Goal: Task Accomplishment & Management: Use online tool/utility

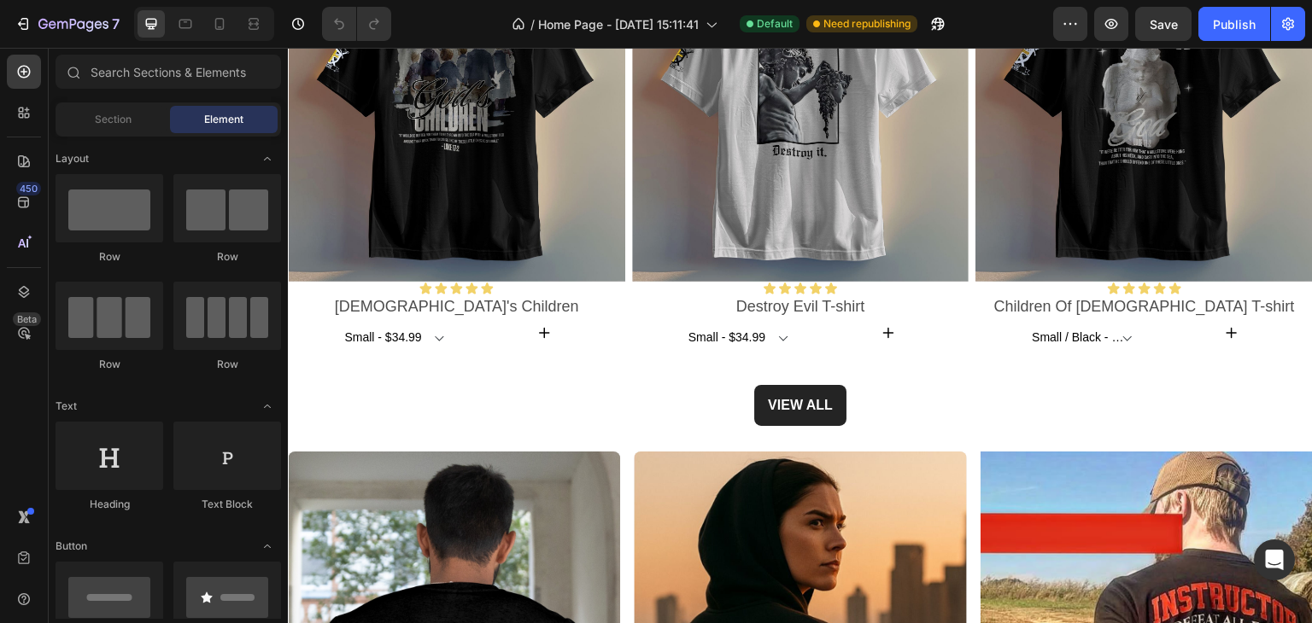
scroll to position [1025, 0]
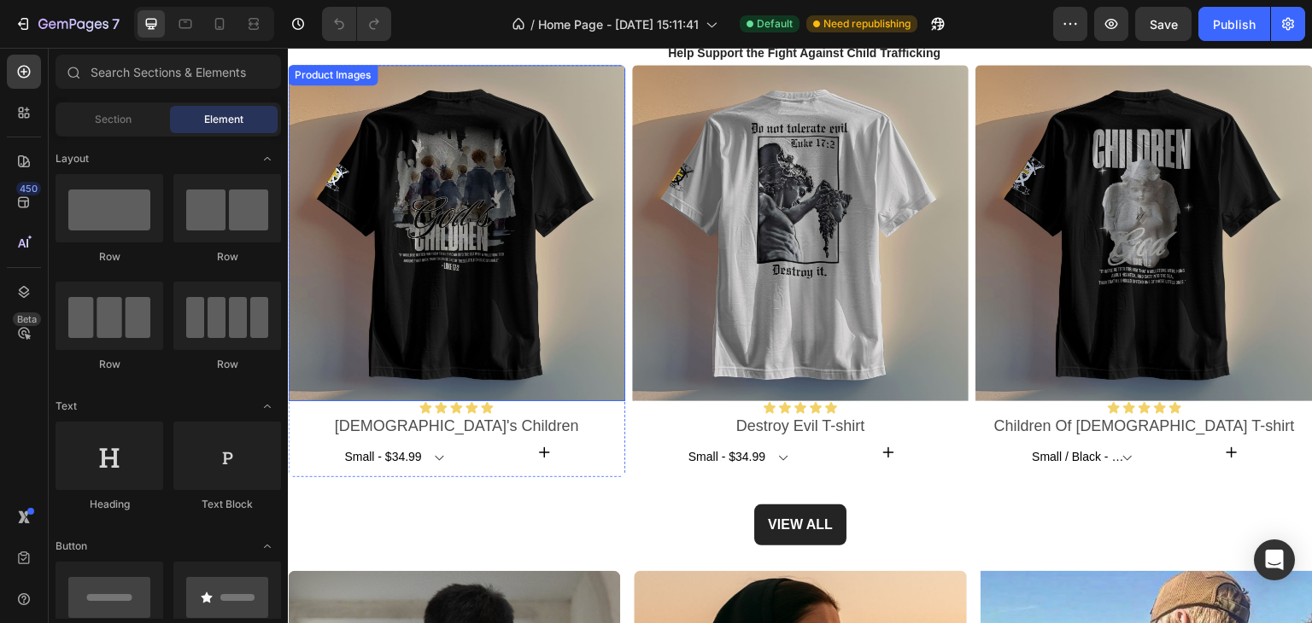
click at [469, 203] on img at bounding box center [456, 233] width 337 height 337
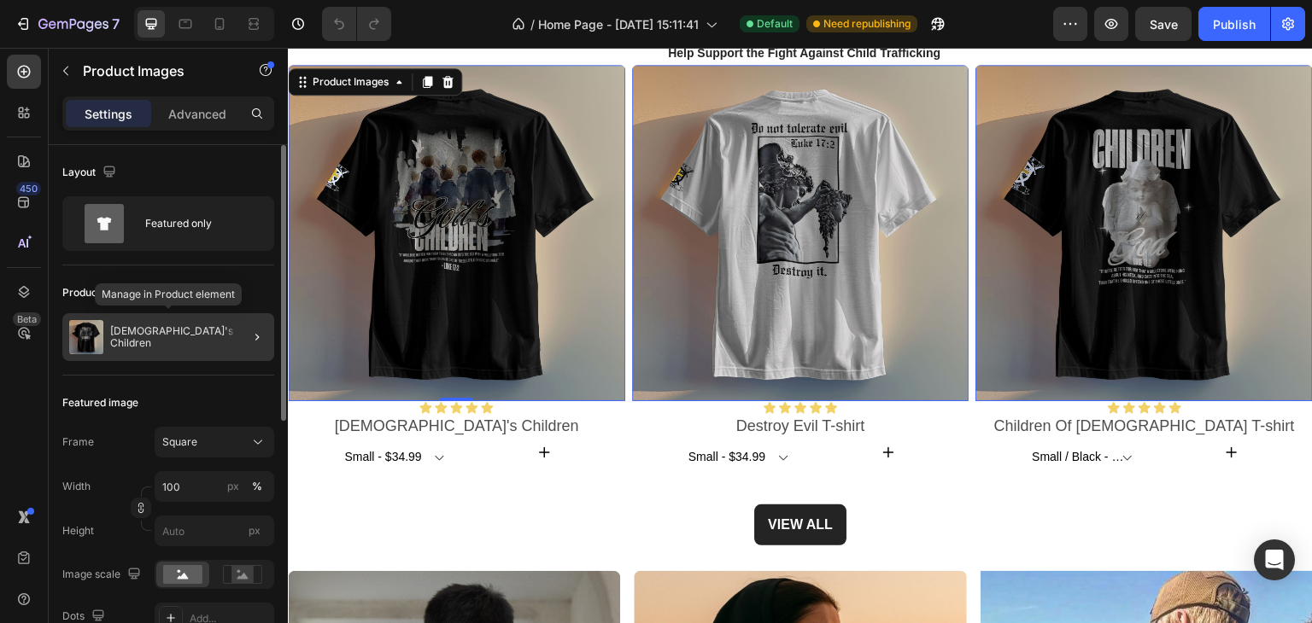
click at [184, 333] on div "God's Children" at bounding box center [168, 337] width 212 height 48
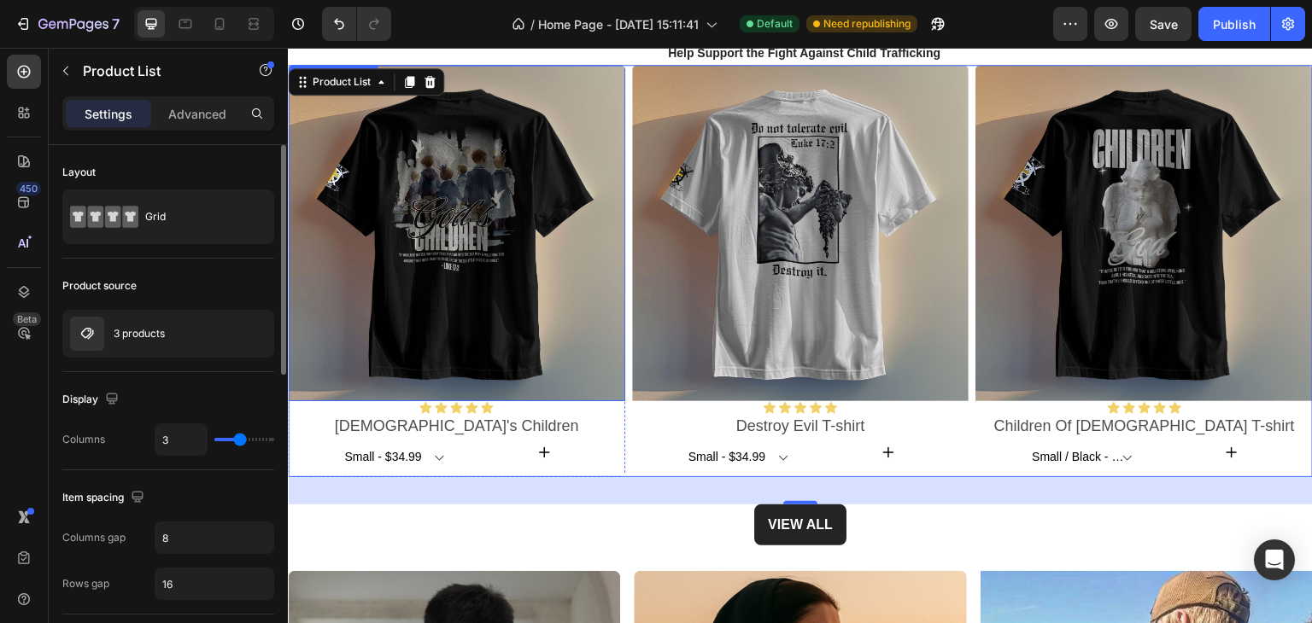
click at [436, 249] on img at bounding box center [456, 233] width 337 height 337
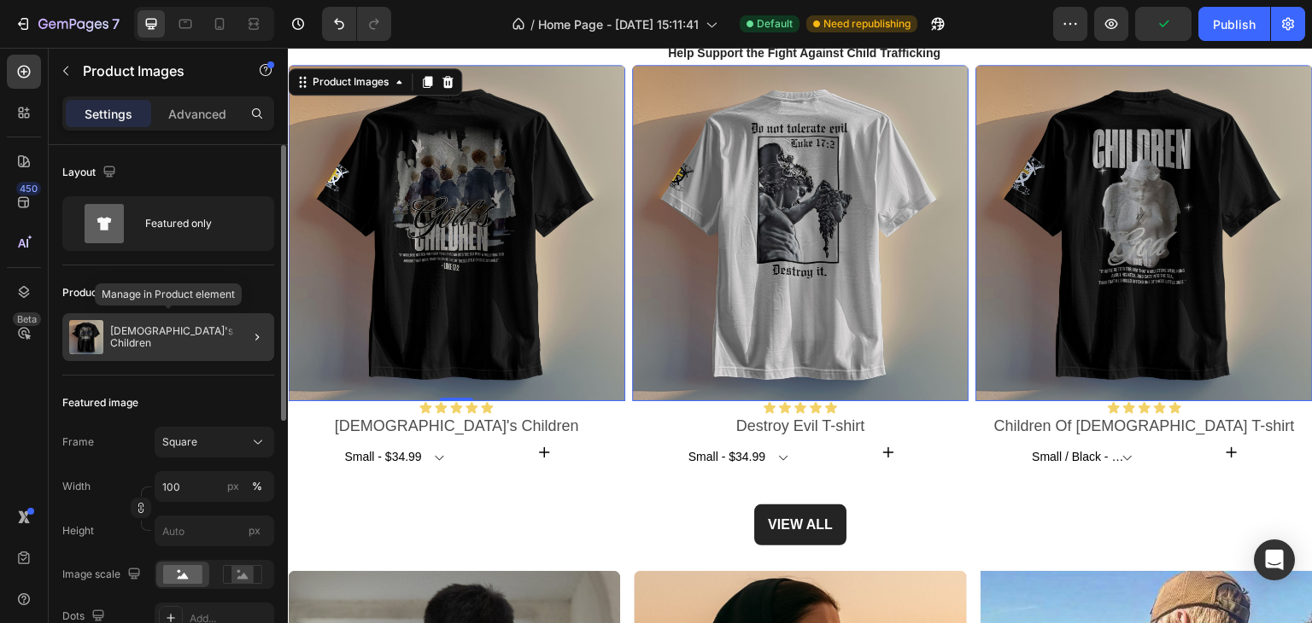
click at [92, 327] on img at bounding box center [86, 337] width 34 height 34
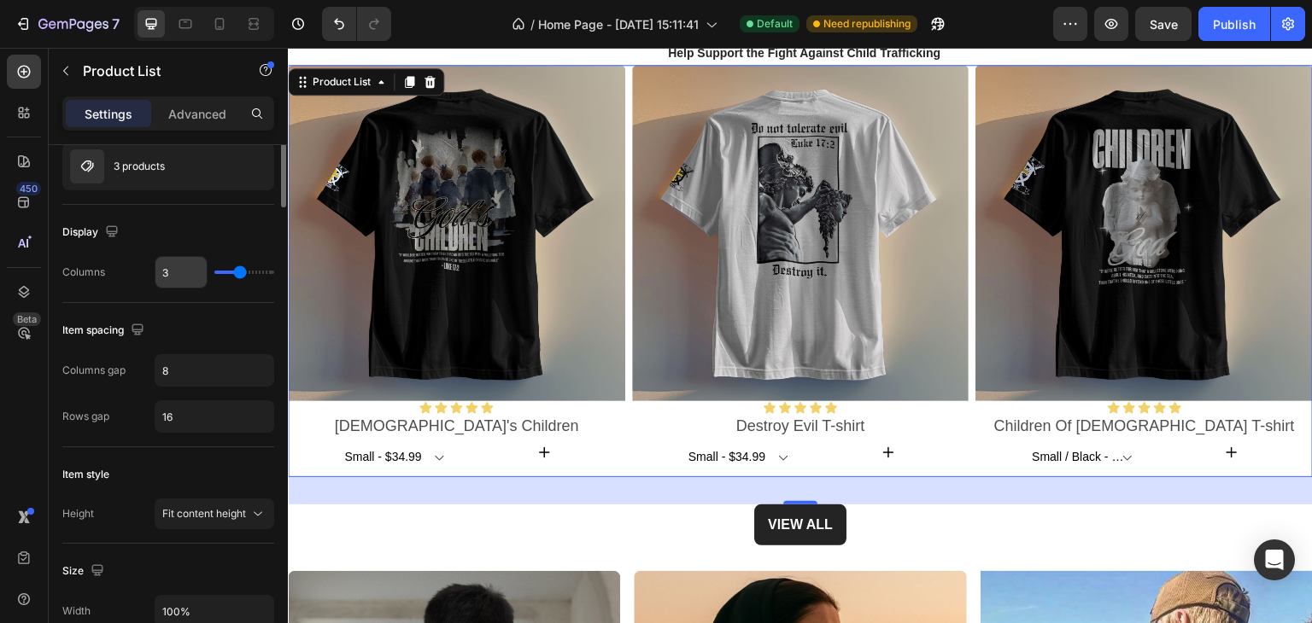
scroll to position [0, 0]
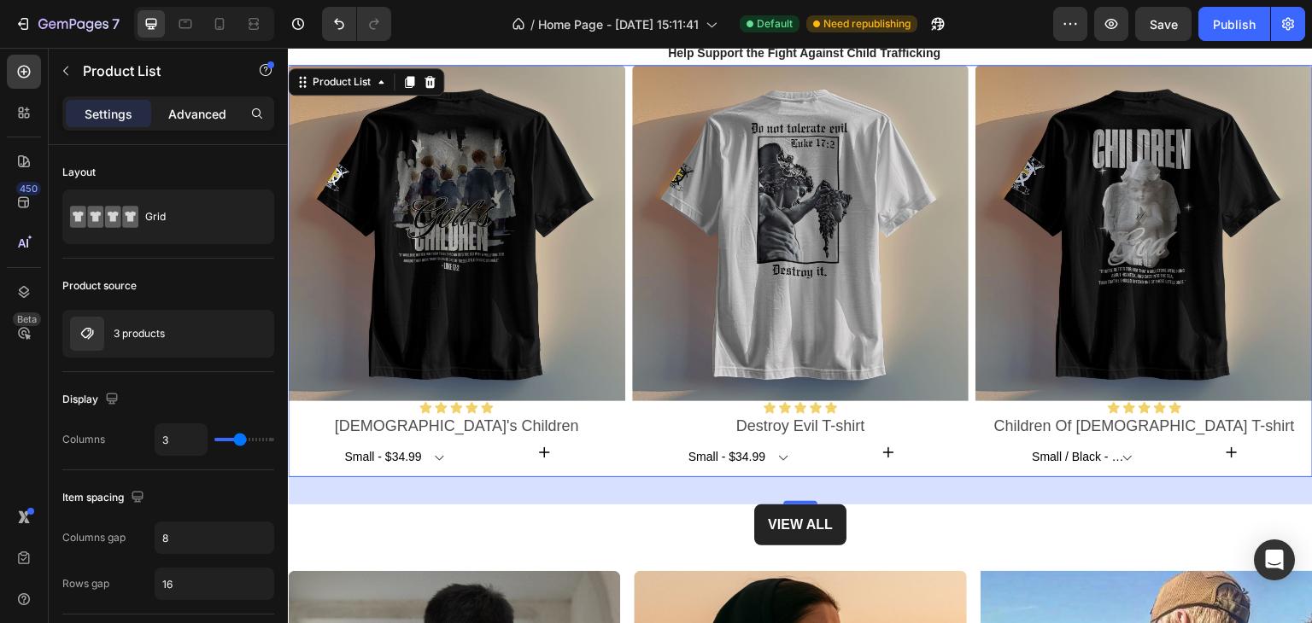
click at [202, 117] on p "Advanced" at bounding box center [197, 114] width 58 height 18
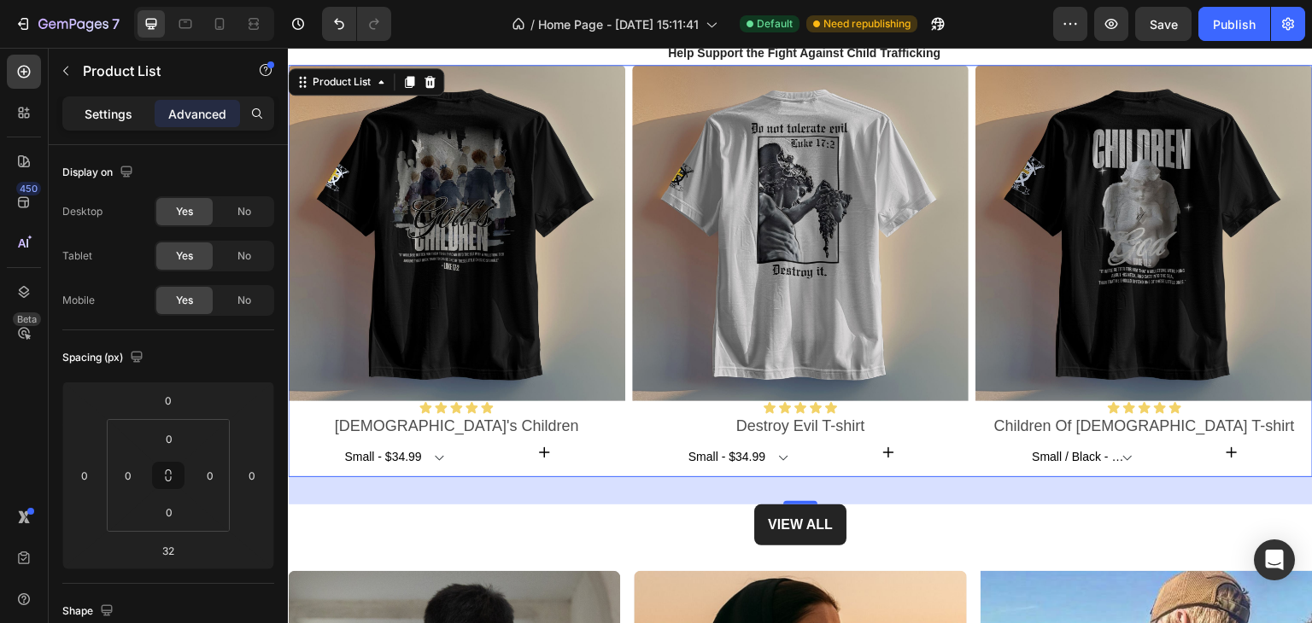
click at [114, 120] on p "Settings" at bounding box center [109, 114] width 48 height 18
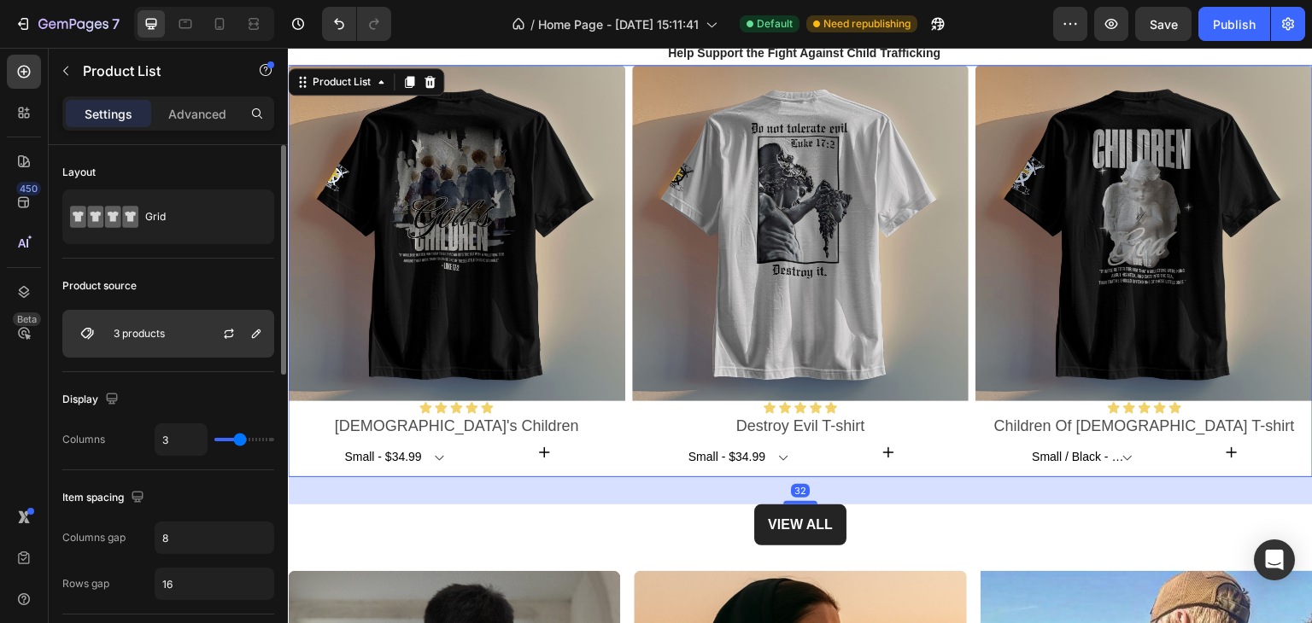
click at [162, 329] on p "3 products" at bounding box center [139, 334] width 51 height 12
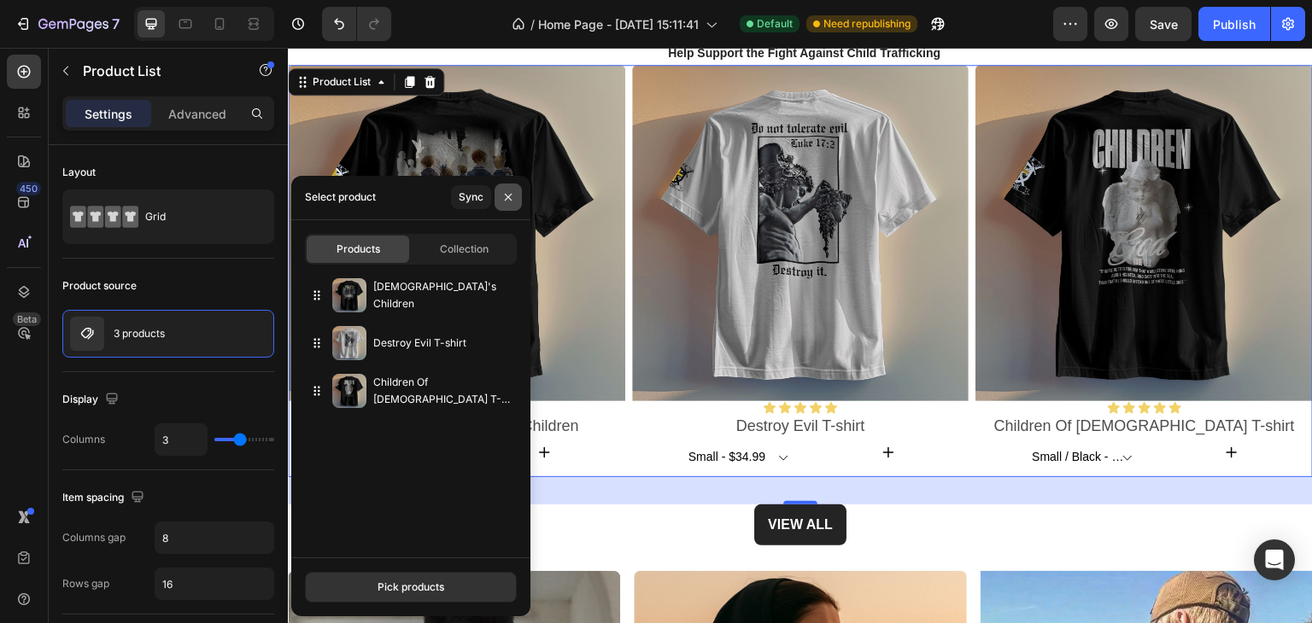
click at [513, 200] on icon "button" at bounding box center [508, 197] width 14 height 14
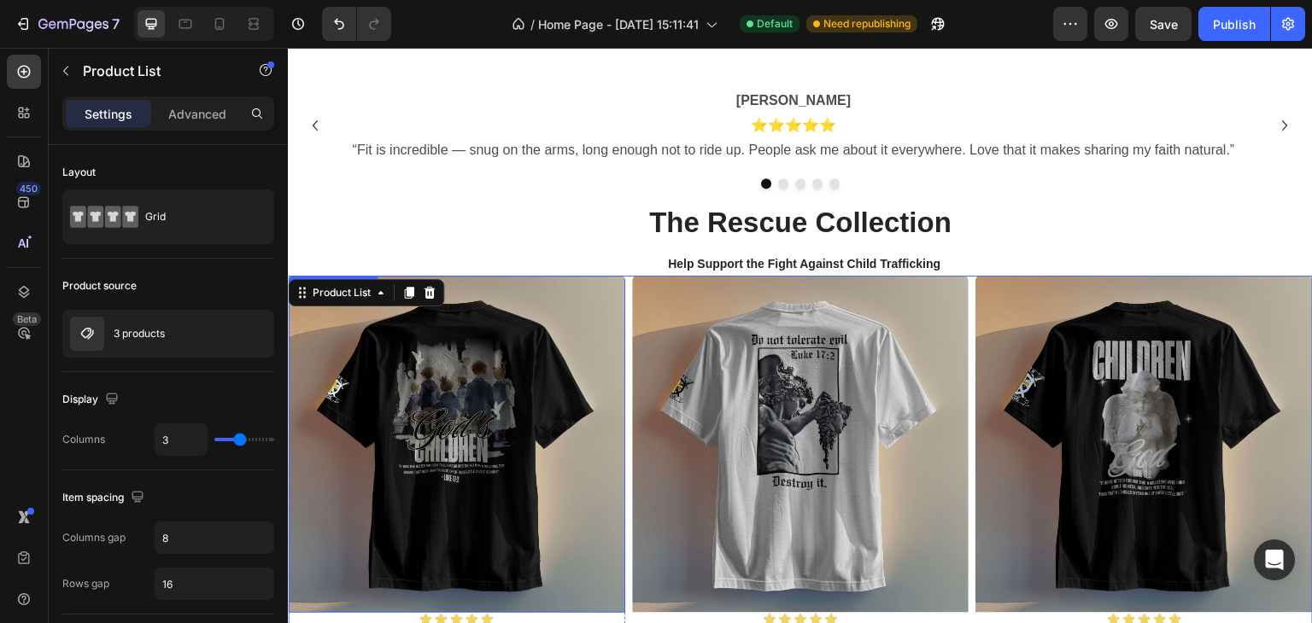
scroll to position [939, 0]
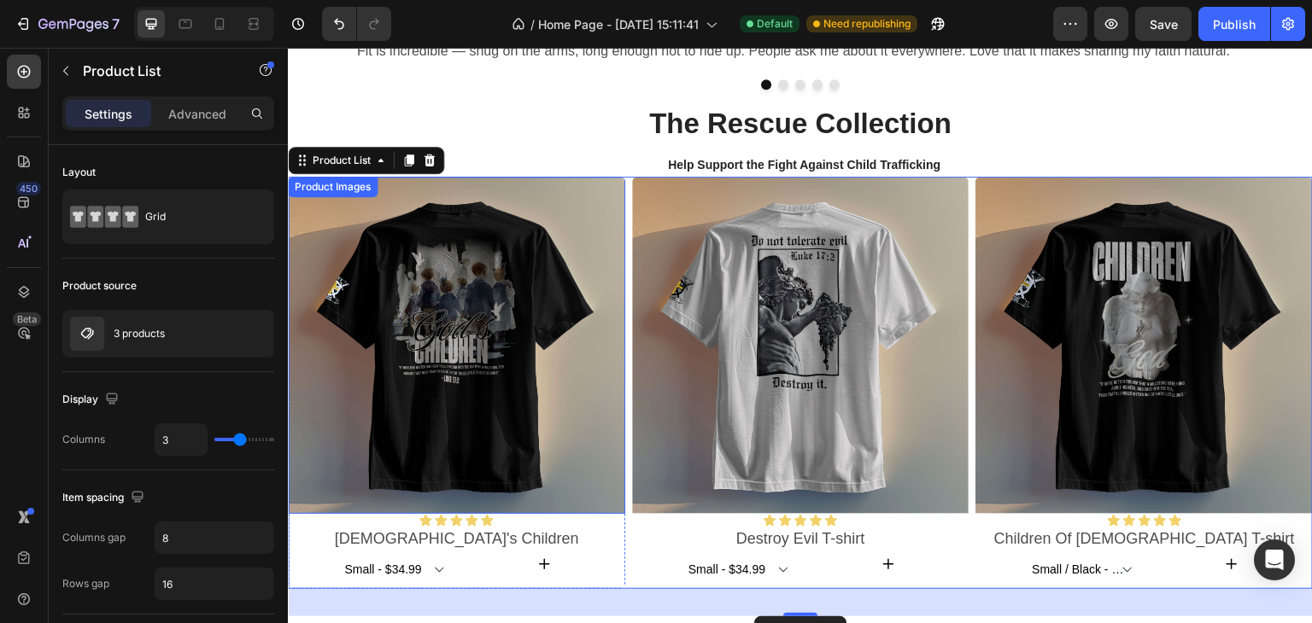
click at [342, 192] on div "Product Images Icon Icon Icon Icon Icon Icon List Row God's Children Product Ti…" at bounding box center [800, 383] width 1025 height 413
click at [407, 161] on icon at bounding box center [409, 161] width 14 height 14
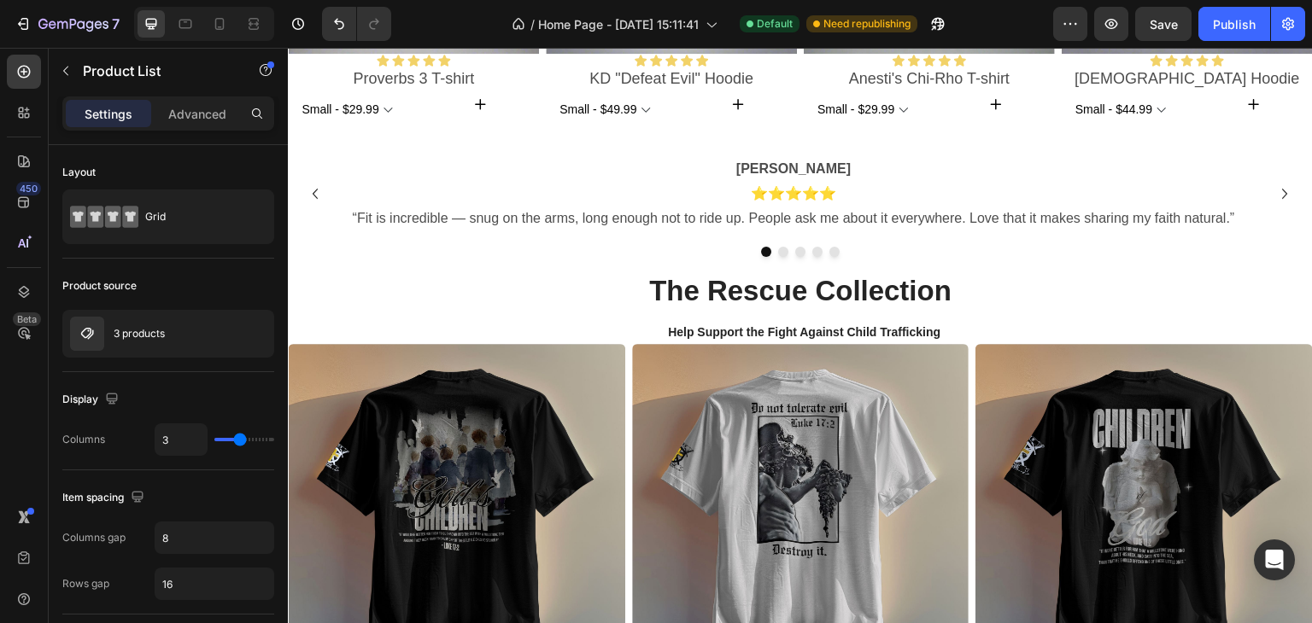
scroll to position [727, 0]
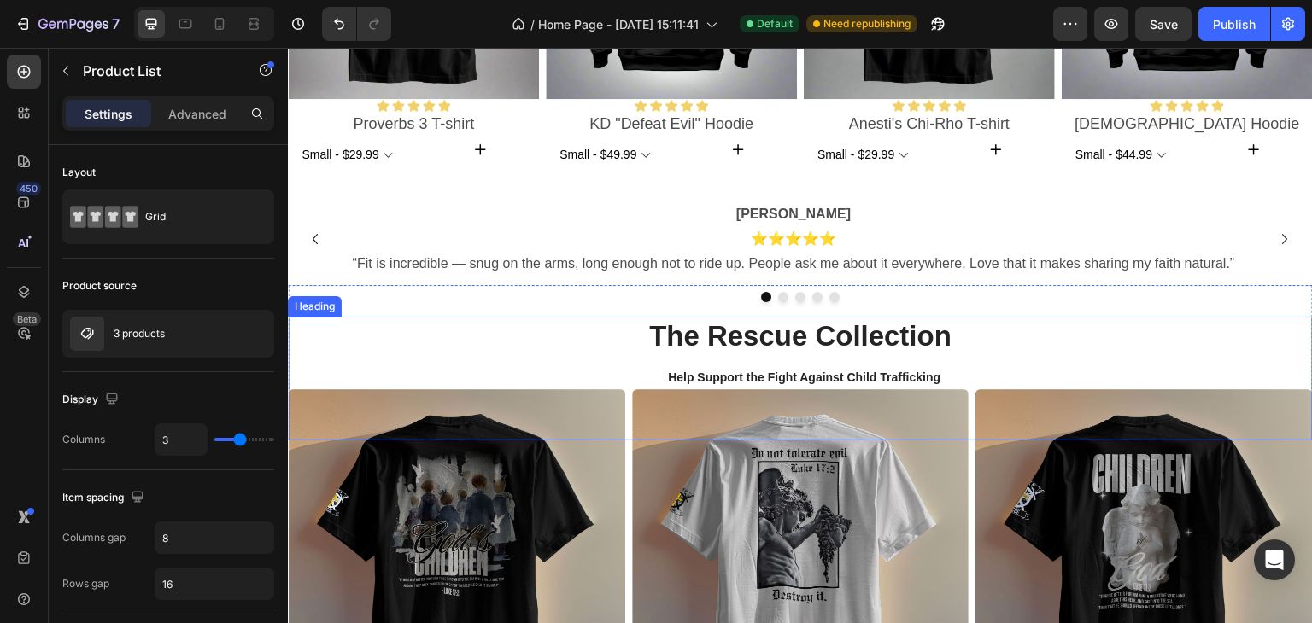
click at [666, 333] on h2 "The Rescue Collection Help Support the Fight Against Child Trafficking" at bounding box center [800, 358] width 1025 height 82
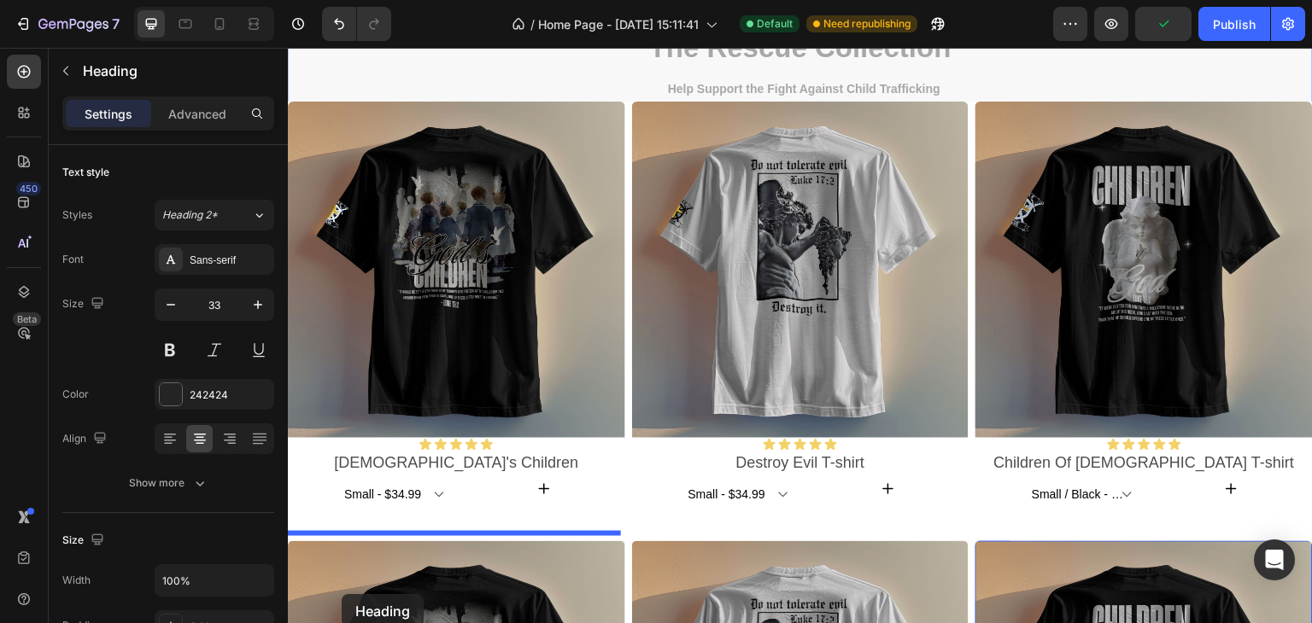
scroll to position [1018, 0]
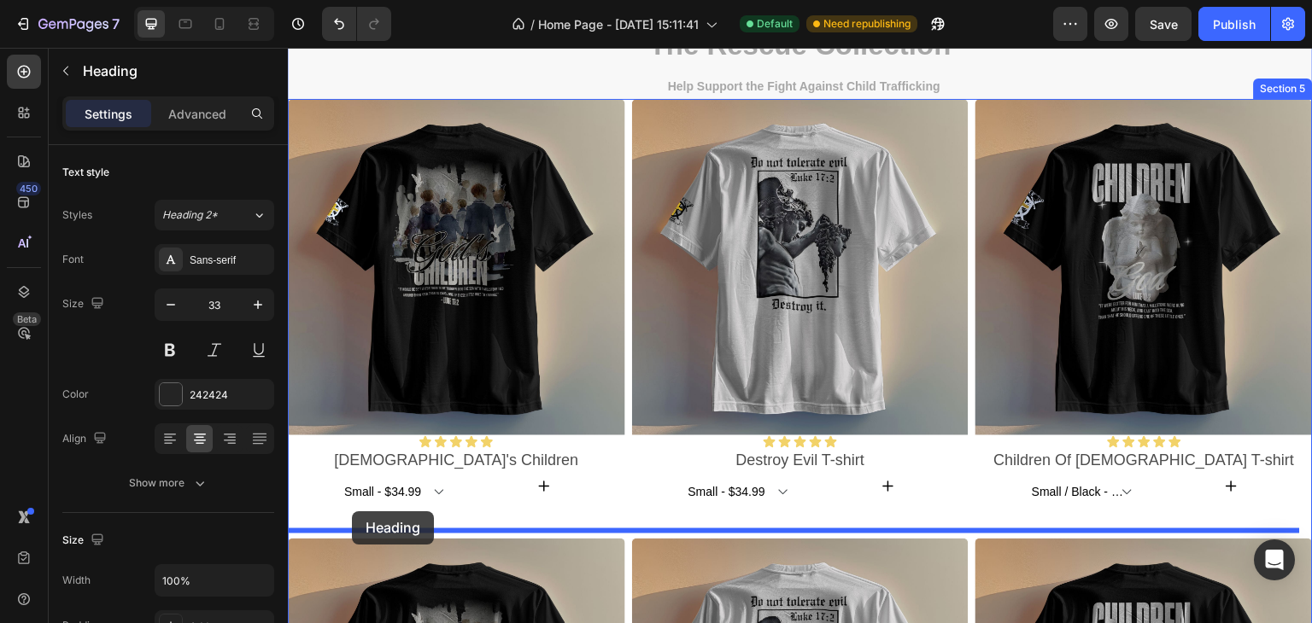
drag, startPoint x: 337, startPoint y: 297, endPoint x: 352, endPoint y: 512, distance: 214.9
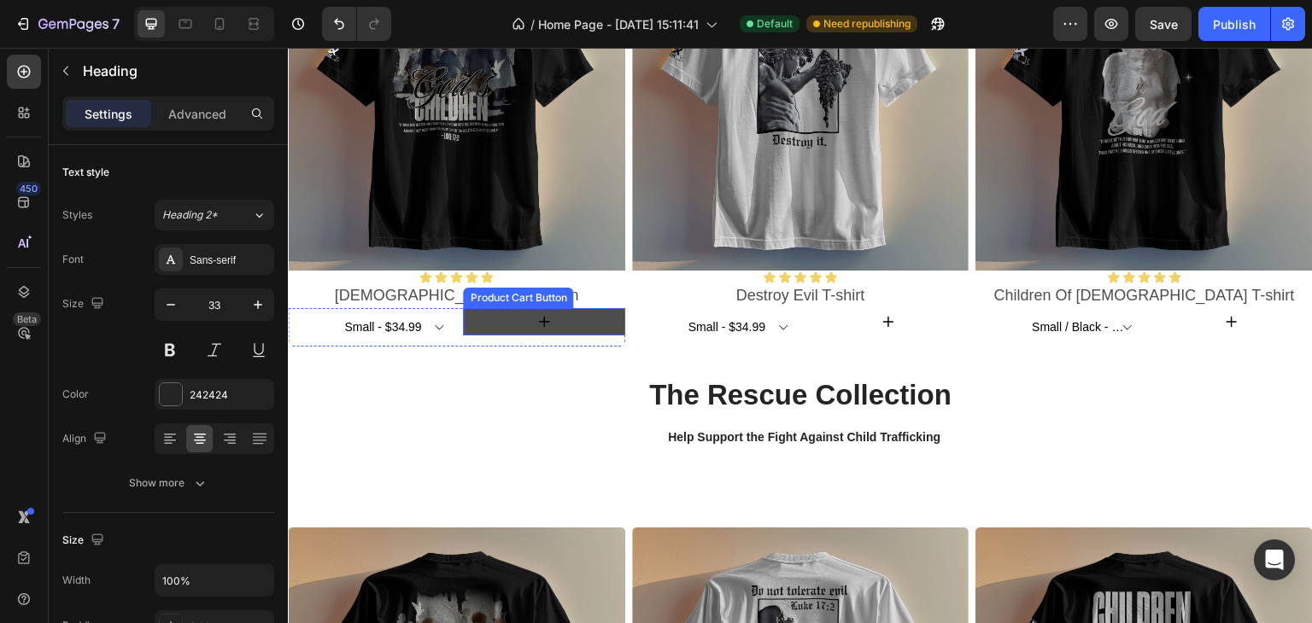
scroll to position [1189, 0]
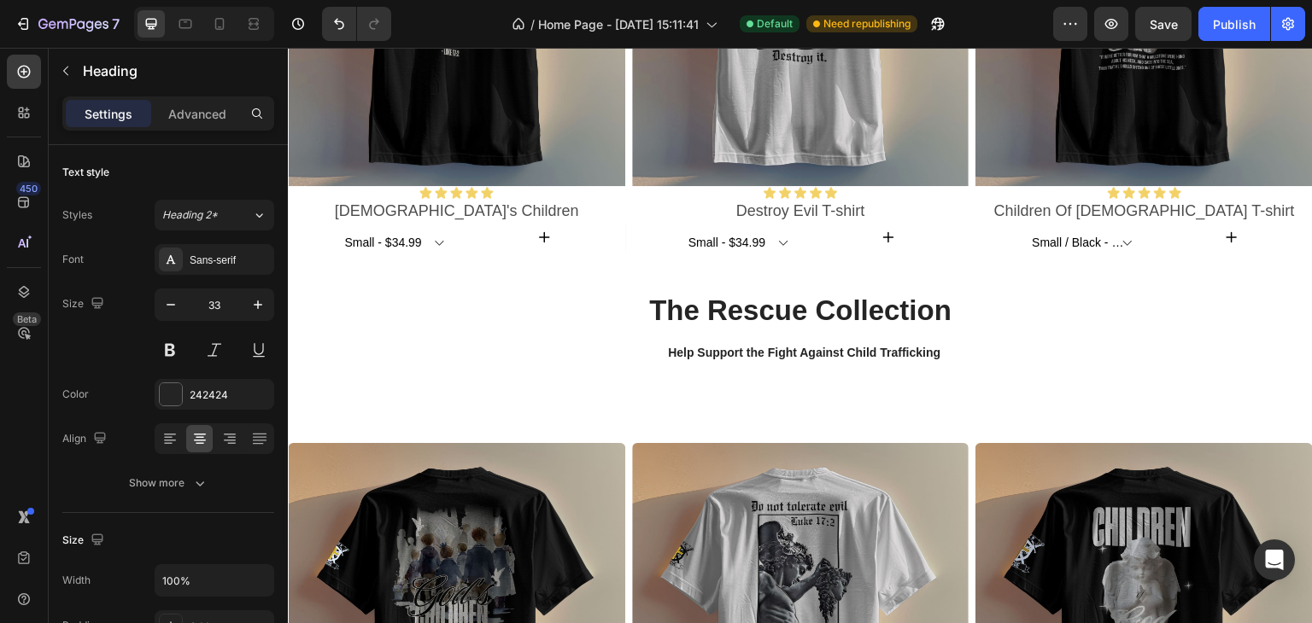
click at [604, 330] on h2 "The Rescue Collection Help Support the Fight Against Child Trafficking" at bounding box center [800, 332] width 1025 height 82
click at [657, 306] on p "The Rescue Collection Help Support the Fight Against Child Trafficking" at bounding box center [800, 332] width 1021 height 79
click at [548, 307] on p "The Rescue Collection Help Support the Fight Against Child Trafficking" at bounding box center [800, 332] width 1021 height 79
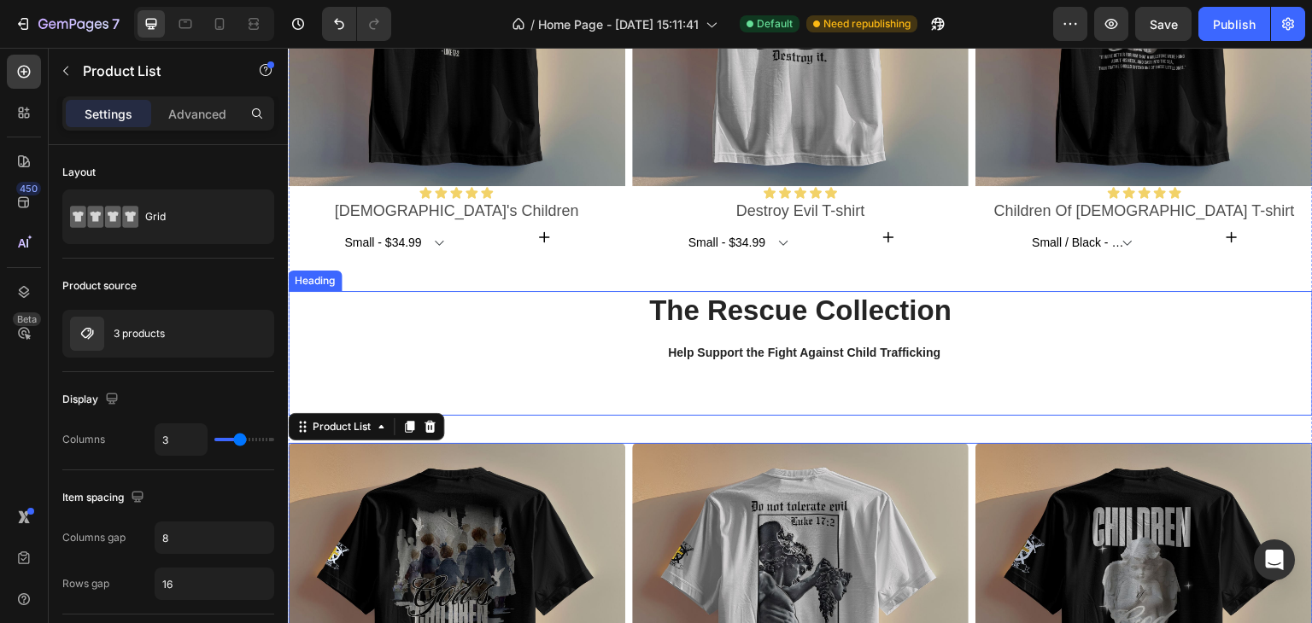
click at [605, 348] on p "The Rescue Collection Help Support the Fight Against Child Trafficking" at bounding box center [800, 332] width 1021 height 79
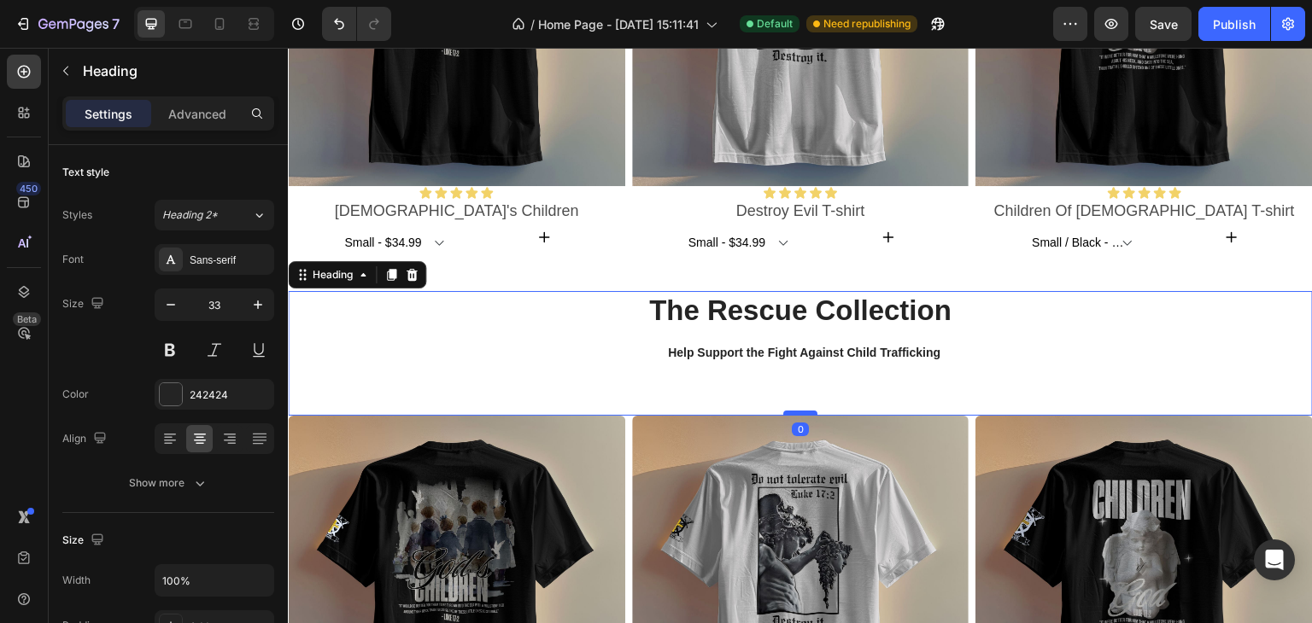
drag, startPoint x: 791, startPoint y: 436, endPoint x: 793, endPoint y: 407, distance: 28.2
click at [793, 411] on div at bounding box center [800, 413] width 34 height 5
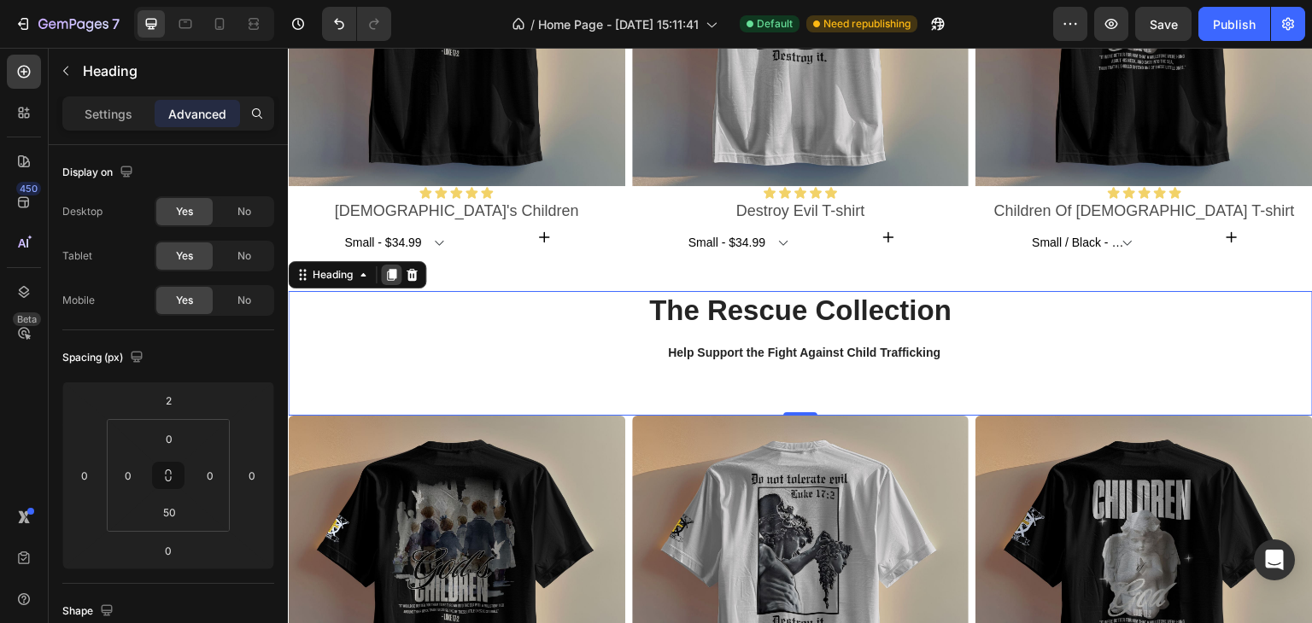
click at [395, 276] on icon at bounding box center [391, 275] width 14 height 14
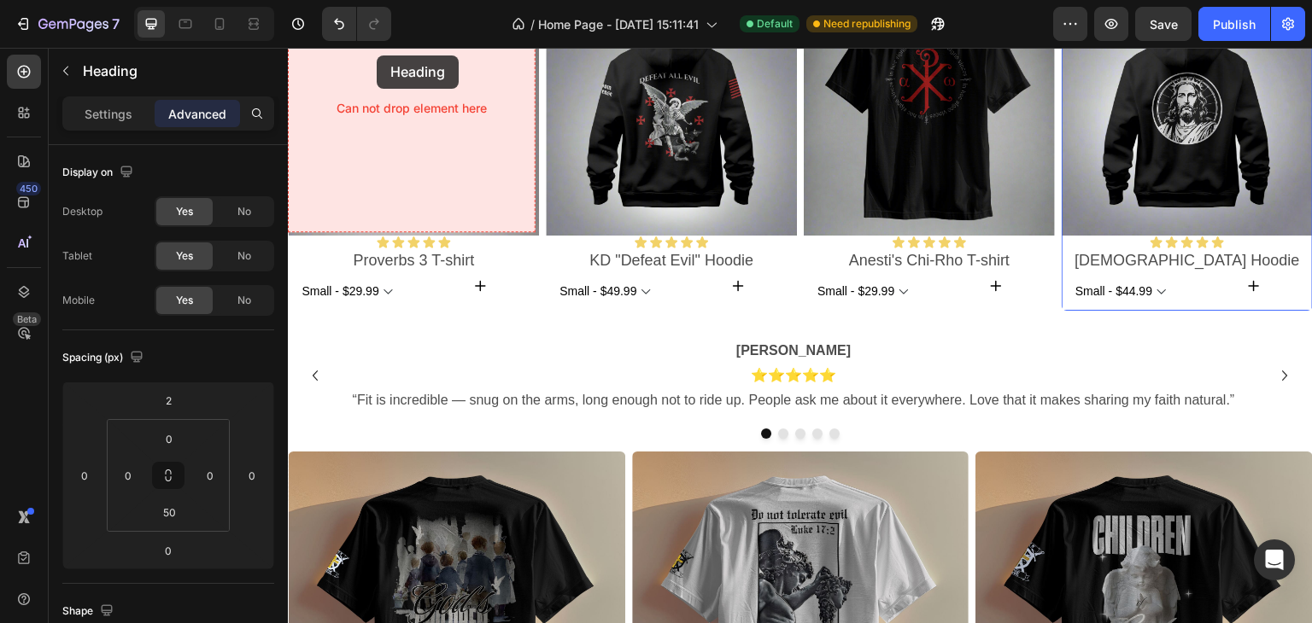
scroll to position [570, 0]
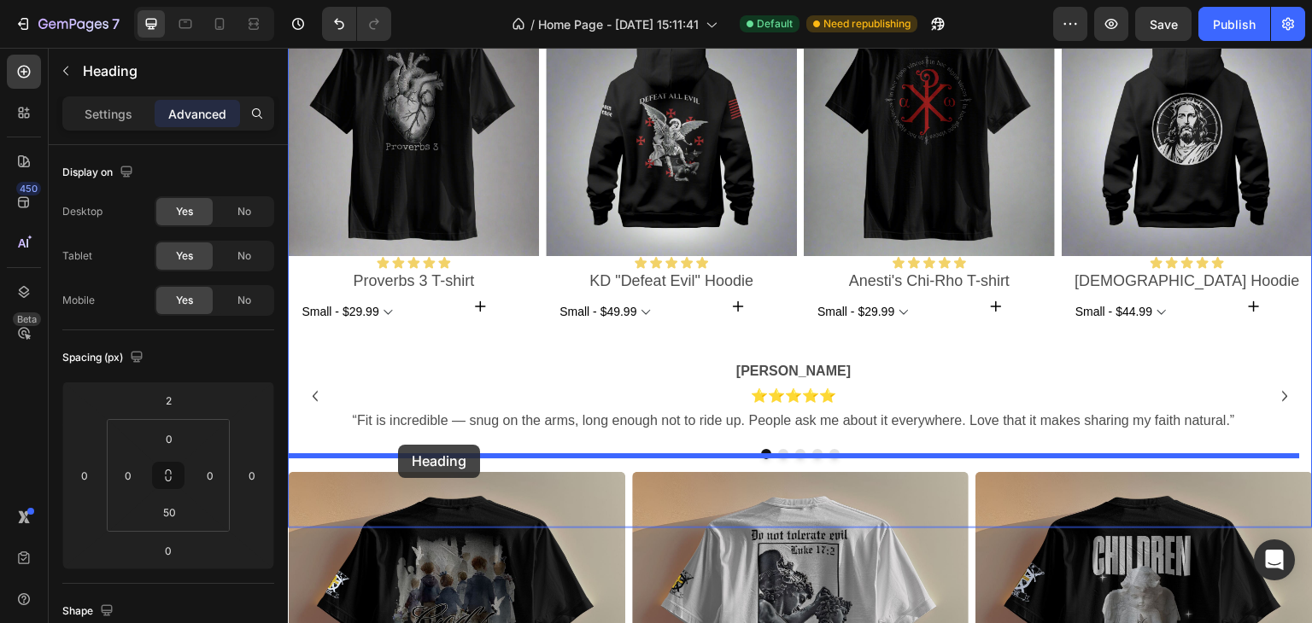
drag, startPoint x: 331, startPoint y: 399, endPoint x: 398, endPoint y: 445, distance: 81.7
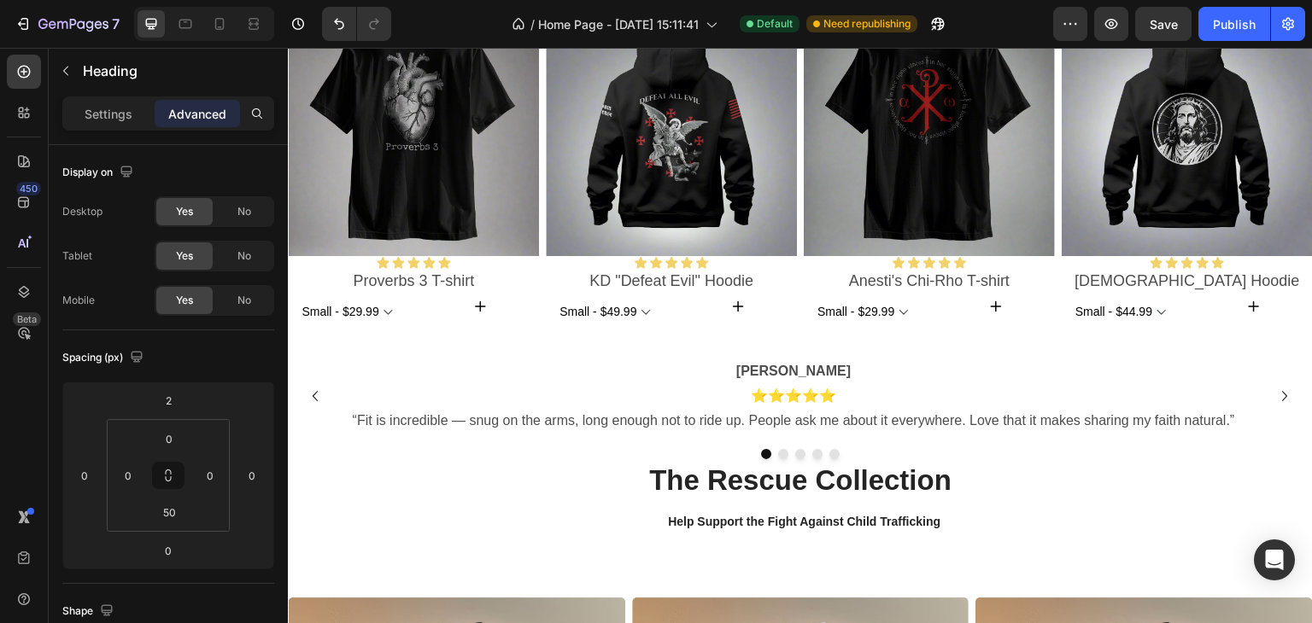
click at [775, 482] on h2 "The Rescue Collection Help Support the Fight Against Child Trafficking" at bounding box center [800, 502] width 1025 height 82
click at [952, 488] on p "The Rescue Collection Help Support the Fight Against Child Trafficking" at bounding box center [800, 502] width 1021 height 79
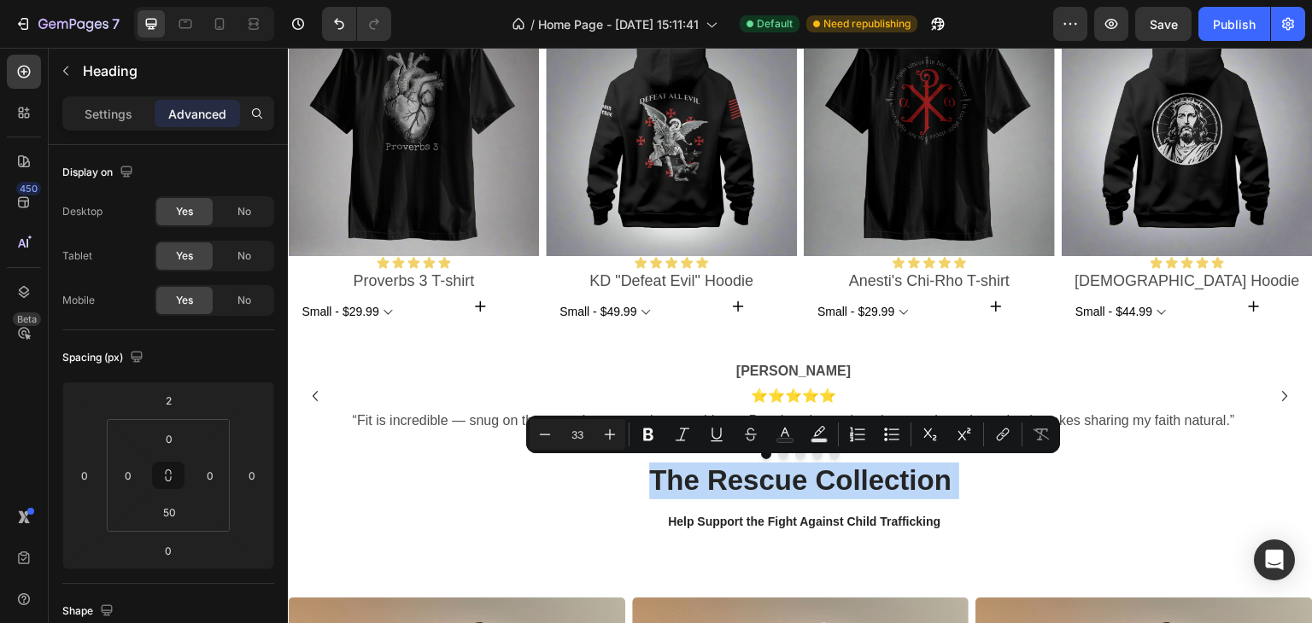
drag, startPoint x: 952, startPoint y: 488, endPoint x: 631, endPoint y: 491, distance: 321.2
click at [631, 491] on p "The Rescue Collection Help Support the Fight Against Child Trafficking" at bounding box center [800, 502] width 1021 height 79
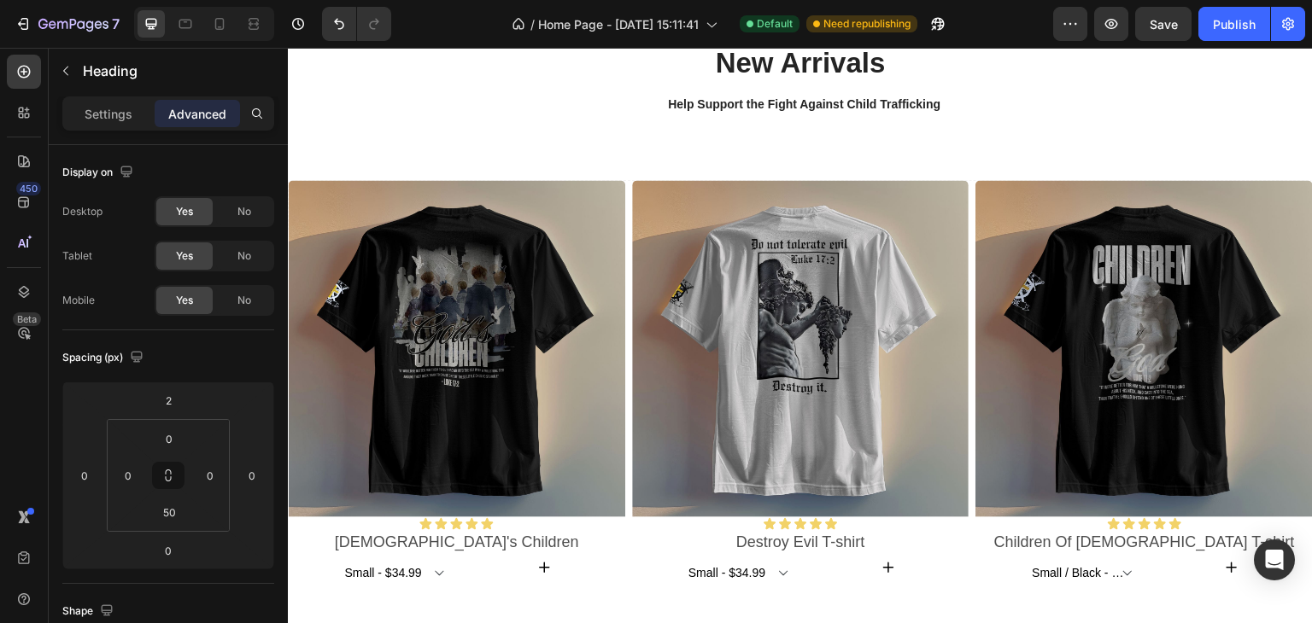
scroll to position [1082, 0]
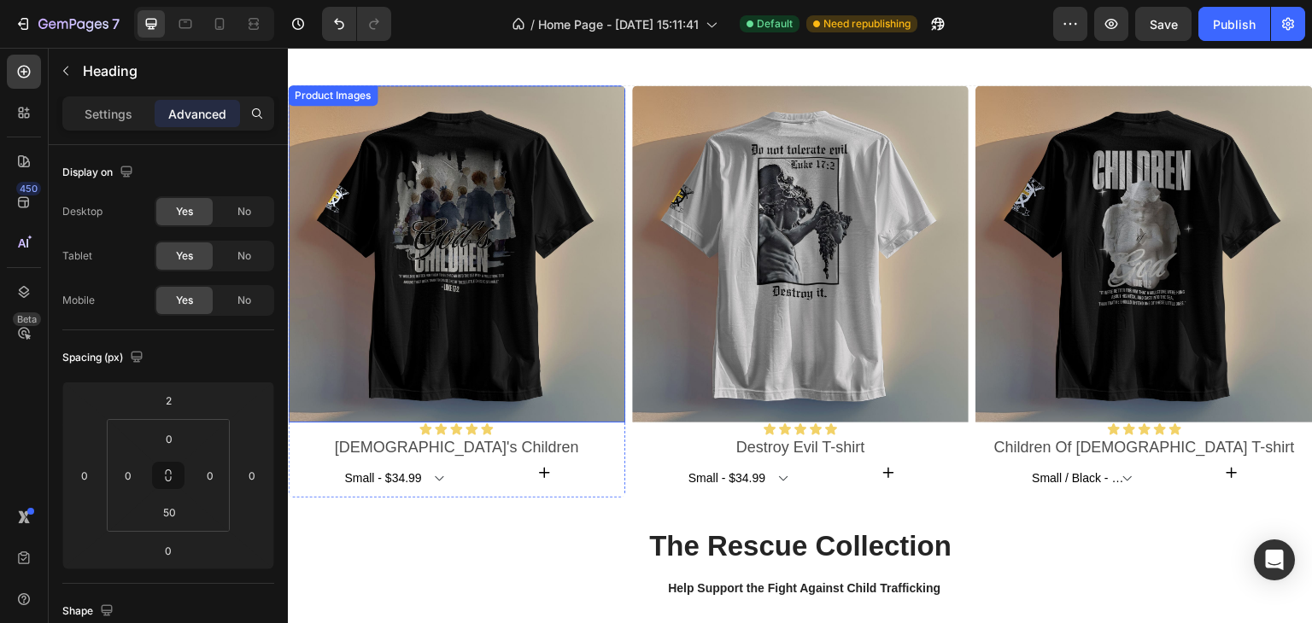
click at [460, 243] on img at bounding box center [456, 253] width 337 height 337
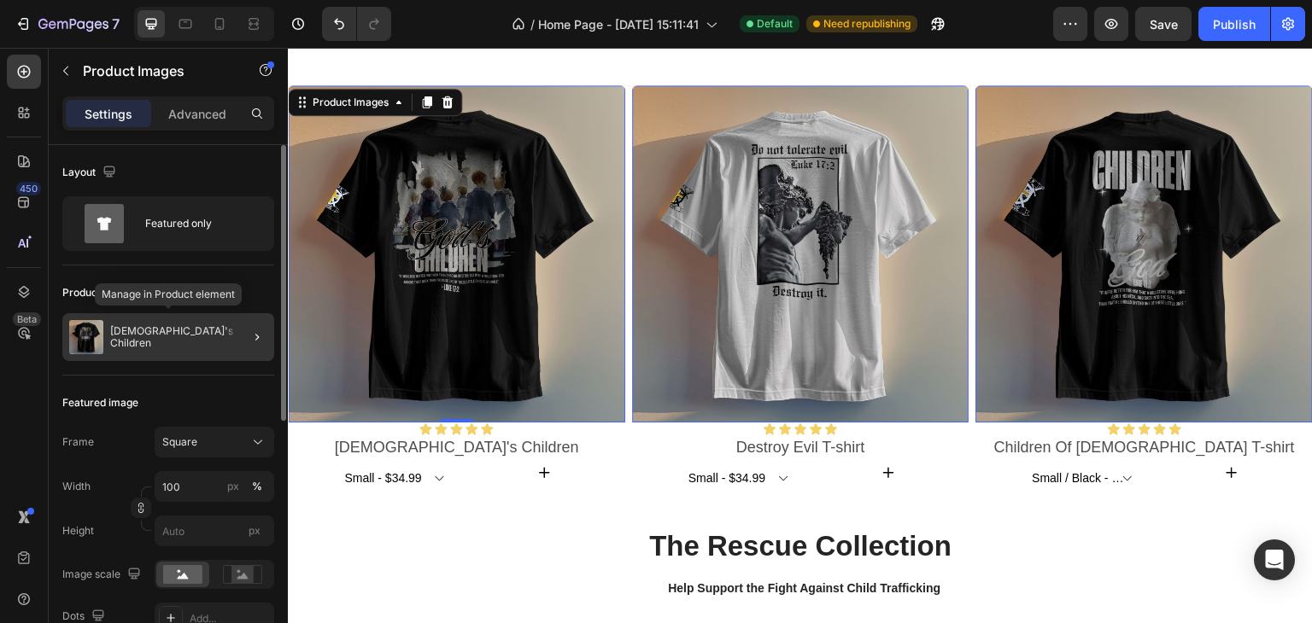
click at [143, 339] on p "God's Children" at bounding box center [188, 337] width 157 height 24
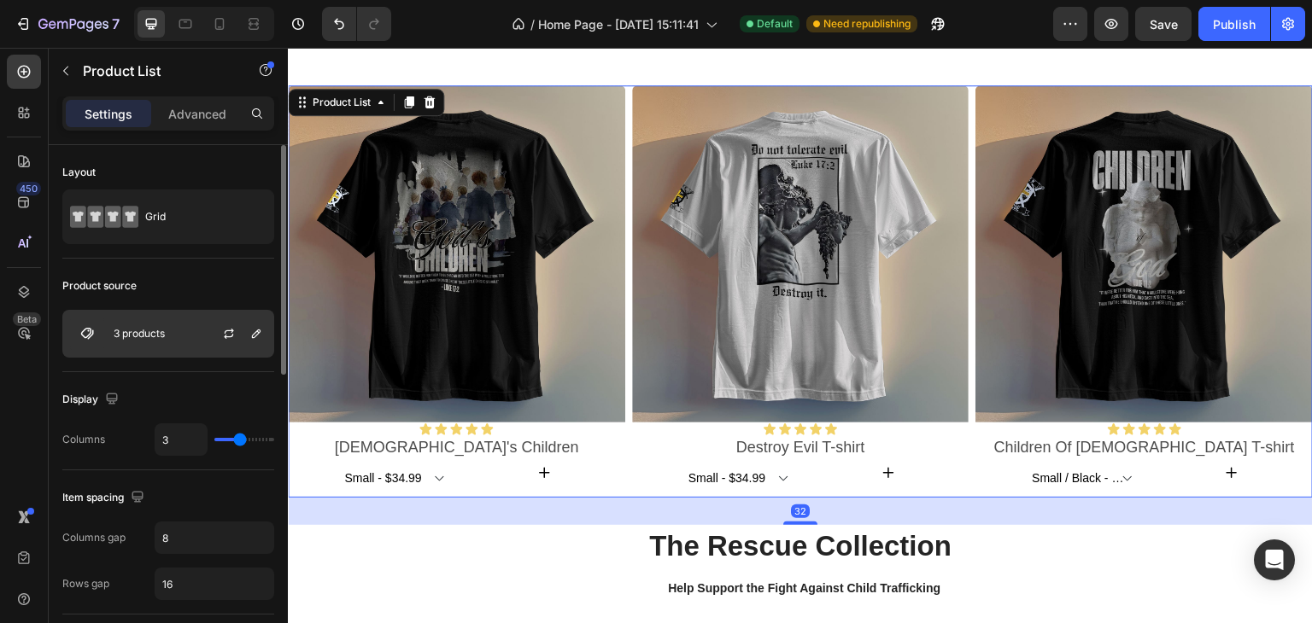
click at [155, 338] on p "3 products" at bounding box center [139, 334] width 51 height 12
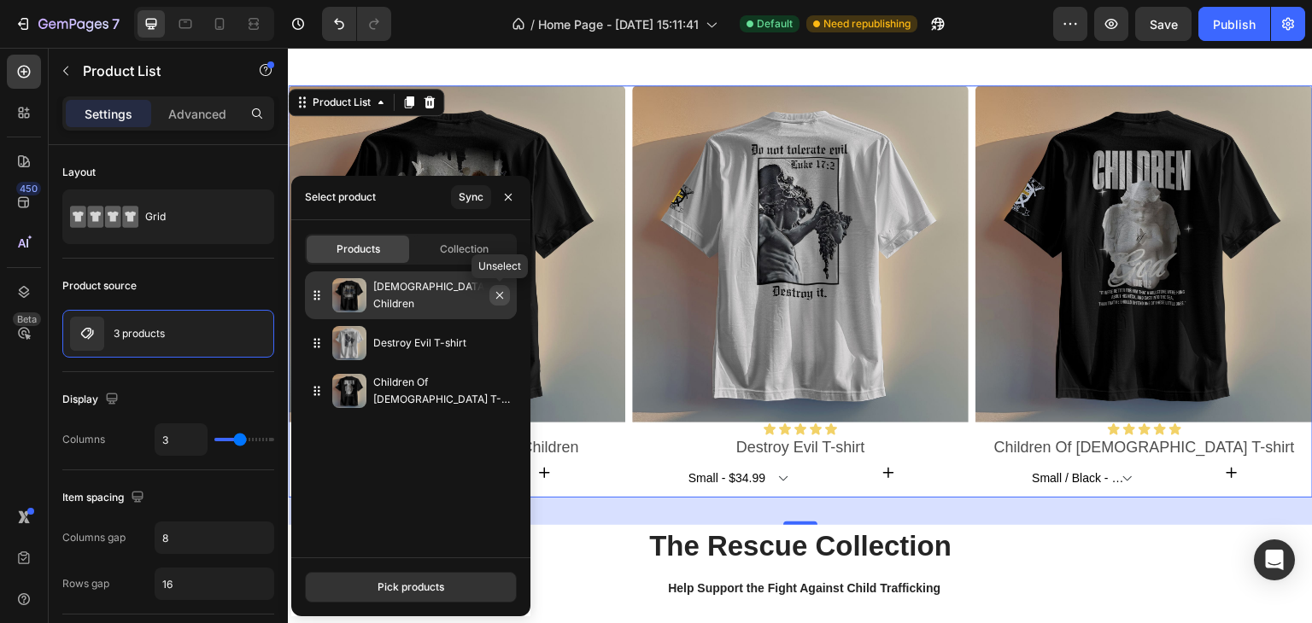
click at [506, 299] on icon "button" at bounding box center [500, 296] width 14 height 14
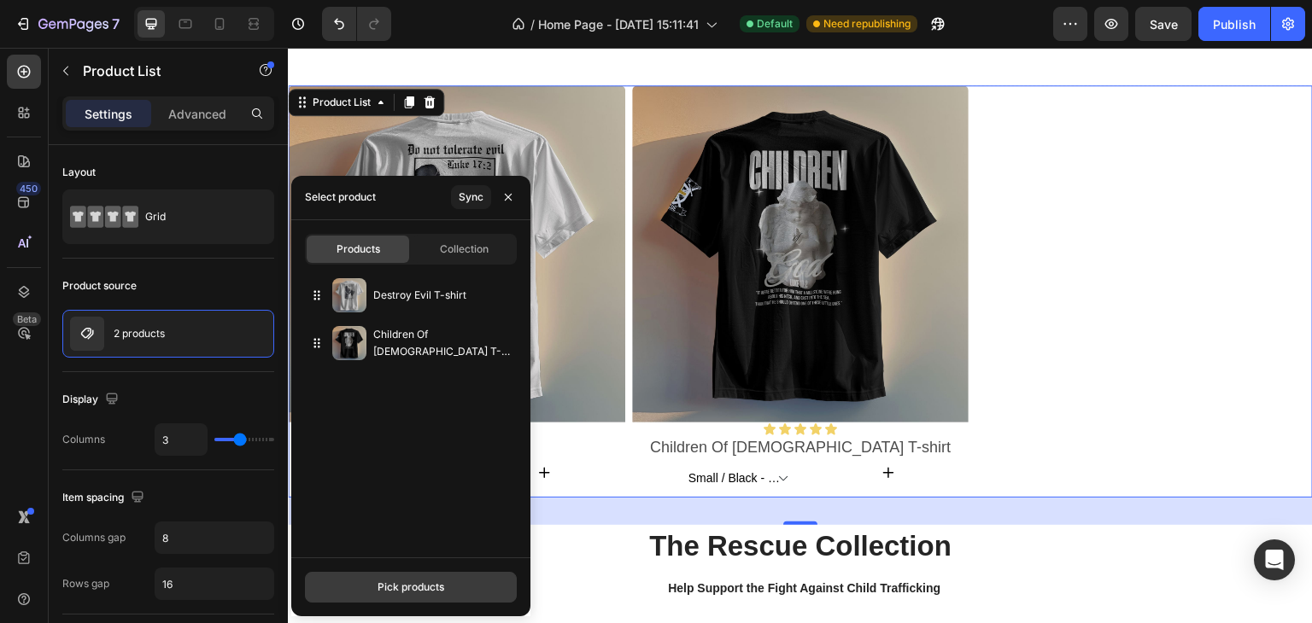
click at [419, 588] on div "Pick products" at bounding box center [411, 587] width 67 height 15
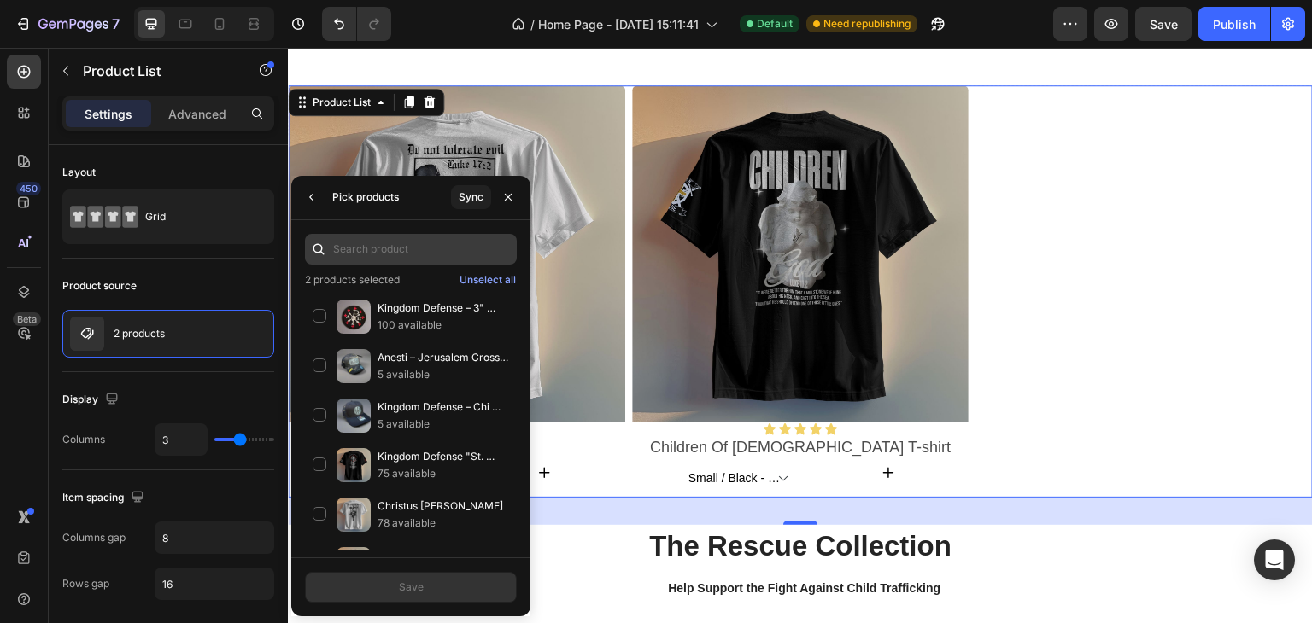
click at [403, 250] on input "text" at bounding box center [411, 249] width 212 height 31
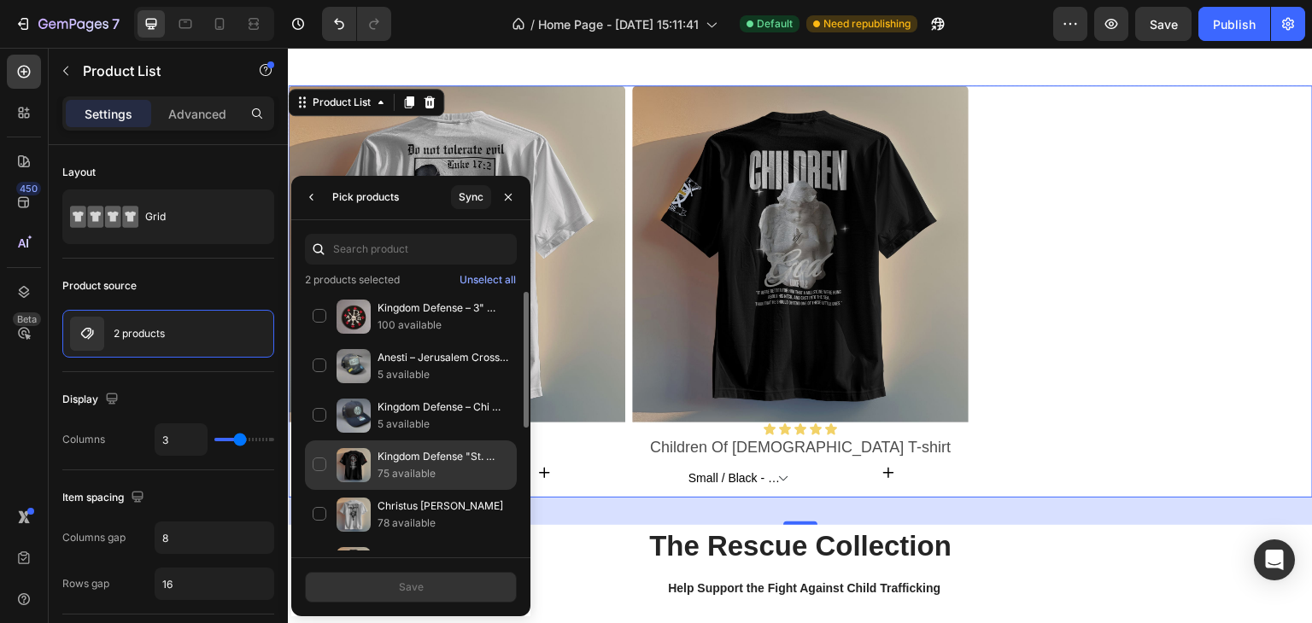
click at [423, 455] on p "Kingdom Defense "St. Dymphna" T-shirt" at bounding box center [444, 456] width 132 height 17
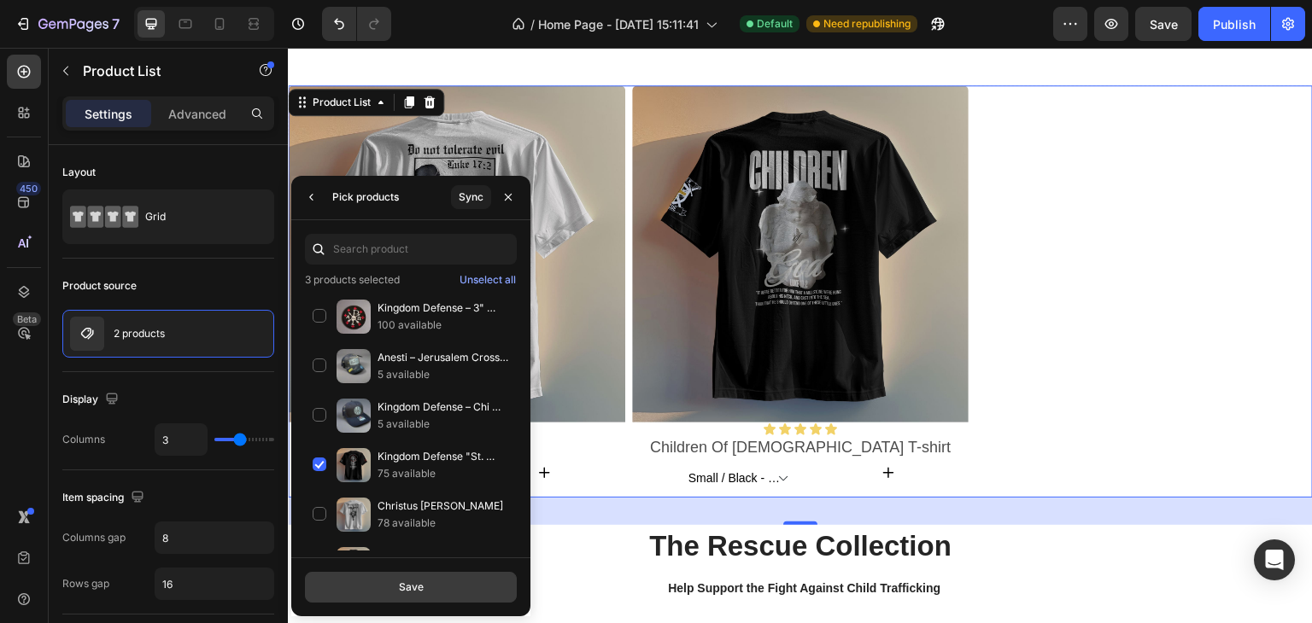
click at [421, 586] on div "Save" at bounding box center [411, 587] width 25 height 15
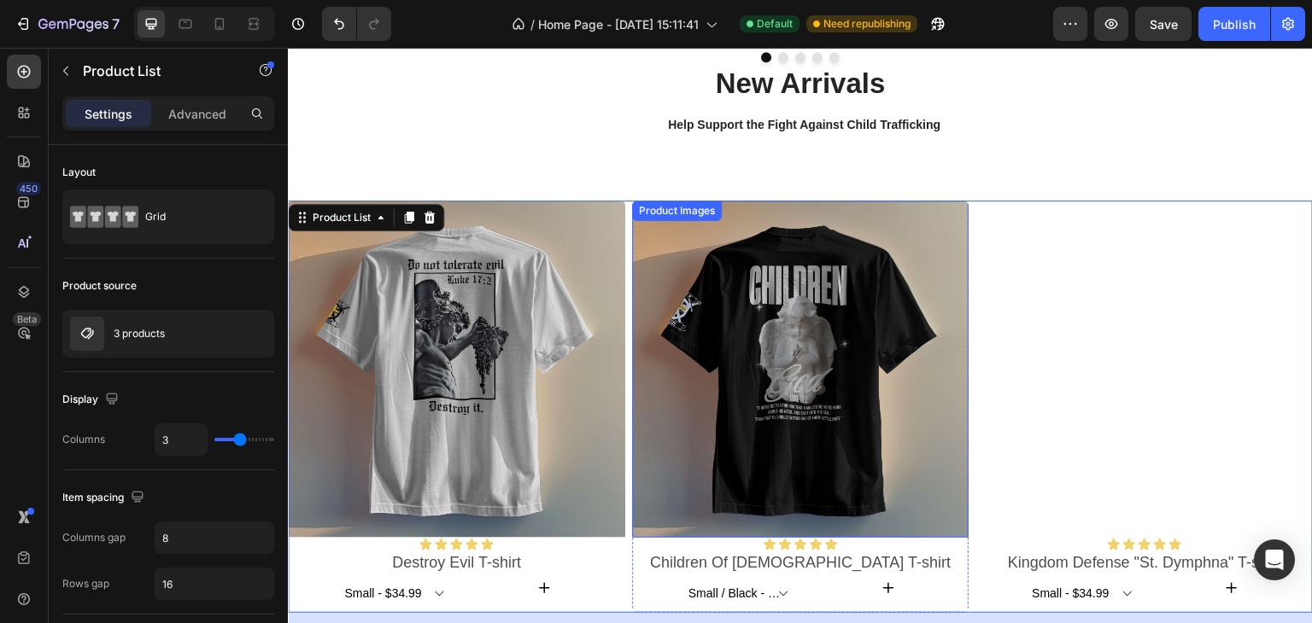
scroll to position [997, 0]
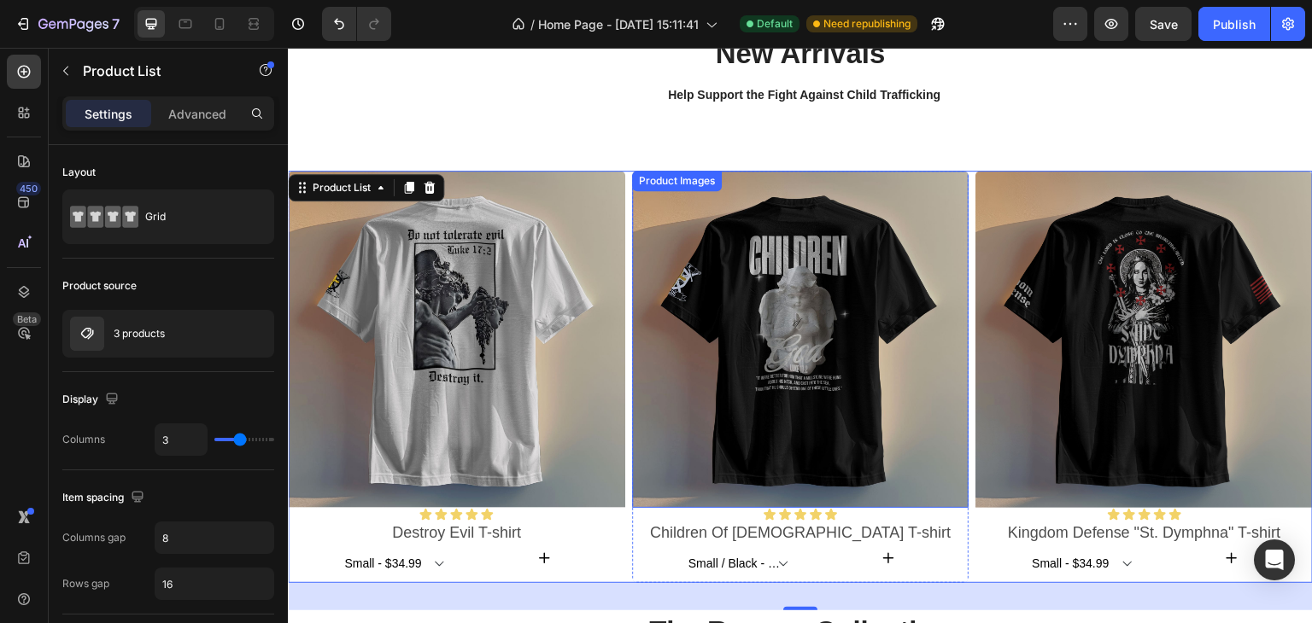
click at [760, 343] on img at bounding box center [800, 339] width 337 height 337
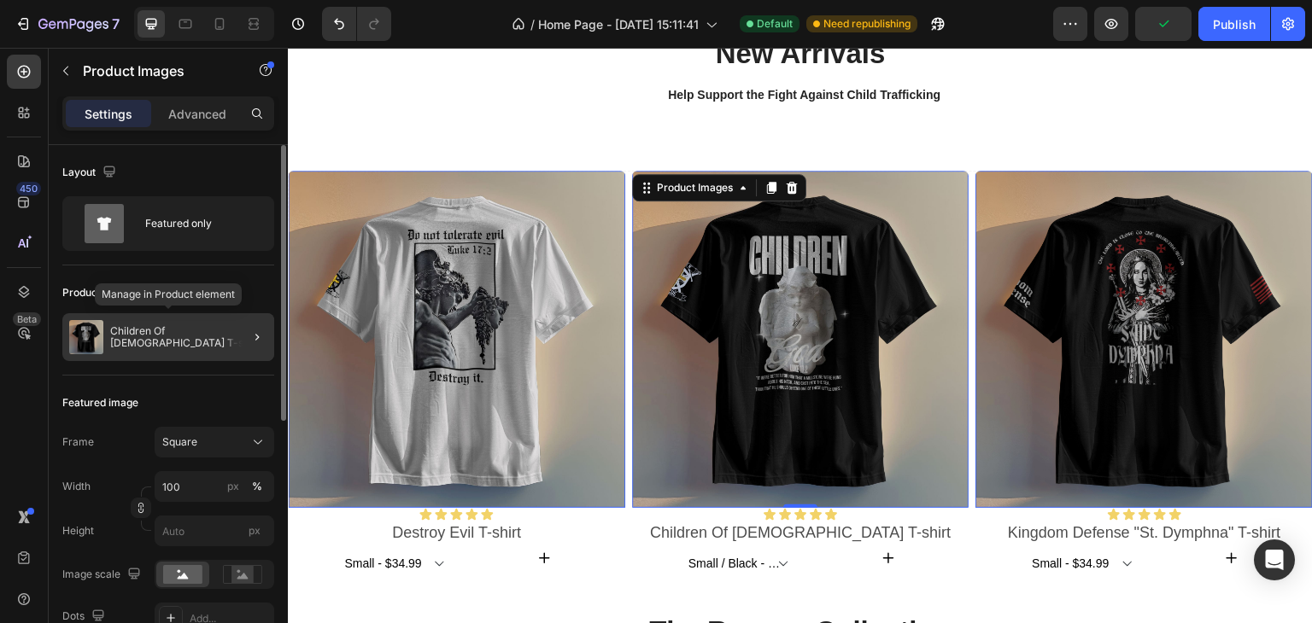
click at [143, 333] on p "Children Of God T-shirt" at bounding box center [188, 337] width 157 height 24
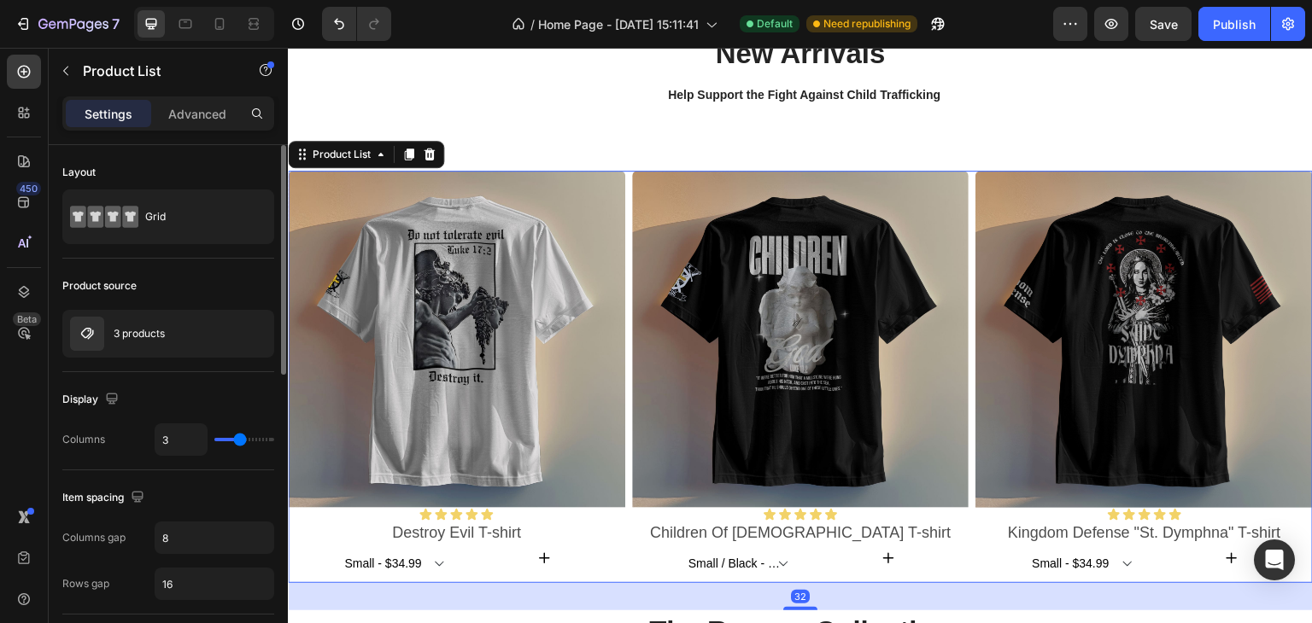
click at [143, 333] on p "3 products" at bounding box center [139, 334] width 51 height 12
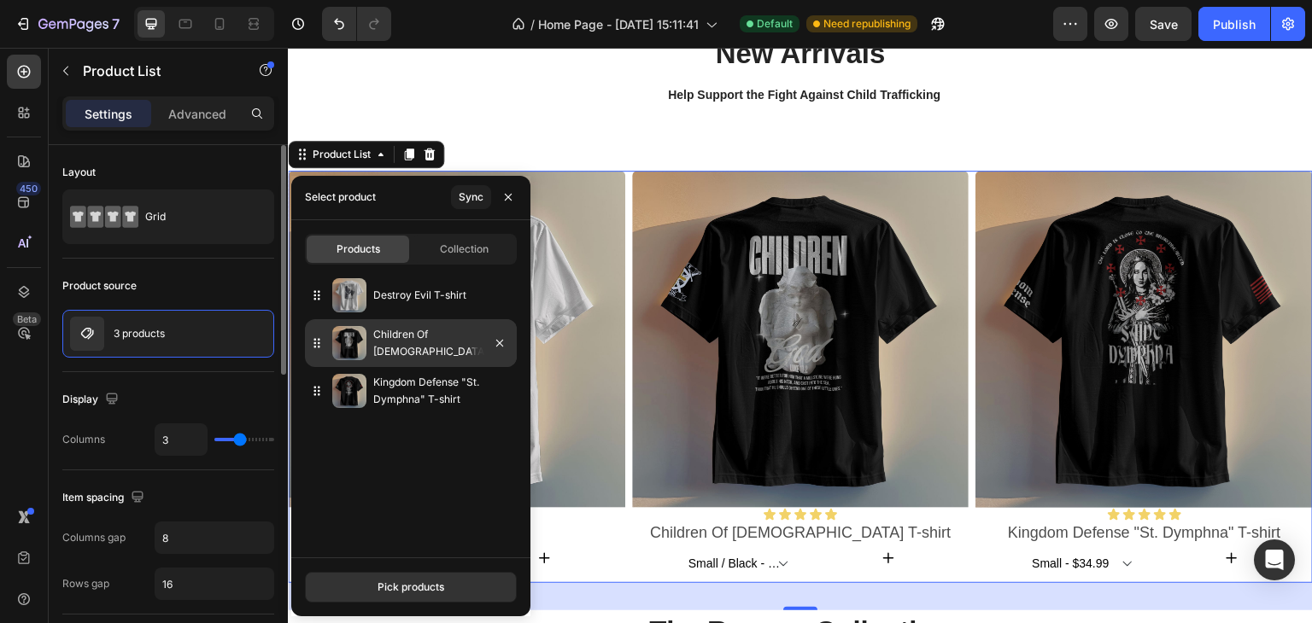
click at [318, 346] on icon at bounding box center [319, 347] width 3 height 3
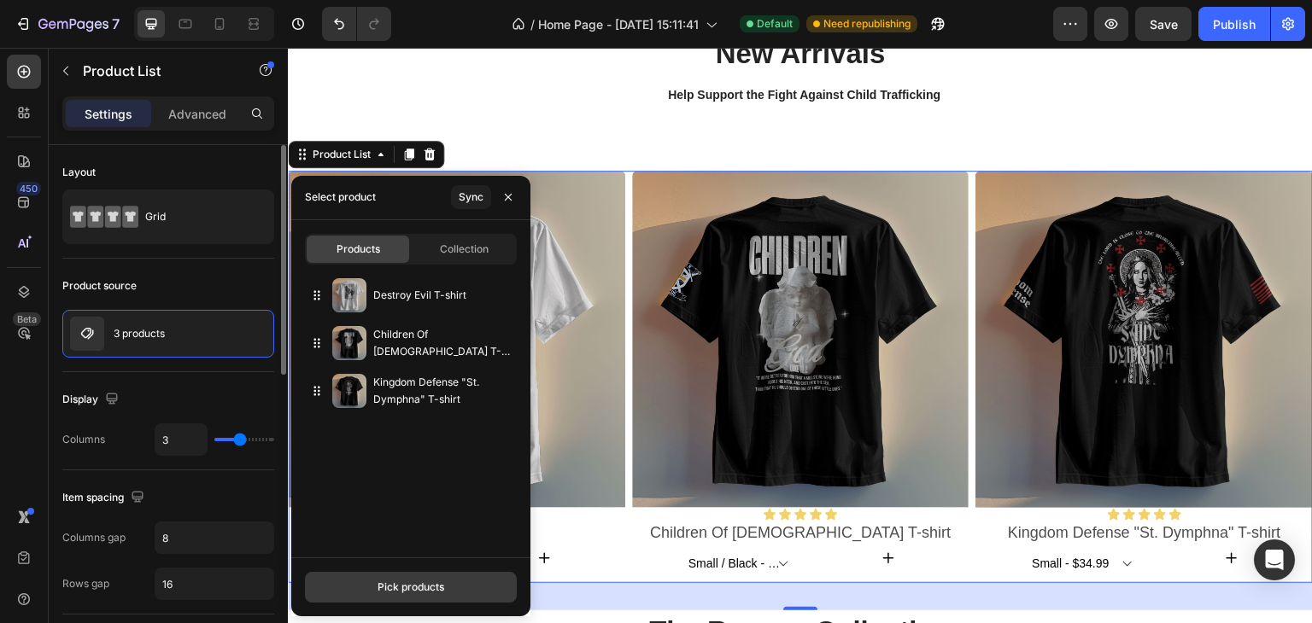
click at [409, 584] on div "Pick products" at bounding box center [411, 587] width 67 height 15
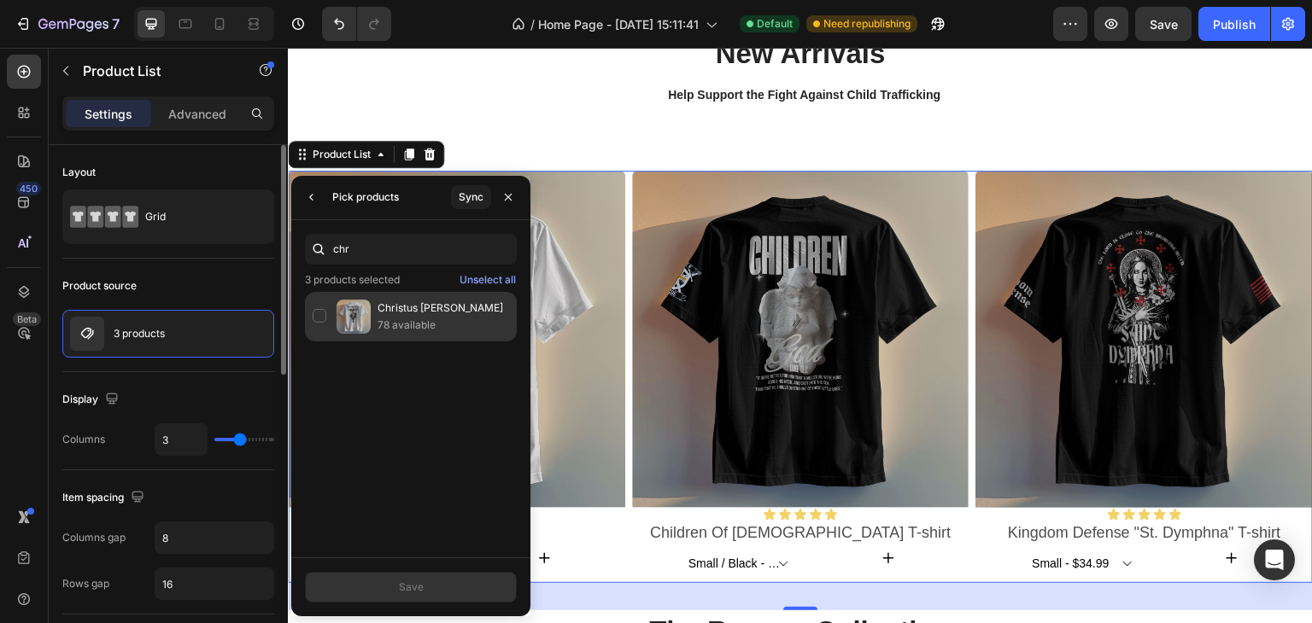
type input "chr"
click at [413, 317] on p "78 available" at bounding box center [444, 325] width 132 height 17
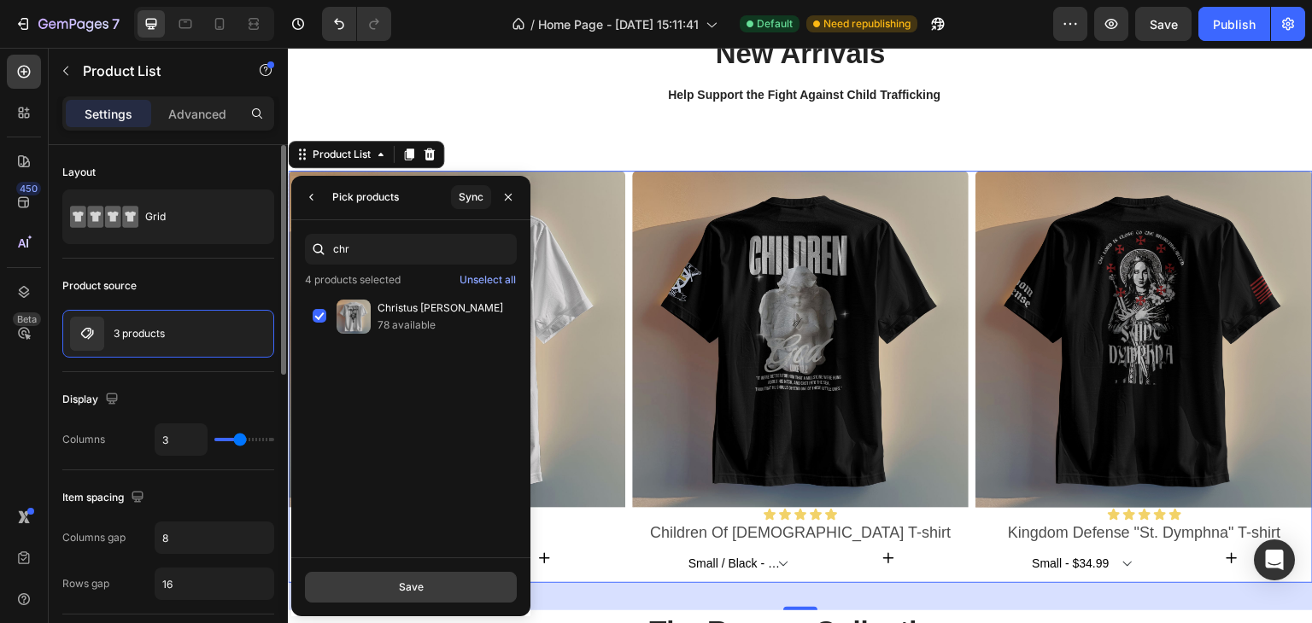
click at [413, 585] on div "Save" at bounding box center [411, 587] width 25 height 15
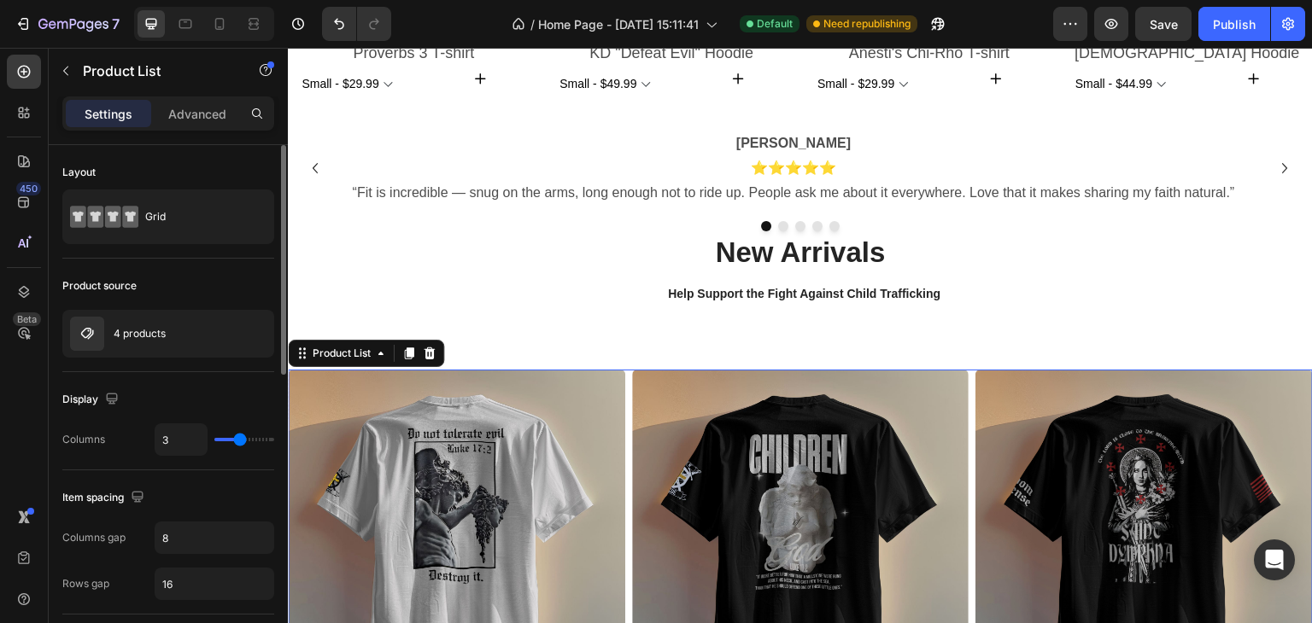
scroll to position [911, 0]
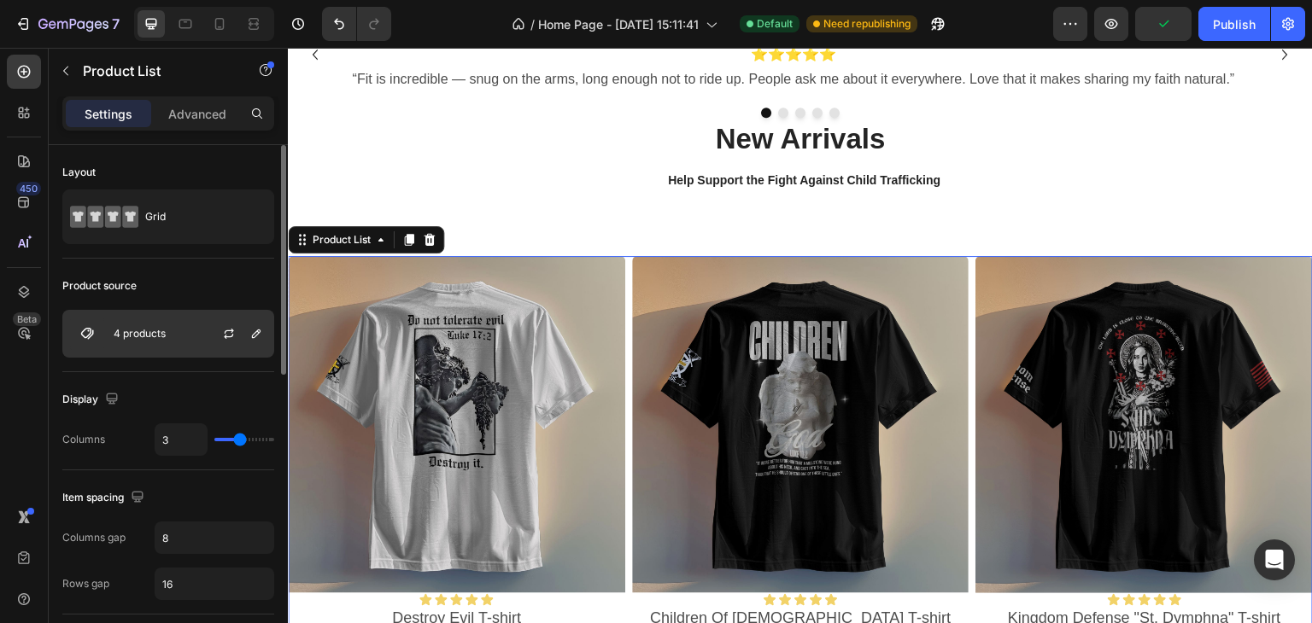
click at [188, 334] on div "4 products" at bounding box center [168, 334] width 212 height 48
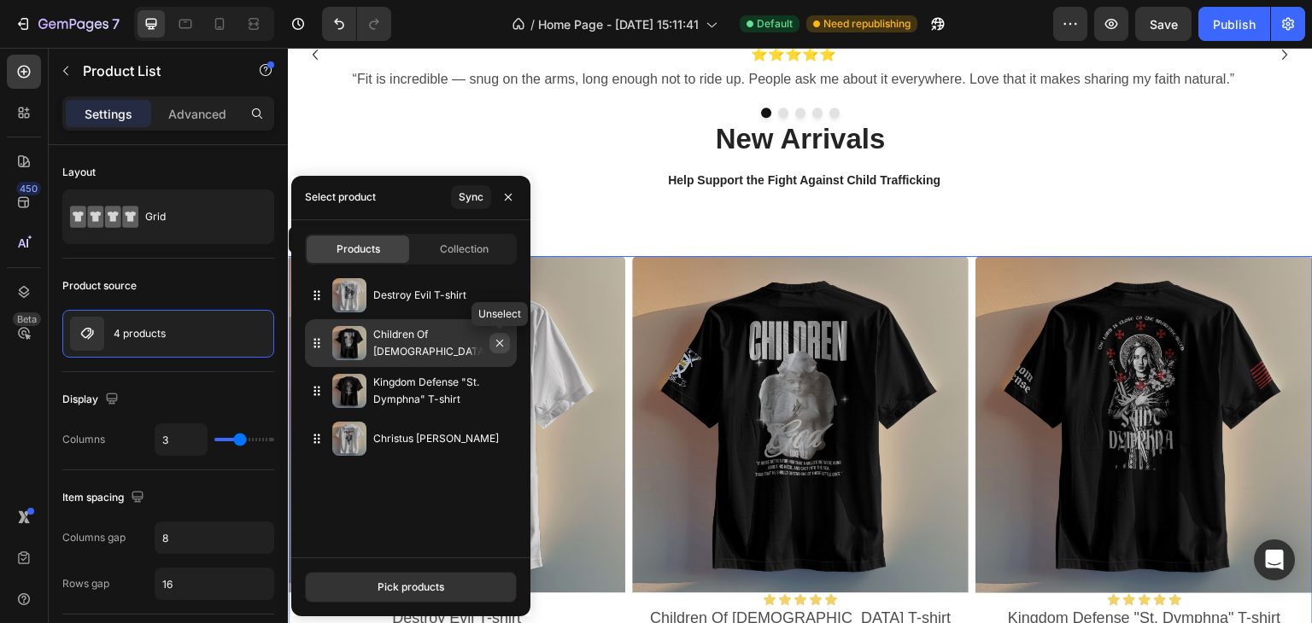
click at [499, 346] on icon "button" at bounding box center [500, 344] width 14 height 14
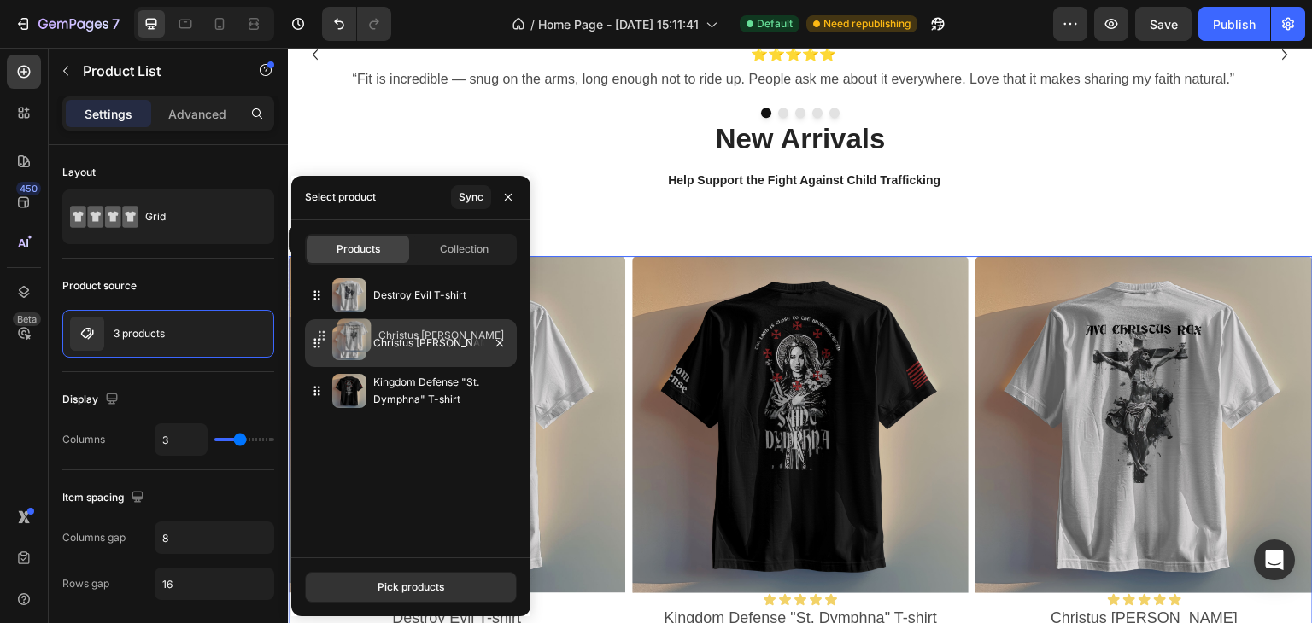
drag, startPoint x: 312, startPoint y: 395, endPoint x: 317, endPoint y: 339, distance: 55.8
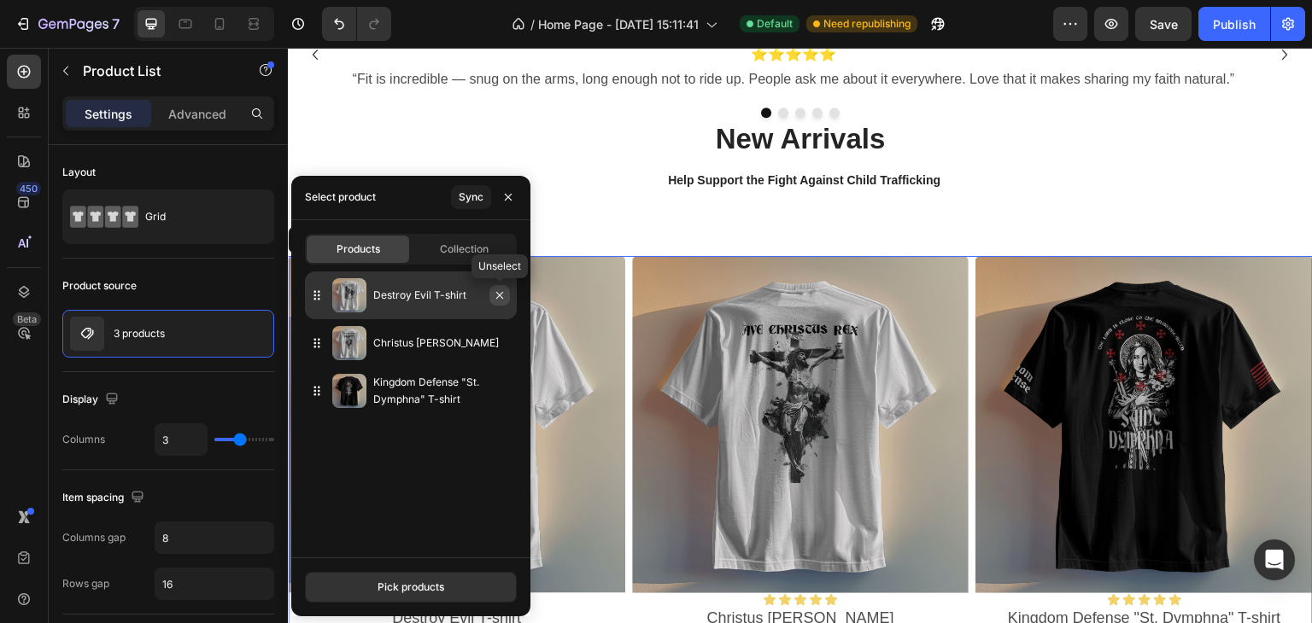
click at [502, 298] on icon "button" at bounding box center [499, 295] width 7 height 7
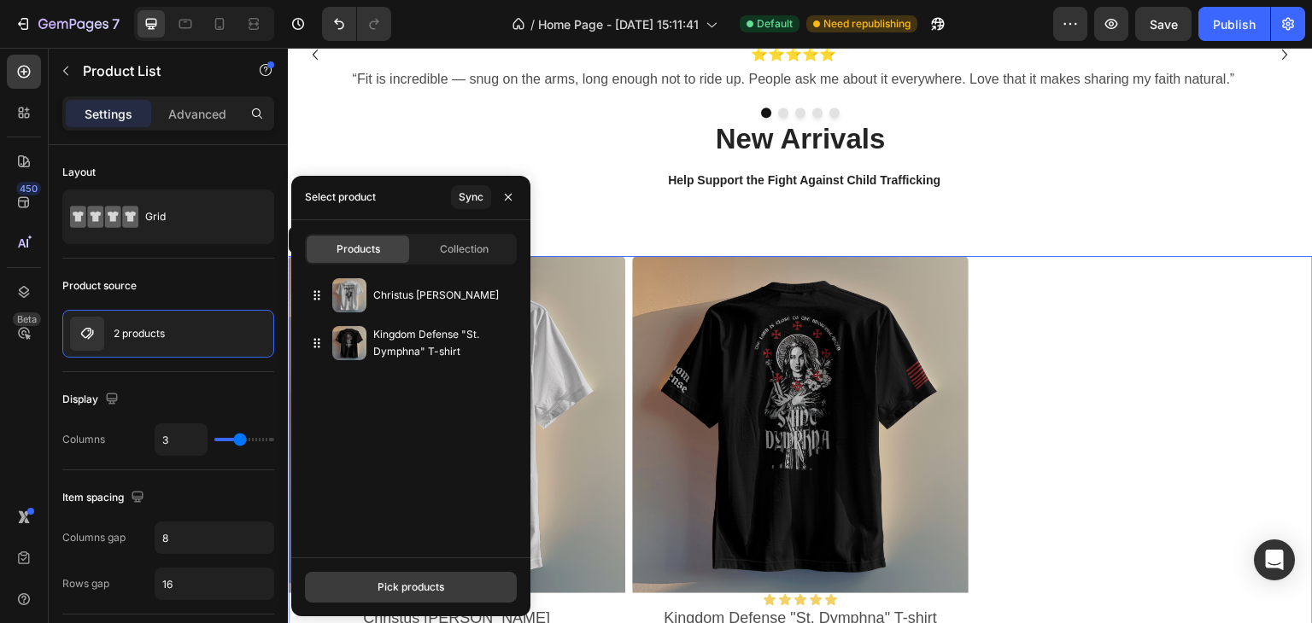
click at [396, 588] on div "Pick products" at bounding box center [411, 587] width 67 height 15
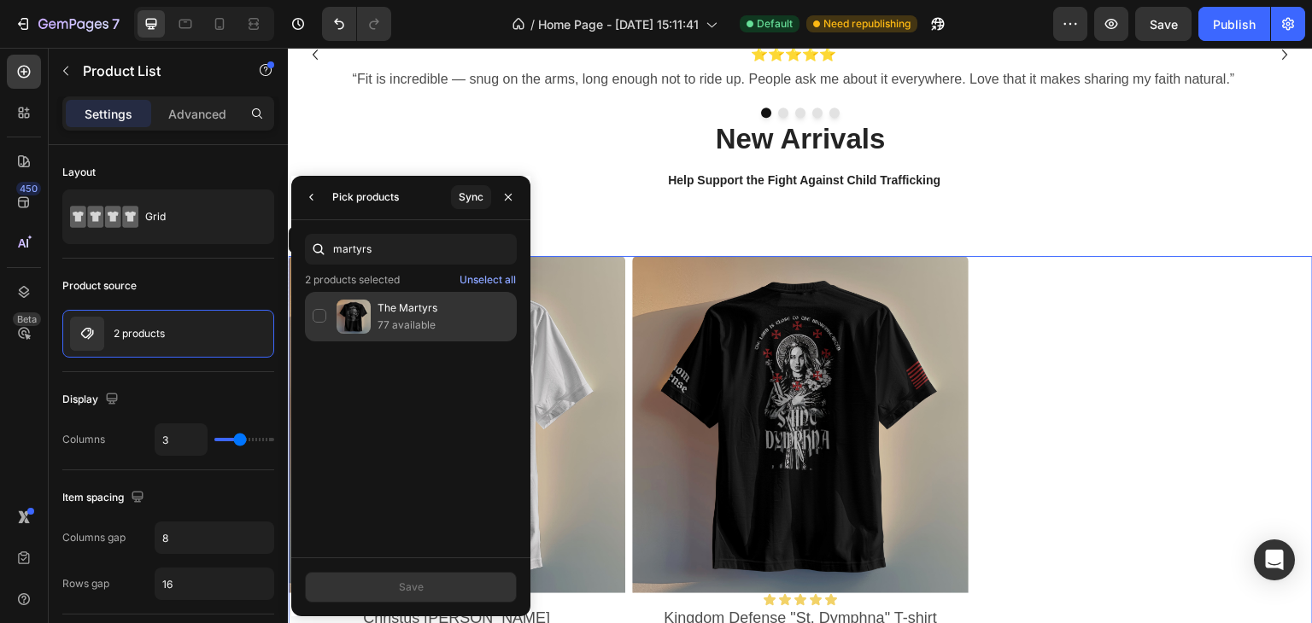
type input "martyrs"
click at [398, 323] on p "77 available" at bounding box center [444, 325] width 132 height 17
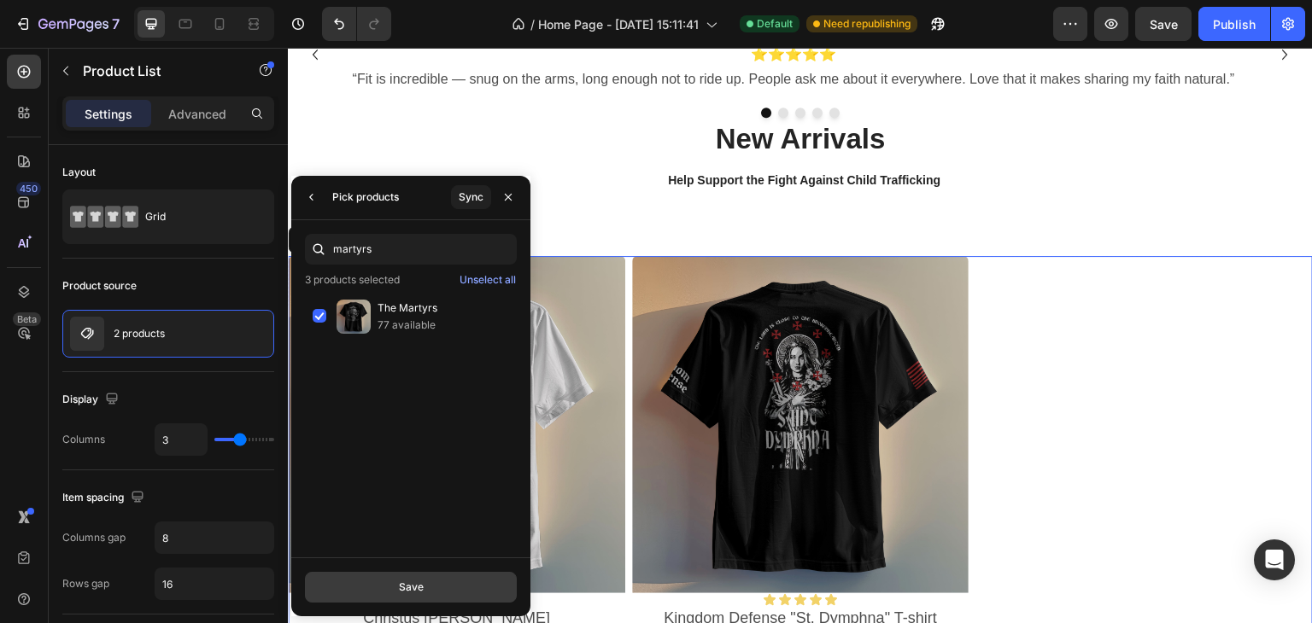
click at [420, 588] on div "Save" at bounding box center [411, 587] width 25 height 15
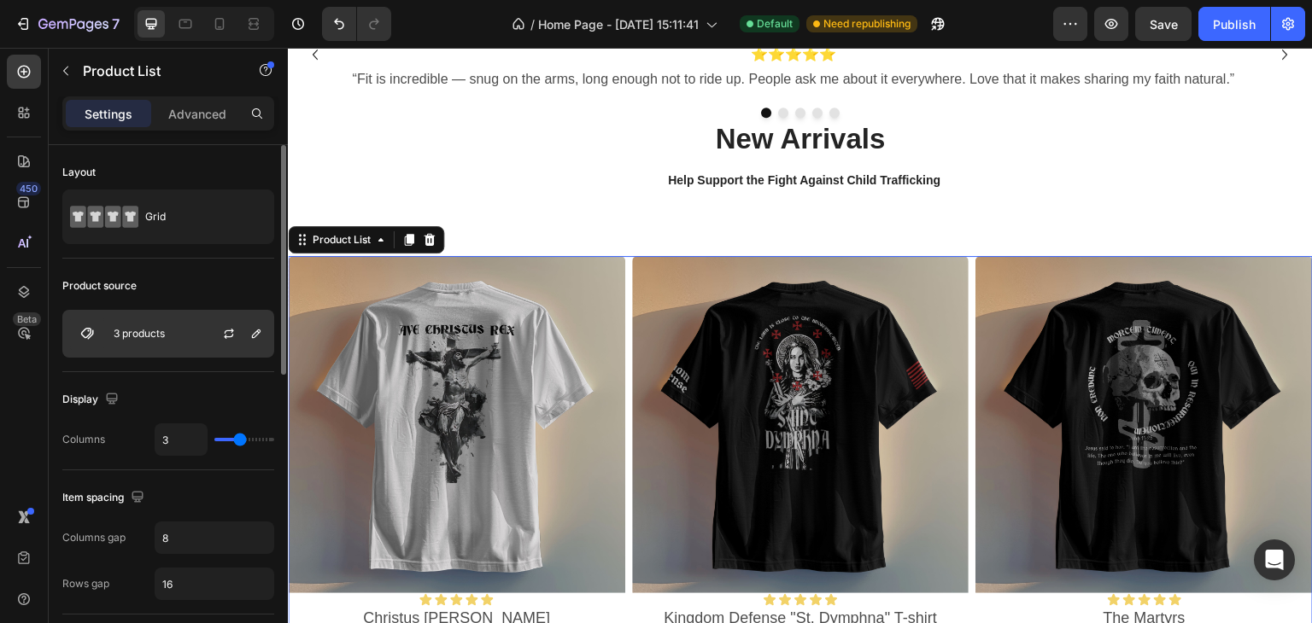
click at [178, 346] on div "3 products" at bounding box center [168, 334] width 212 height 48
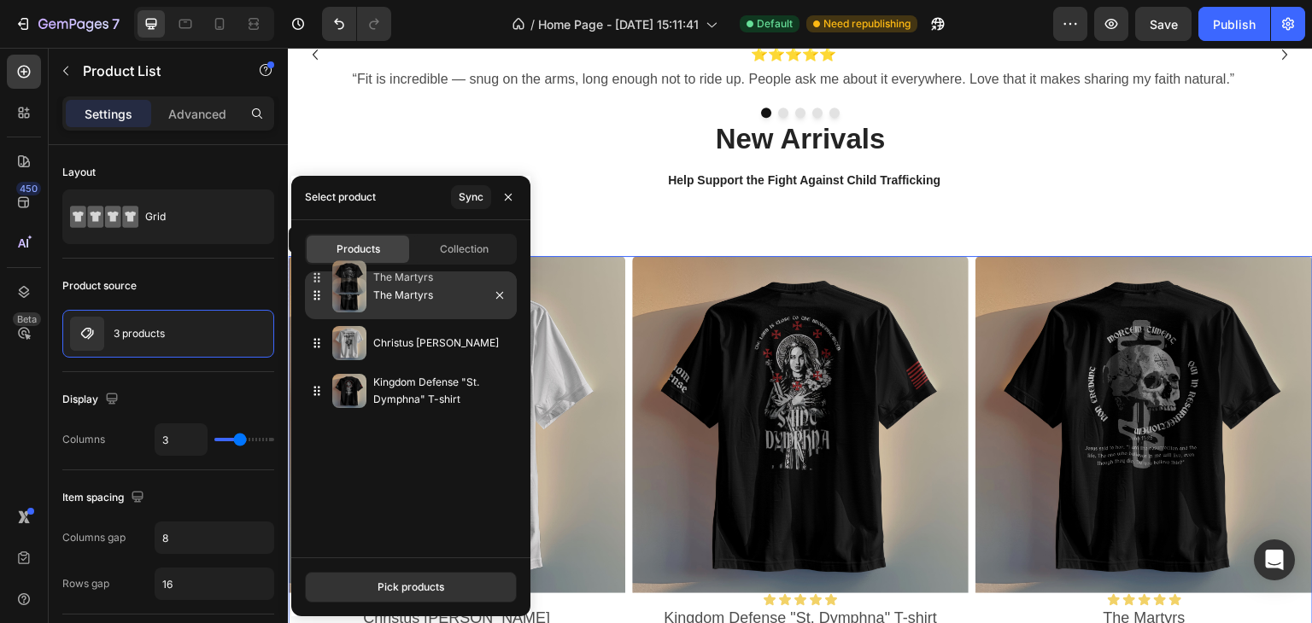
drag, startPoint x: 317, startPoint y: 395, endPoint x: 317, endPoint y: 281, distance: 113.6
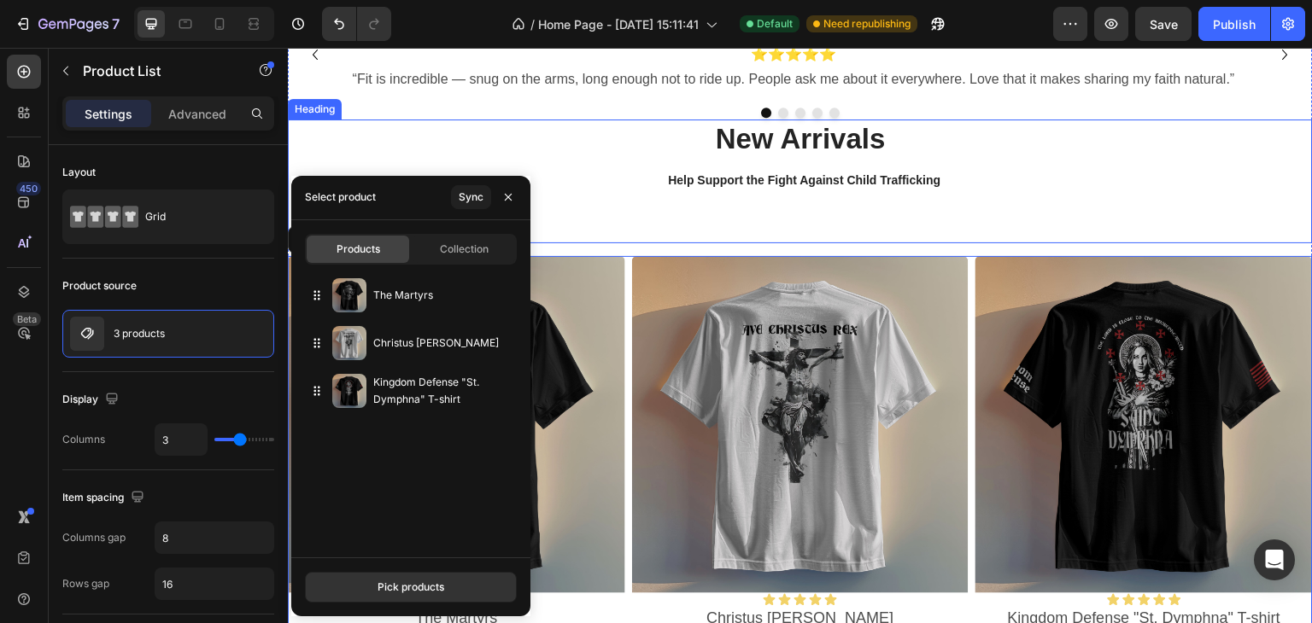
click at [576, 184] on h2 "New Arrivals Help Support the Fight Against Child Trafficking" at bounding box center [800, 161] width 1025 height 82
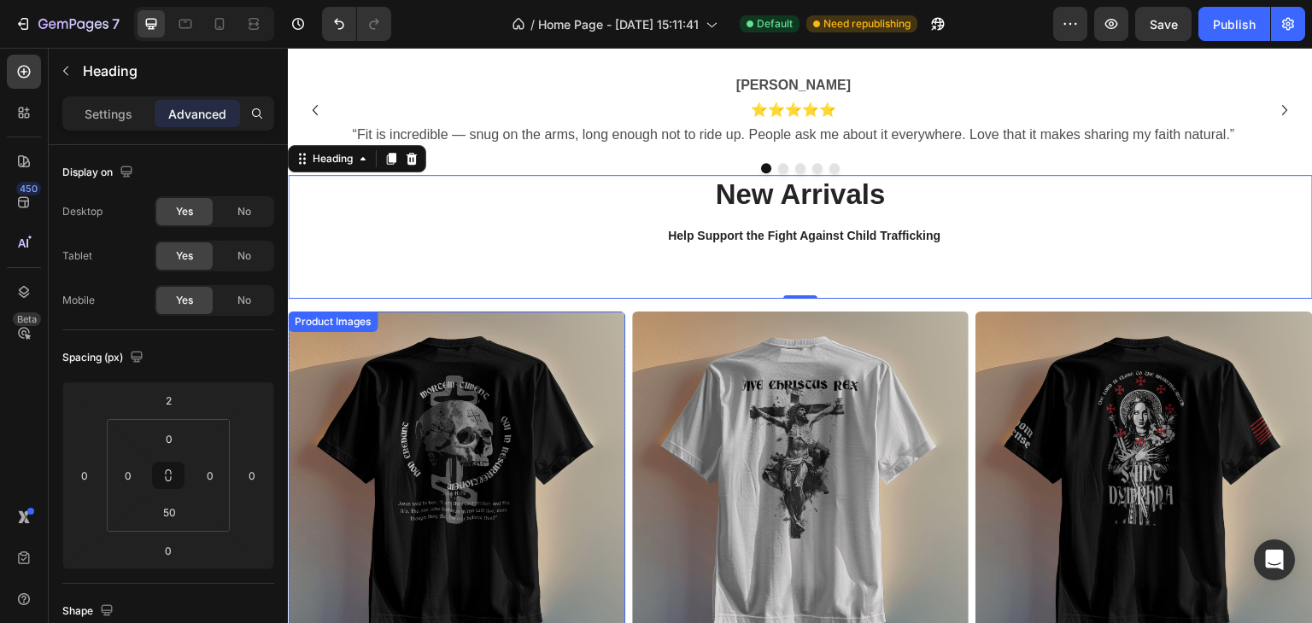
scroll to position [826, 0]
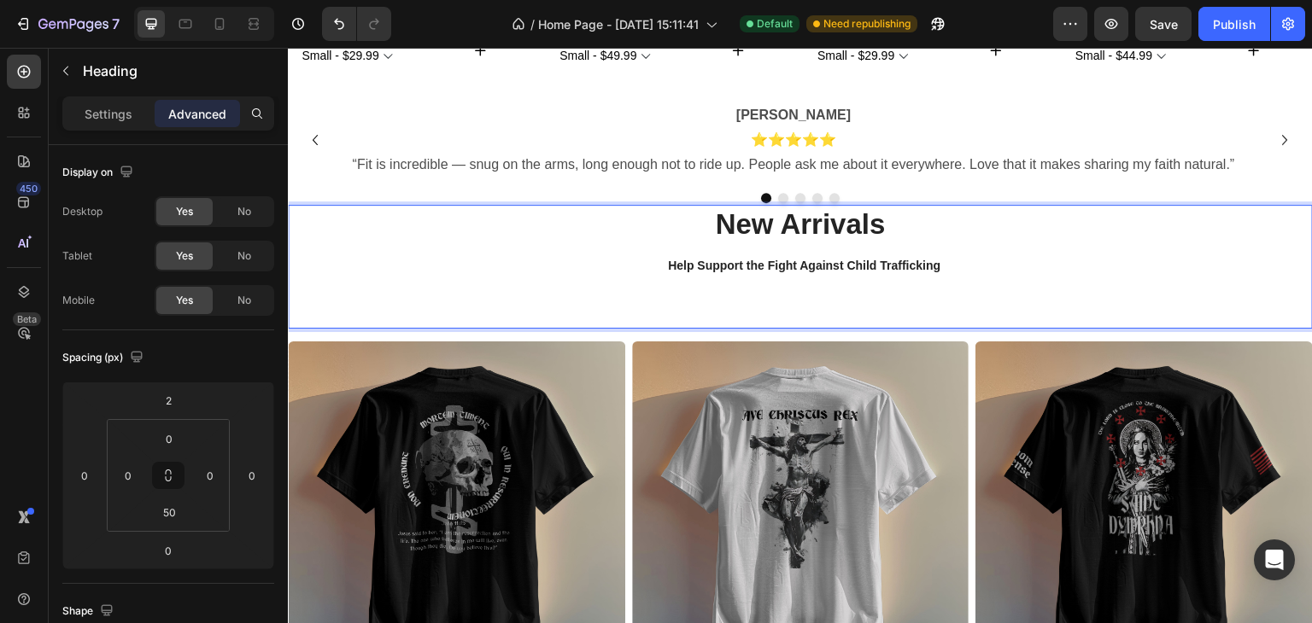
click at [834, 265] on span "Help Support the Fight Against Child Trafficking" at bounding box center [804, 266] width 272 height 14
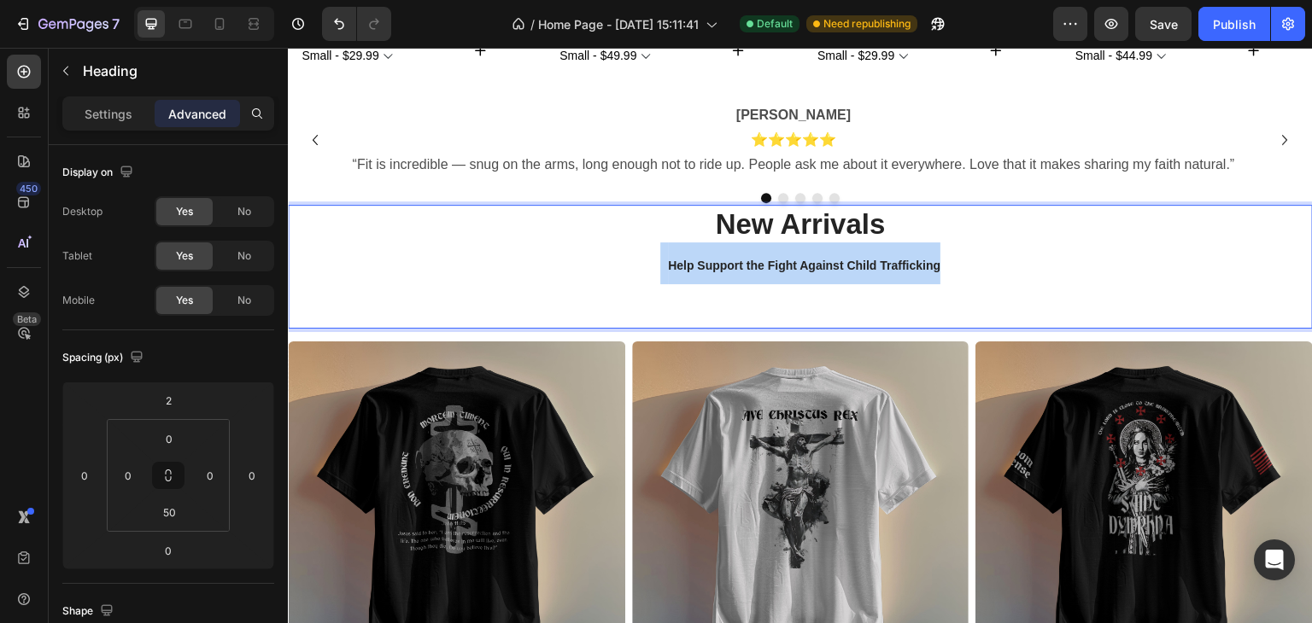
drag, startPoint x: 945, startPoint y: 261, endPoint x: 650, endPoint y: 262, distance: 294.7
click at [650, 262] on p "New Arrivals Help Support the Fight Against Child Trafficking" at bounding box center [800, 246] width 1021 height 79
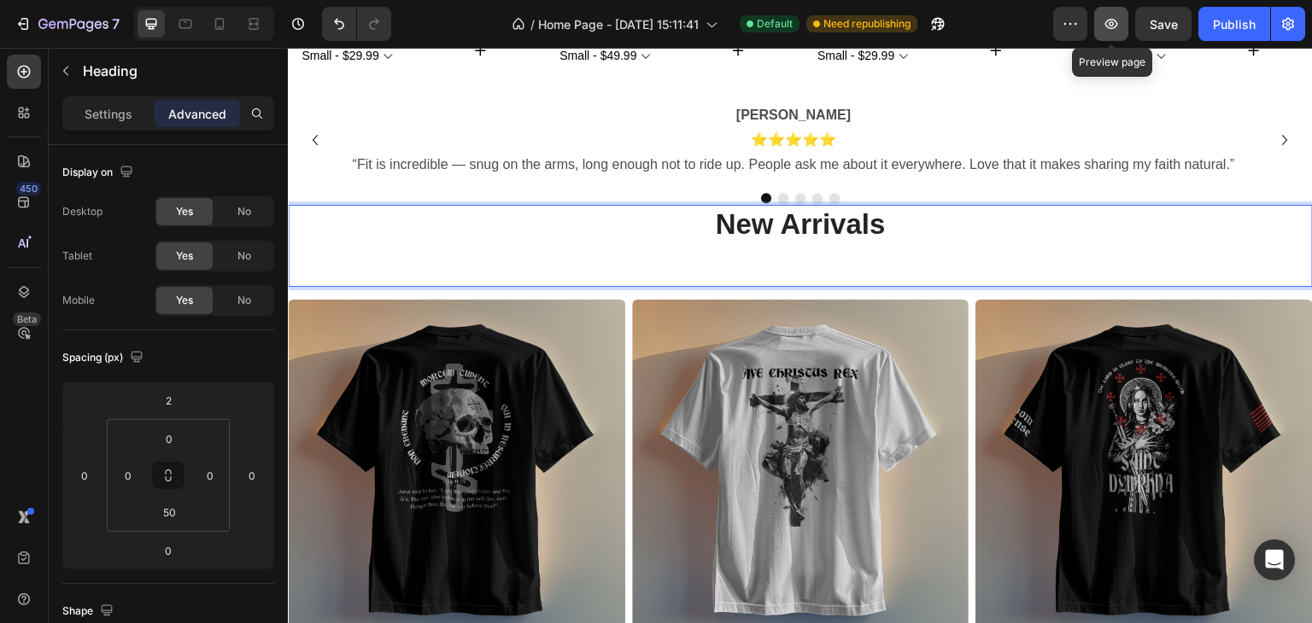
click at [1117, 26] on icon "button" at bounding box center [1111, 23] width 17 height 17
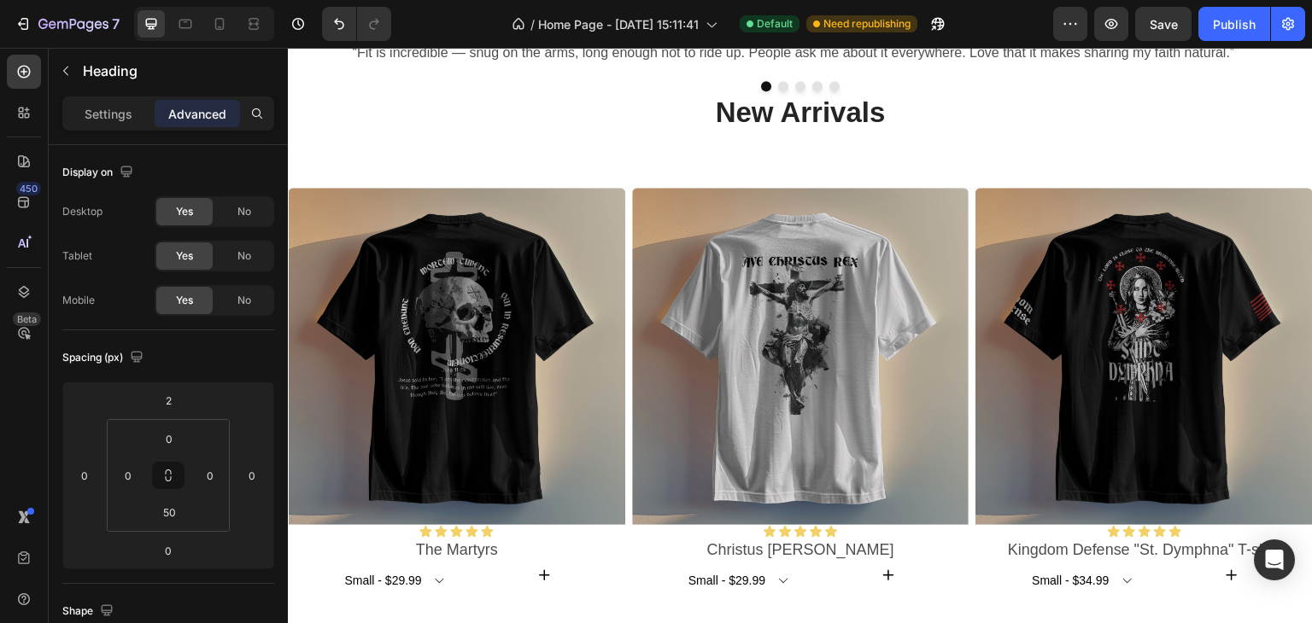
scroll to position [911, 0]
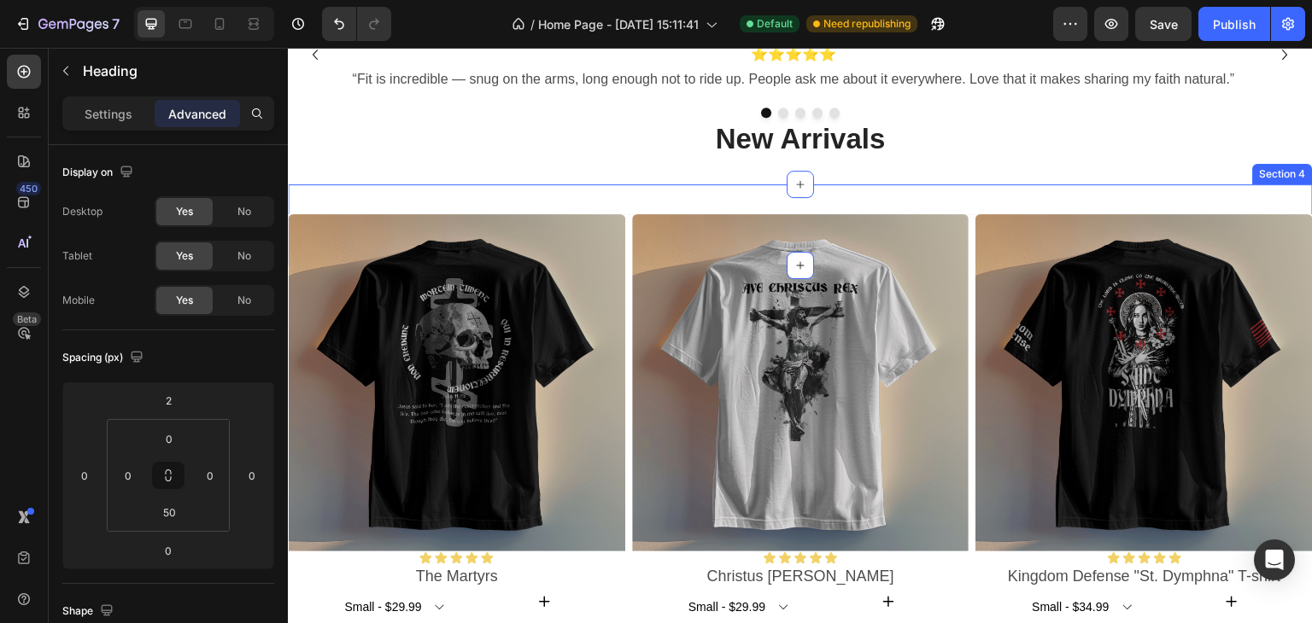
click at [477, 196] on div "Drop element here Section 4" at bounding box center [800, 224] width 1025 height 81
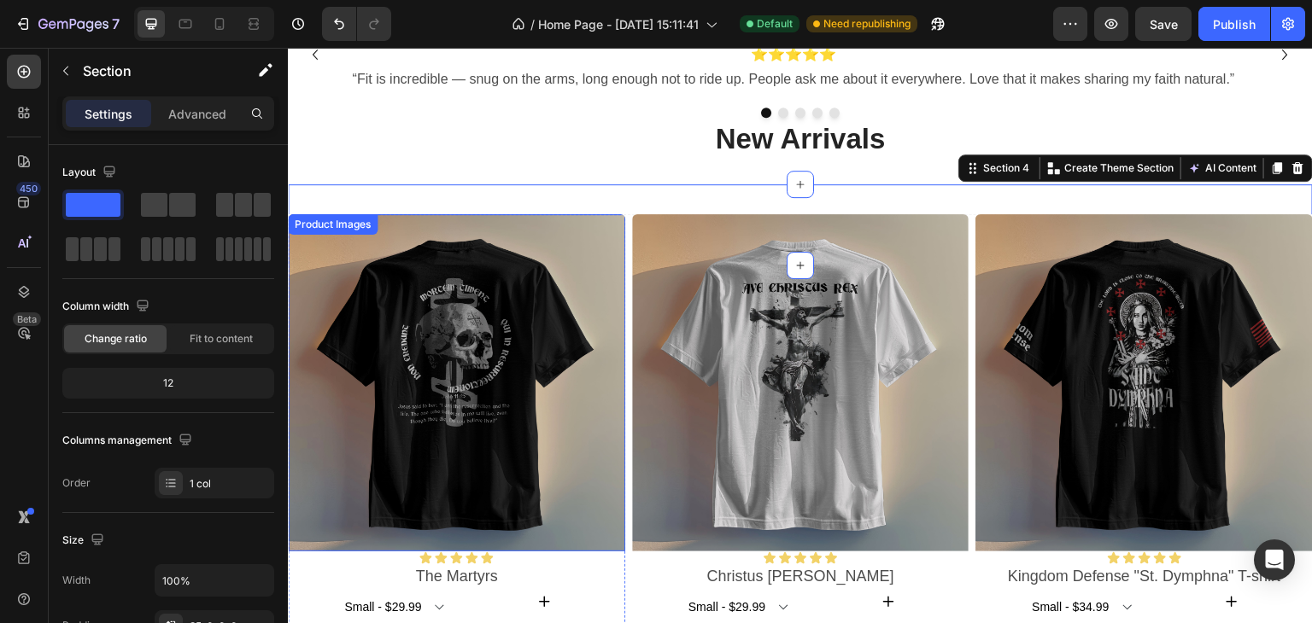
click at [489, 263] on img at bounding box center [456, 382] width 337 height 337
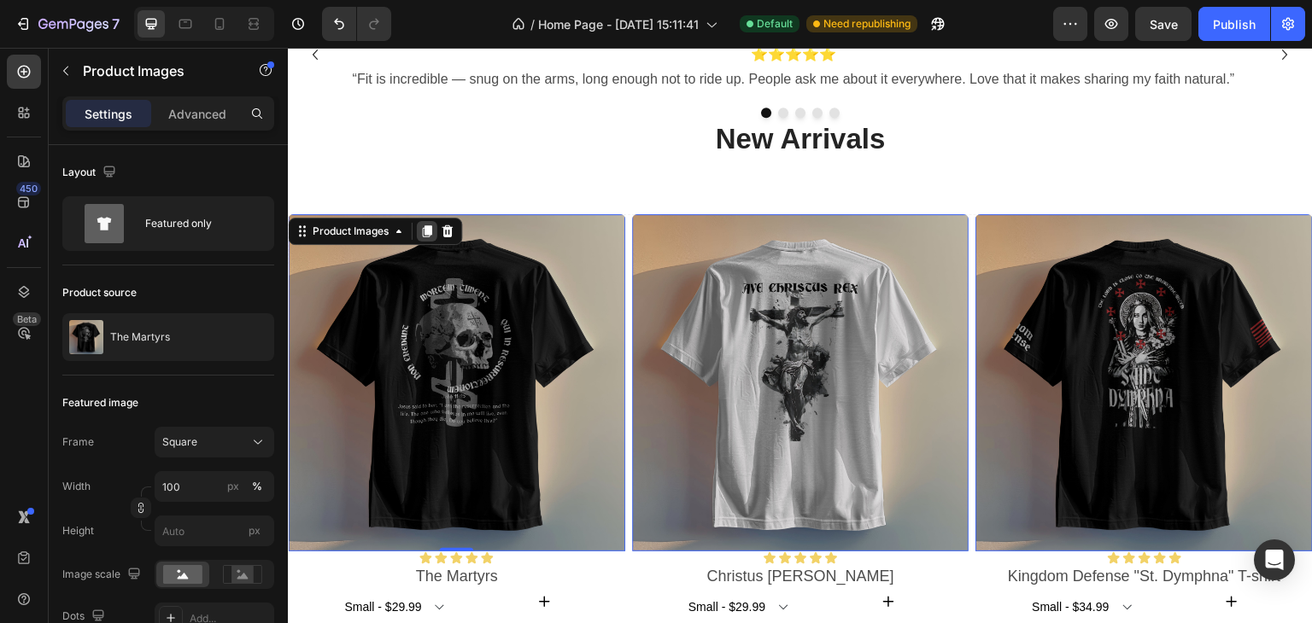
click at [430, 228] on icon at bounding box center [427, 232] width 9 height 12
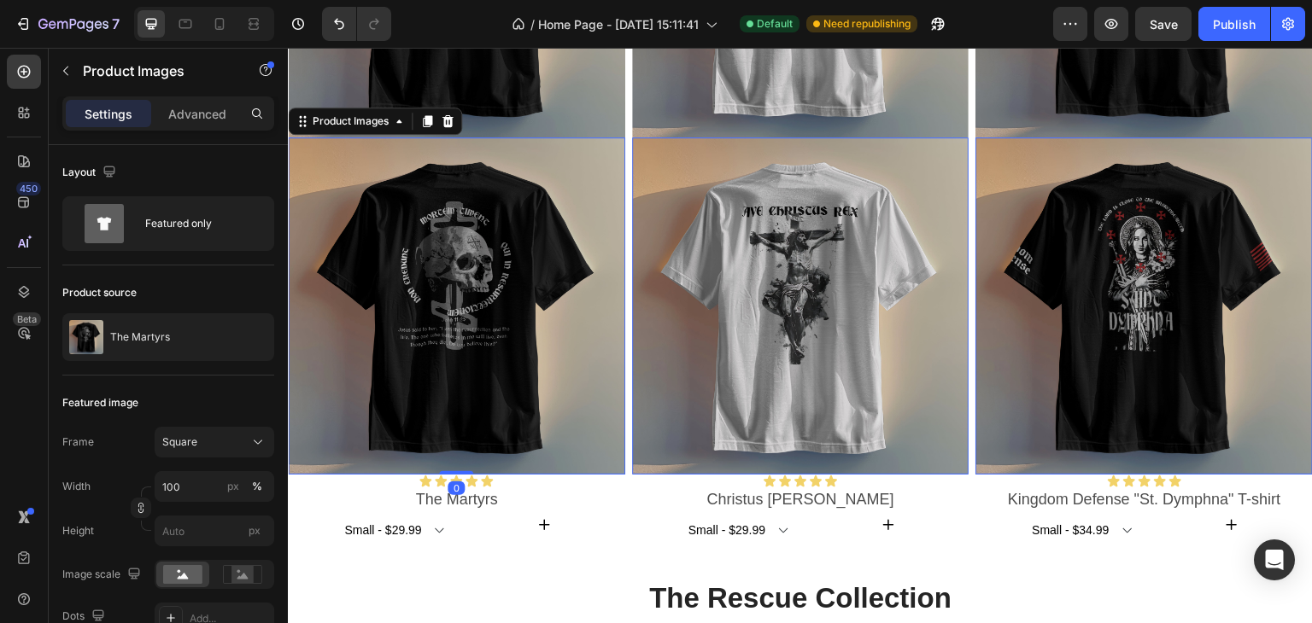
scroll to position [1348, 0]
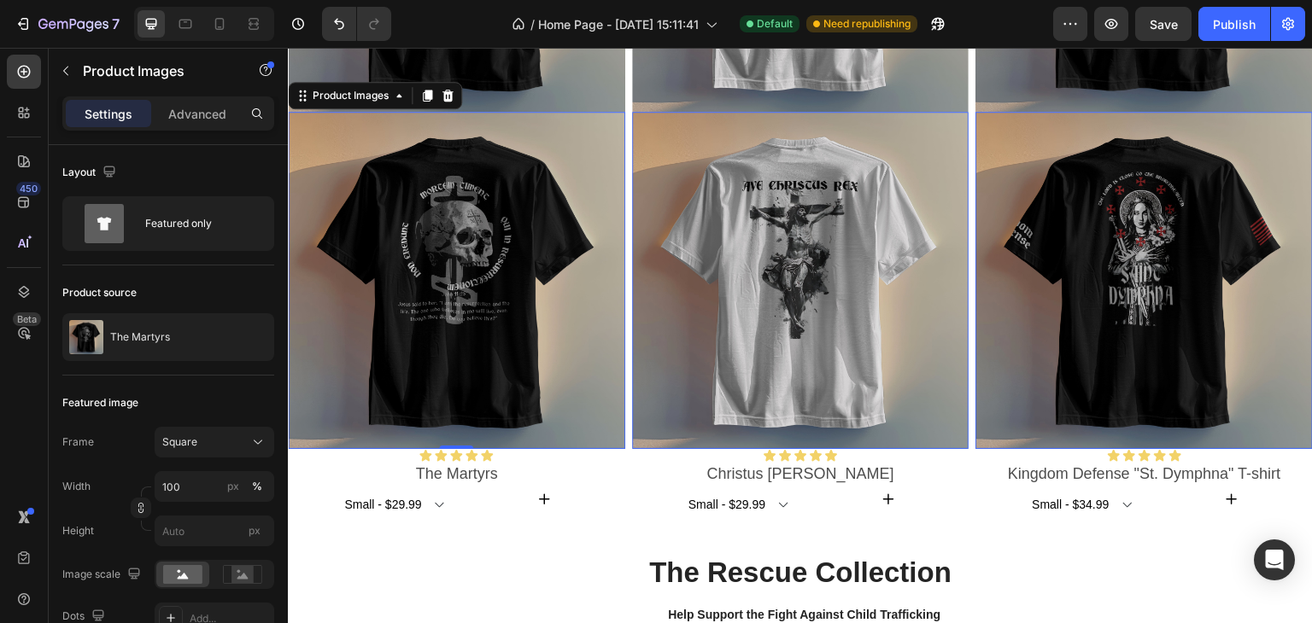
click at [457, 313] on img at bounding box center [456, 280] width 337 height 337
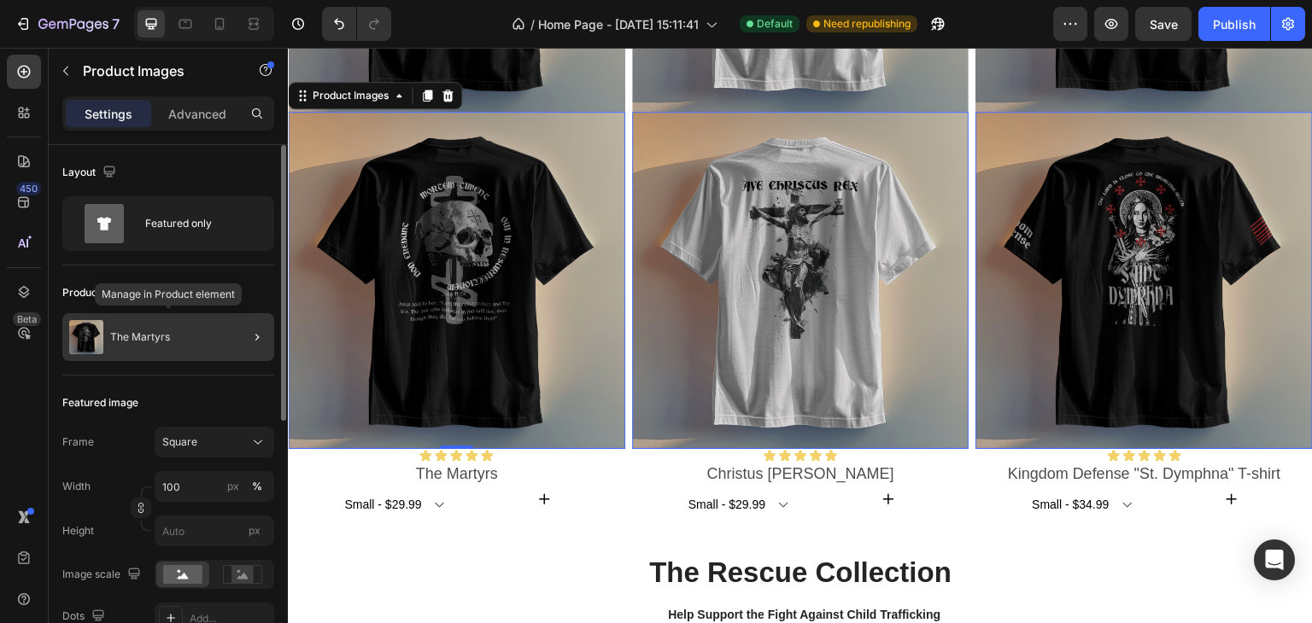
click at [158, 336] on p "The Martyrs" at bounding box center [140, 337] width 60 height 12
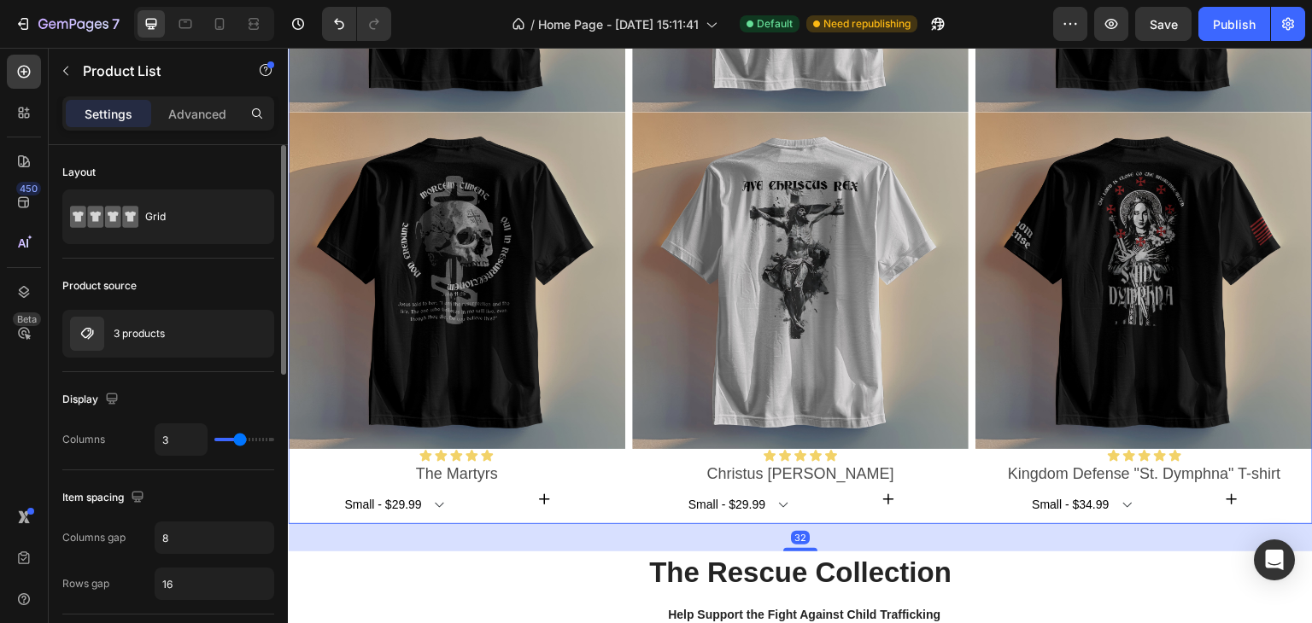
click at [158, 336] on p "3 products" at bounding box center [139, 334] width 51 height 12
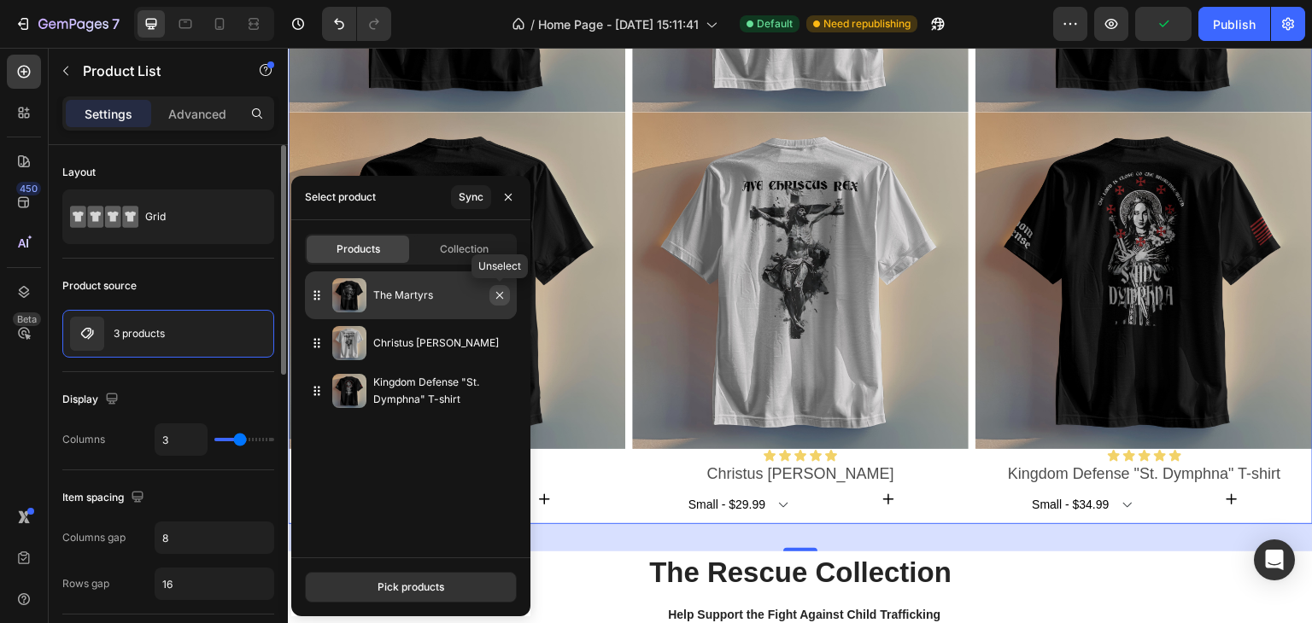
click at [500, 294] on icon "button" at bounding box center [500, 296] width 14 height 14
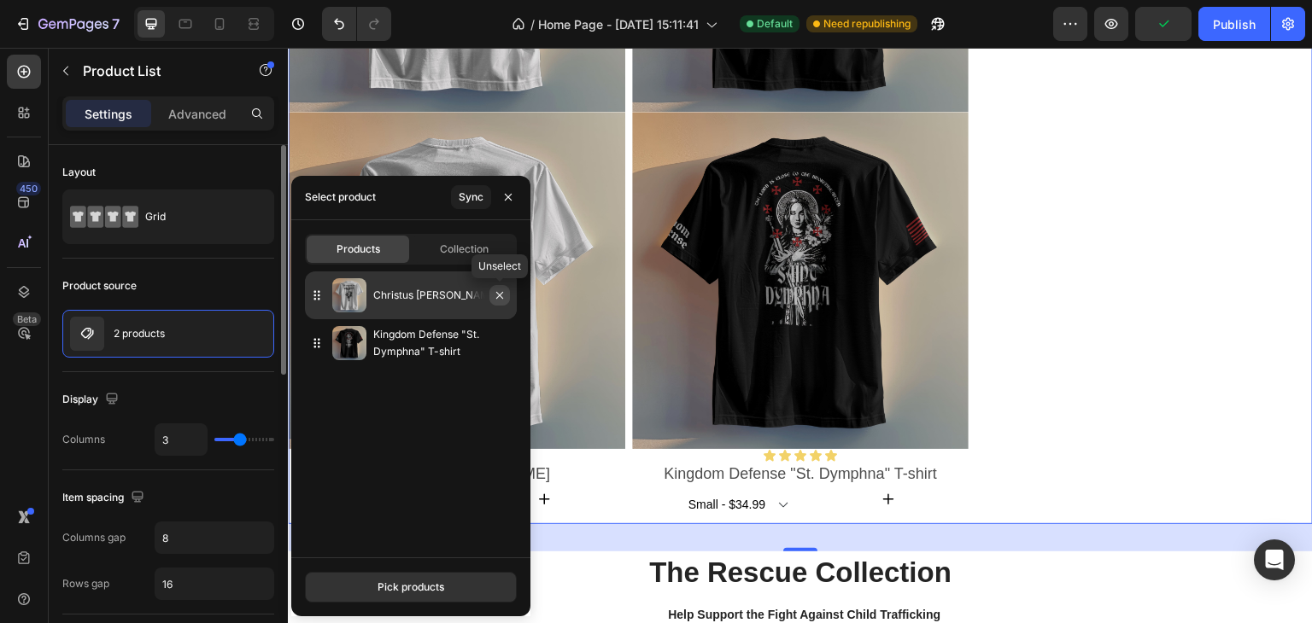
click at [497, 299] on icon "button" at bounding box center [500, 296] width 14 height 14
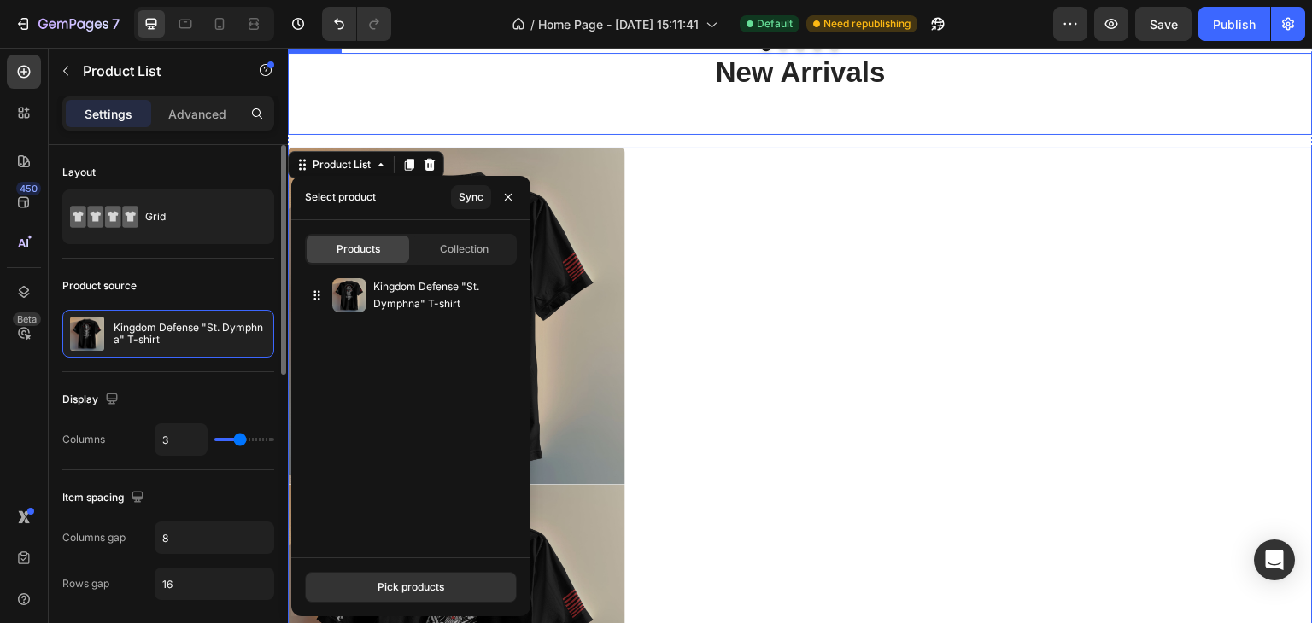
scroll to position [1006, 0]
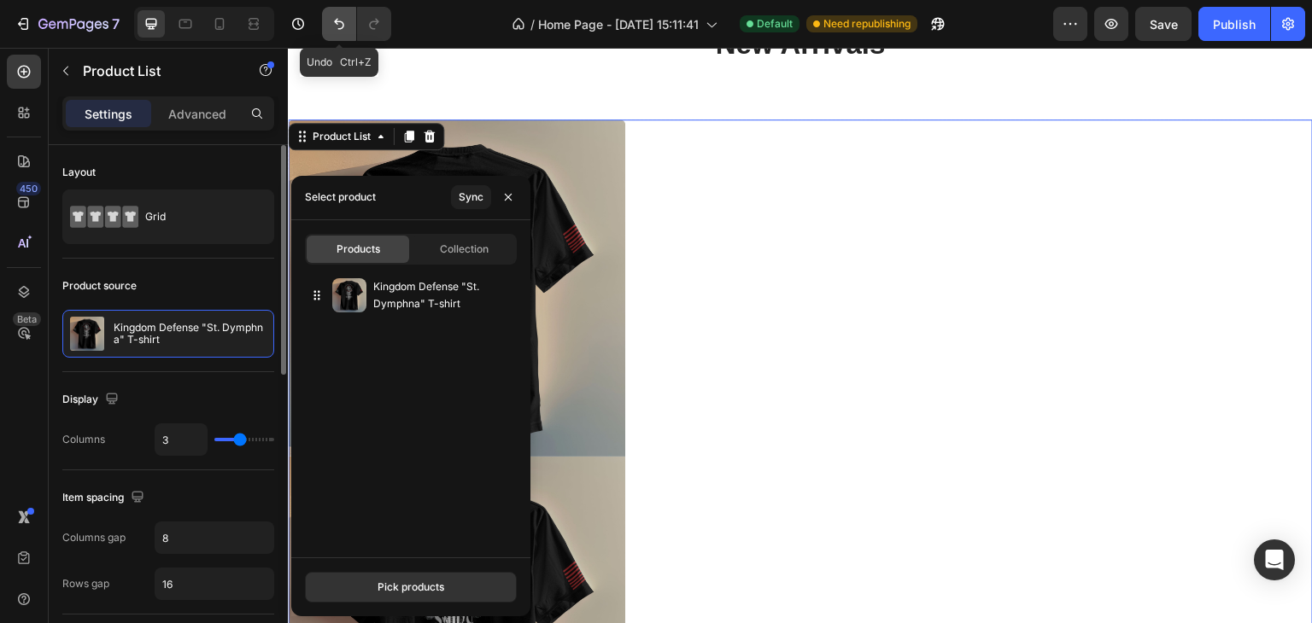
click at [331, 21] on icon "Undo/Redo" at bounding box center [339, 23] width 17 height 17
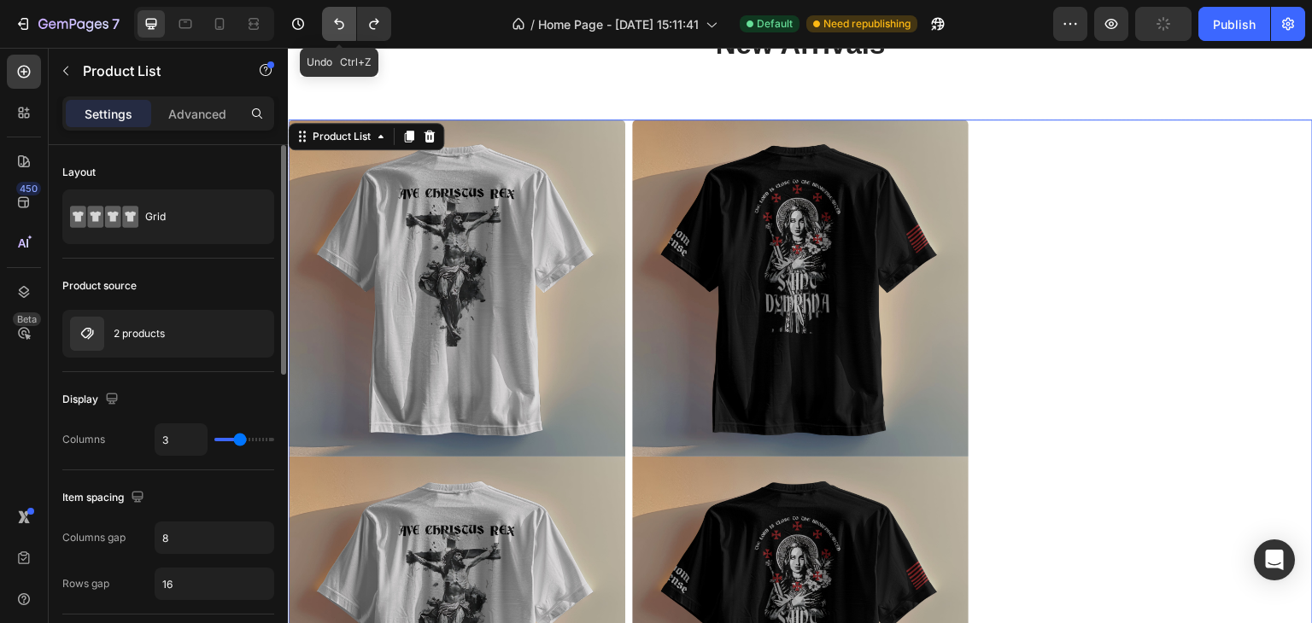
click at [331, 21] on icon "Undo/Redo" at bounding box center [339, 23] width 17 height 17
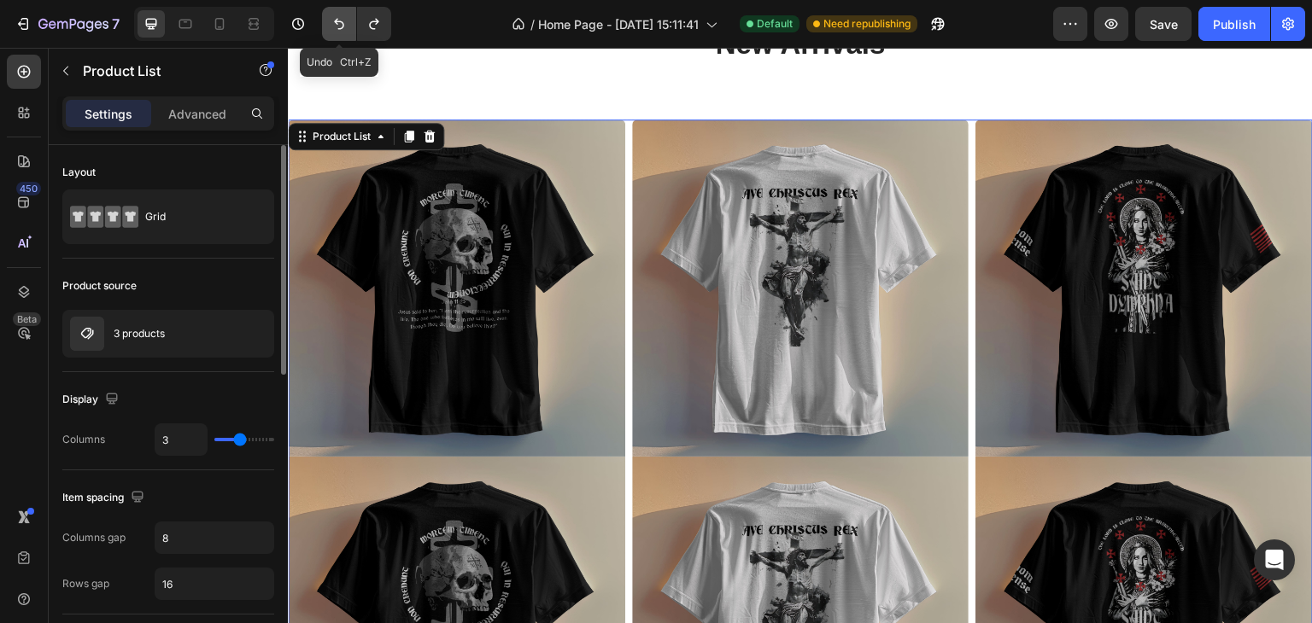
click at [336, 18] on icon "Undo/Redo" at bounding box center [339, 23] width 17 height 17
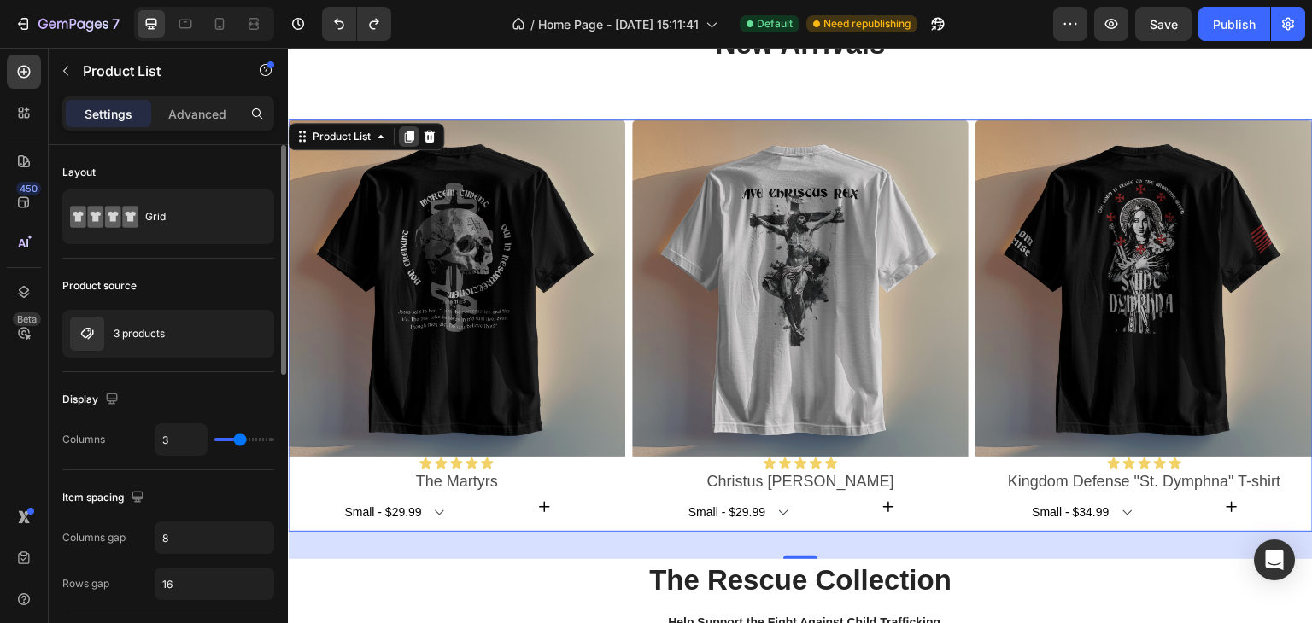
click at [410, 132] on icon at bounding box center [409, 138] width 9 height 12
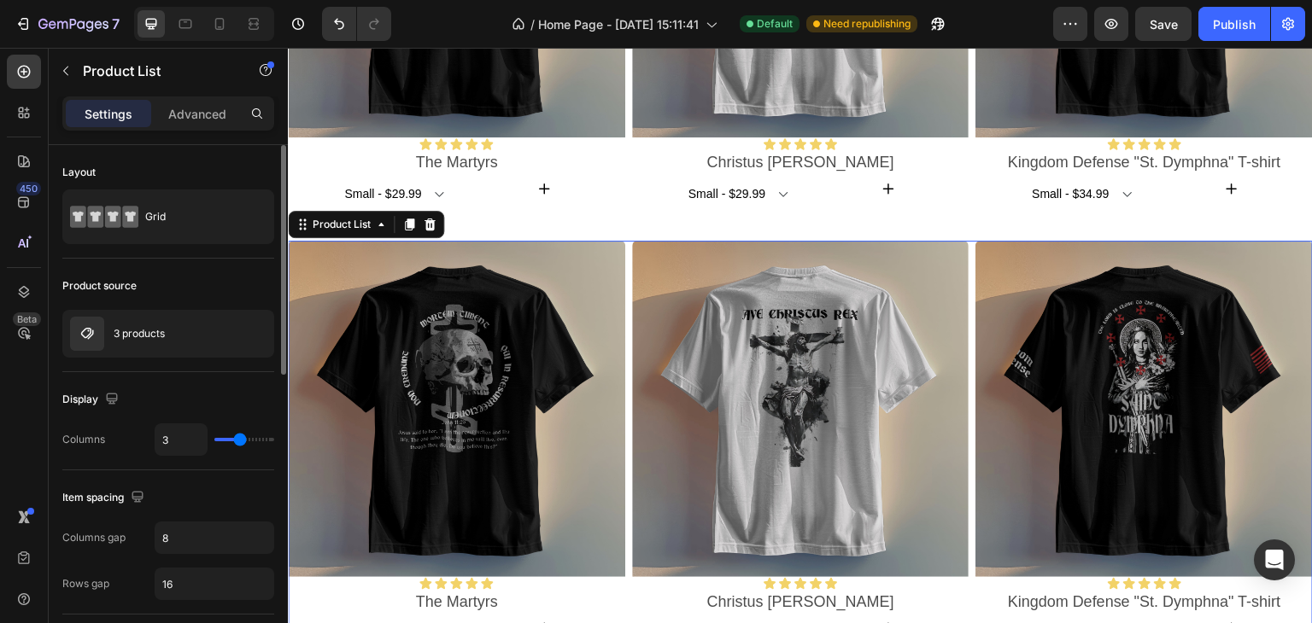
scroll to position [1450, 0]
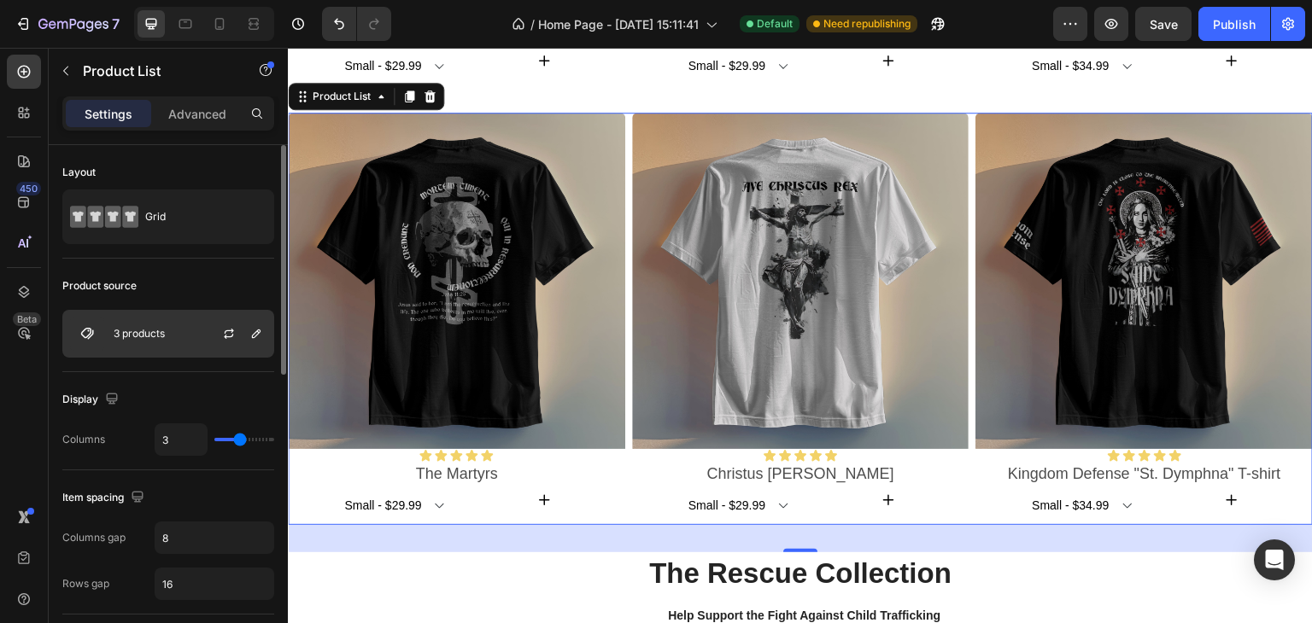
click at [161, 325] on div "3 products" at bounding box center [168, 334] width 212 height 48
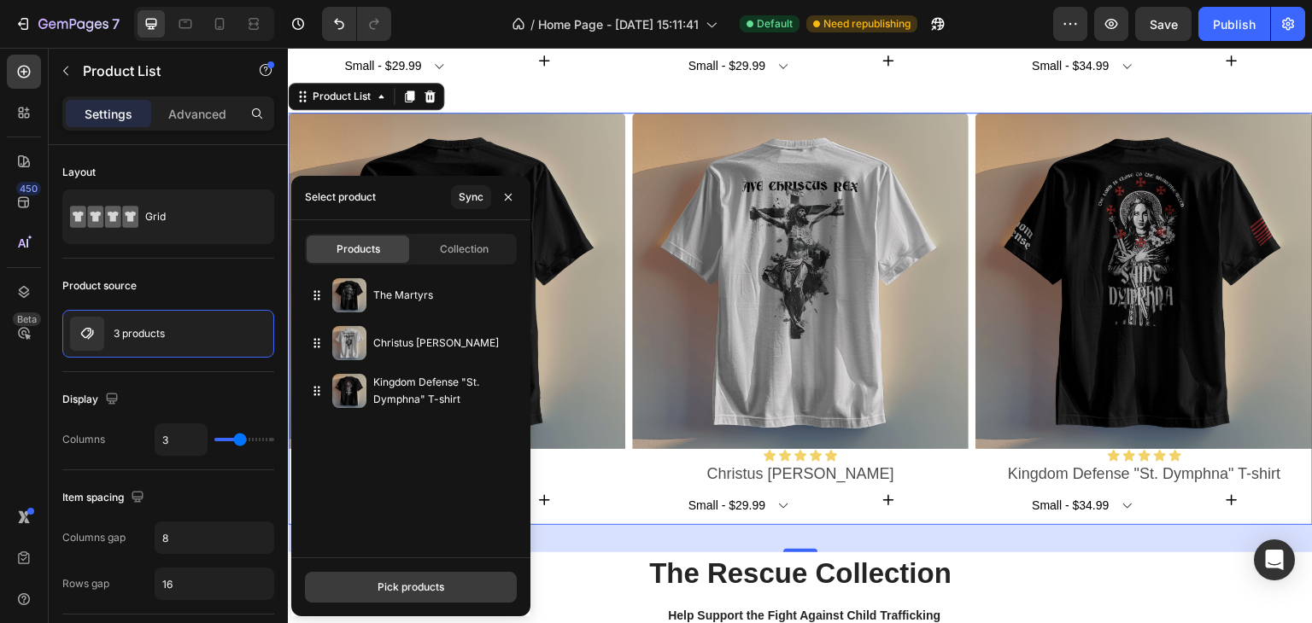
click at [424, 583] on div "Pick products" at bounding box center [411, 587] width 67 height 15
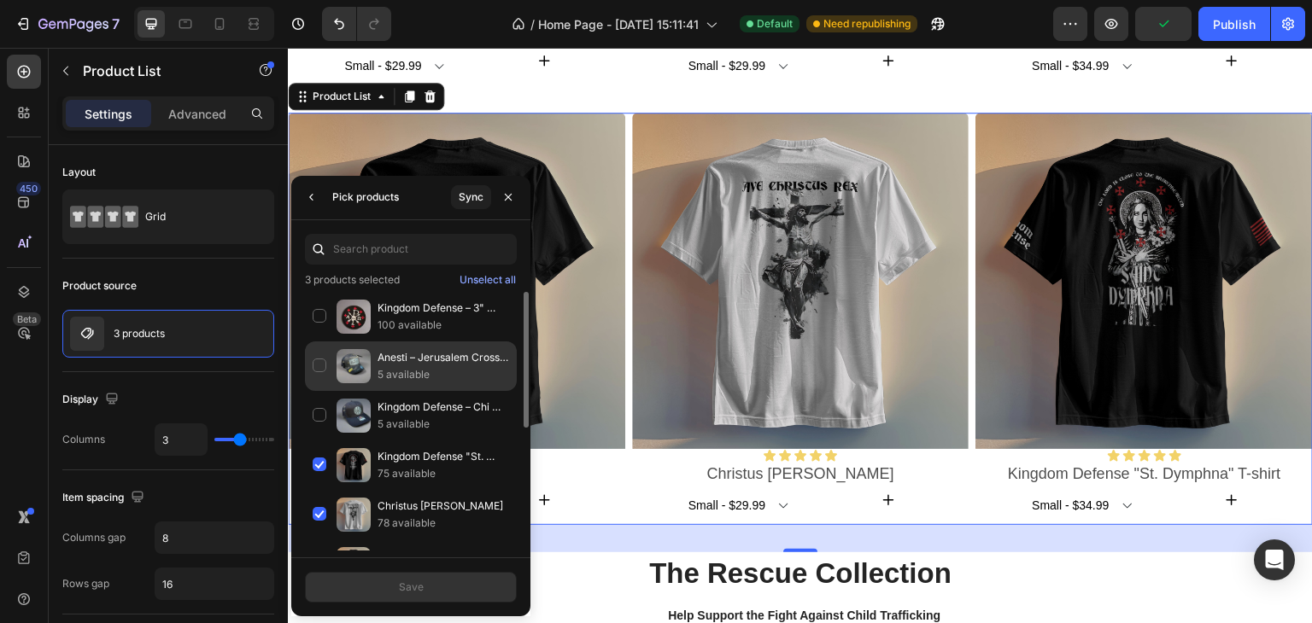
click at [401, 362] on p "Anesti – Jerusalem Cross Leather Patch Trucker Cap" at bounding box center [444, 357] width 132 height 17
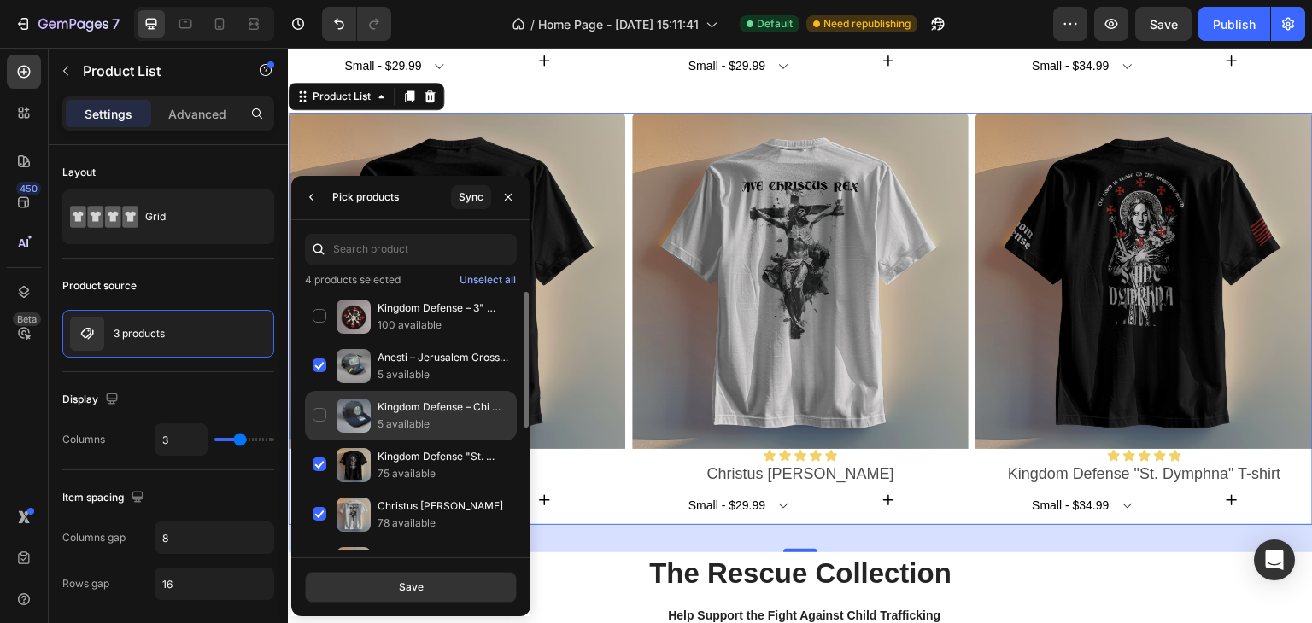
click at [322, 441] on div "Kingdom Defense – Chi Rho Leather Patch Trucker Cap 5 available" at bounding box center [411, 466] width 212 height 50
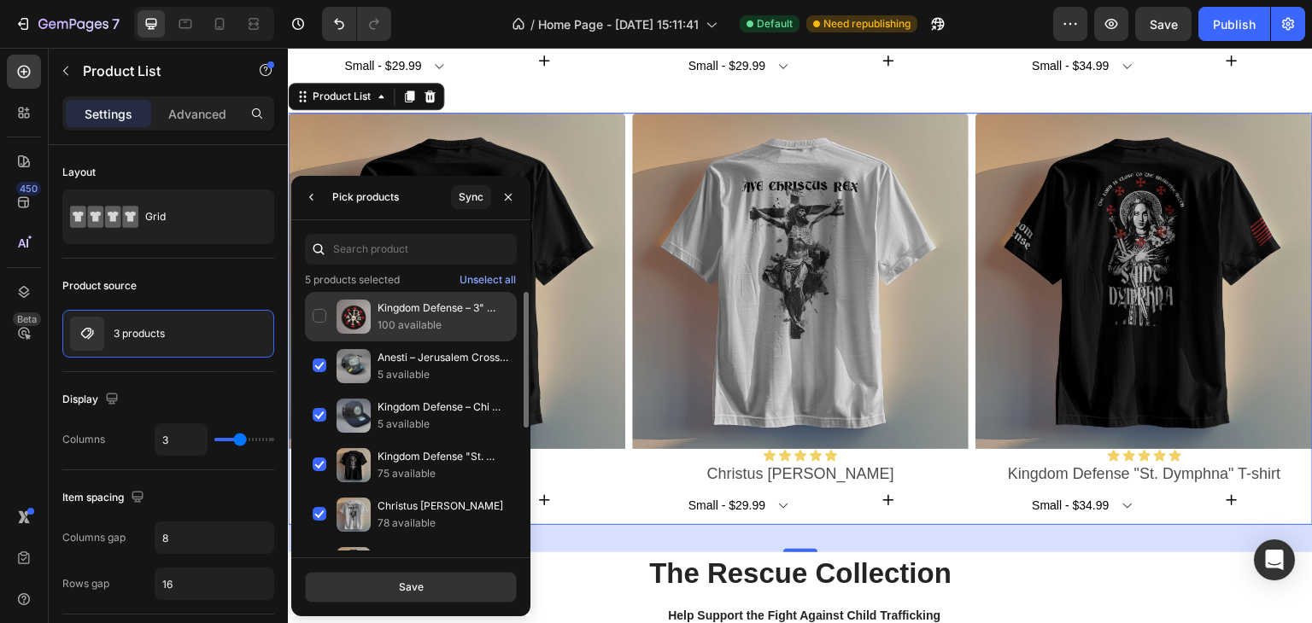
click at [319, 342] on div "Kingdom Defense – 3" Embroidered Chi Rho Patch 100 available" at bounding box center [411, 367] width 212 height 50
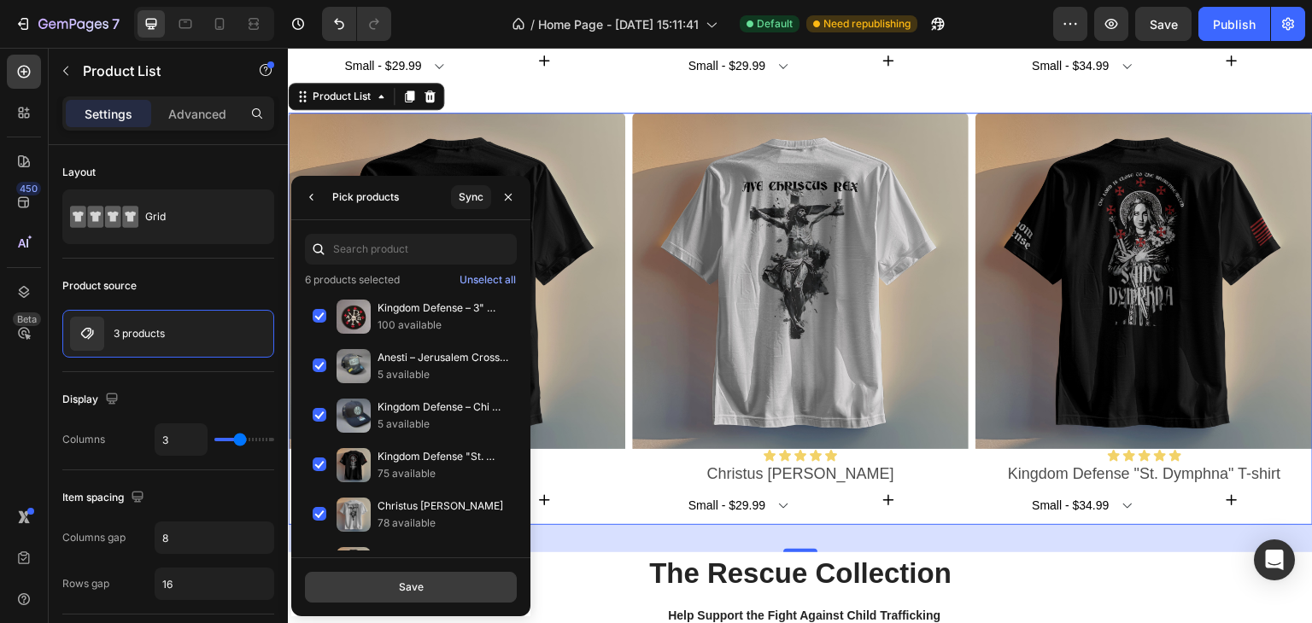
click at [437, 585] on button "Save" at bounding box center [411, 587] width 212 height 31
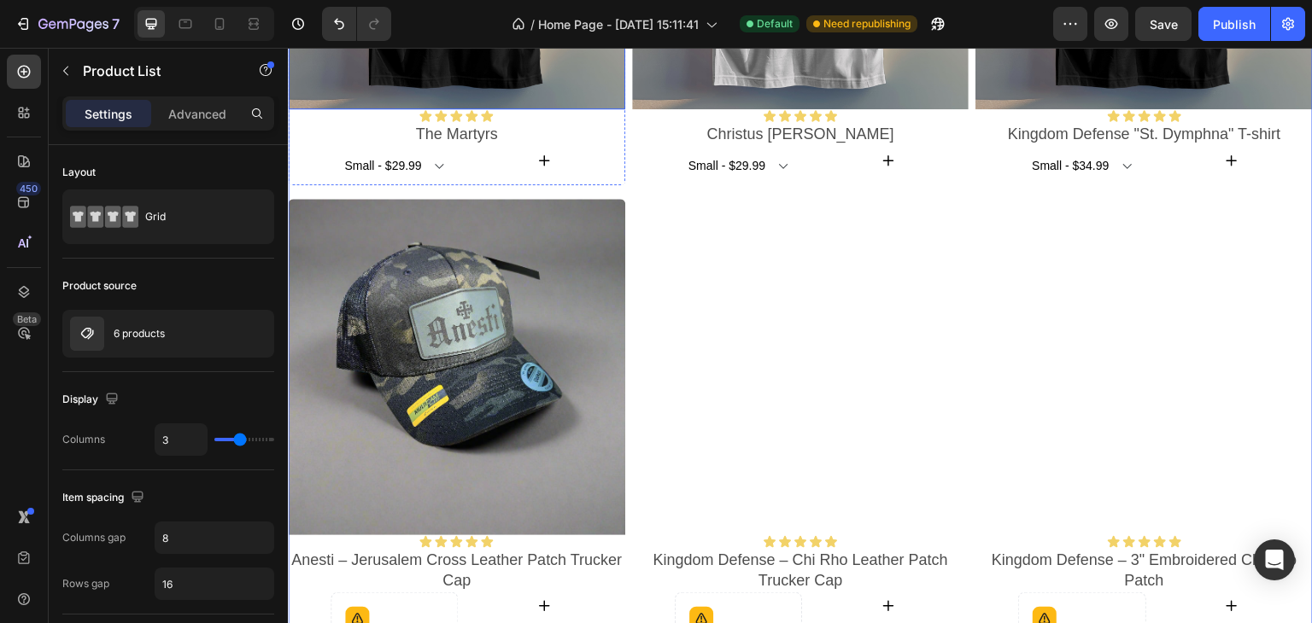
scroll to position [1792, 0]
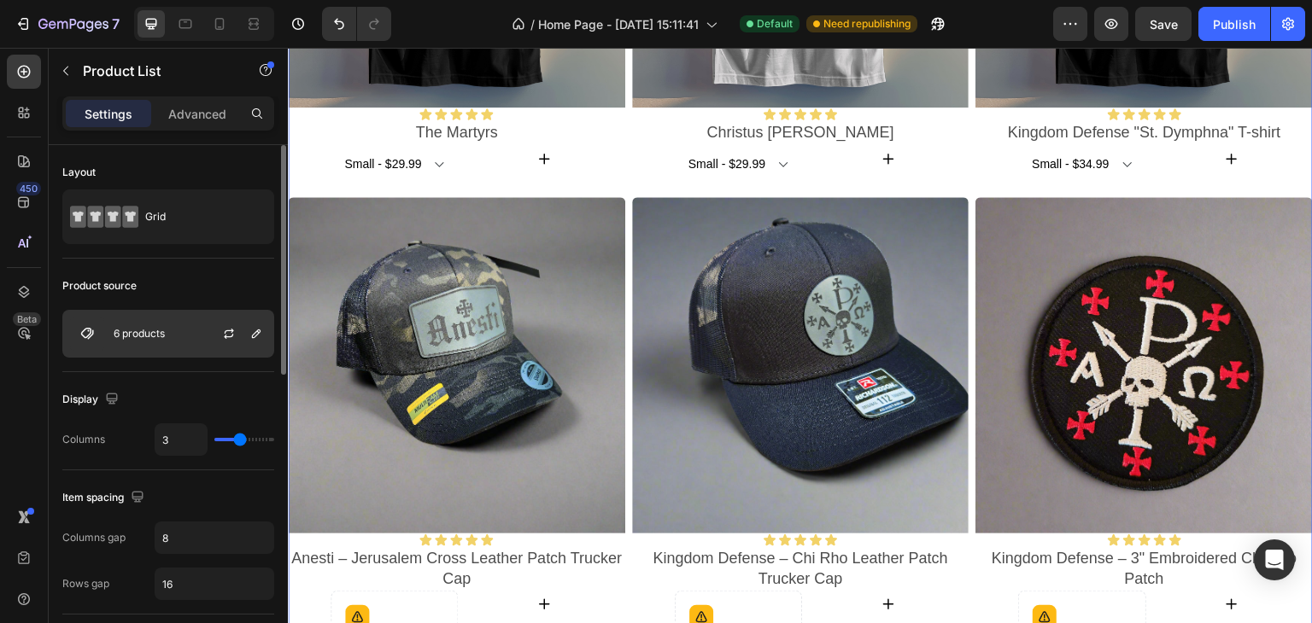
click at [188, 336] on div "6 products" at bounding box center [168, 334] width 212 height 48
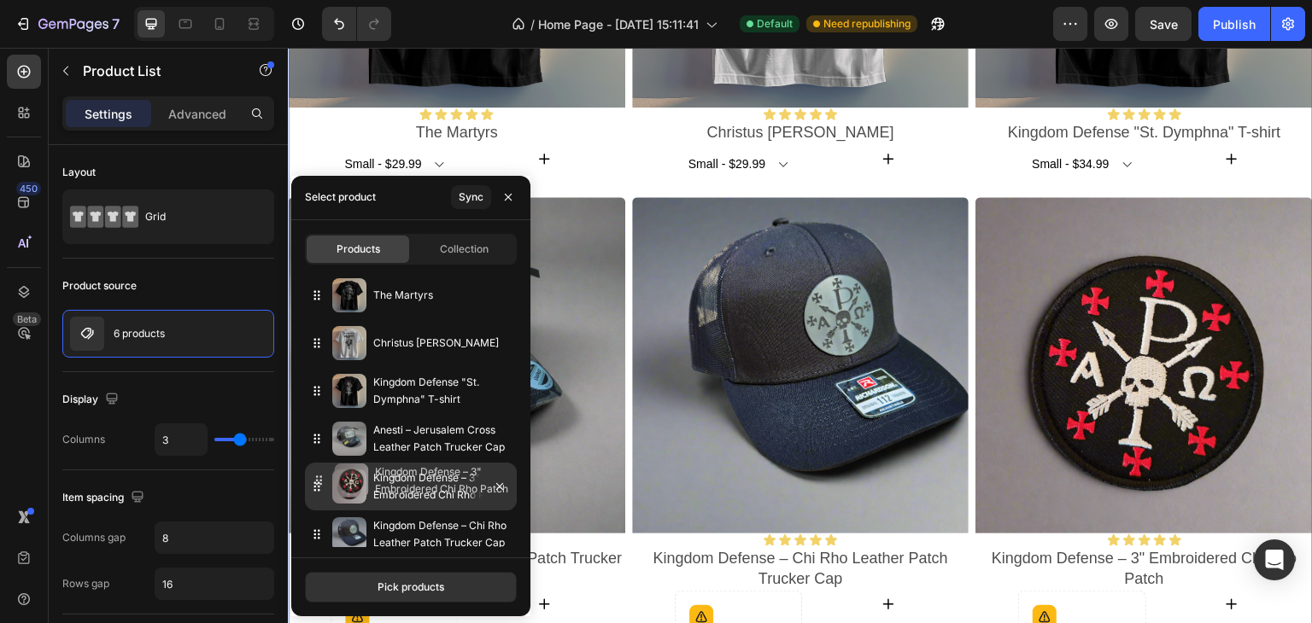
drag, startPoint x: 318, startPoint y: 536, endPoint x: 319, endPoint y: 482, distance: 53.8
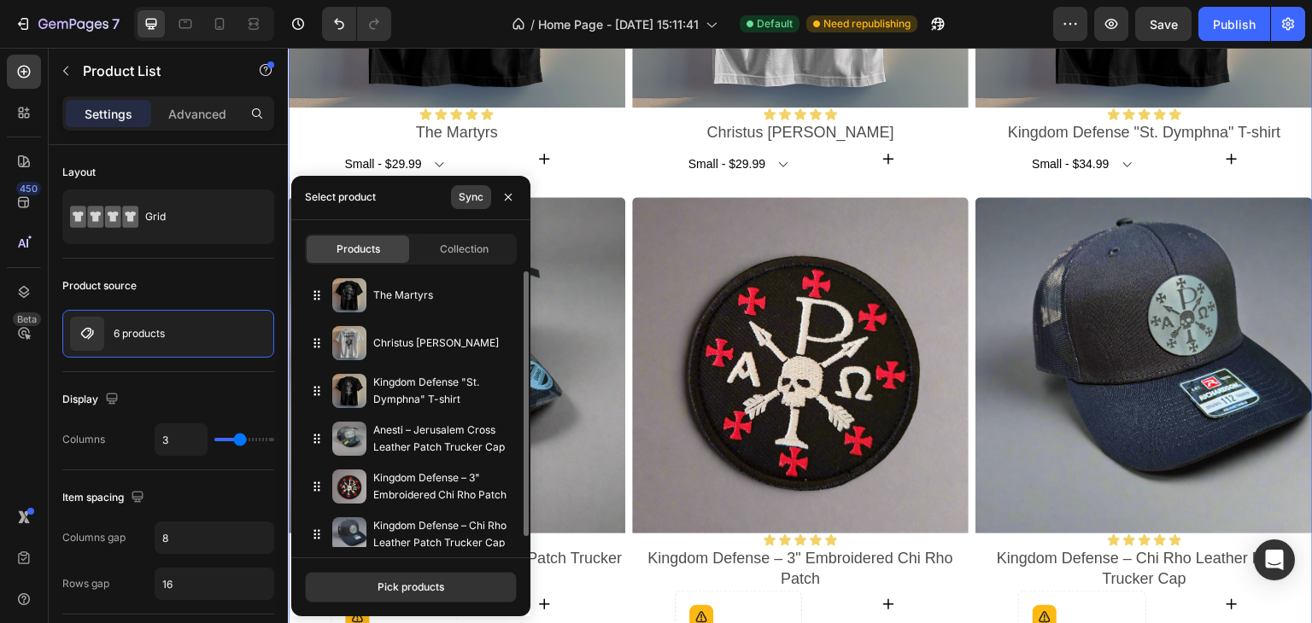
click at [477, 191] on div "Sync" at bounding box center [471, 197] width 25 height 15
click at [512, 190] on icon "button" at bounding box center [508, 197] width 14 height 14
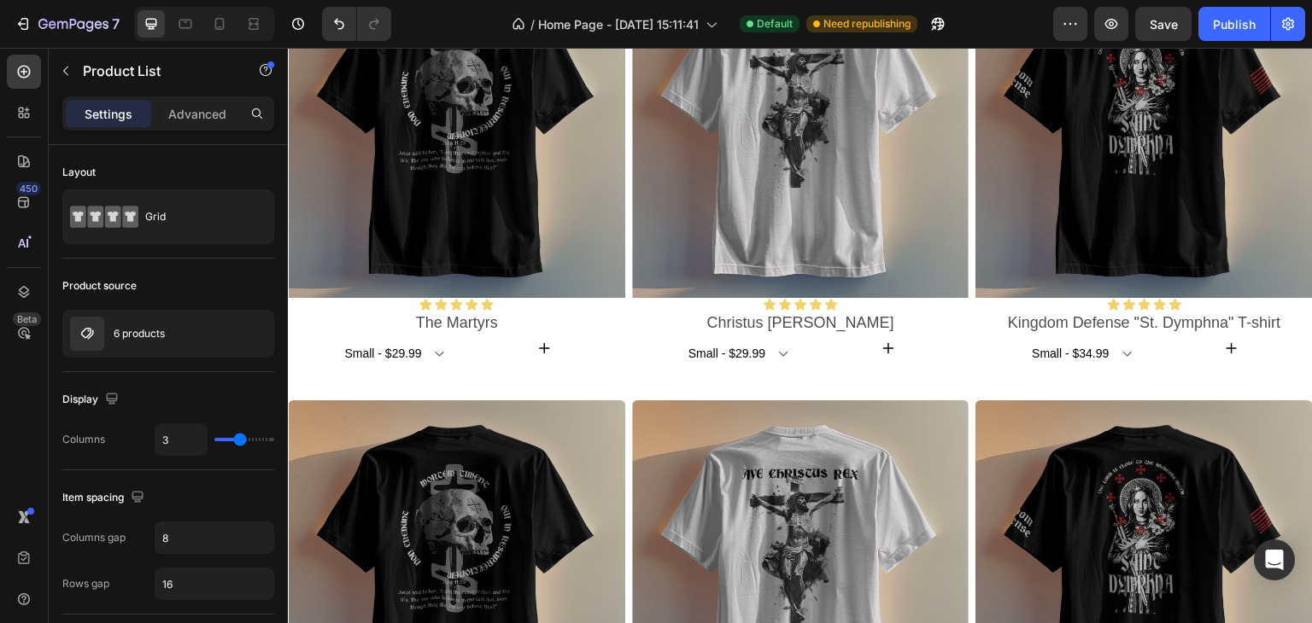
scroll to position [1056, 0]
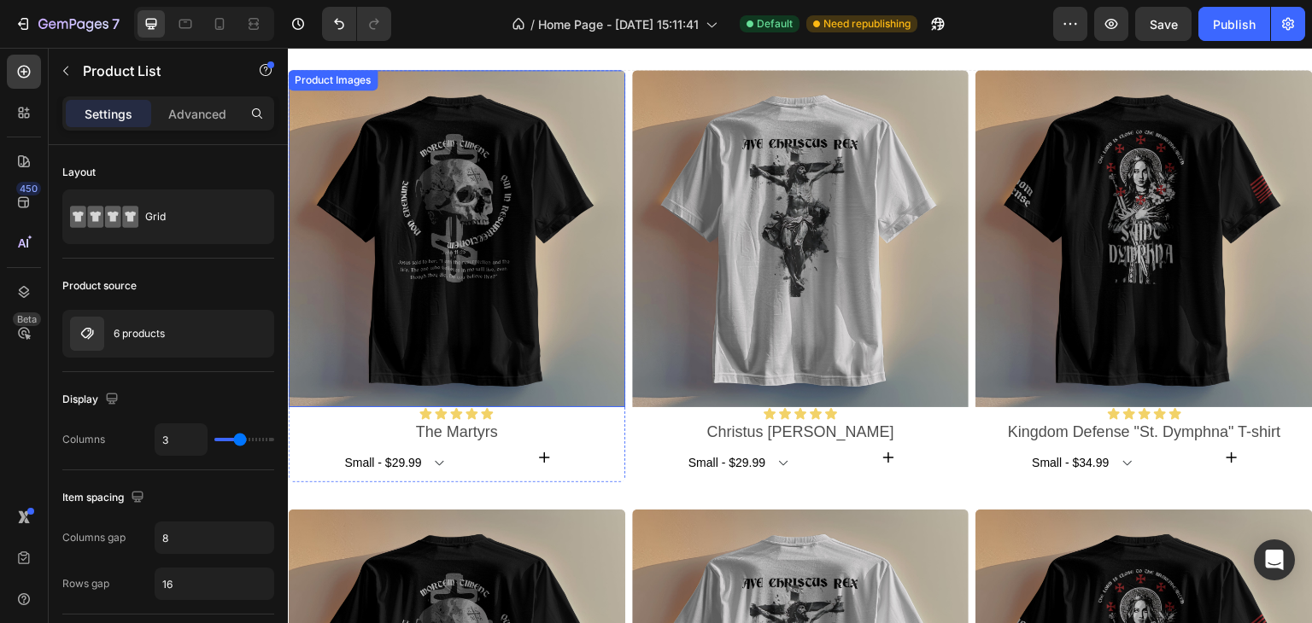
click at [512, 206] on img at bounding box center [456, 238] width 337 height 337
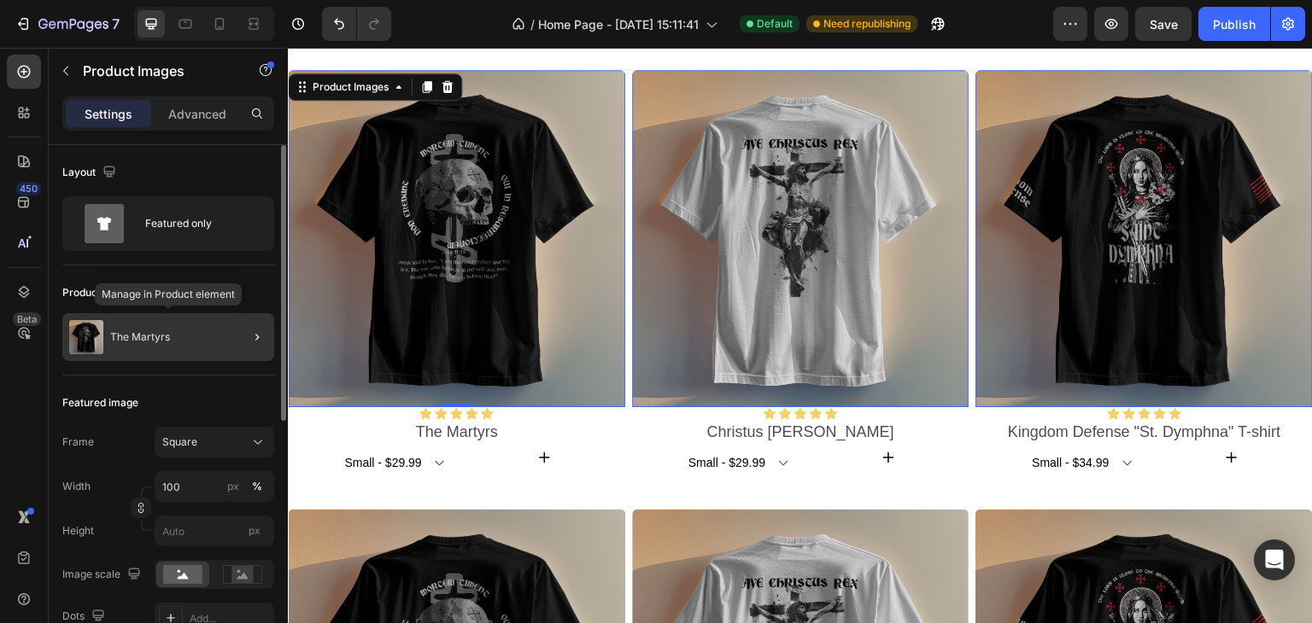
click at [168, 339] on p "The Martyrs" at bounding box center [140, 337] width 60 height 12
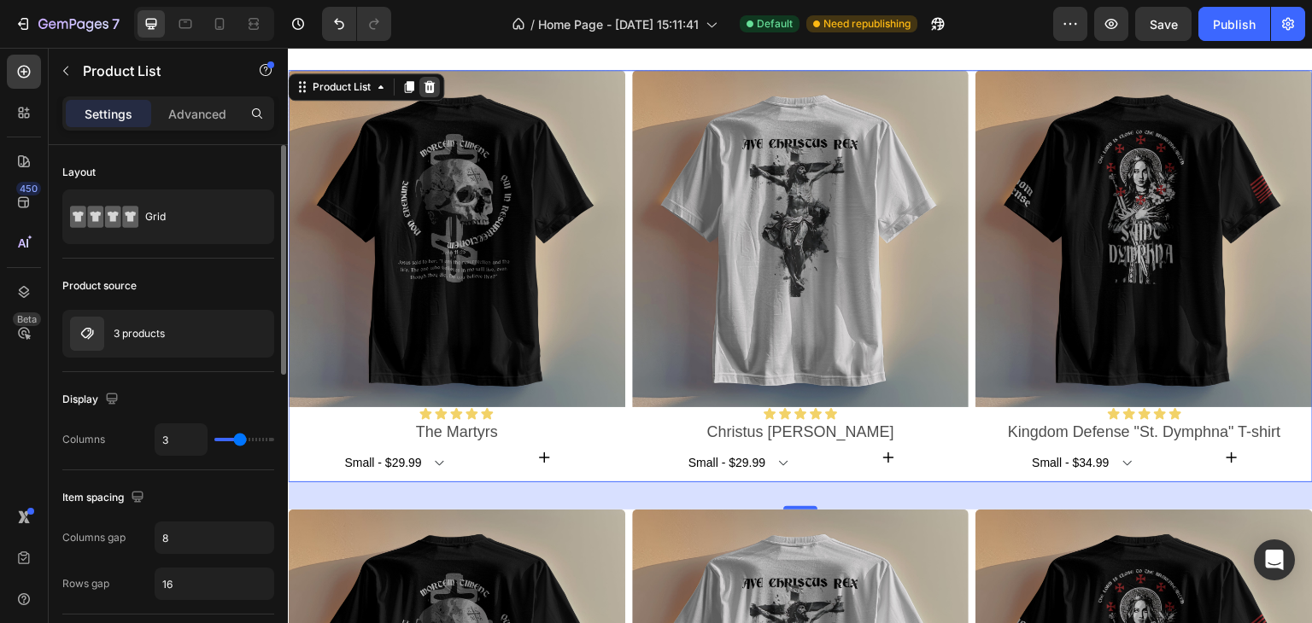
click at [430, 86] on icon at bounding box center [430, 87] width 14 height 14
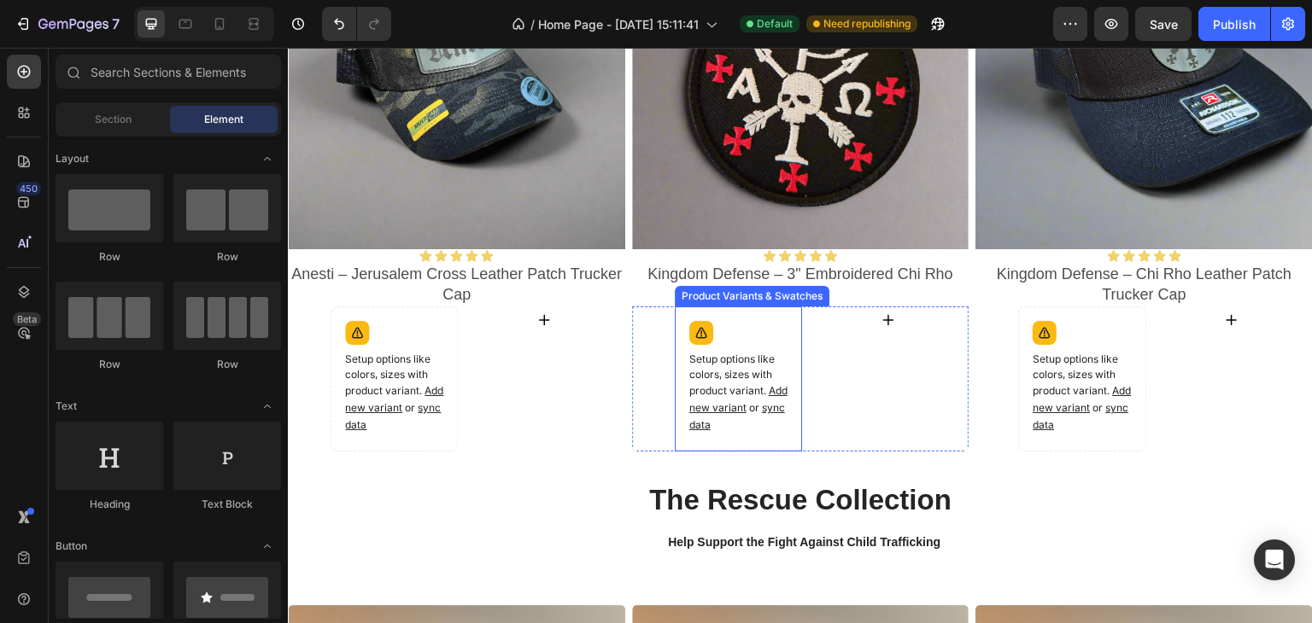
scroll to position [1654, 0]
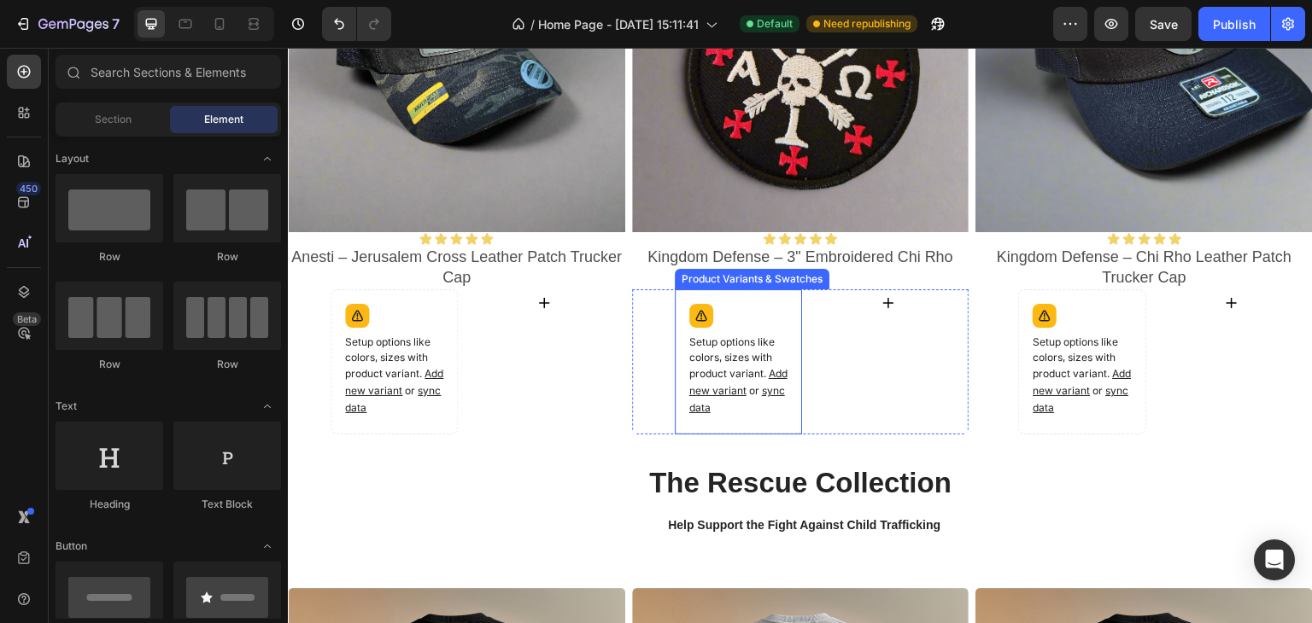
click at [443, 380] on span "Add new variant" at bounding box center [394, 382] width 98 height 30
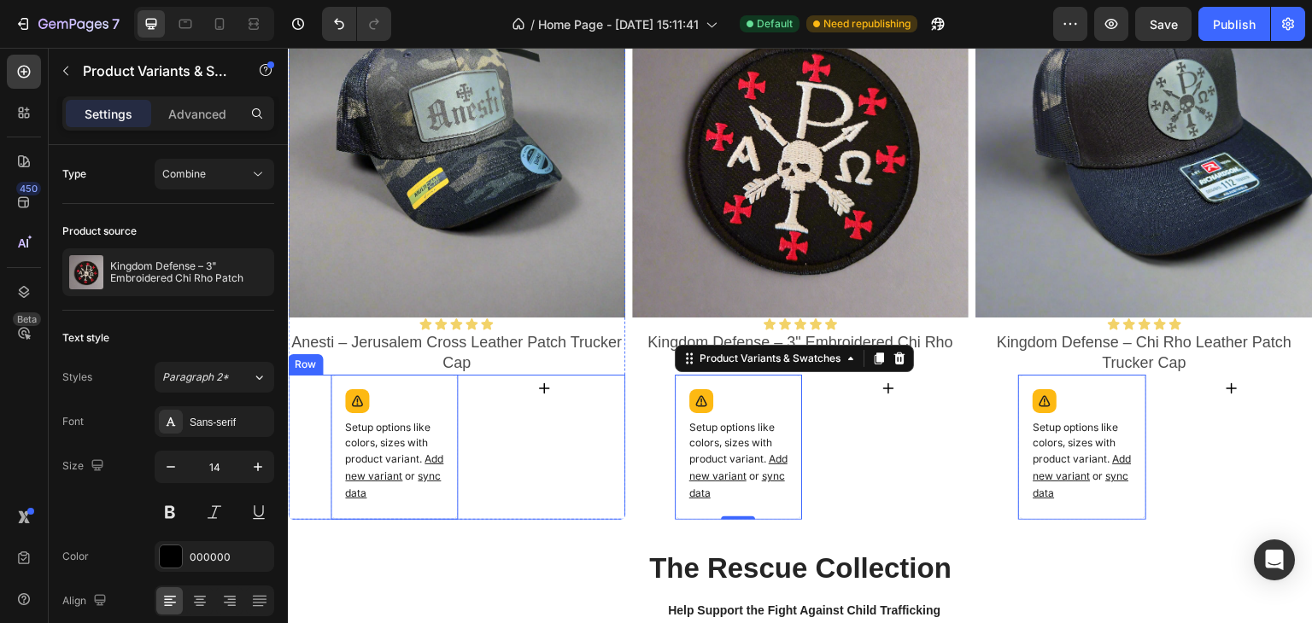
scroll to position [1739, 0]
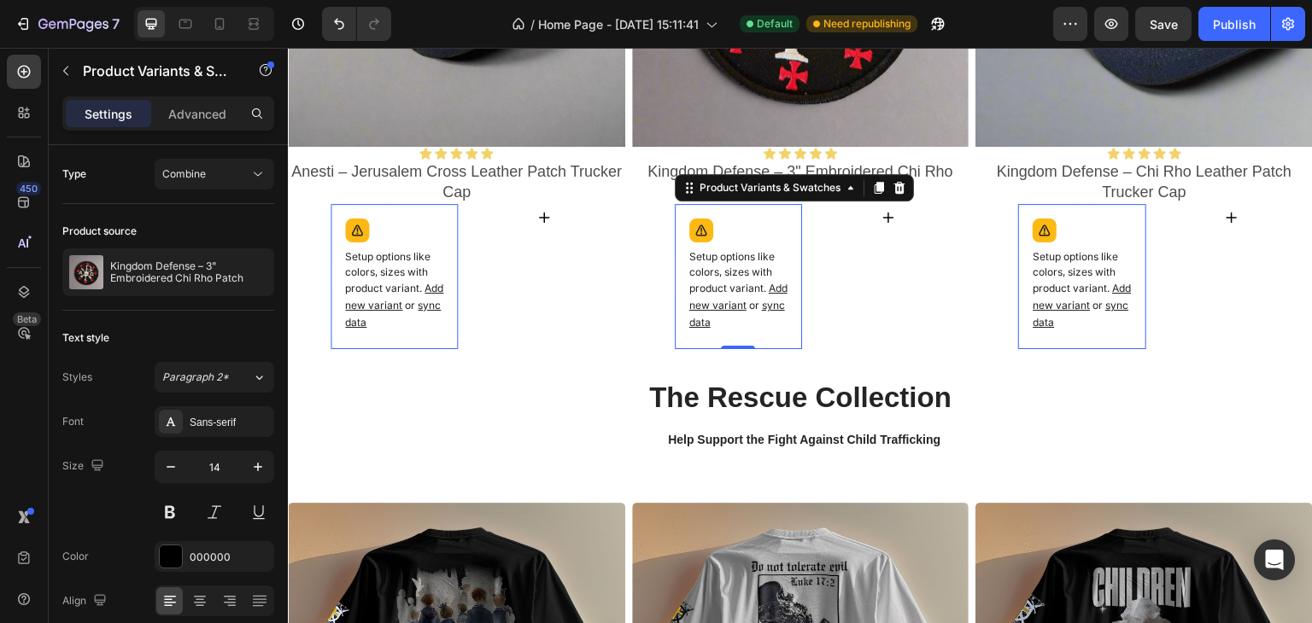
click at [395, 255] on p "Setup options like colors, sizes with product variant. Add new variant or sync …" at bounding box center [394, 290] width 98 height 82
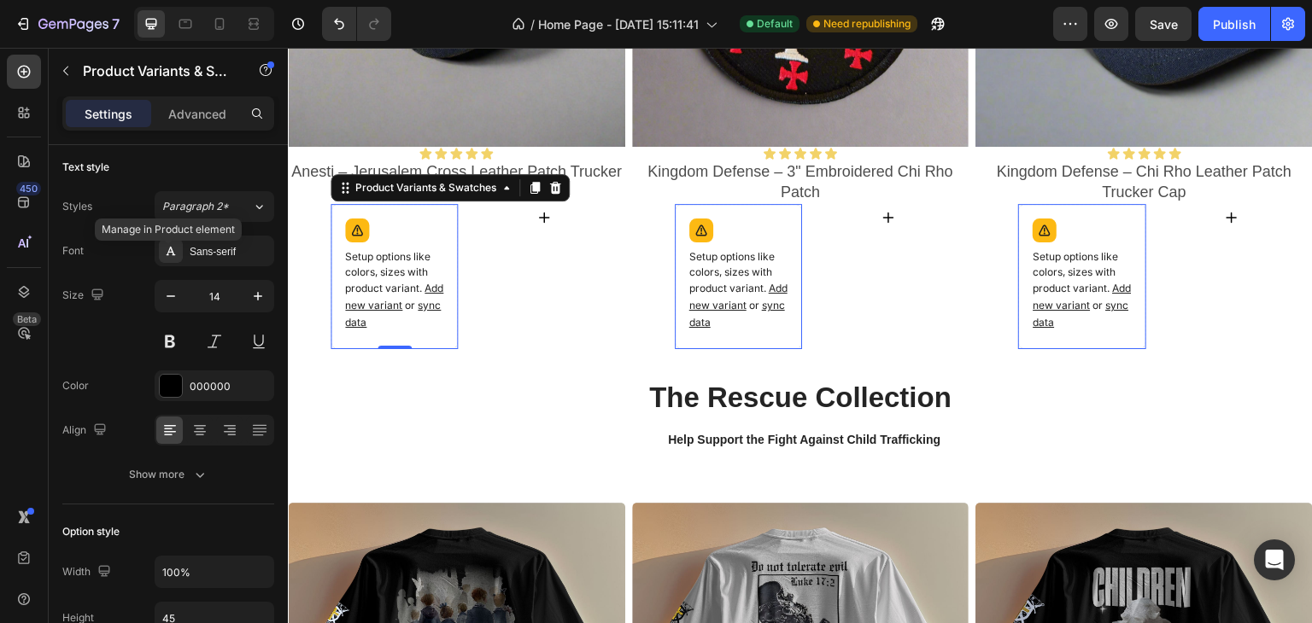
scroll to position [0, 0]
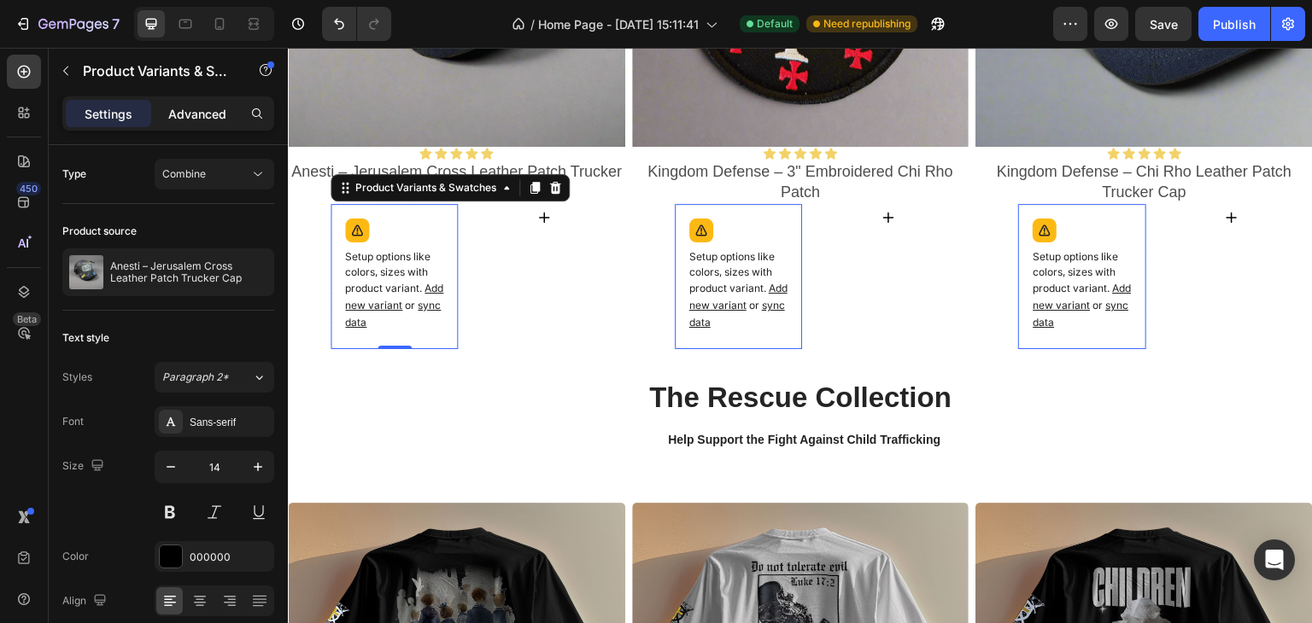
click at [205, 119] on p "Advanced" at bounding box center [197, 114] width 58 height 18
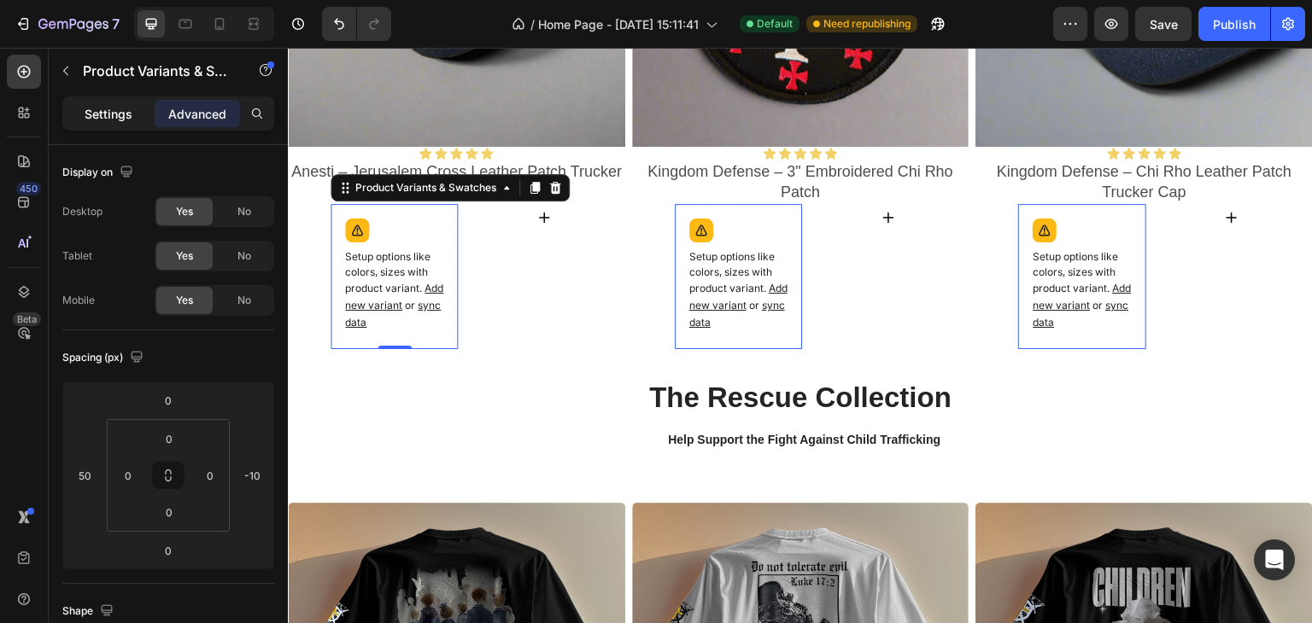
click at [106, 117] on p "Settings" at bounding box center [109, 114] width 48 height 18
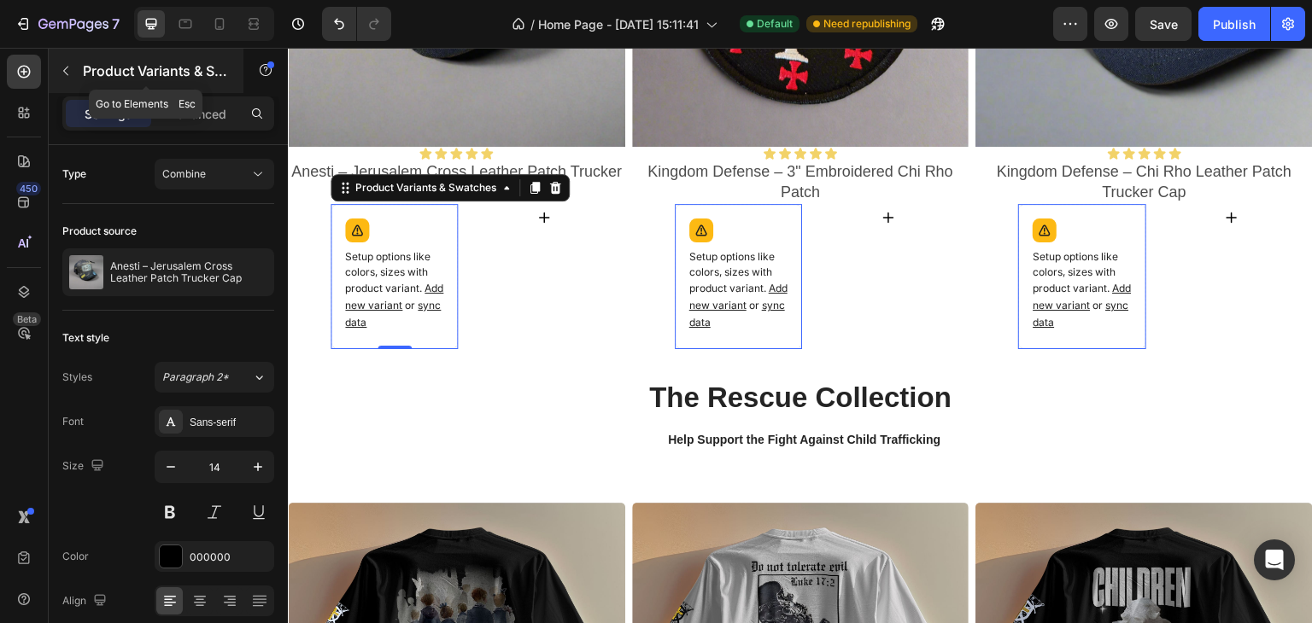
click at [97, 69] on p "Product Variants & Swatches" at bounding box center [155, 71] width 145 height 20
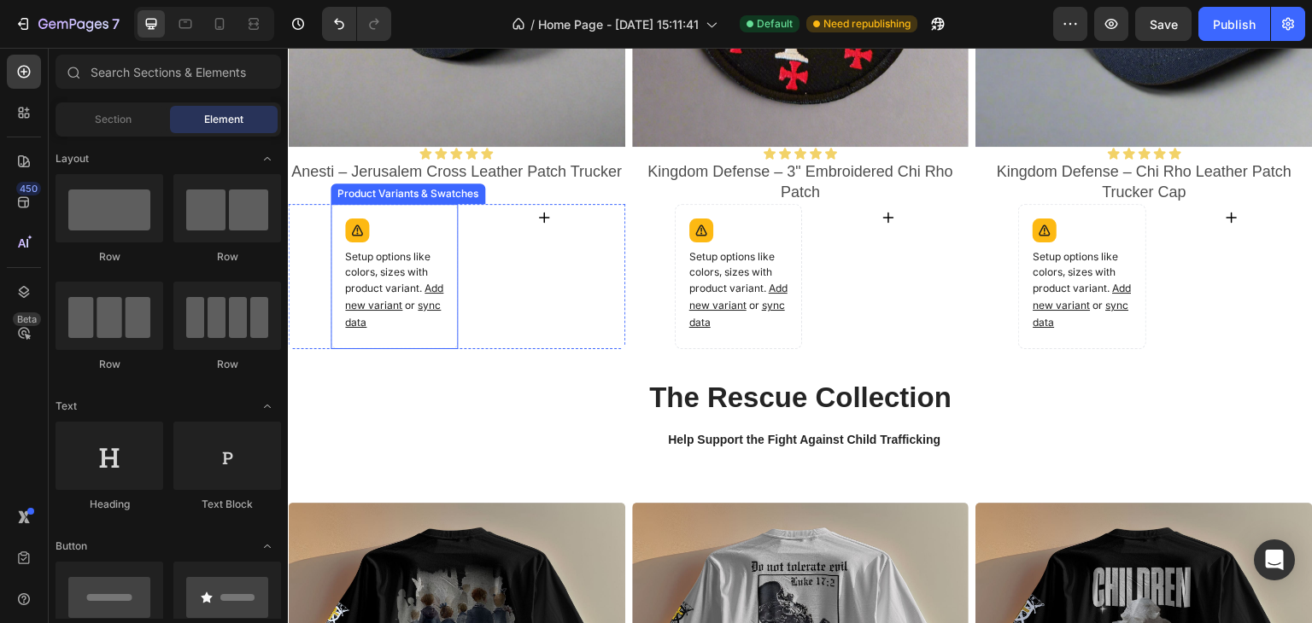
click at [407, 285] on p "Setup options like colors, sizes with product variant. Add new variant or sync …" at bounding box center [394, 290] width 98 height 82
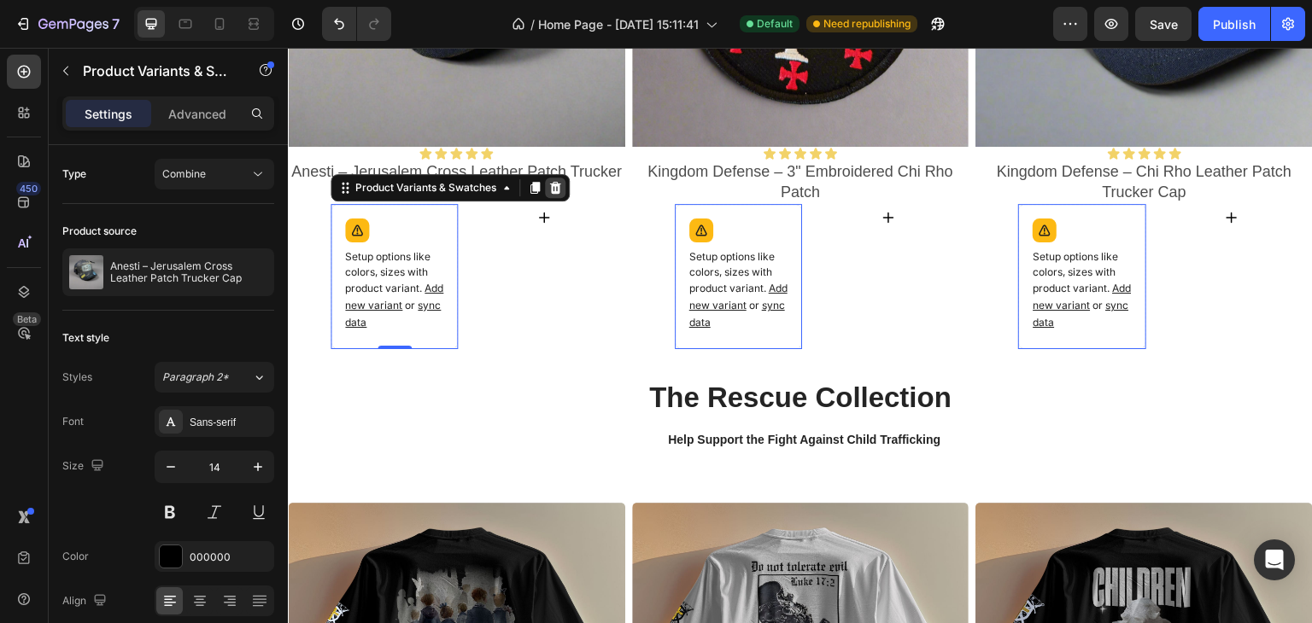
click at [288, 48] on icon at bounding box center [288, 48] width 0 height 0
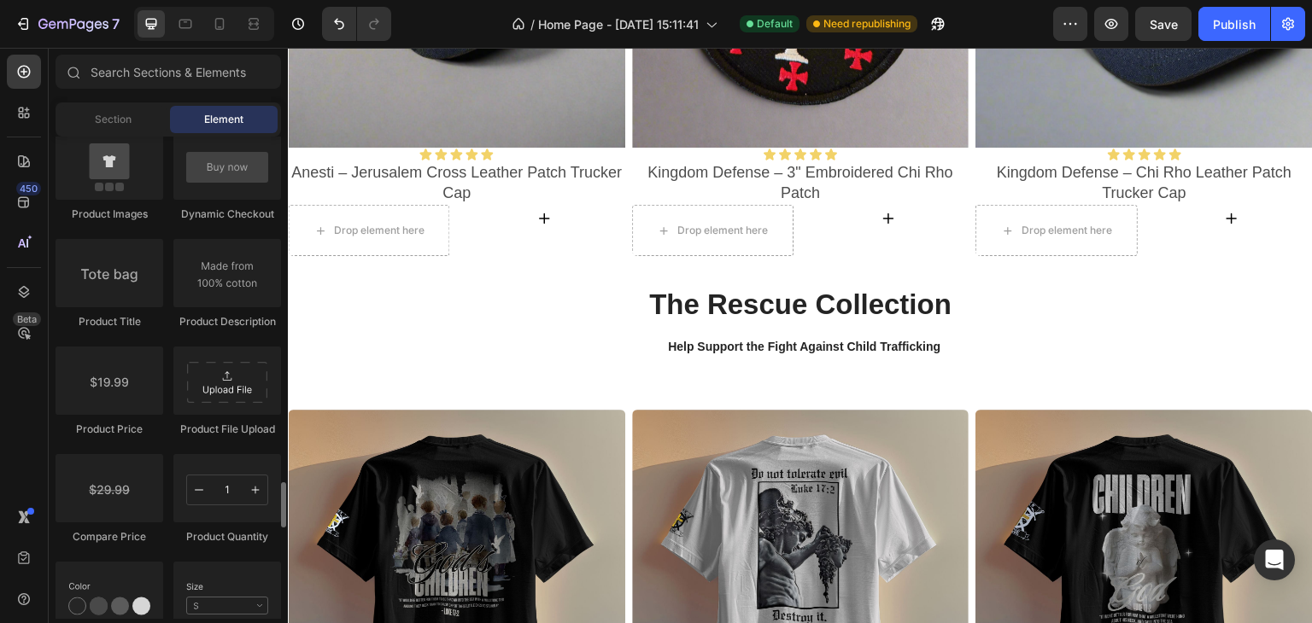
scroll to position [2733, 0]
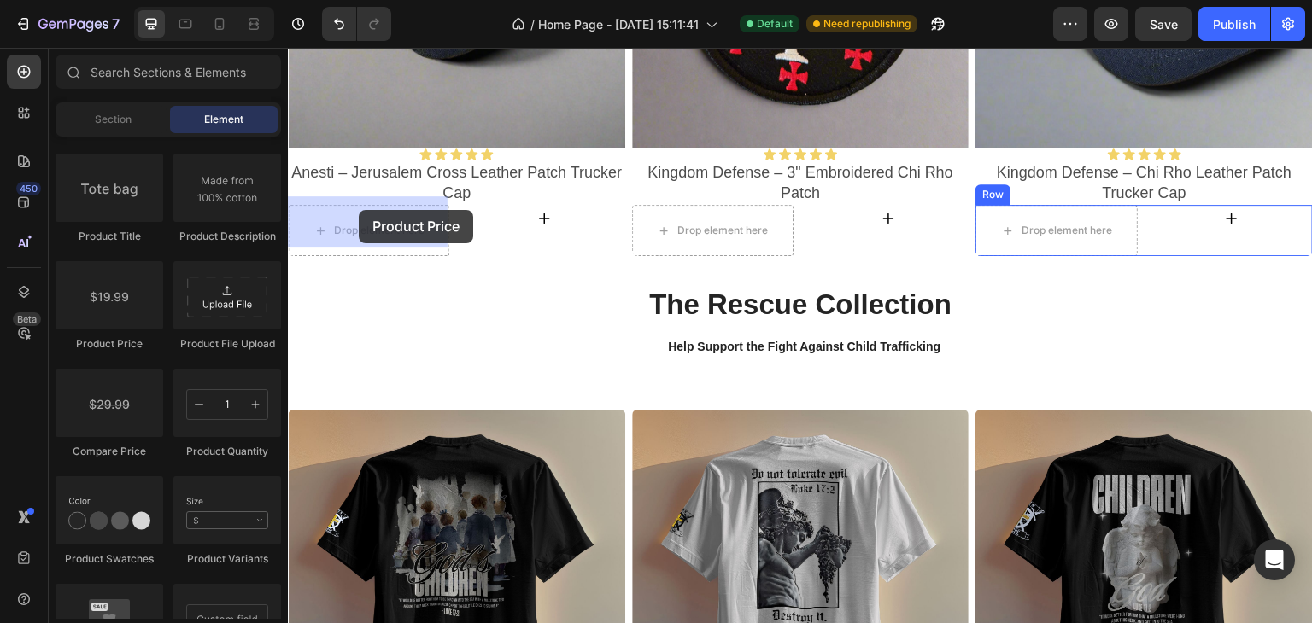
drag, startPoint x: 404, startPoint y: 353, endPoint x: 359, endPoint y: 210, distance: 149.6
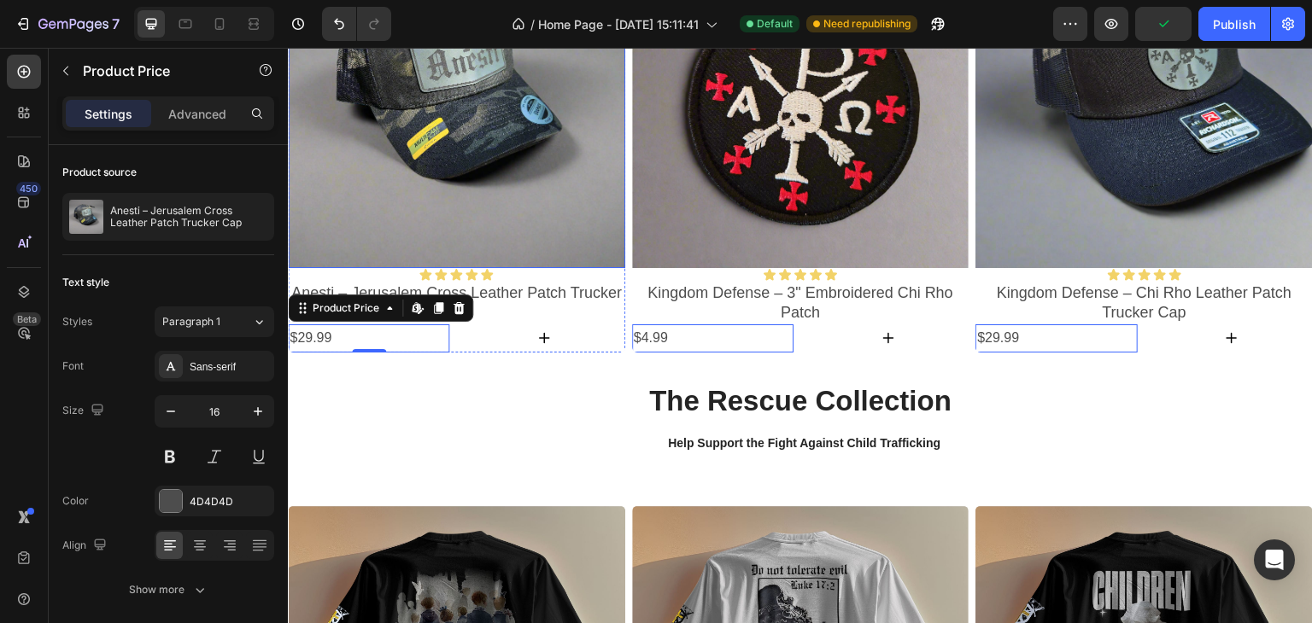
scroll to position [1386, 0]
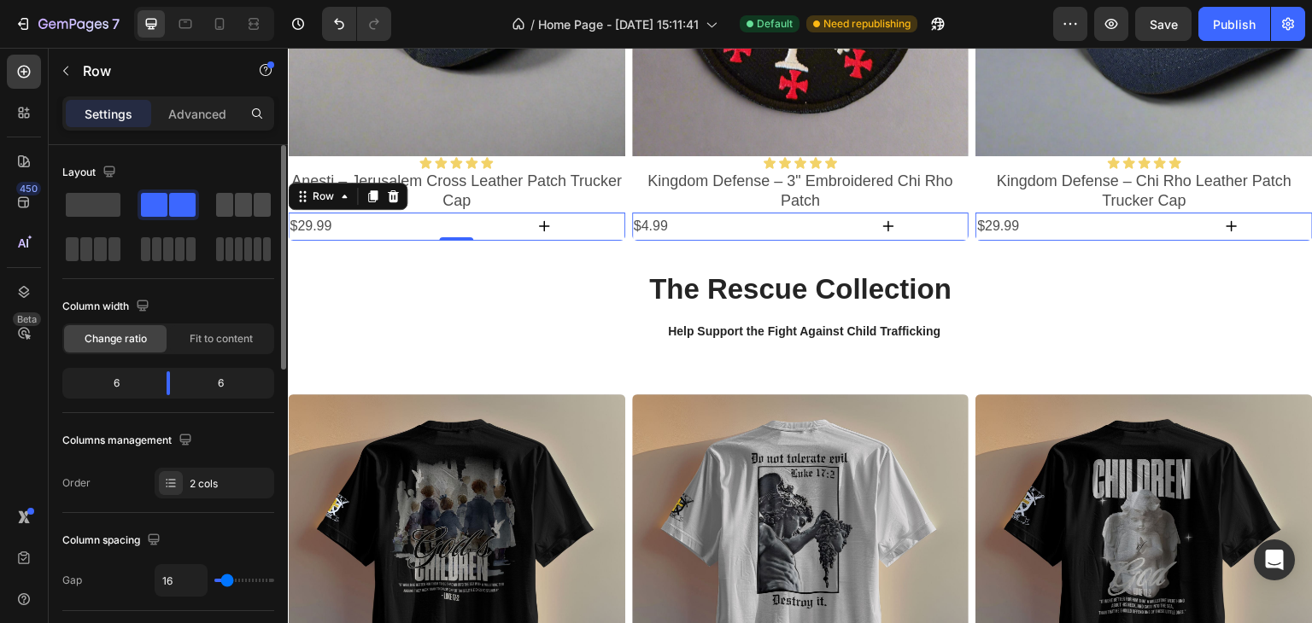
click at [238, 202] on span at bounding box center [243, 205] width 17 height 24
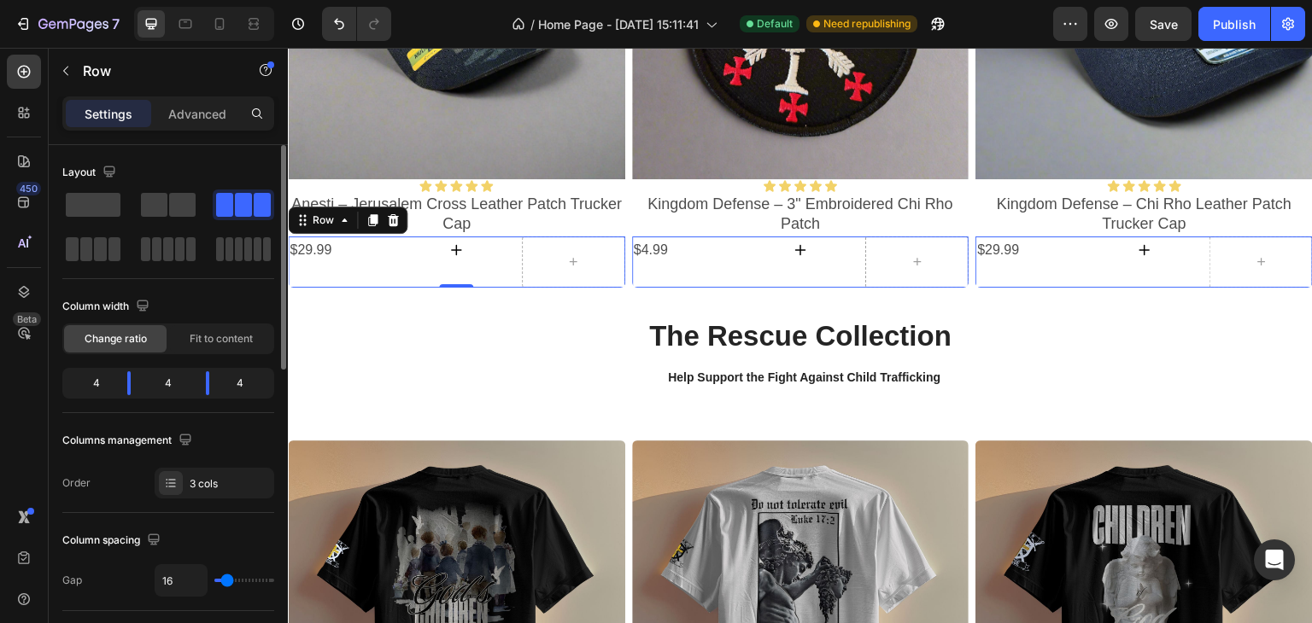
scroll to position [1409, 0]
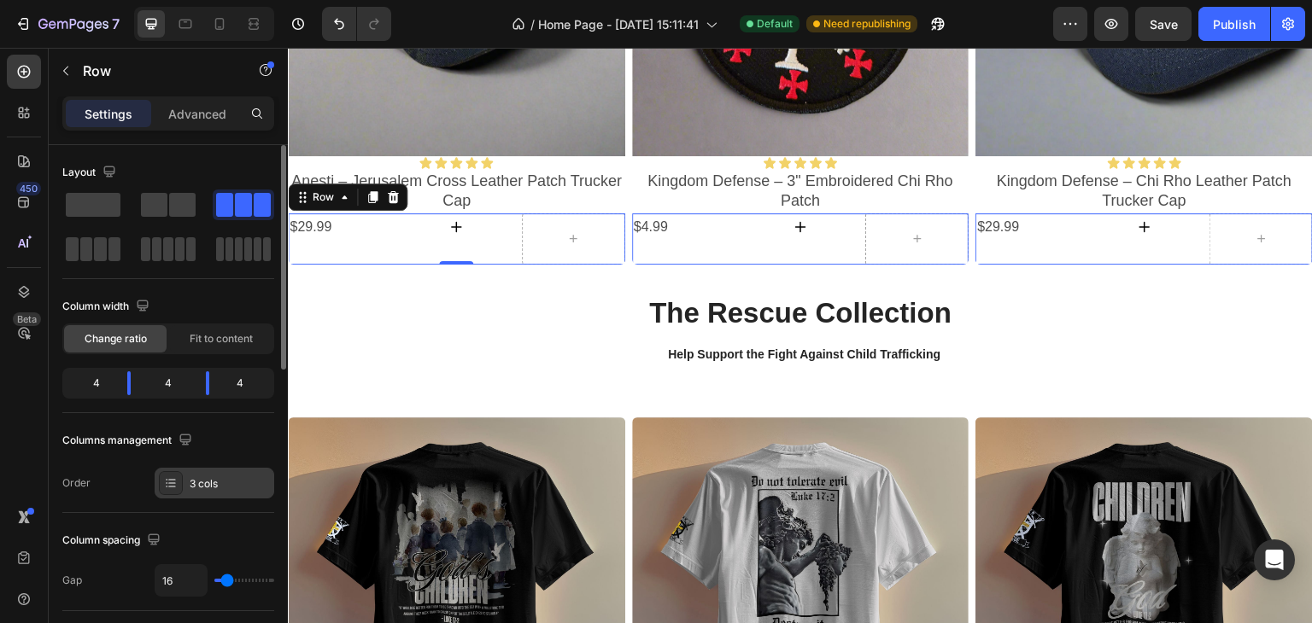
click at [217, 484] on div "3 cols" at bounding box center [230, 484] width 80 height 15
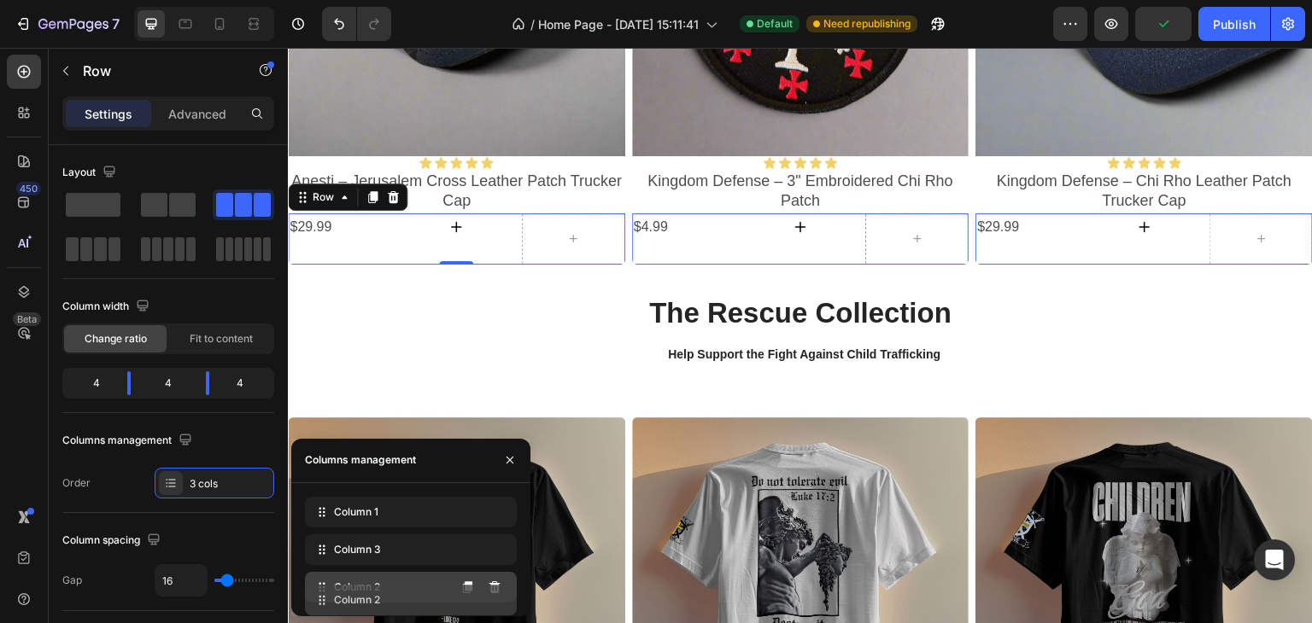
drag, startPoint x: 325, startPoint y: 550, endPoint x: 325, endPoint y: 599, distance: 48.7
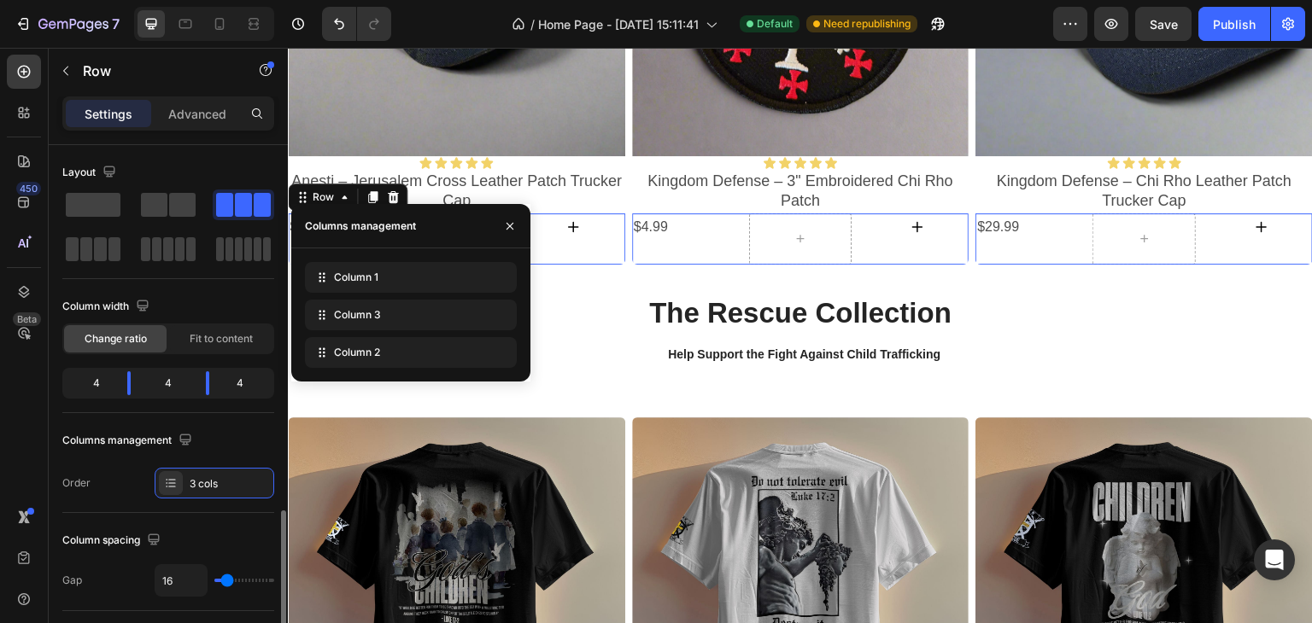
scroll to position [342, 0]
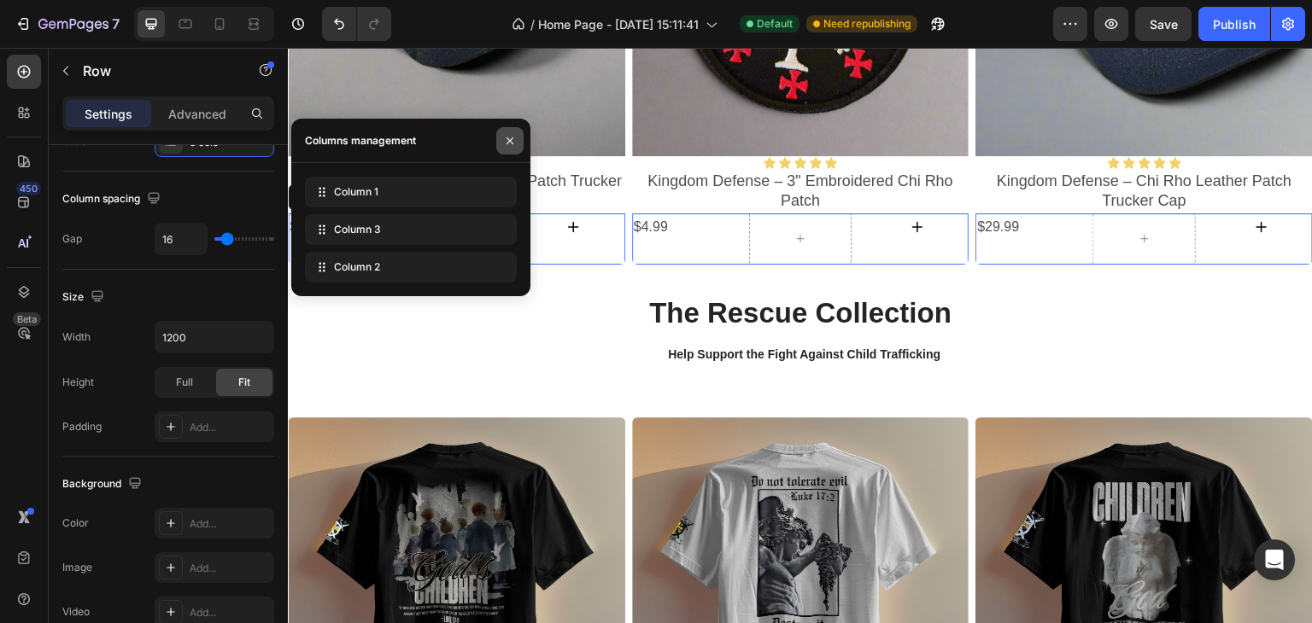
click at [511, 143] on icon "button" at bounding box center [510, 141] width 14 height 14
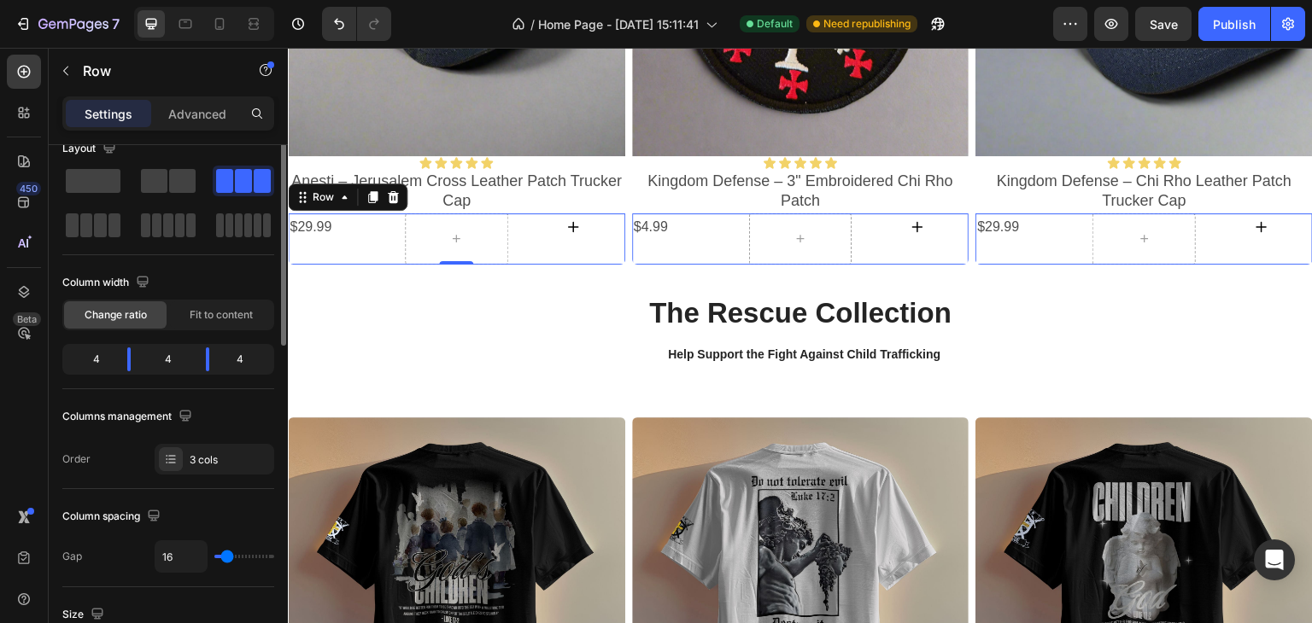
scroll to position [0, 0]
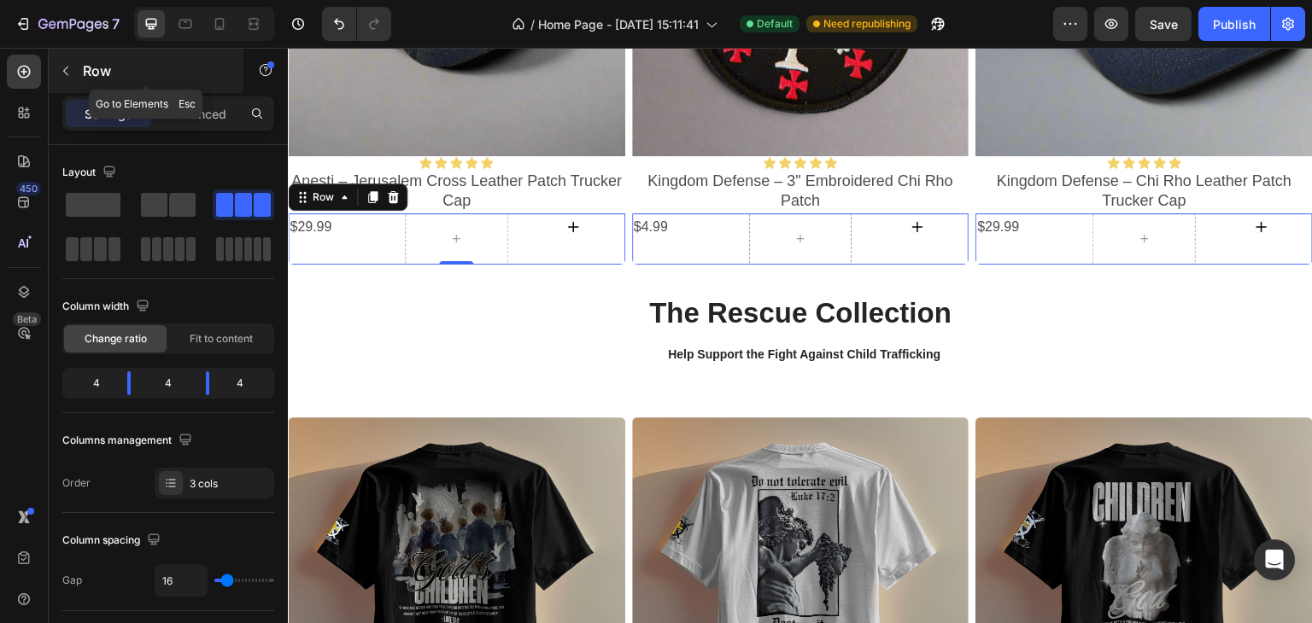
click at [74, 66] on button "button" at bounding box center [65, 70] width 27 height 27
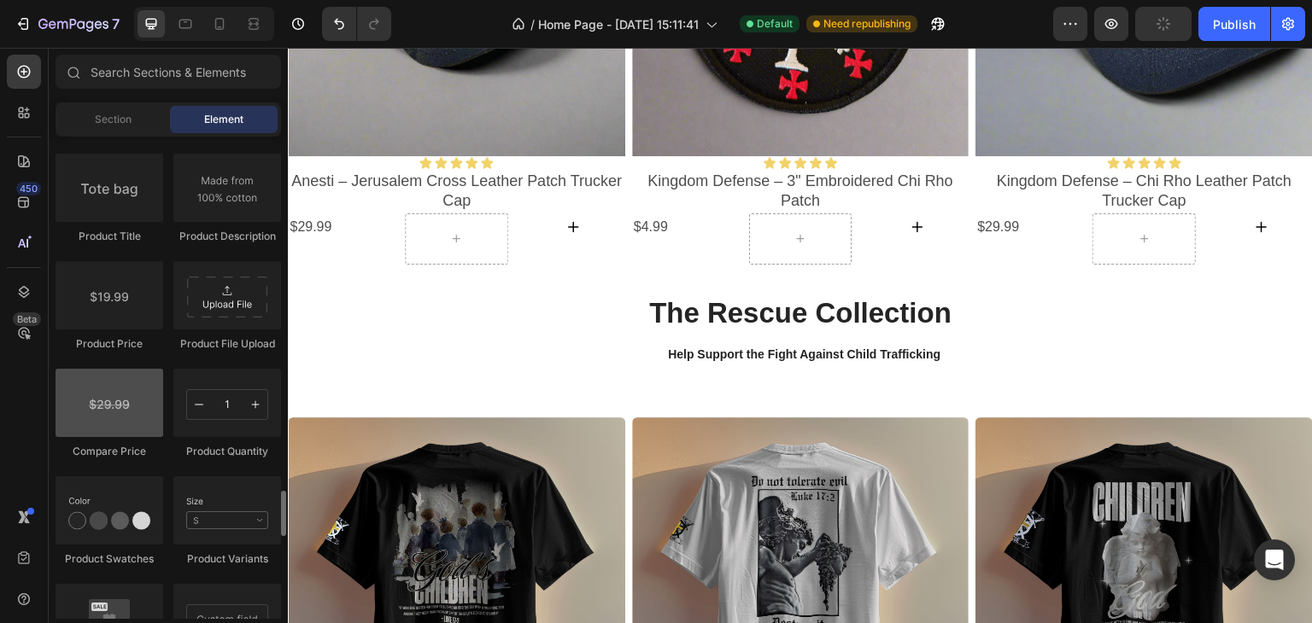
scroll to position [2818, 0]
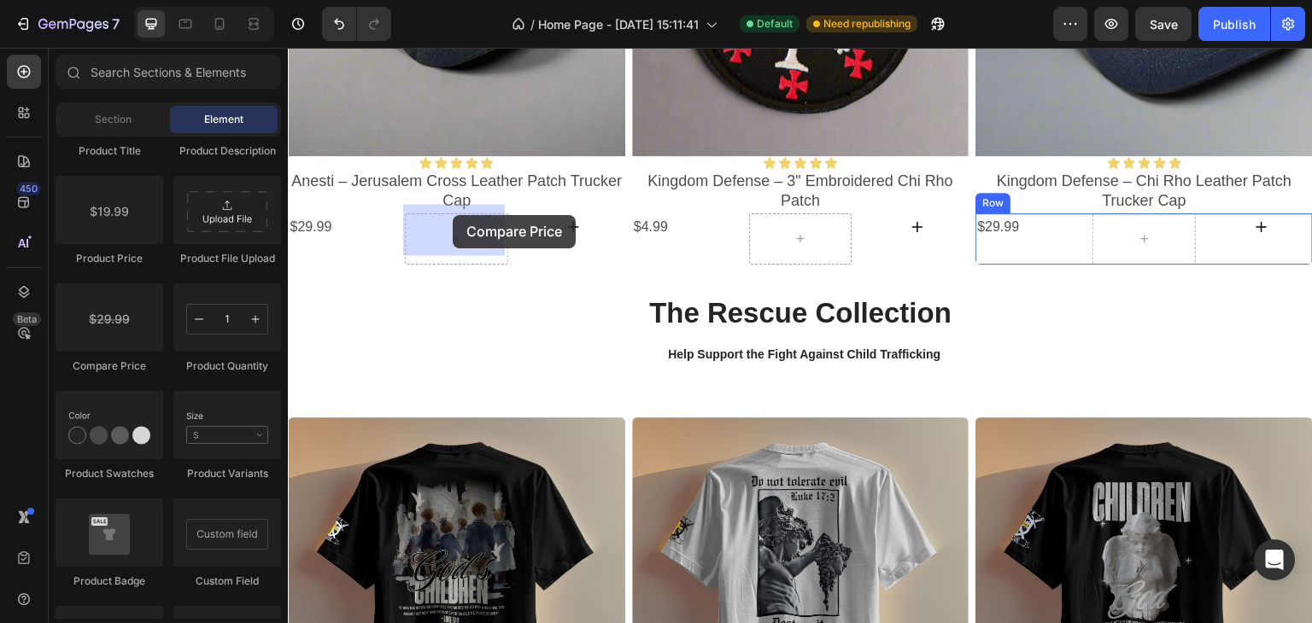
drag, startPoint x: 395, startPoint y: 377, endPoint x: 453, endPoint y: 215, distance: 171.3
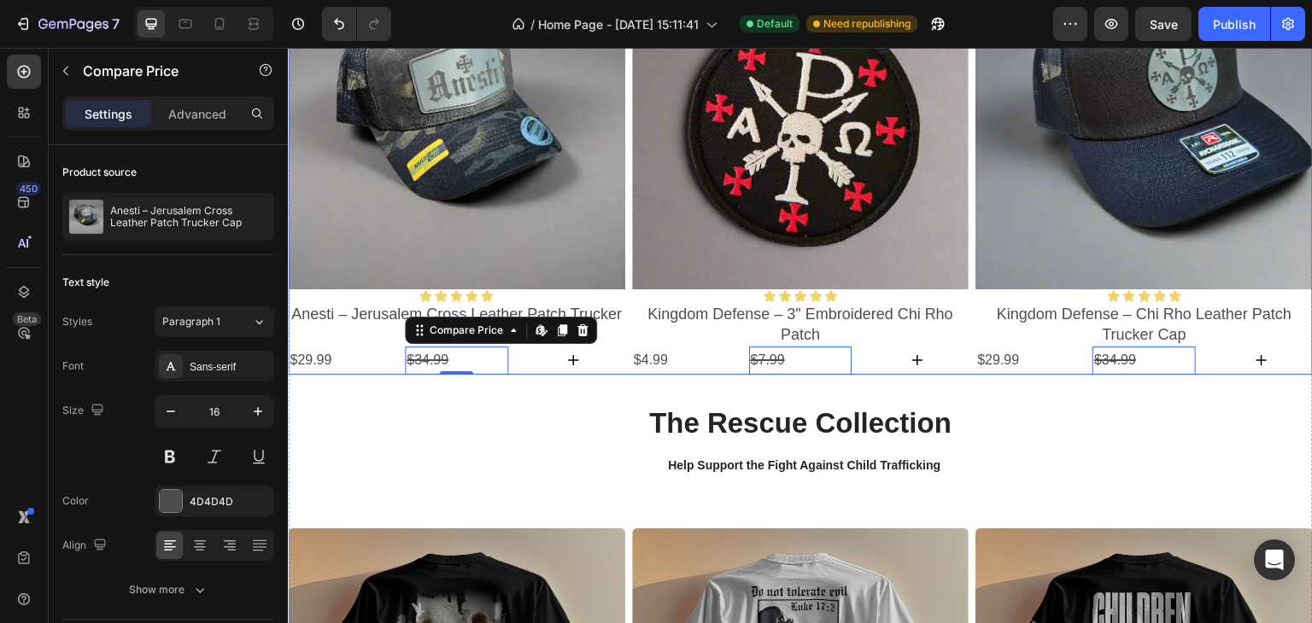
scroll to position [1642, 0]
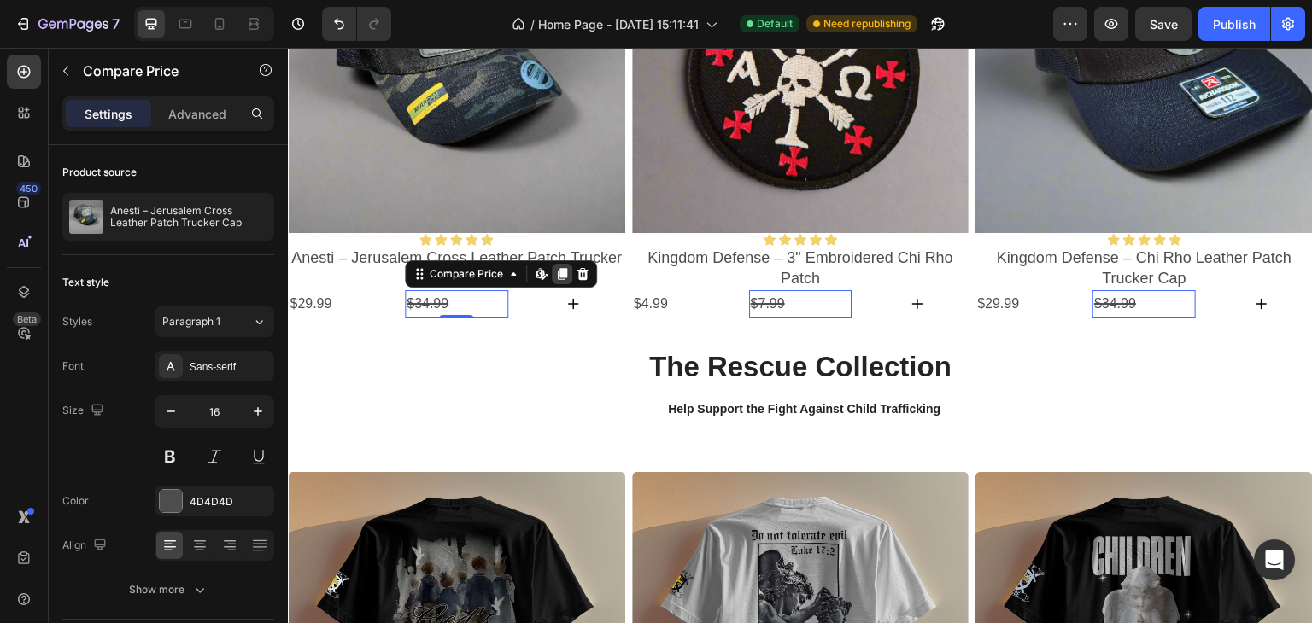
click at [288, 48] on icon at bounding box center [288, 48] width 0 height 0
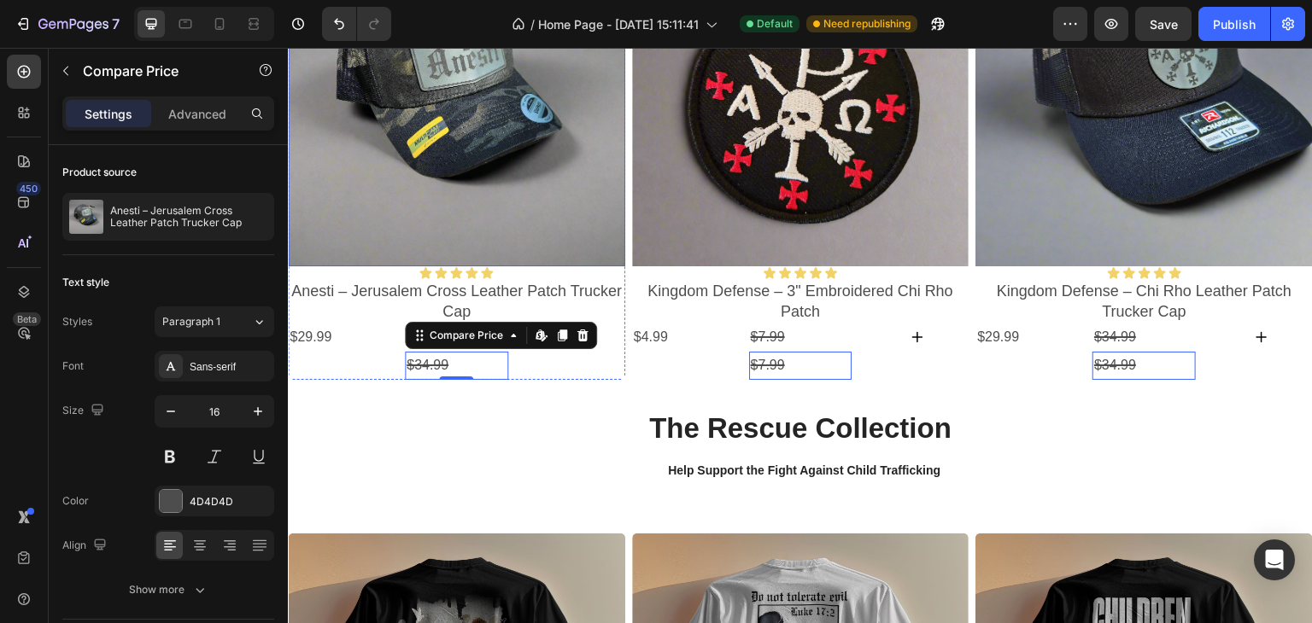
scroll to position [1327, 0]
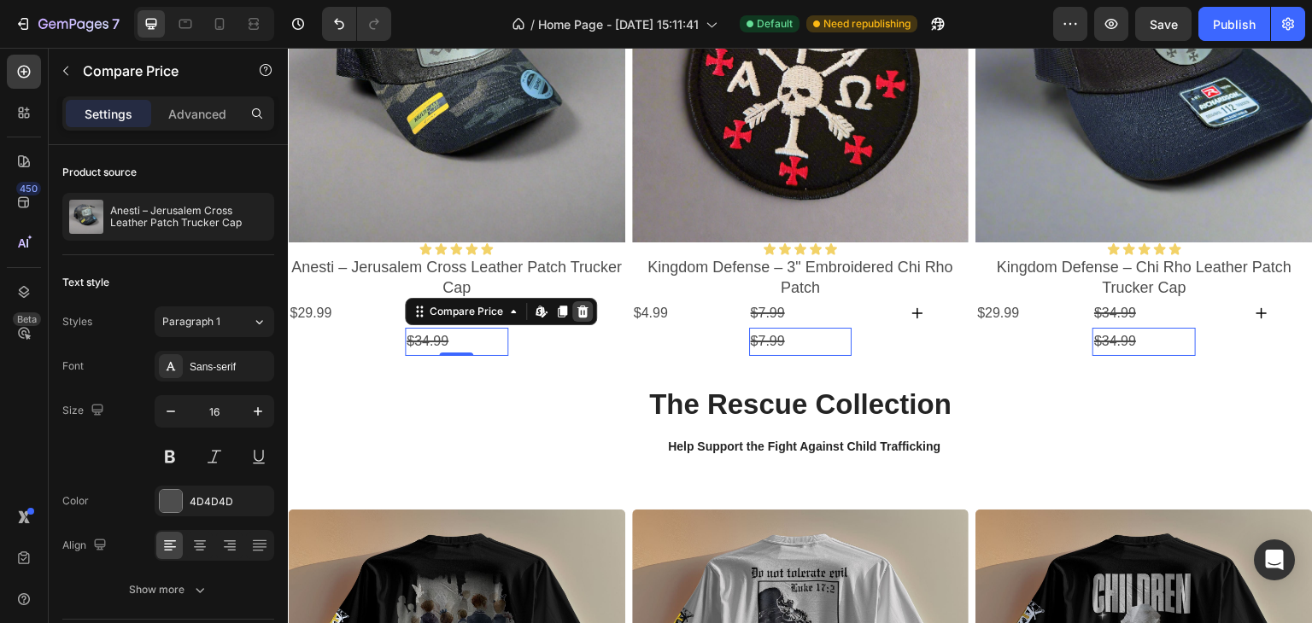
click at [288, 48] on icon at bounding box center [288, 48] width 0 height 0
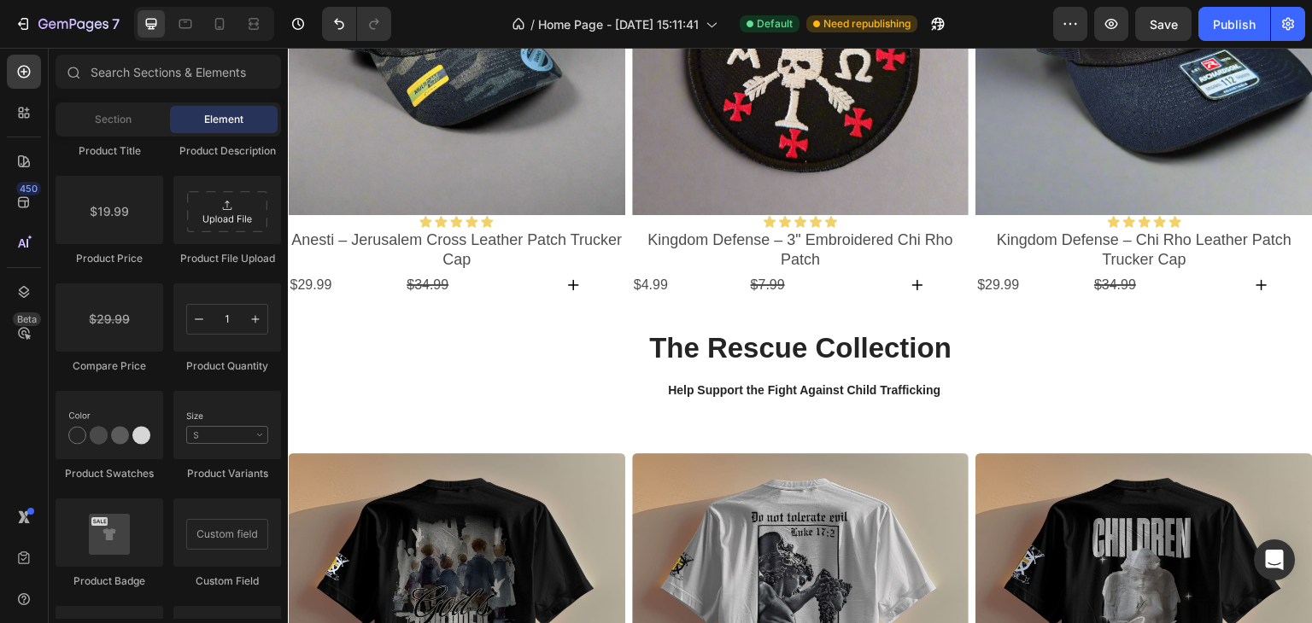
scroll to position [1299, 0]
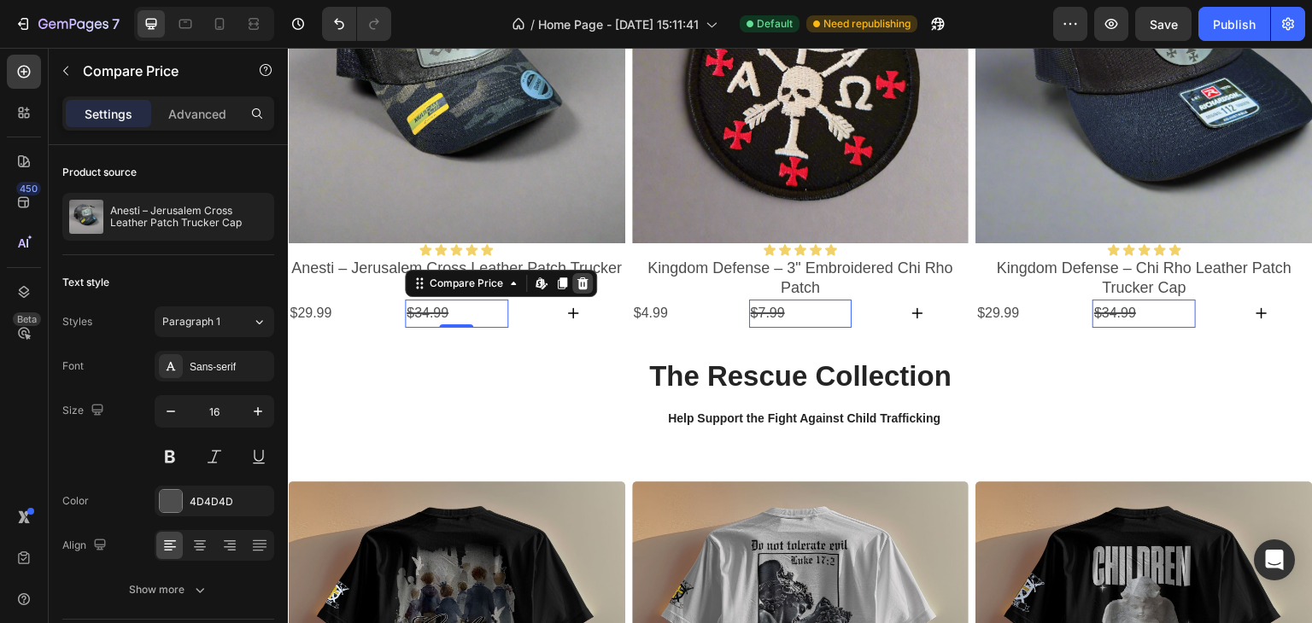
click at [288, 48] on icon at bounding box center [288, 48] width 0 height 0
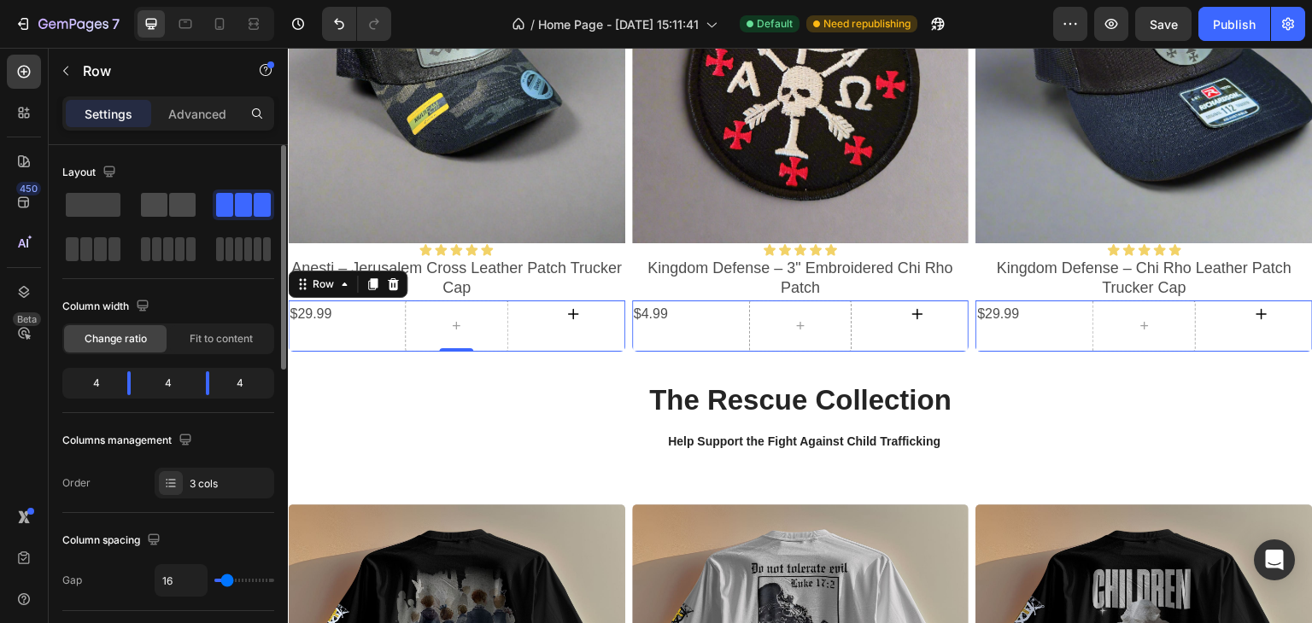
click at [177, 214] on span at bounding box center [182, 205] width 26 height 24
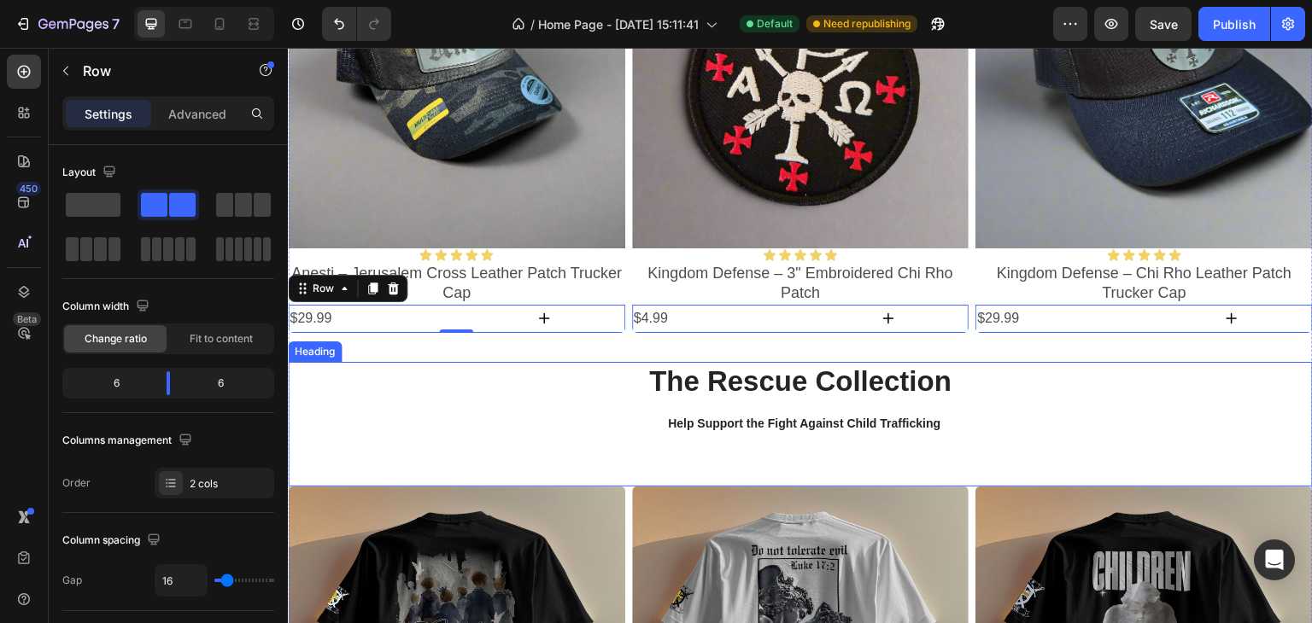
scroll to position [1299, 0]
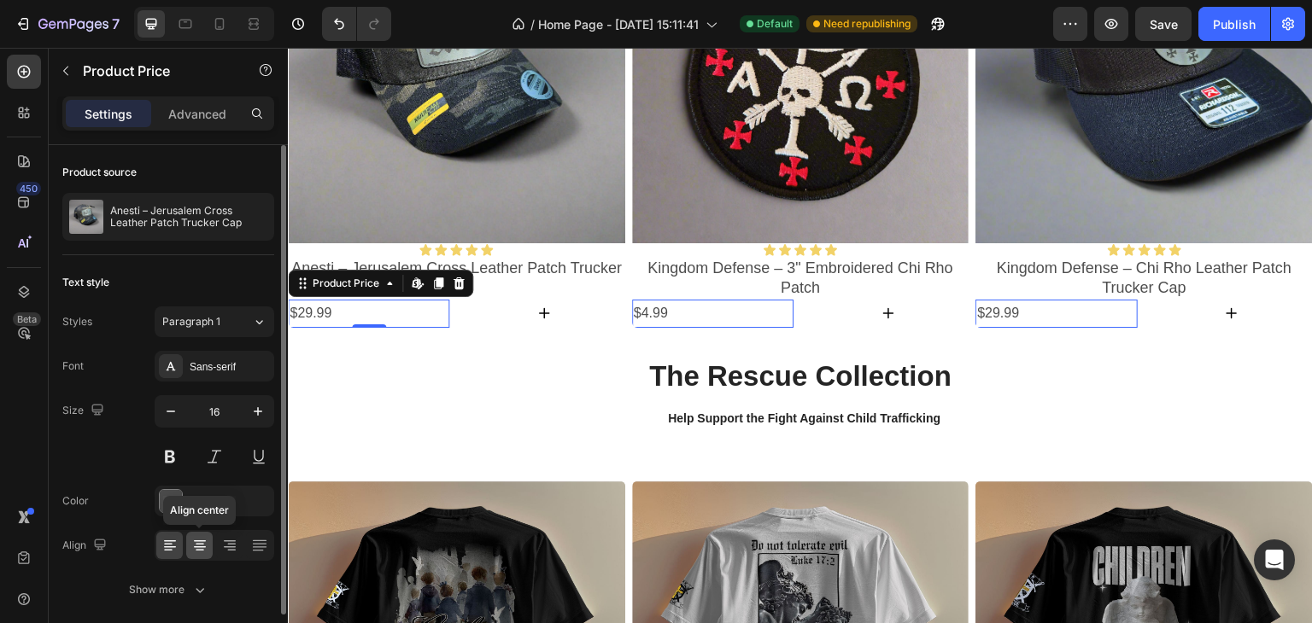
click at [201, 547] on icon at bounding box center [200, 548] width 12 height 2
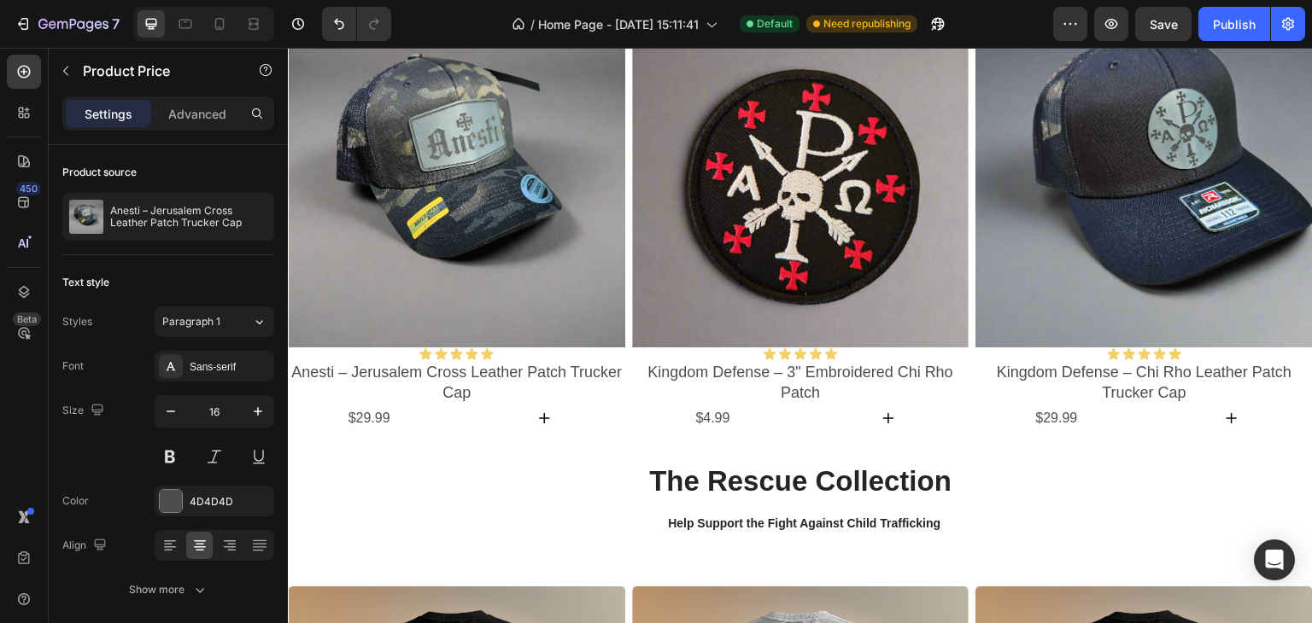
scroll to position [1524, 0]
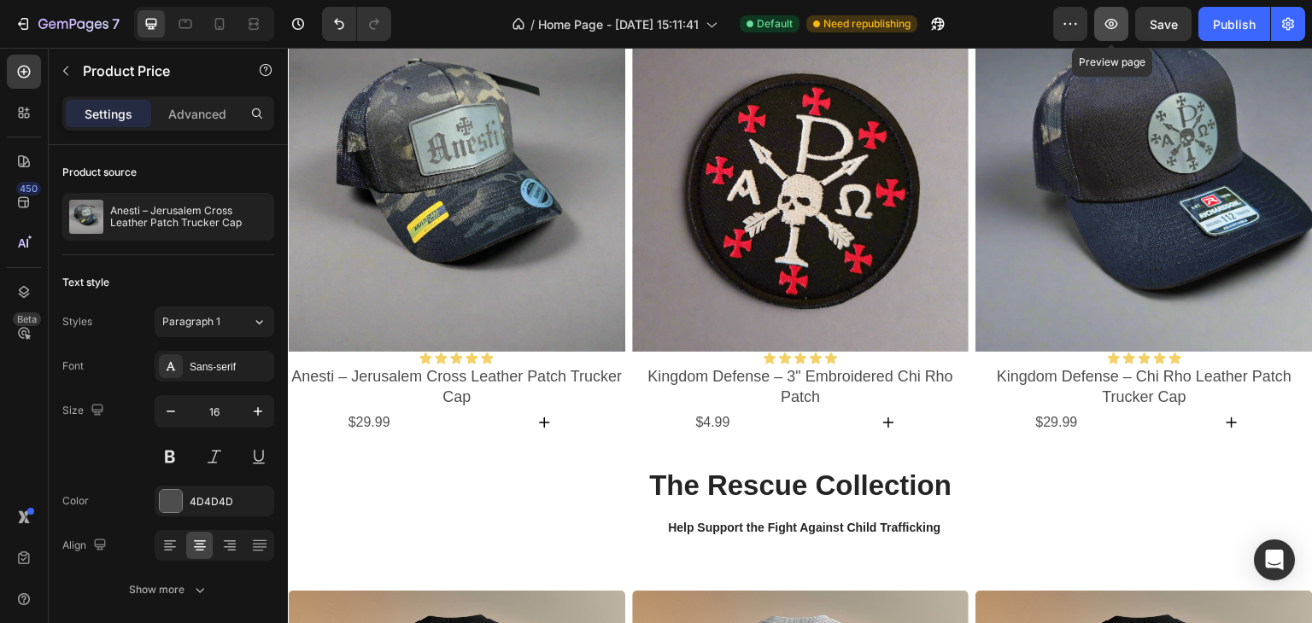
click at [1116, 28] on icon "button" at bounding box center [1111, 23] width 17 height 17
click at [226, 30] on icon at bounding box center [219, 23] width 17 height 17
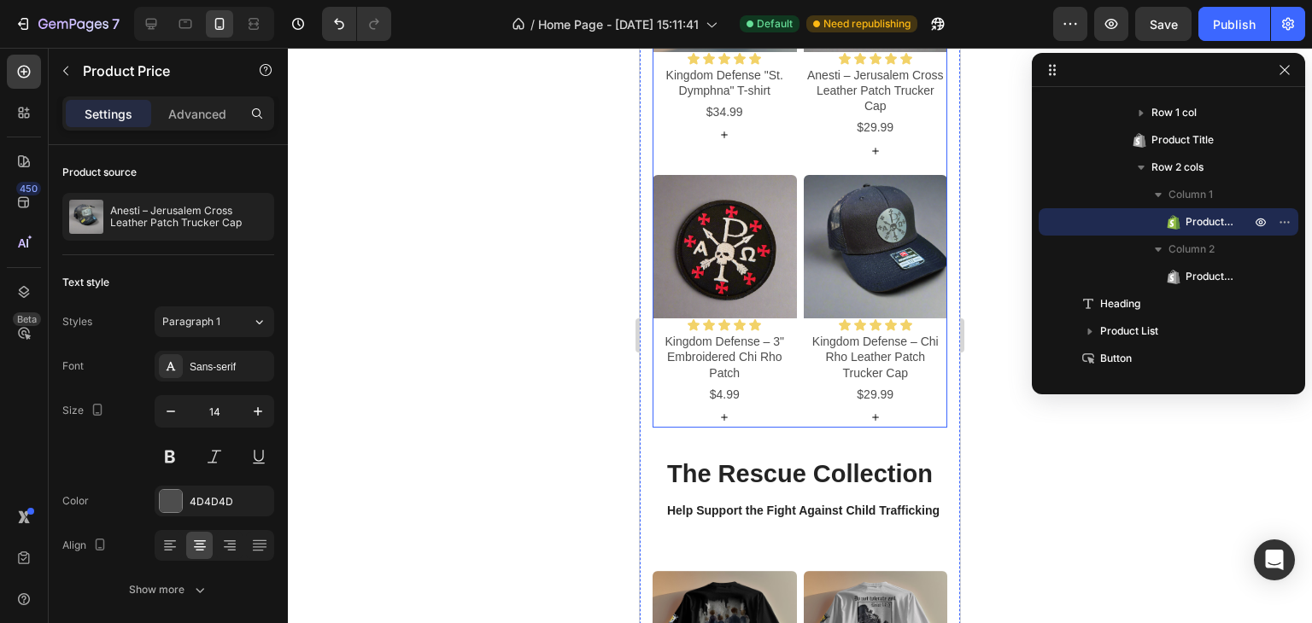
scroll to position [1623, 0]
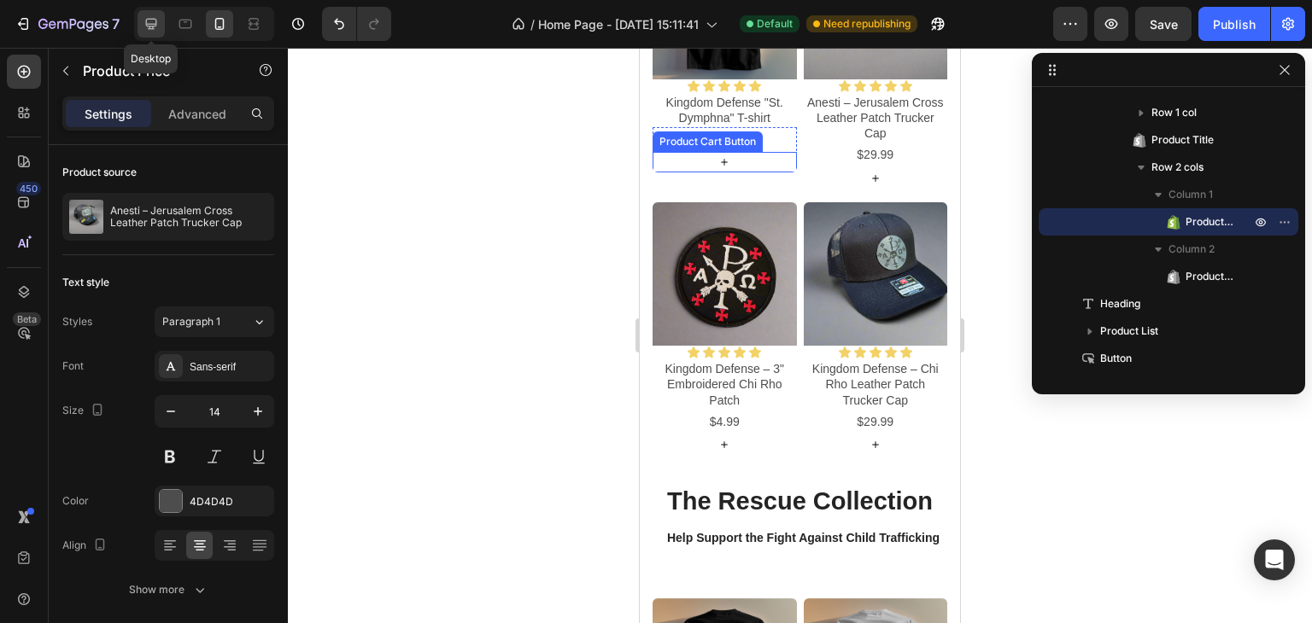
click at [149, 26] on icon at bounding box center [151, 24] width 11 height 11
type input "16"
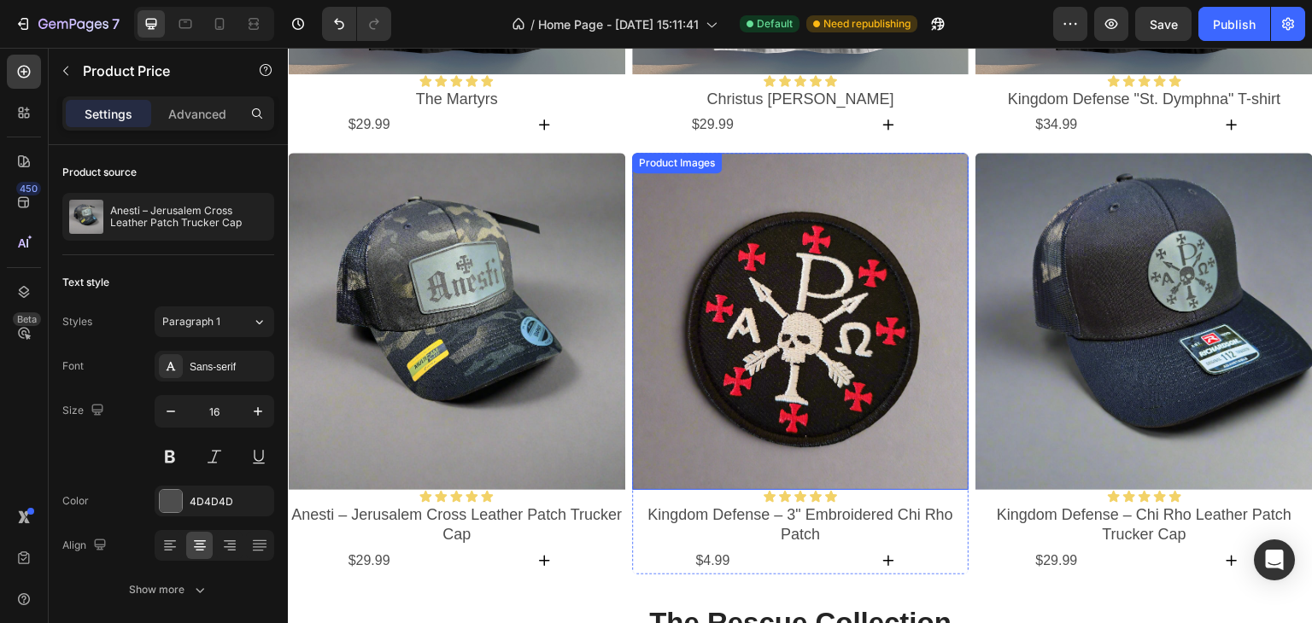
scroll to position [1548, 0]
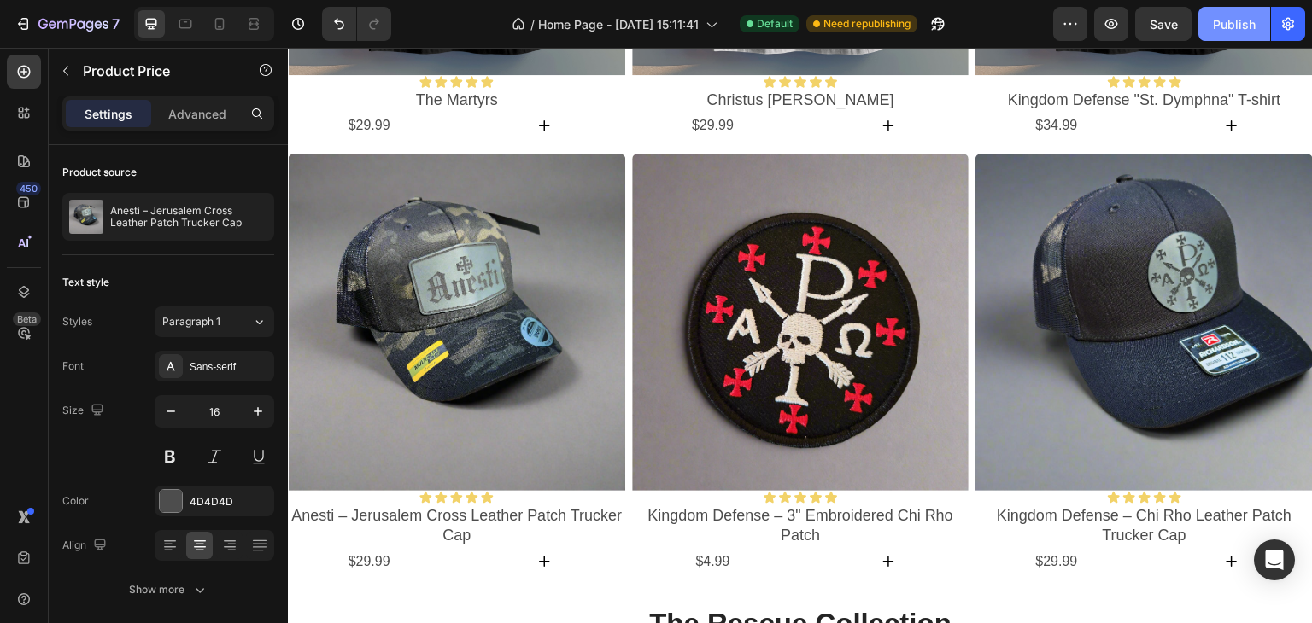
click at [1225, 24] on div "Publish" at bounding box center [1234, 24] width 43 height 18
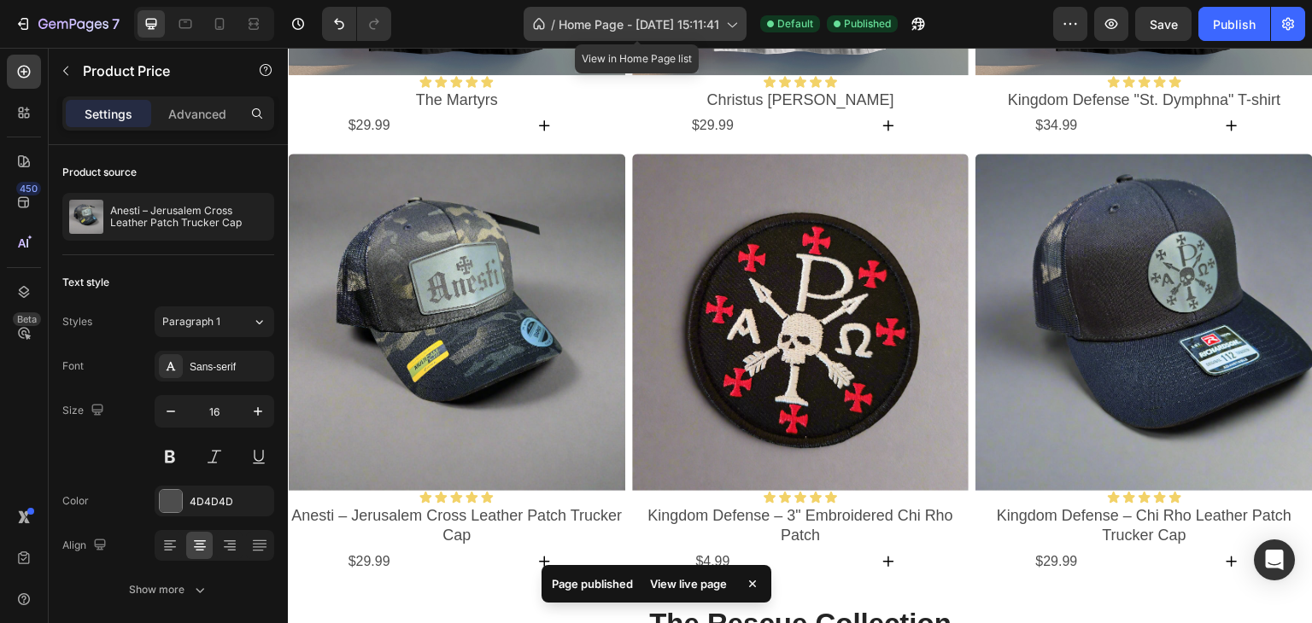
click at [595, 23] on span "Home Page - May 13, 15:11:41" at bounding box center [639, 24] width 161 height 18
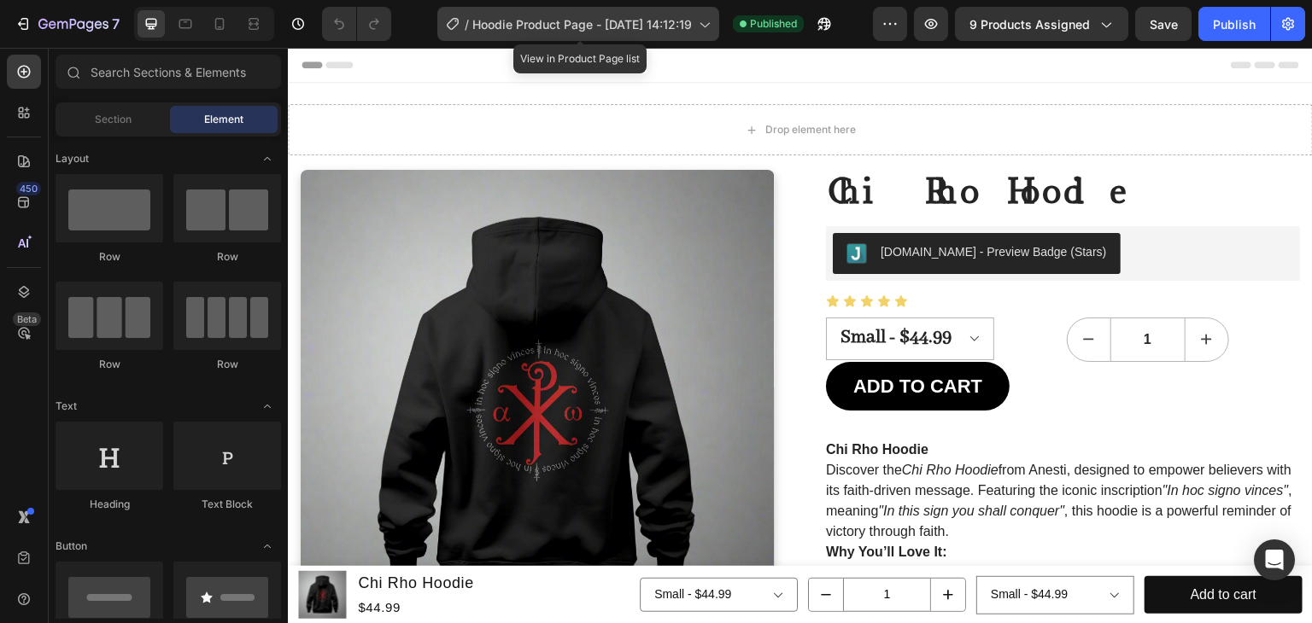
click at [562, 21] on span "Hoodie Product Page - May 18, 14:12:19" at bounding box center [582, 24] width 220 height 18
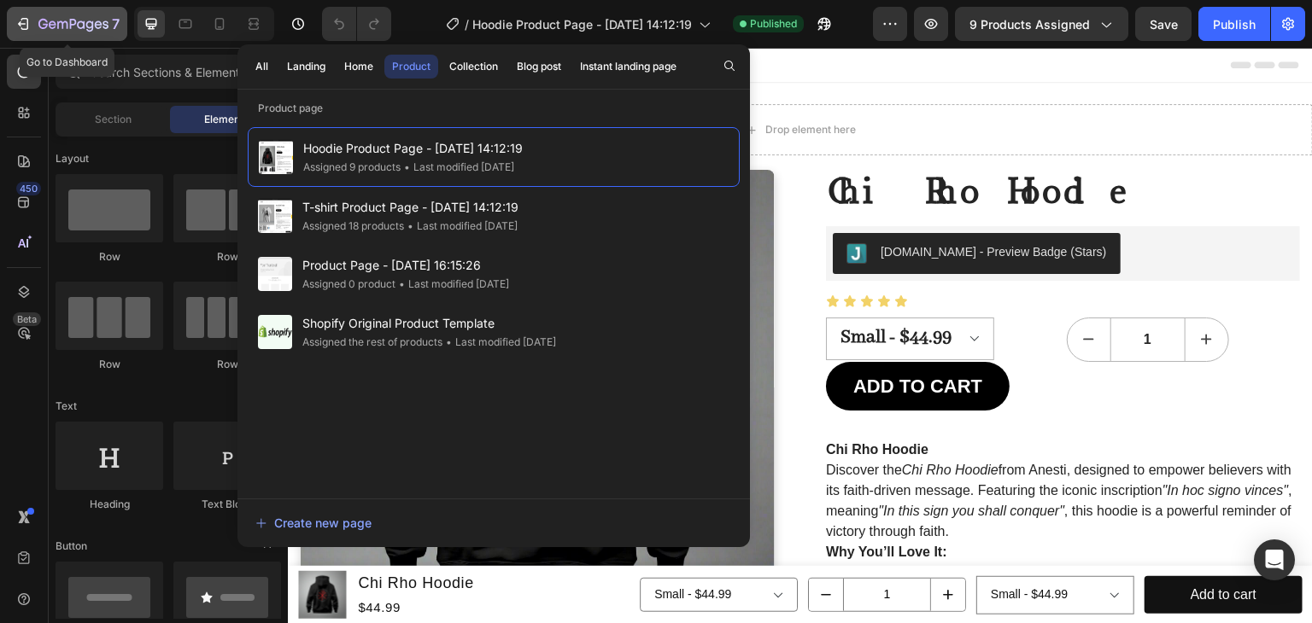
click at [57, 24] on icon "button" at bounding box center [62, 25] width 10 height 8
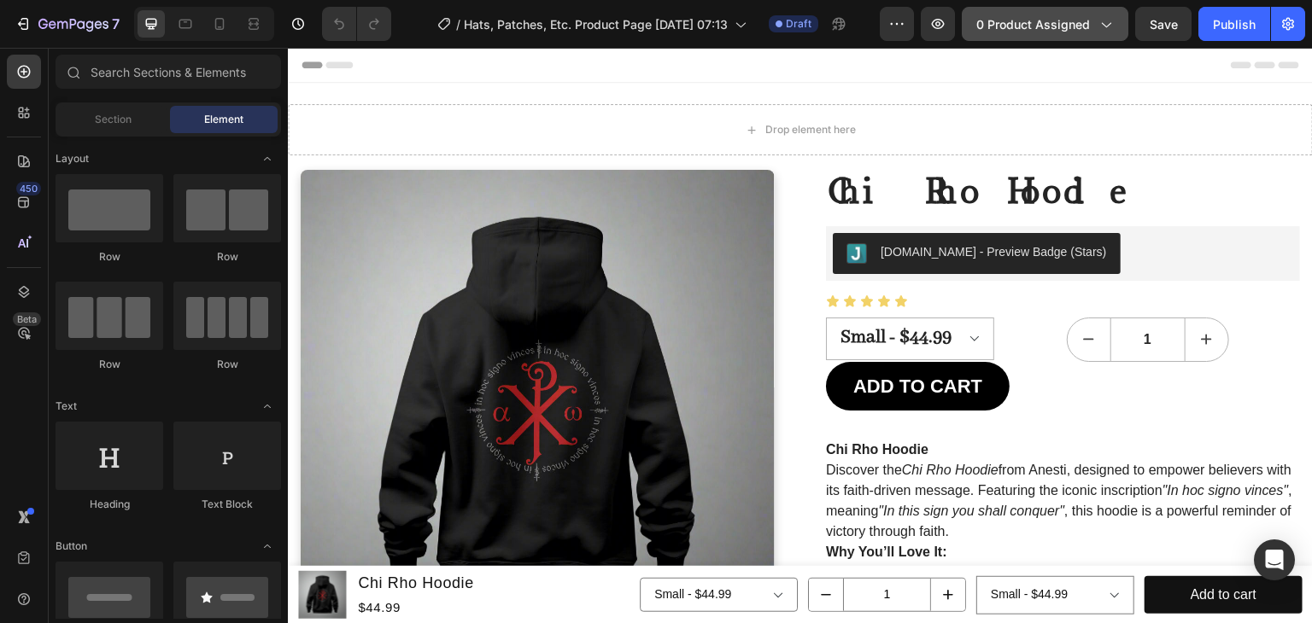
click at [1071, 22] on span "0 product assigned" at bounding box center [1033, 24] width 114 height 18
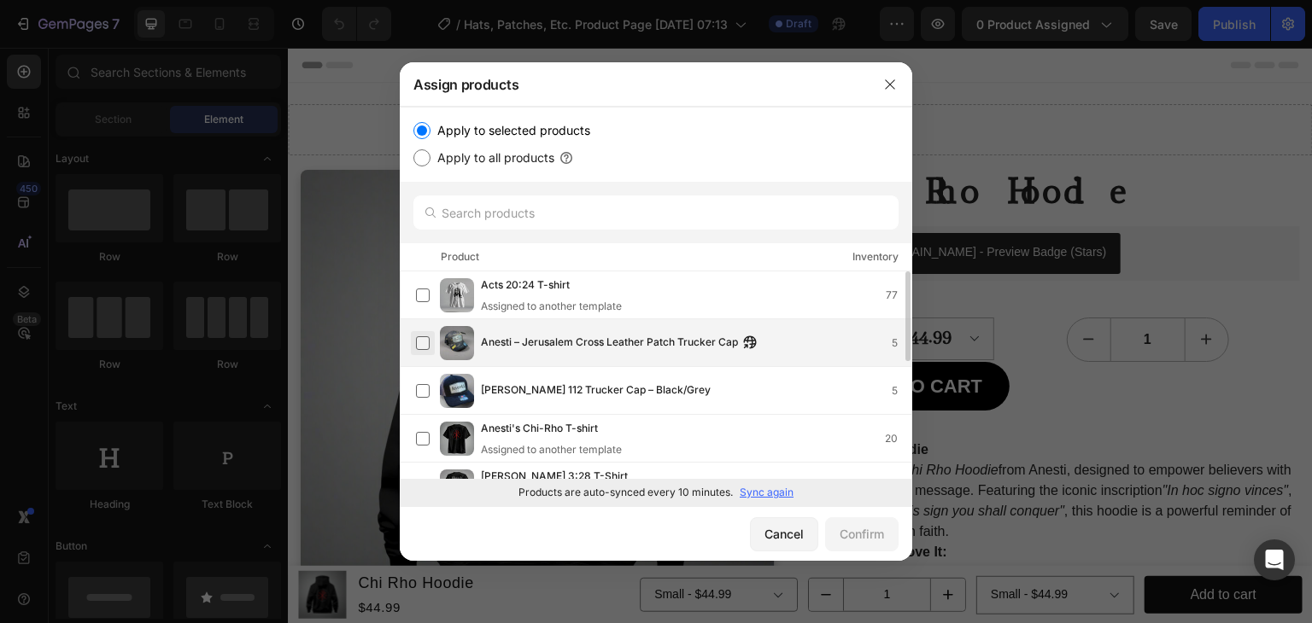
click at [424, 344] on label at bounding box center [423, 344] width 14 height 14
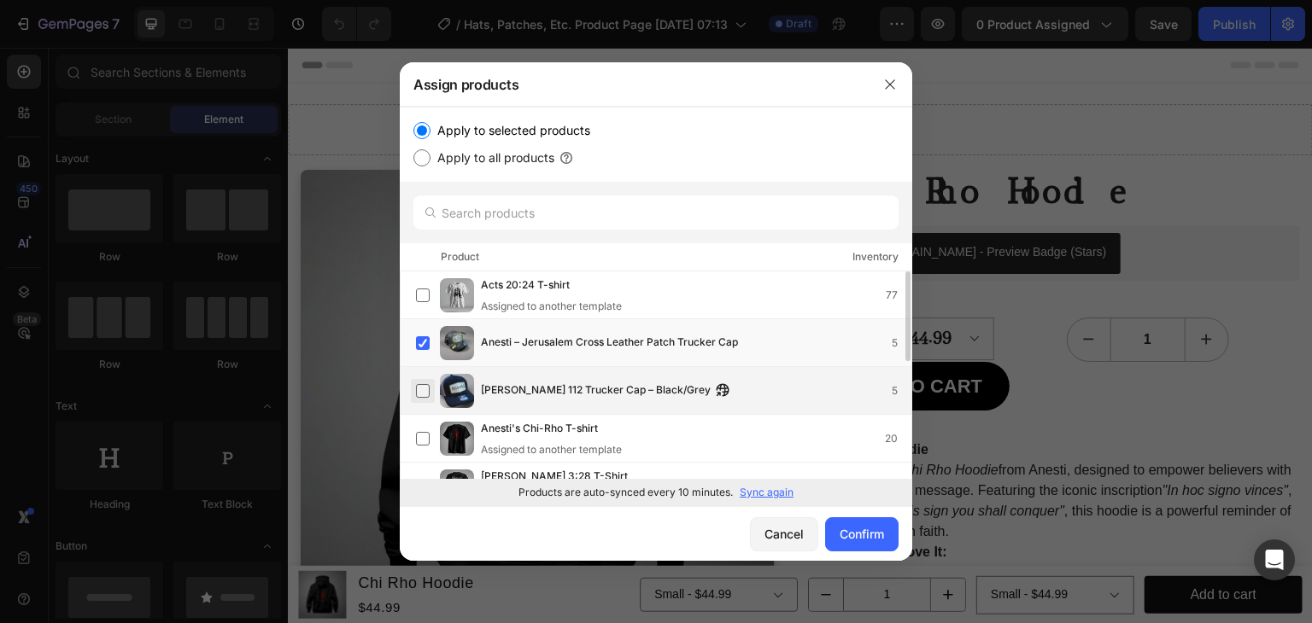
click at [423, 390] on label at bounding box center [423, 391] width 14 height 14
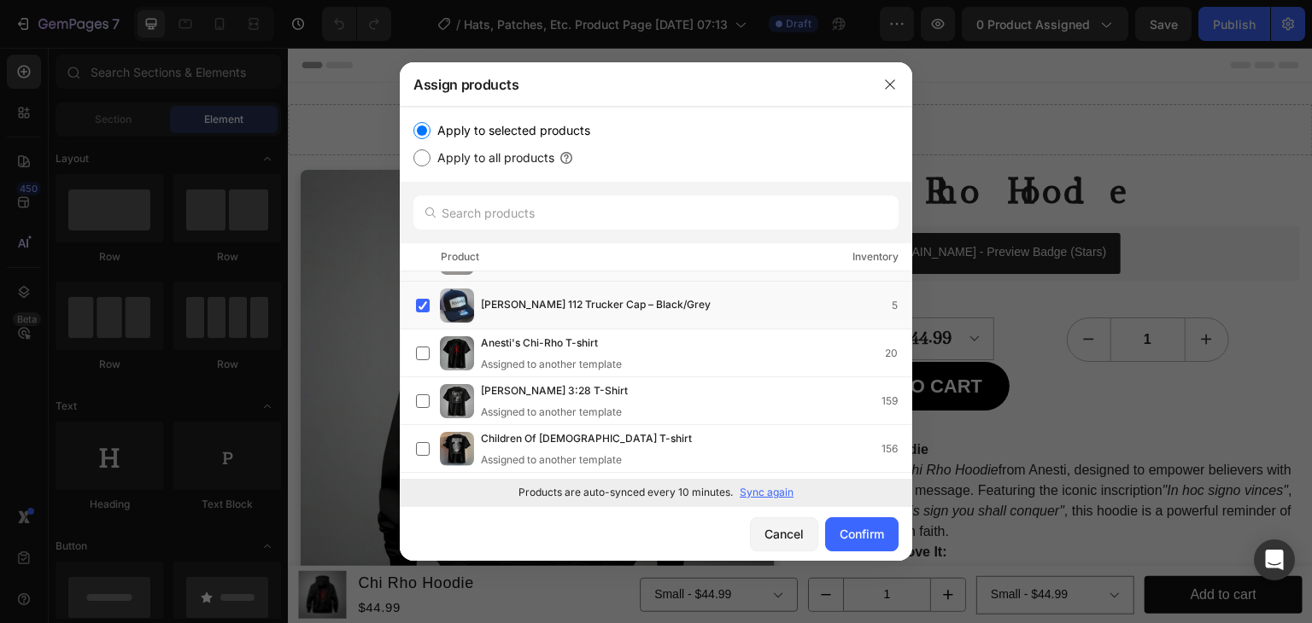
scroll to position [256, 0]
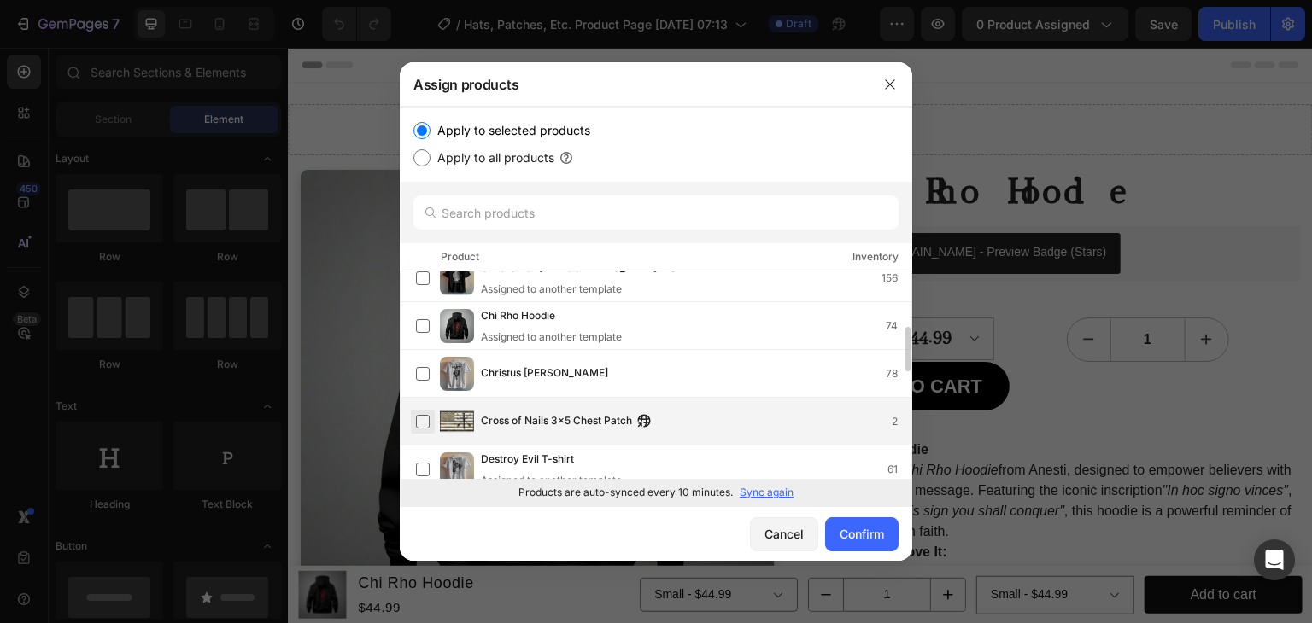
click at [426, 420] on label at bounding box center [423, 422] width 14 height 14
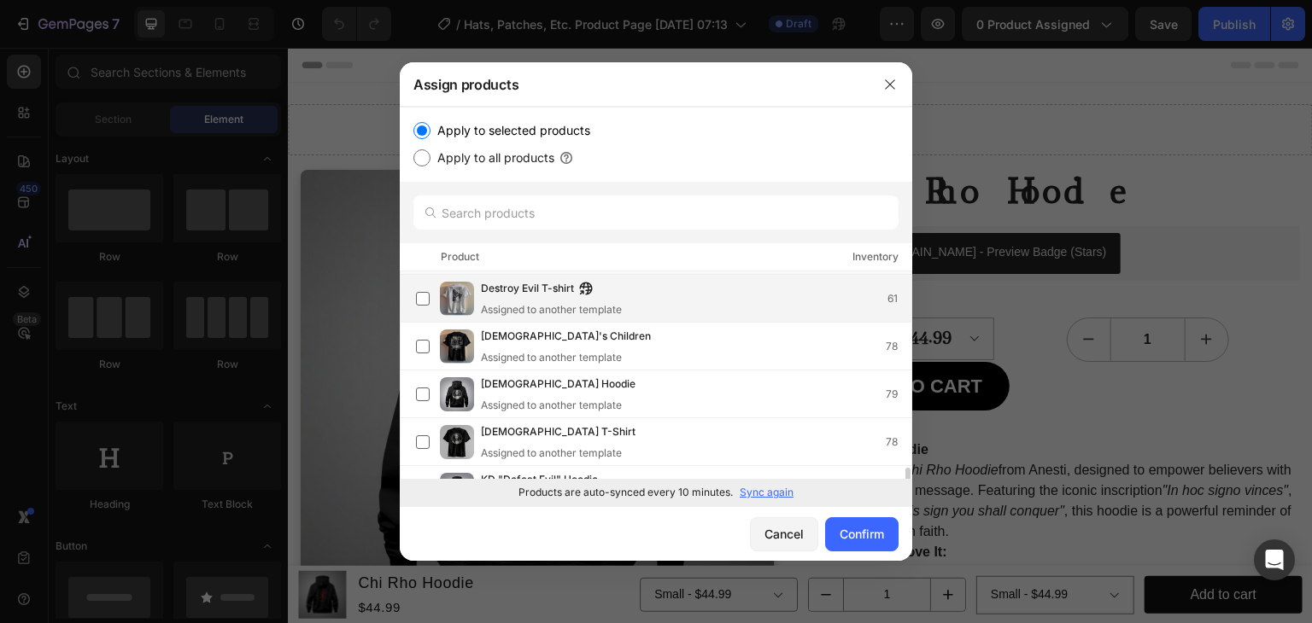
scroll to position [512, 0]
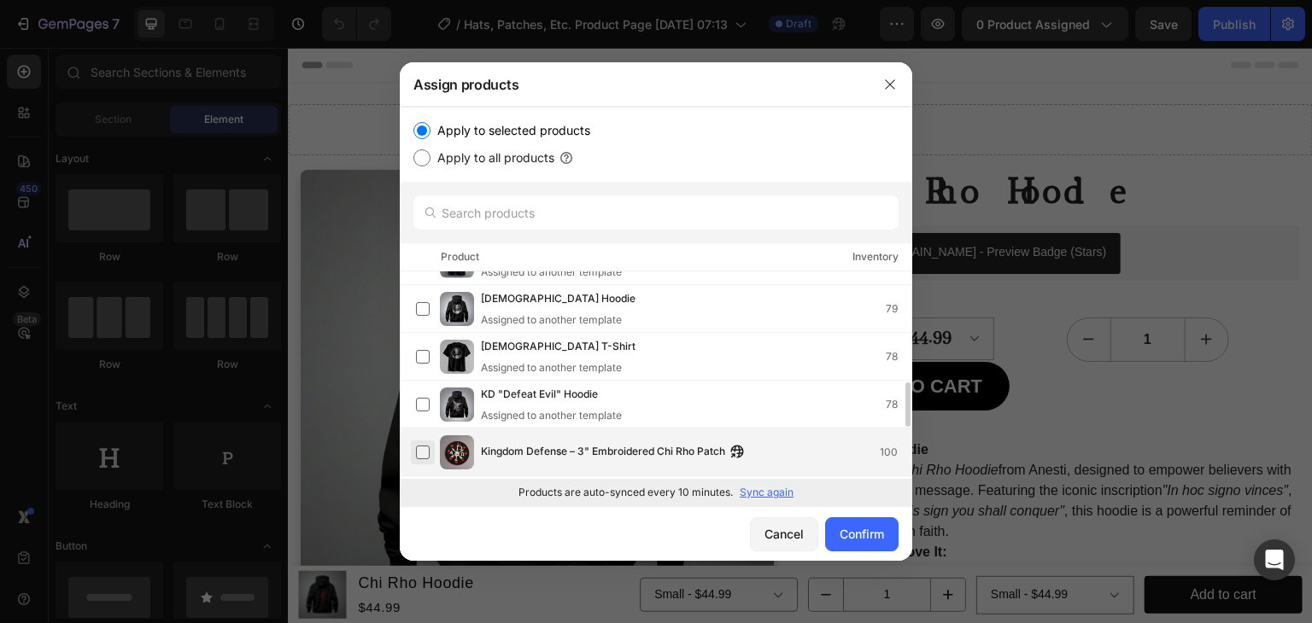
click at [422, 449] on label at bounding box center [423, 453] width 14 height 14
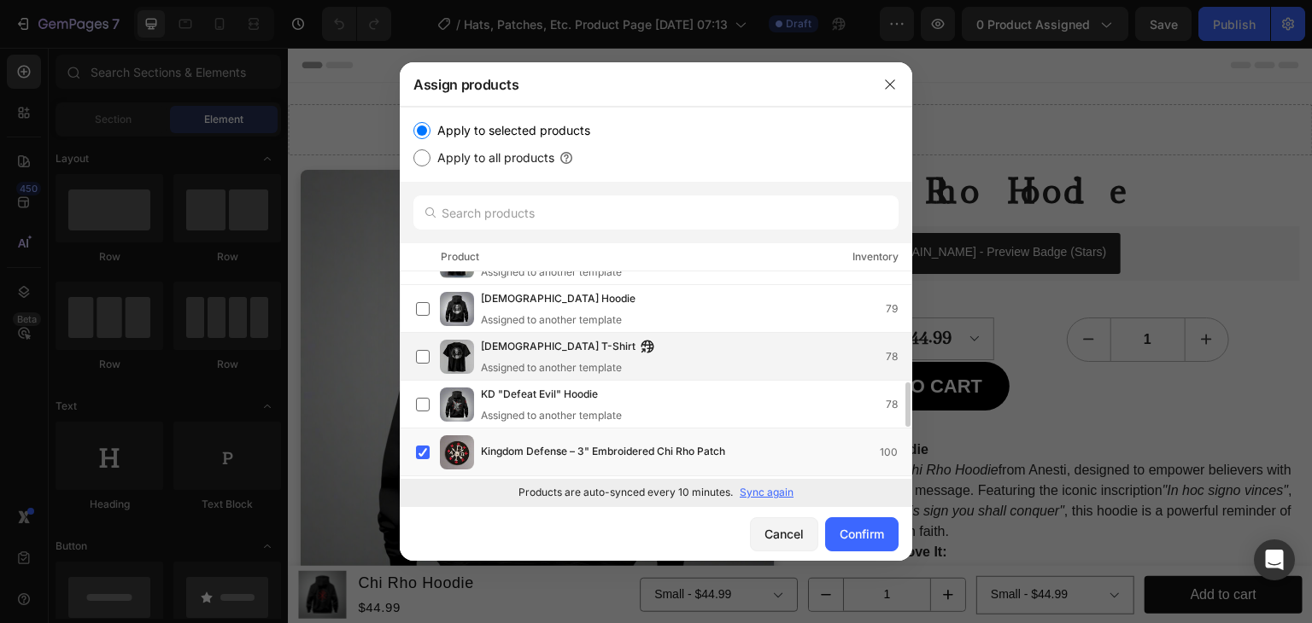
scroll to position [598, 0]
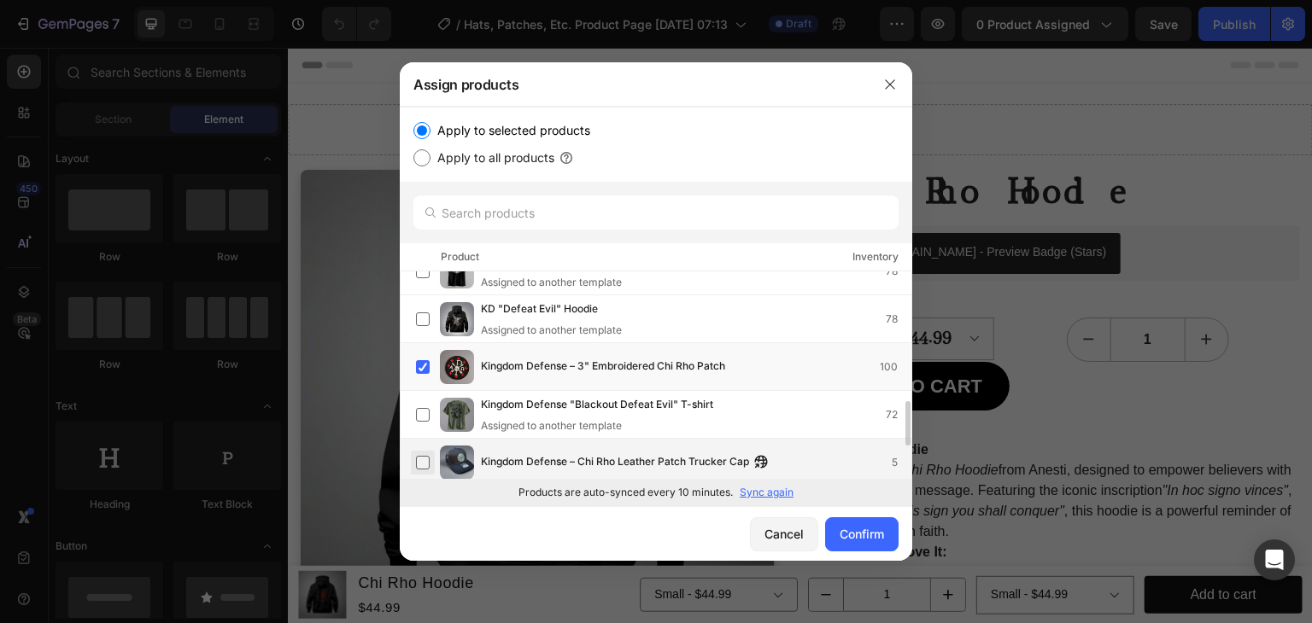
click at [423, 459] on label at bounding box center [423, 463] width 14 height 14
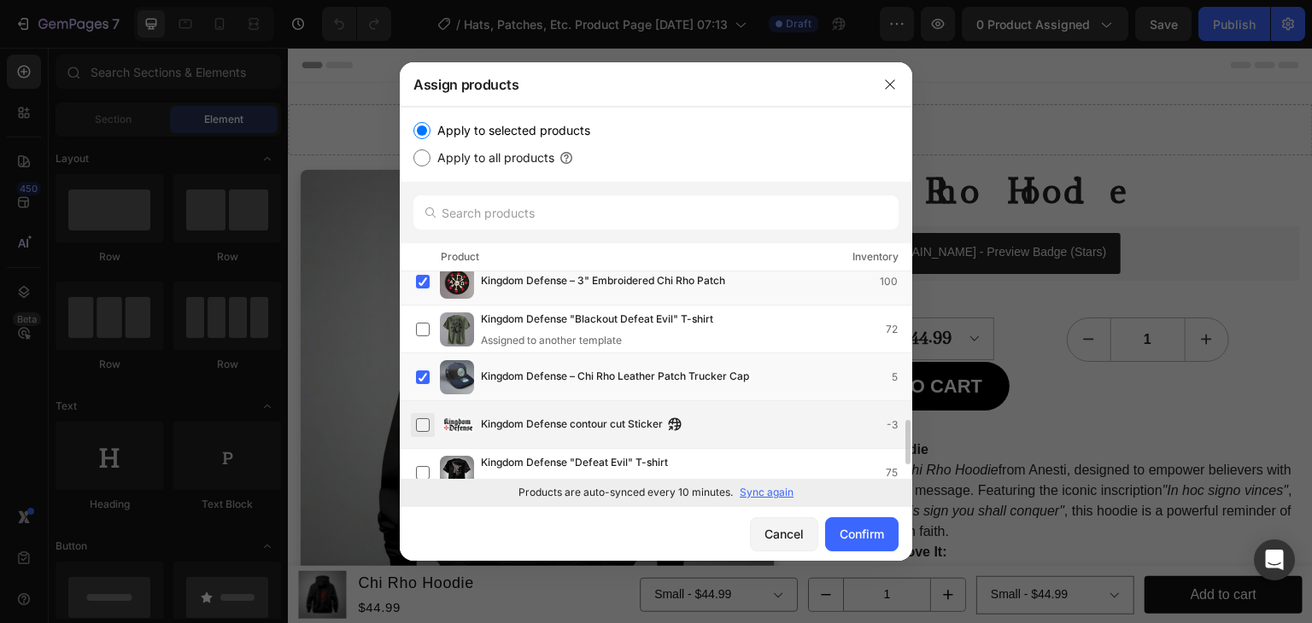
click at [421, 423] on label at bounding box center [423, 426] width 14 height 14
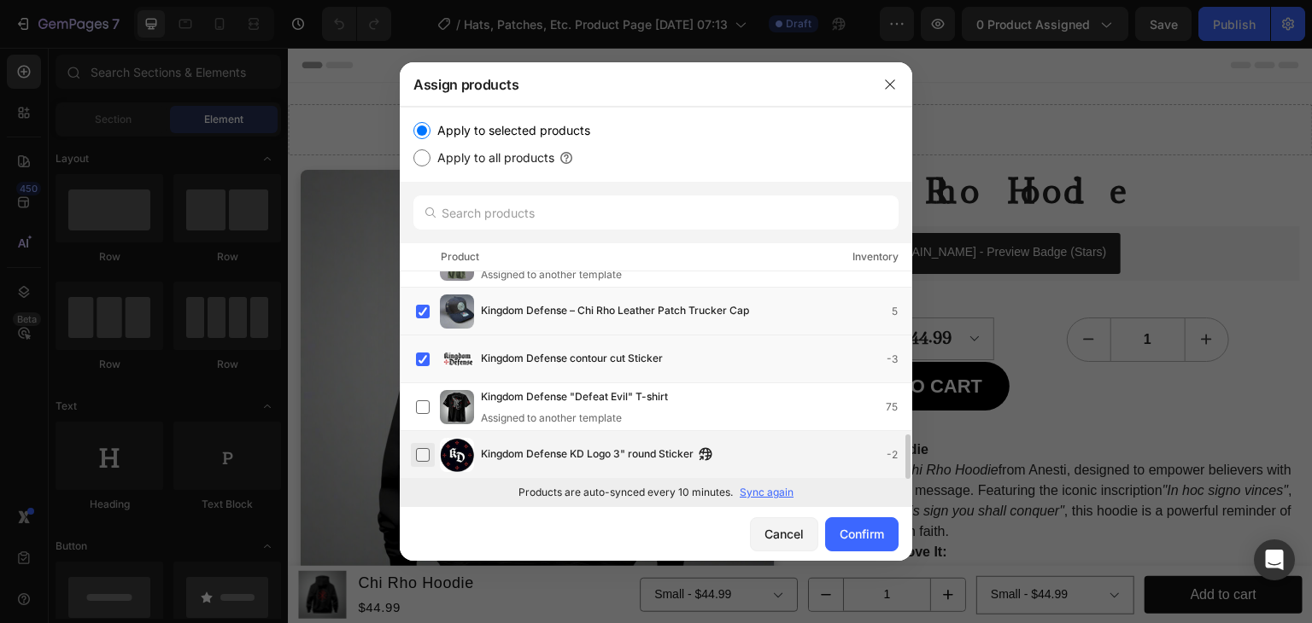
click at [427, 454] on label at bounding box center [423, 455] width 14 height 14
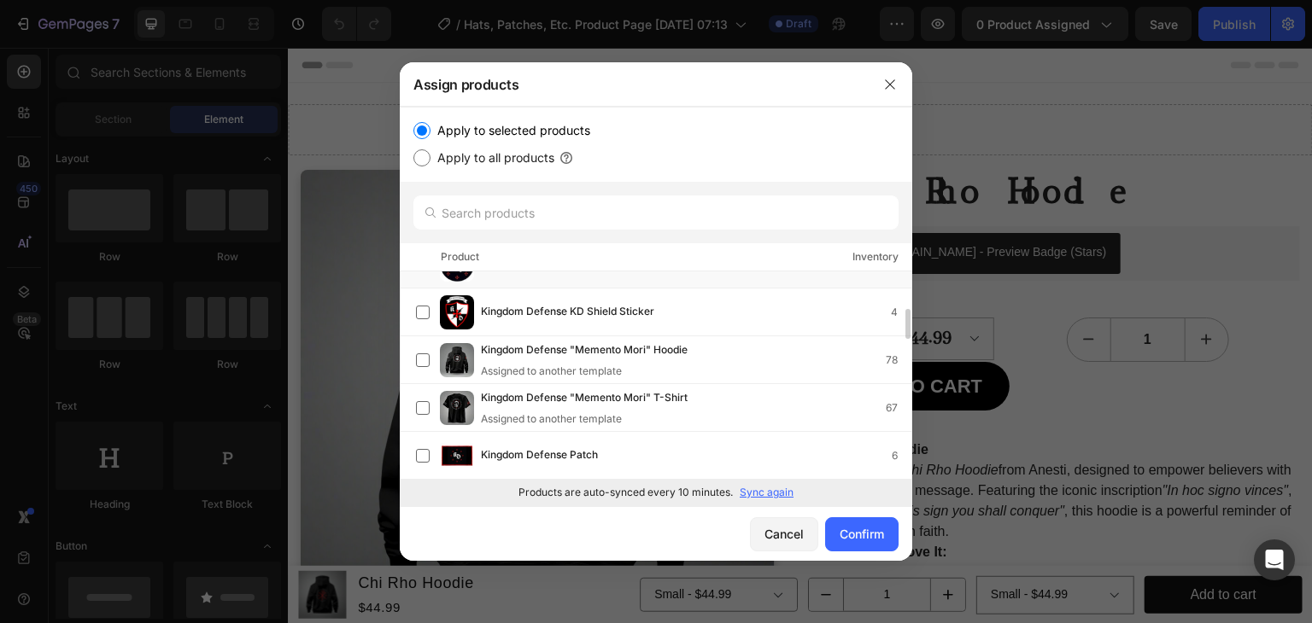
scroll to position [1025, 0]
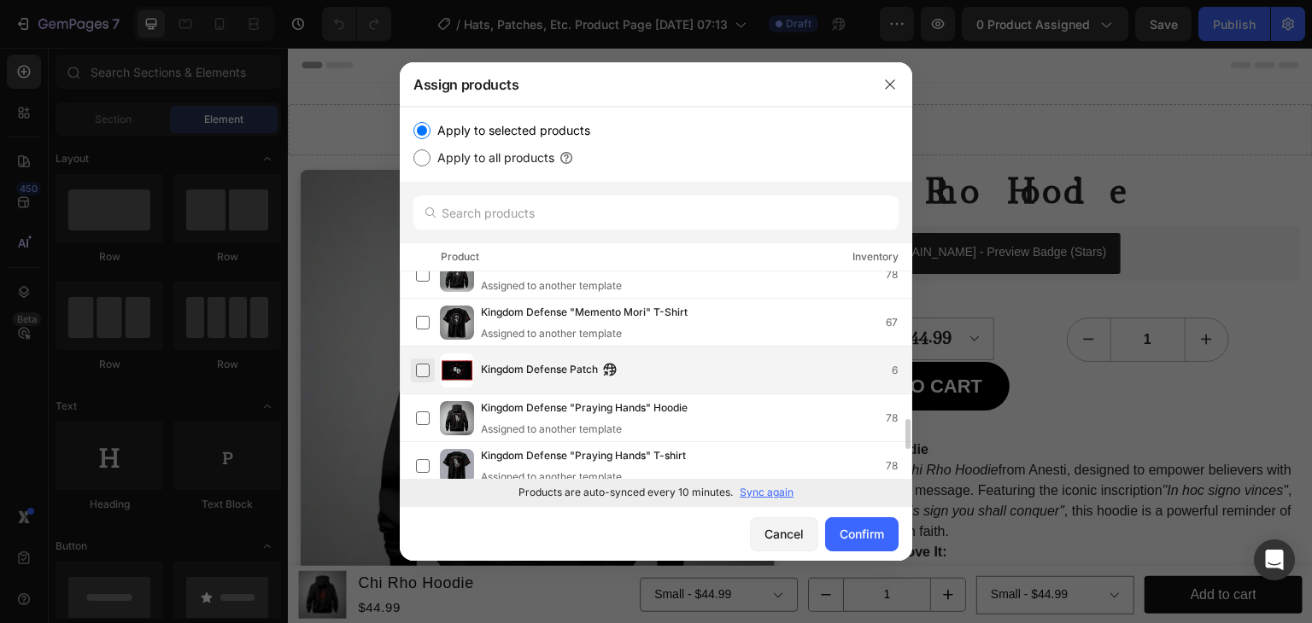
click at [424, 366] on label at bounding box center [423, 371] width 14 height 14
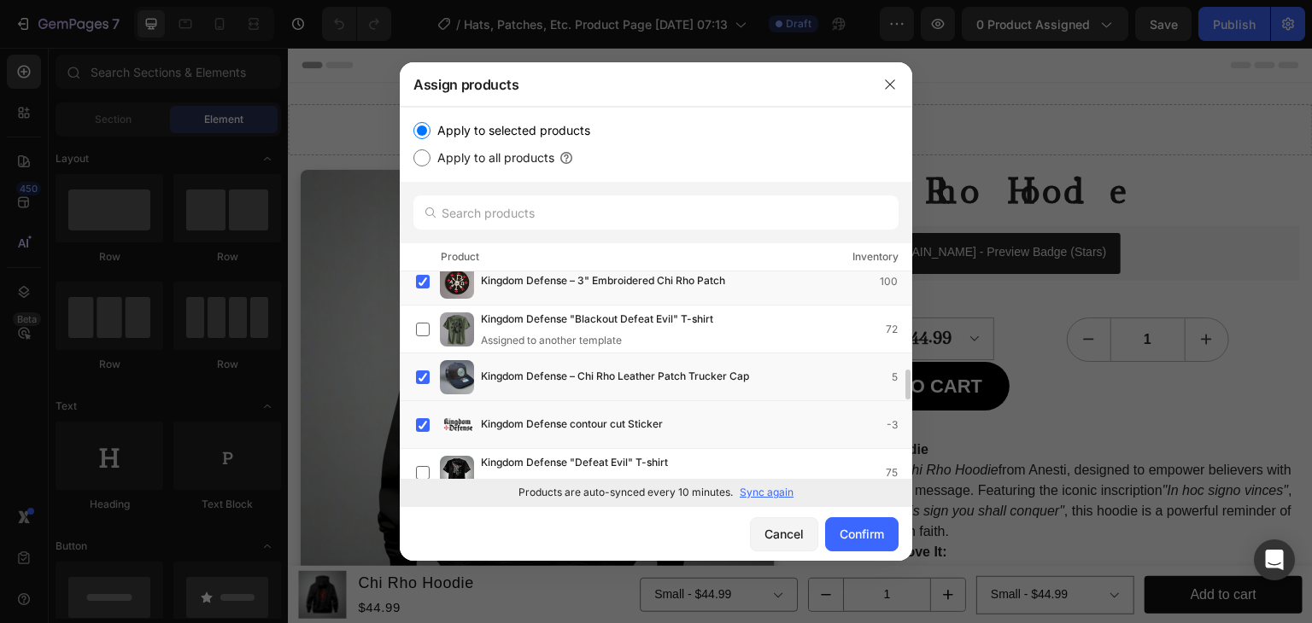
scroll to position [854, 0]
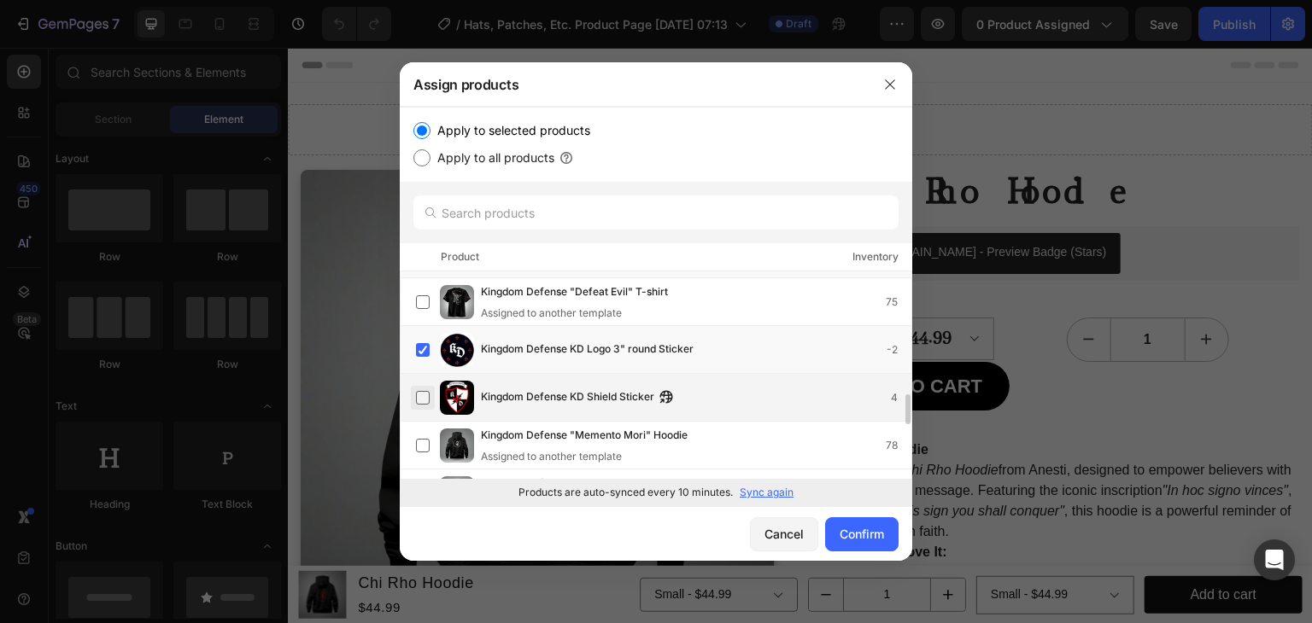
click at [419, 397] on label at bounding box center [423, 398] width 14 height 14
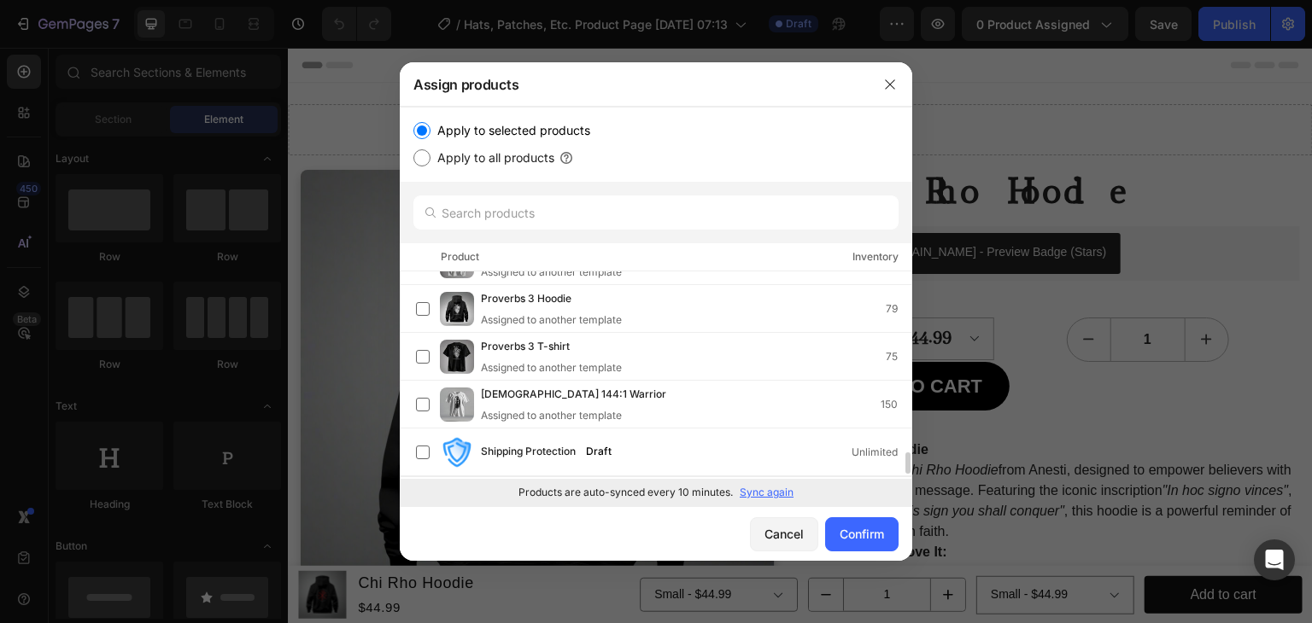
scroll to position [1753, 0]
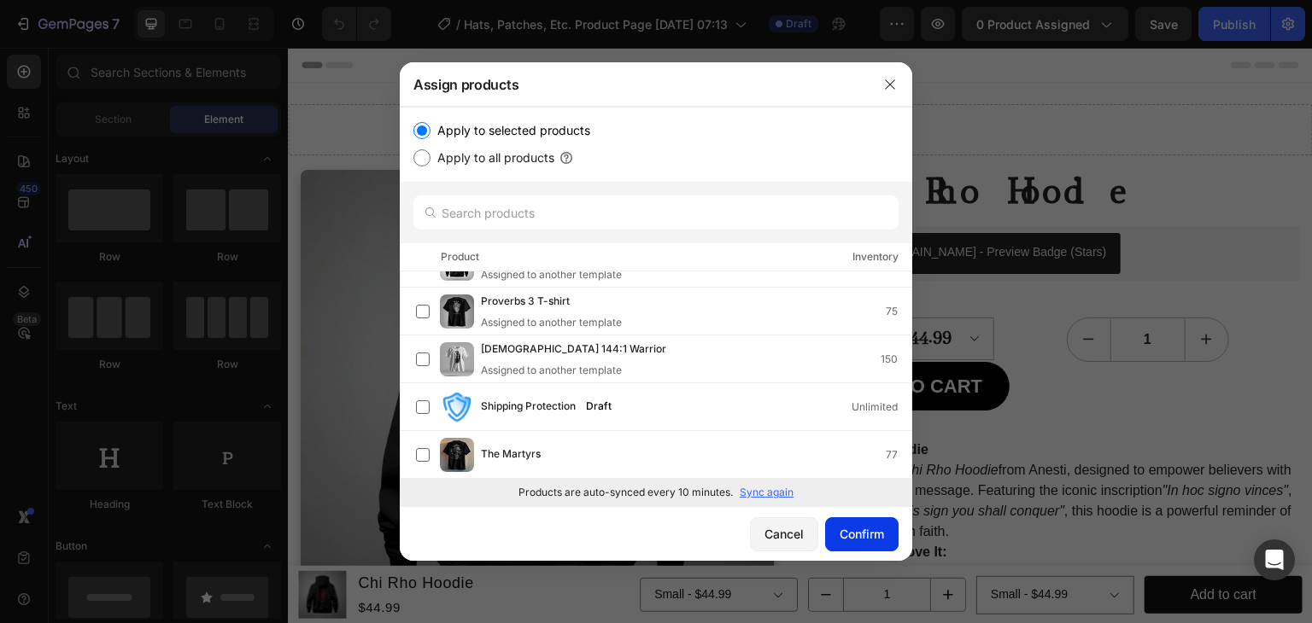
click at [871, 536] on div "Confirm" at bounding box center [862, 534] width 44 height 18
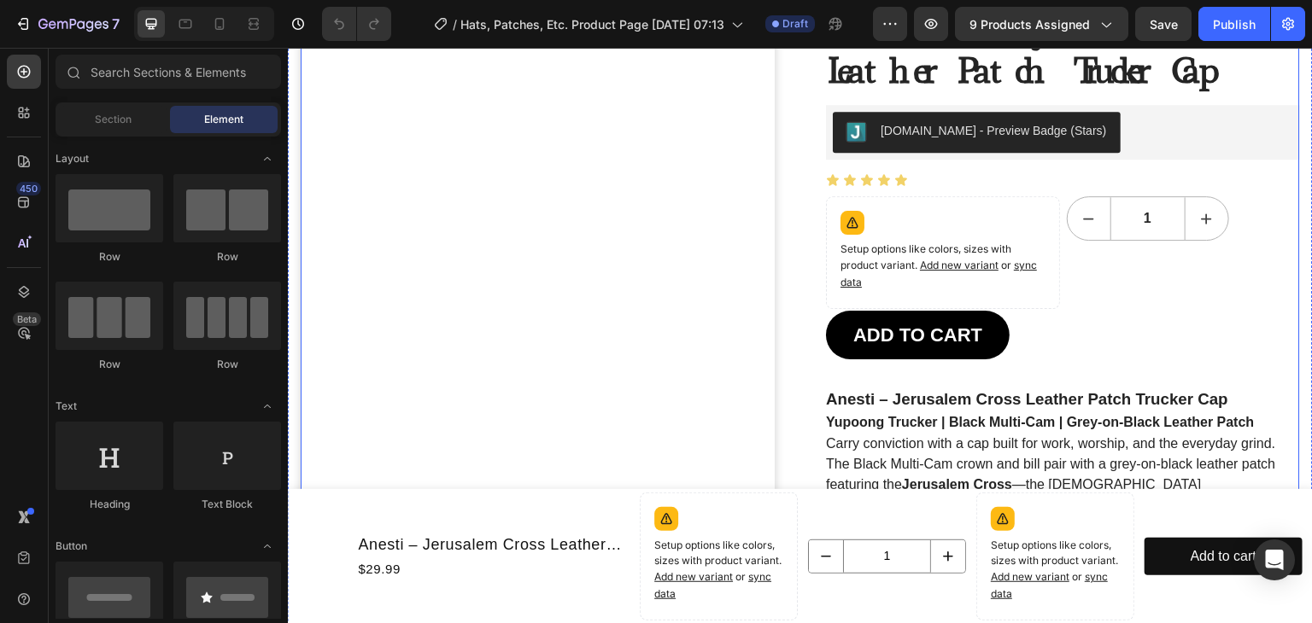
scroll to position [171, 0]
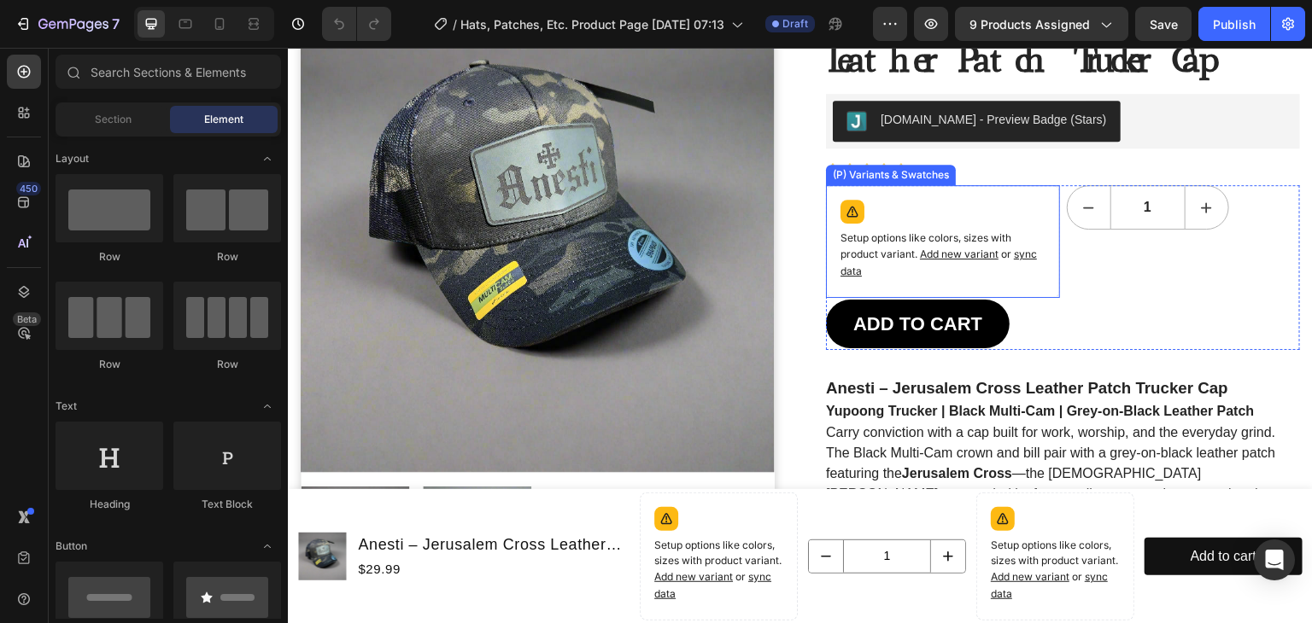
click at [936, 233] on p "Setup options like colors, sizes with product variant. Add new variant or sync …" at bounding box center [942, 256] width 205 height 50
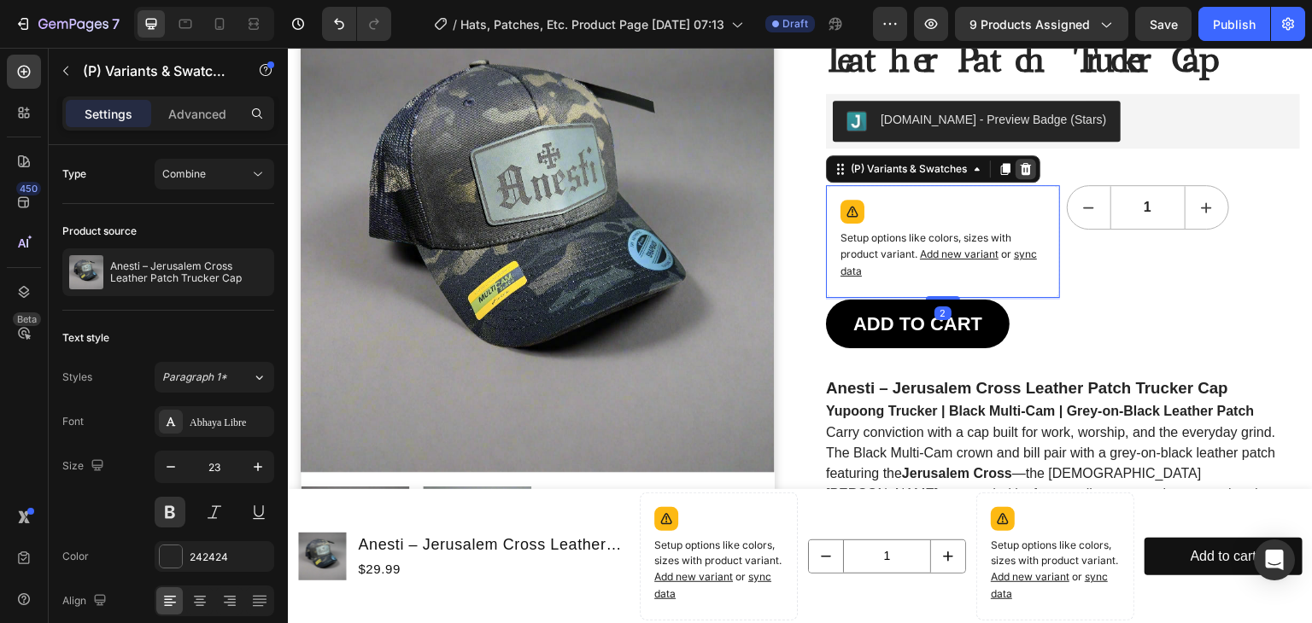
click at [1021, 165] on icon at bounding box center [1026, 169] width 11 height 12
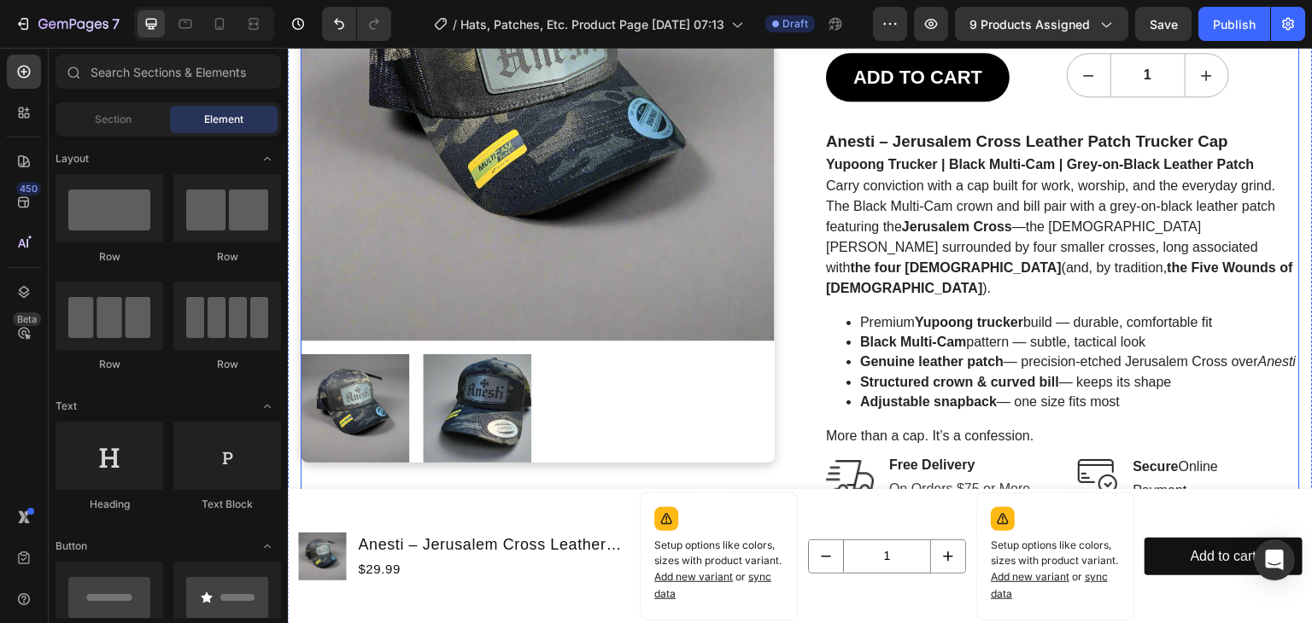
scroll to position [342, 0]
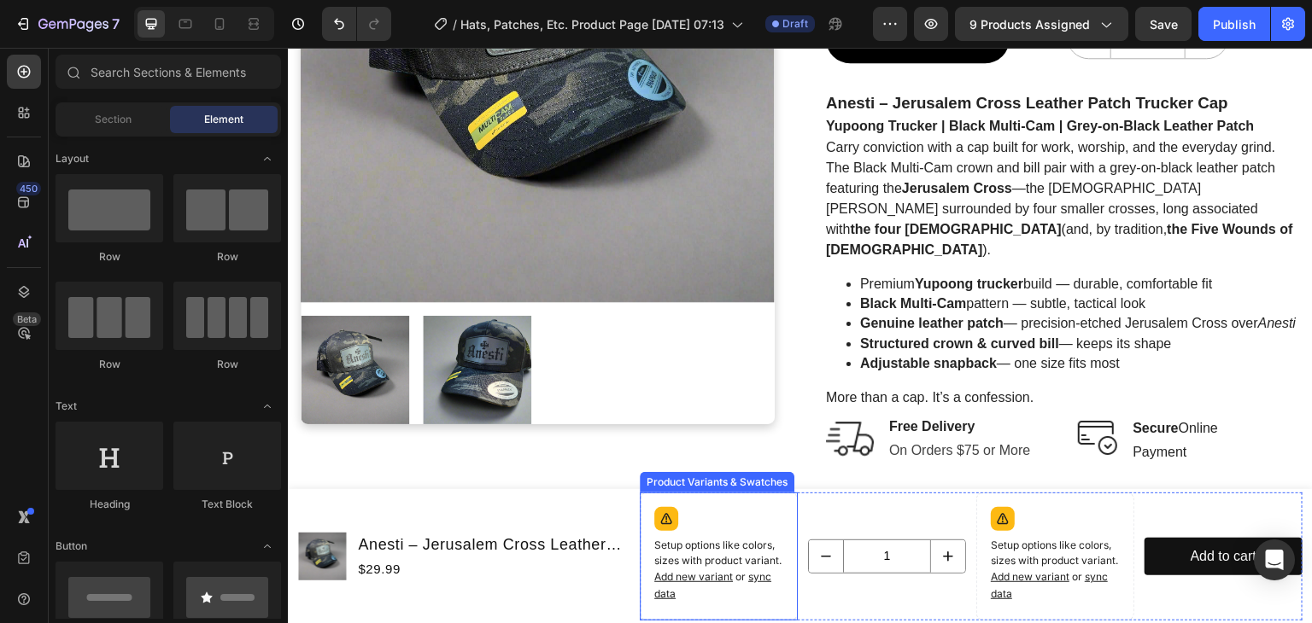
click at [699, 547] on p "Setup options like colors, sizes with product variant. Add new variant or sync …" at bounding box center [718, 570] width 129 height 65
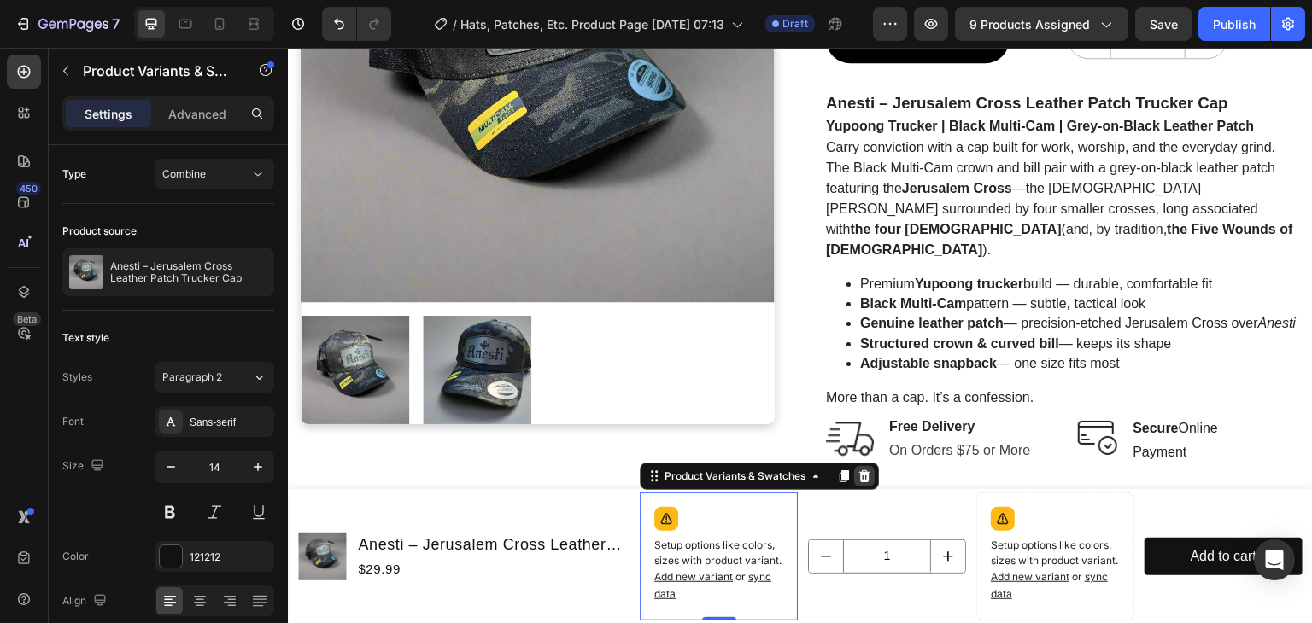
click at [859, 474] on icon at bounding box center [864, 477] width 11 height 12
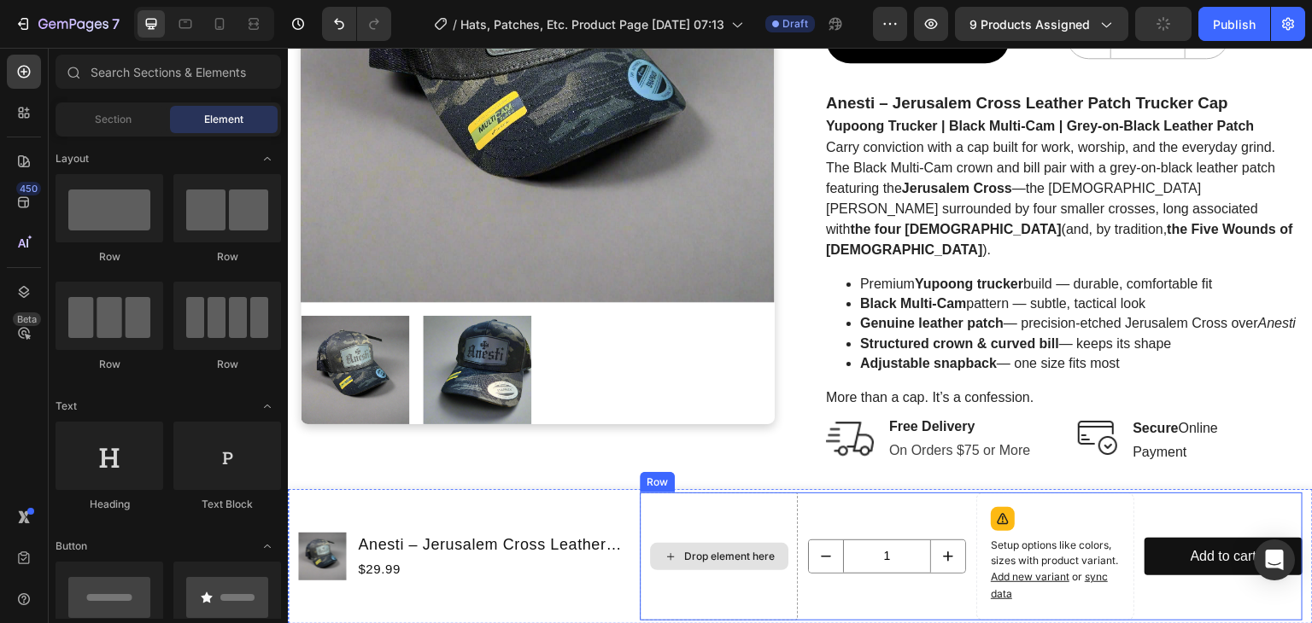
click at [703, 515] on div "Drop element here" at bounding box center [719, 557] width 158 height 128
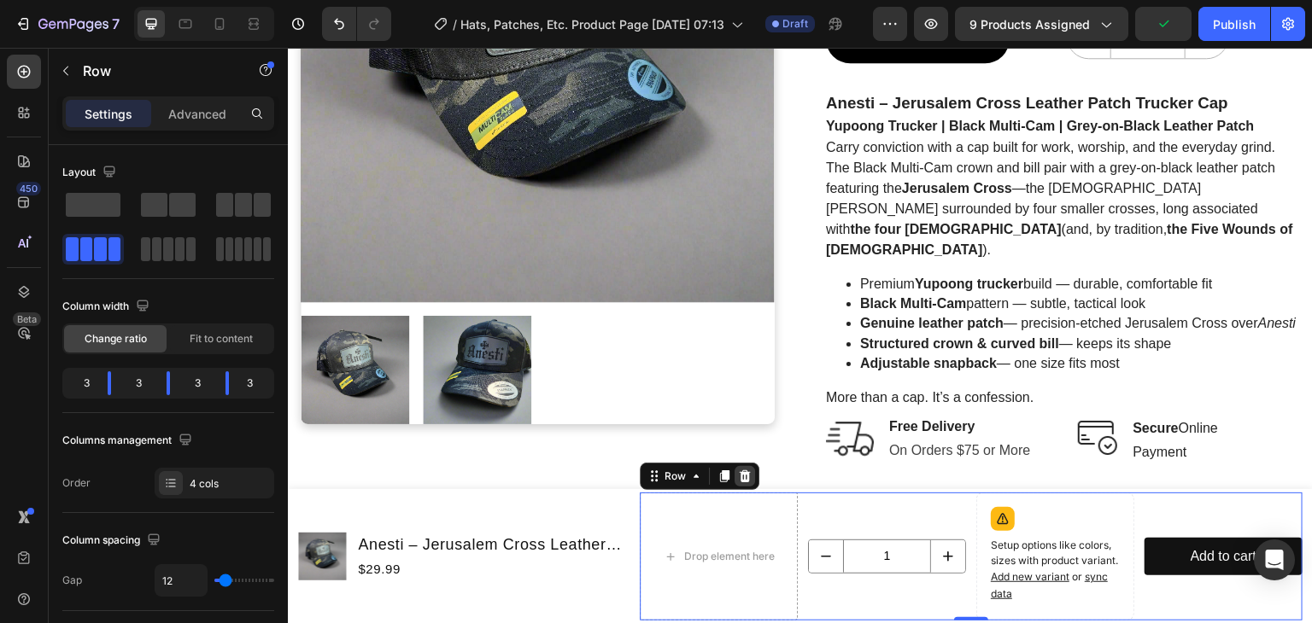
click at [739, 479] on icon at bounding box center [745, 477] width 14 height 14
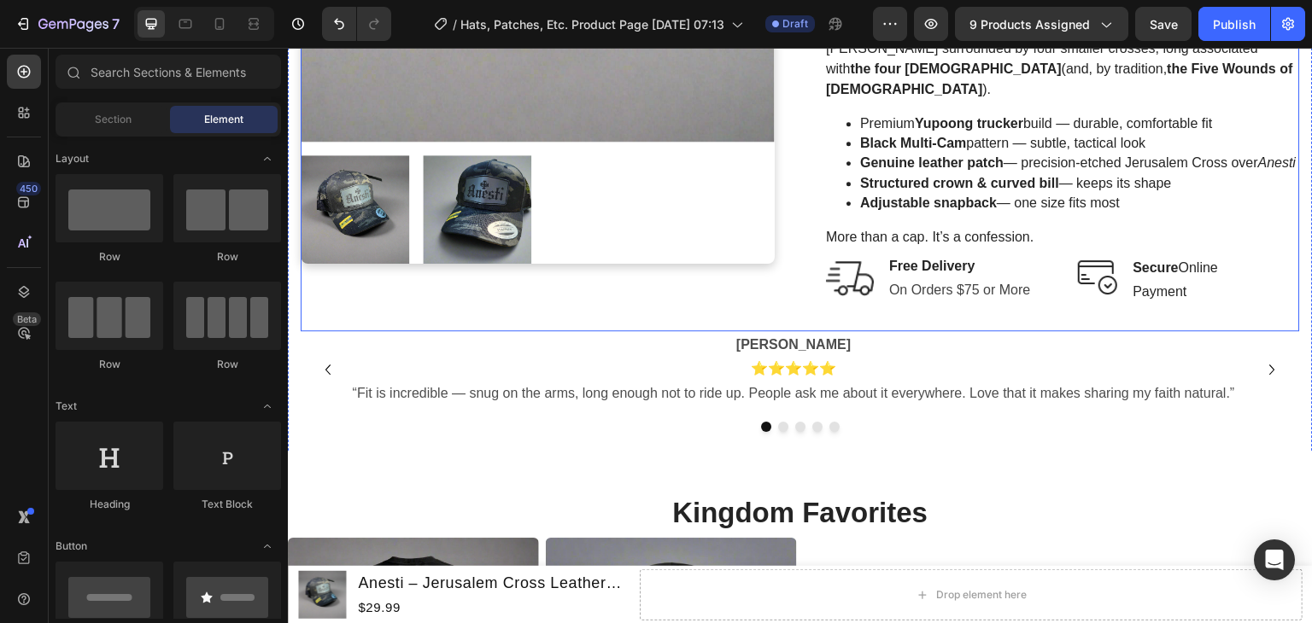
scroll to position [512, 0]
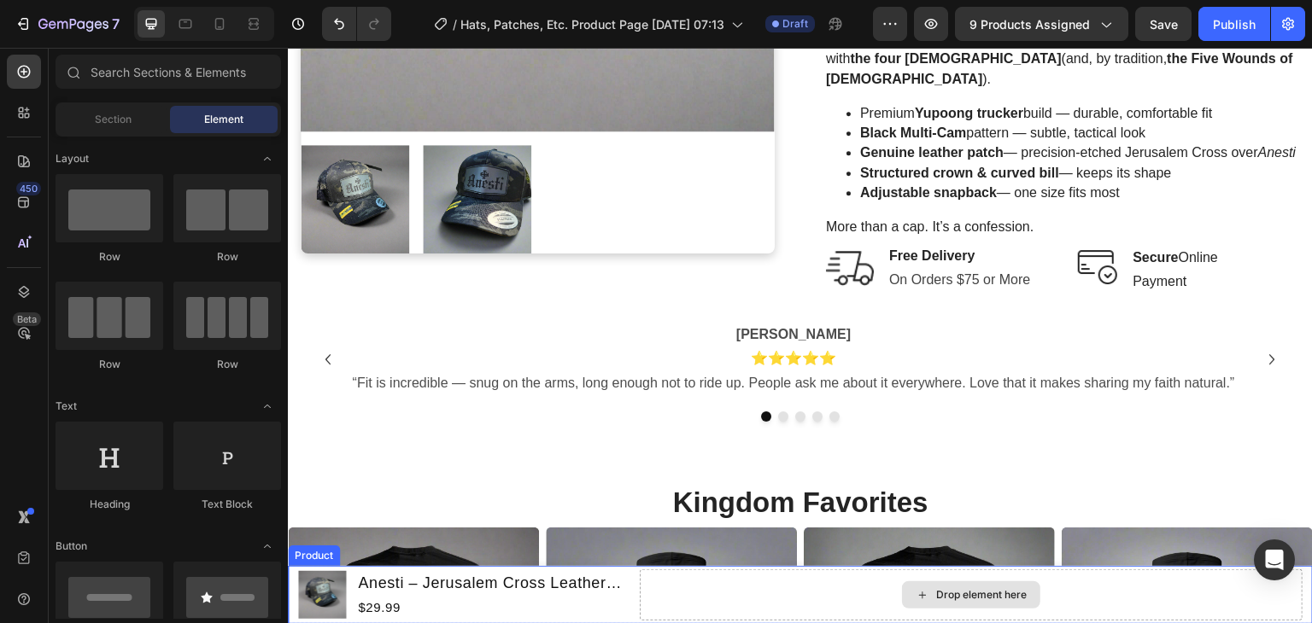
click at [774, 591] on div "Drop element here" at bounding box center [971, 595] width 663 height 51
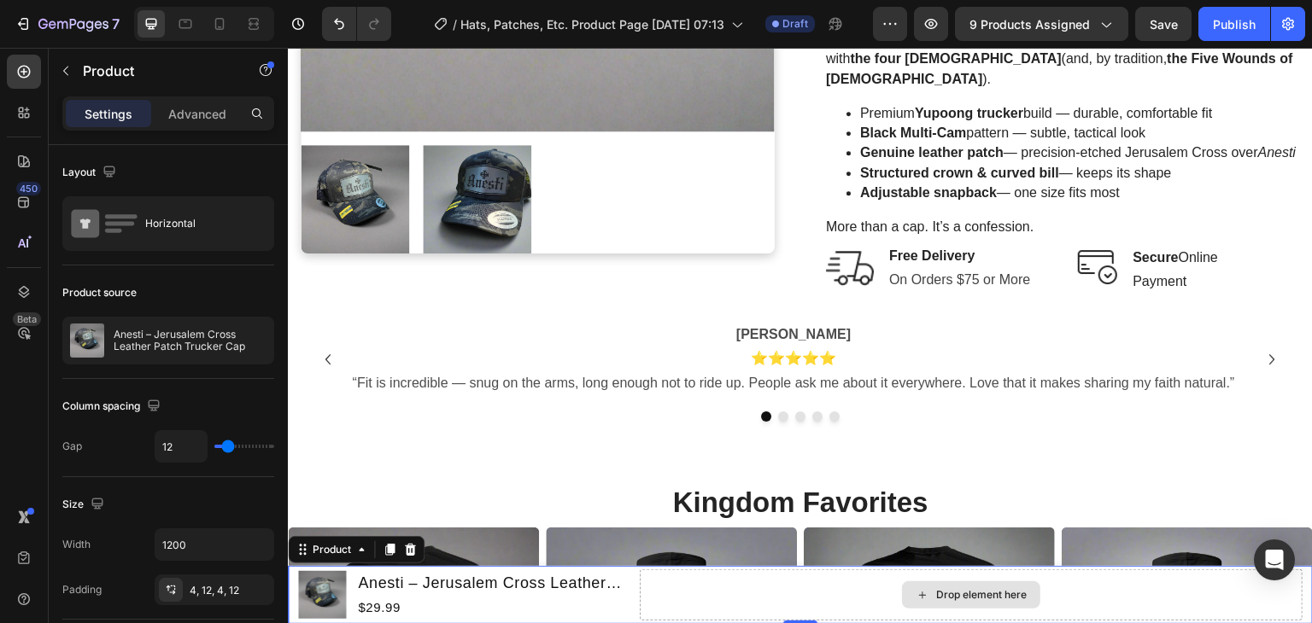
click at [752, 591] on div "Drop element here" at bounding box center [971, 595] width 663 height 51
click at [338, 27] on icon "Undo/Redo" at bounding box center [339, 23] width 17 height 17
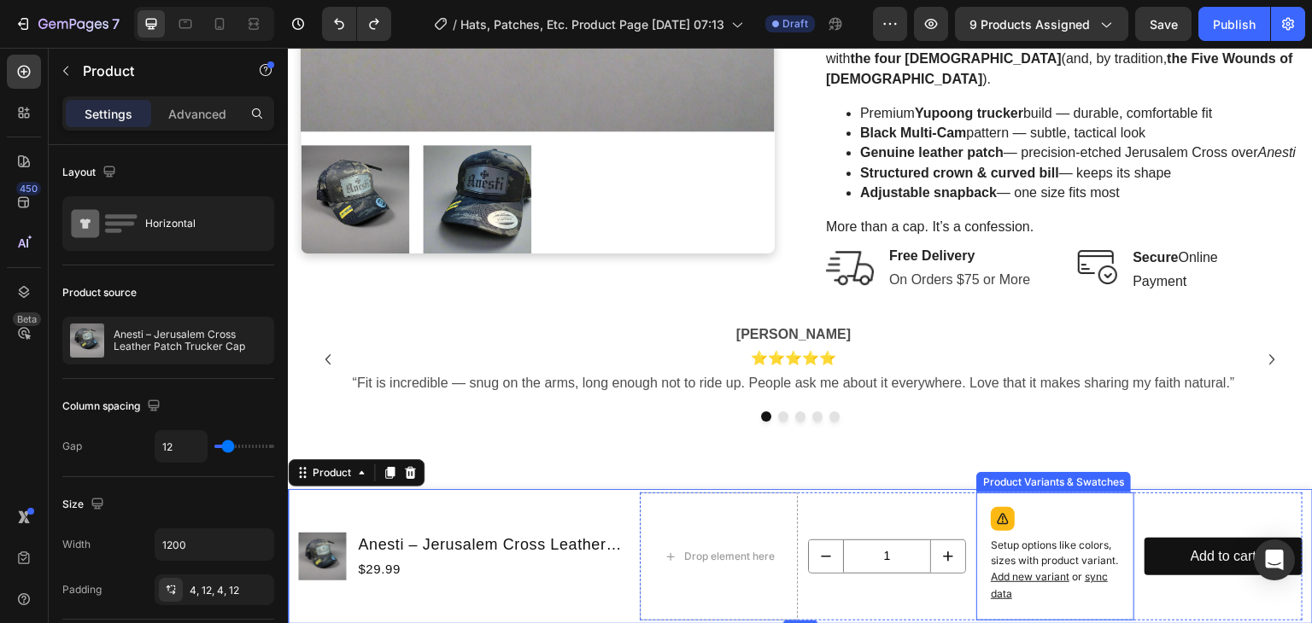
click at [1022, 546] on p "Setup options like colors, sizes with product variant. Add new variant or sync …" at bounding box center [1055, 570] width 129 height 65
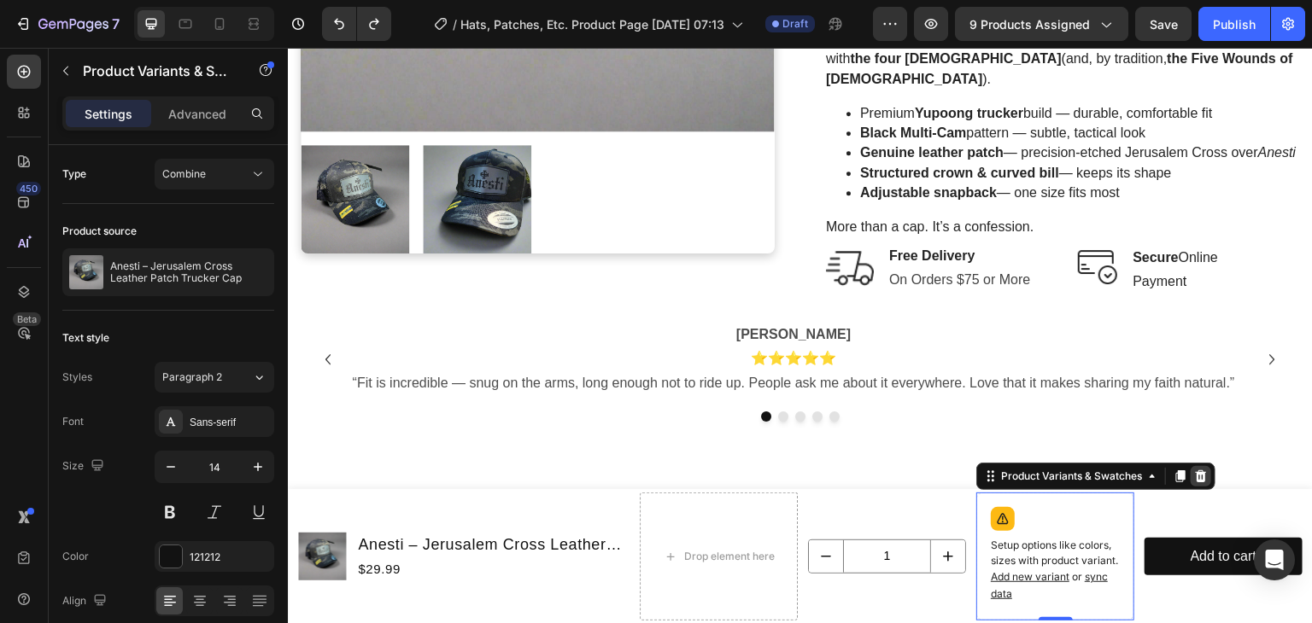
click at [1196, 481] on icon at bounding box center [1201, 477] width 11 height 12
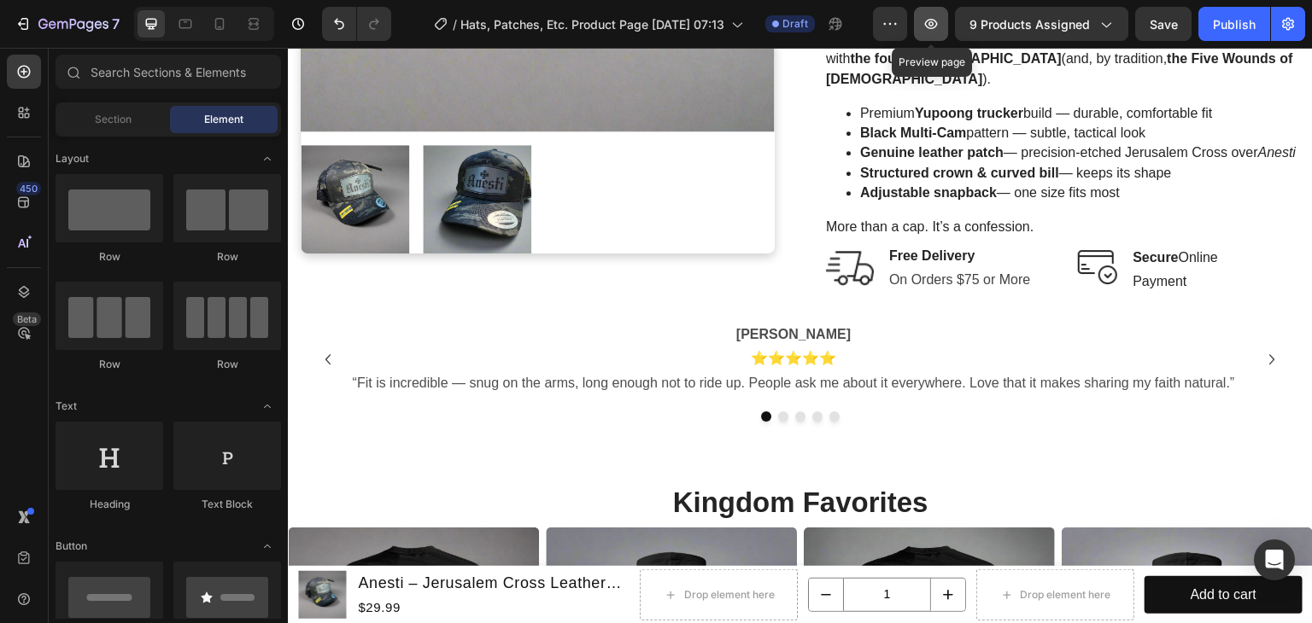
click at [936, 19] on icon "button" at bounding box center [930, 23] width 17 height 17
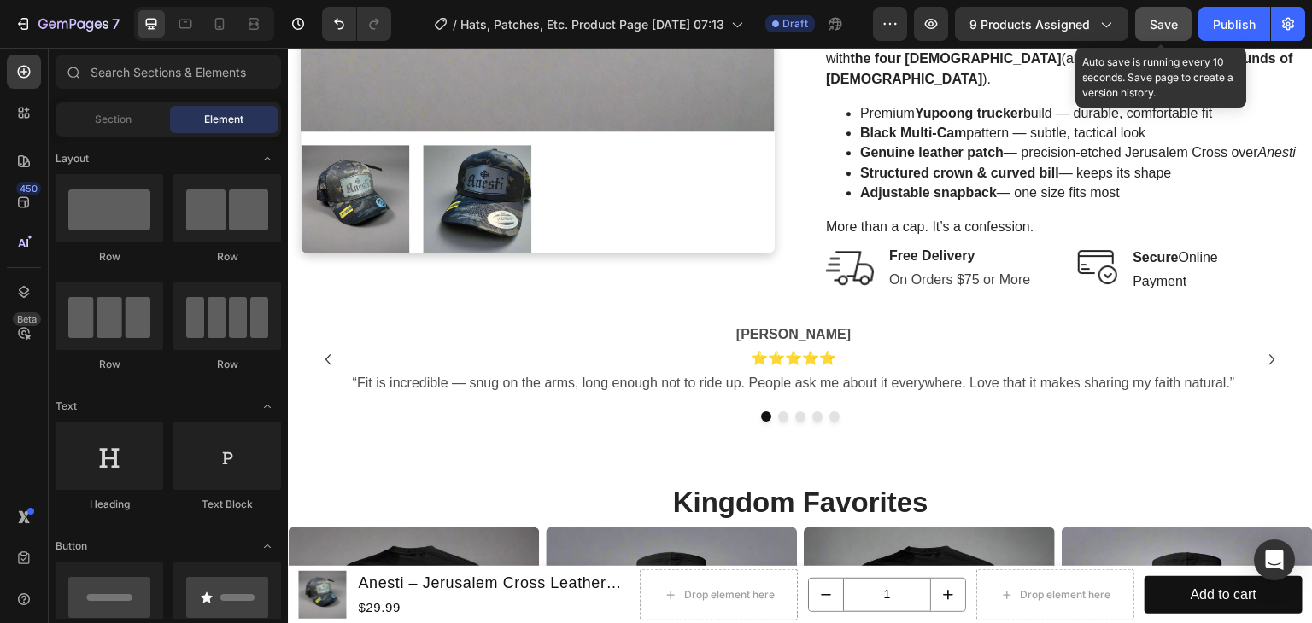
click at [1179, 26] on button "Save" at bounding box center [1163, 24] width 56 height 34
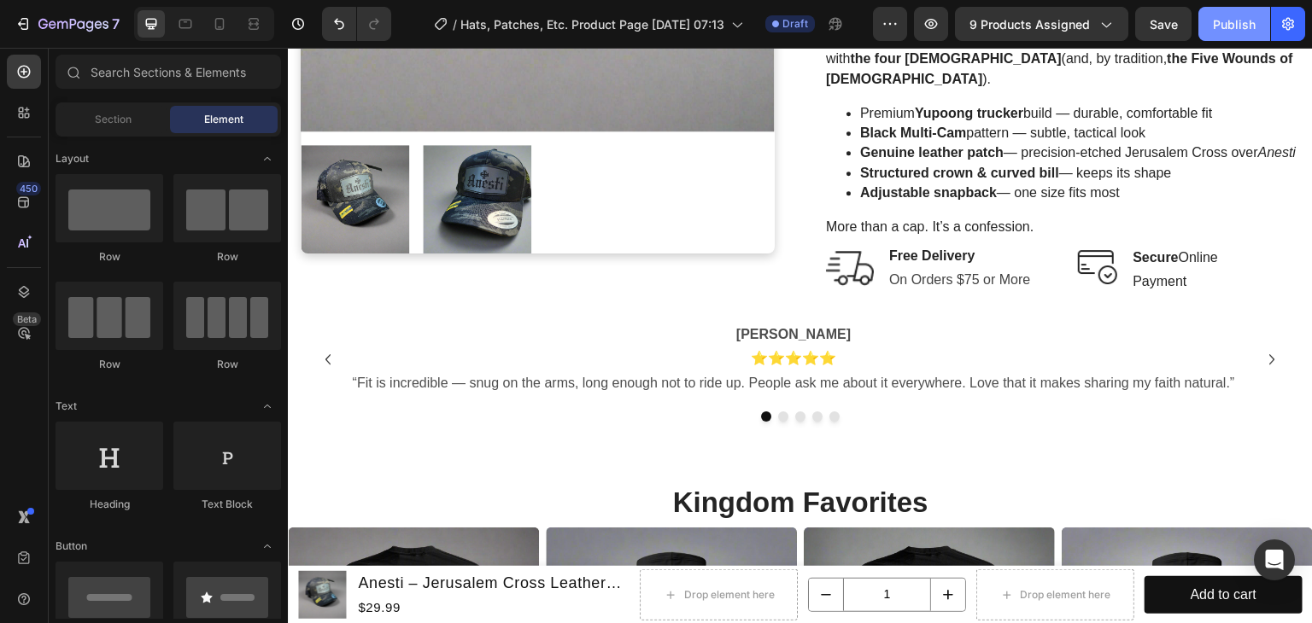
click at [1226, 20] on div "Publish" at bounding box center [1234, 24] width 43 height 18
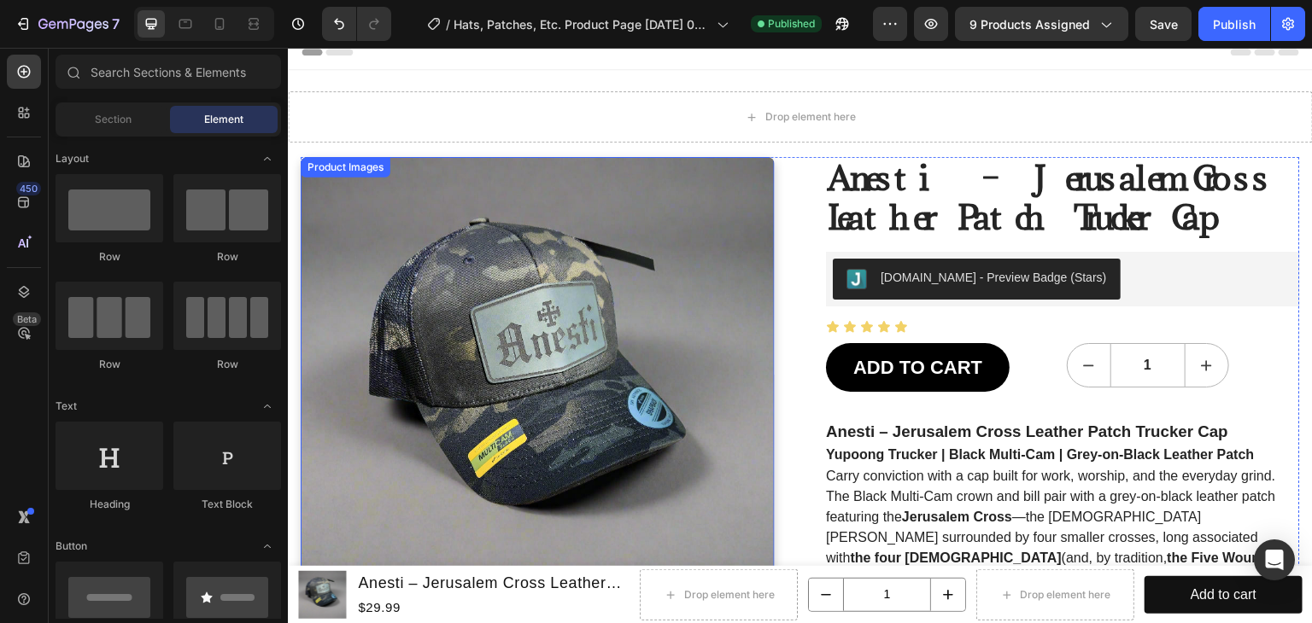
scroll to position [0, 0]
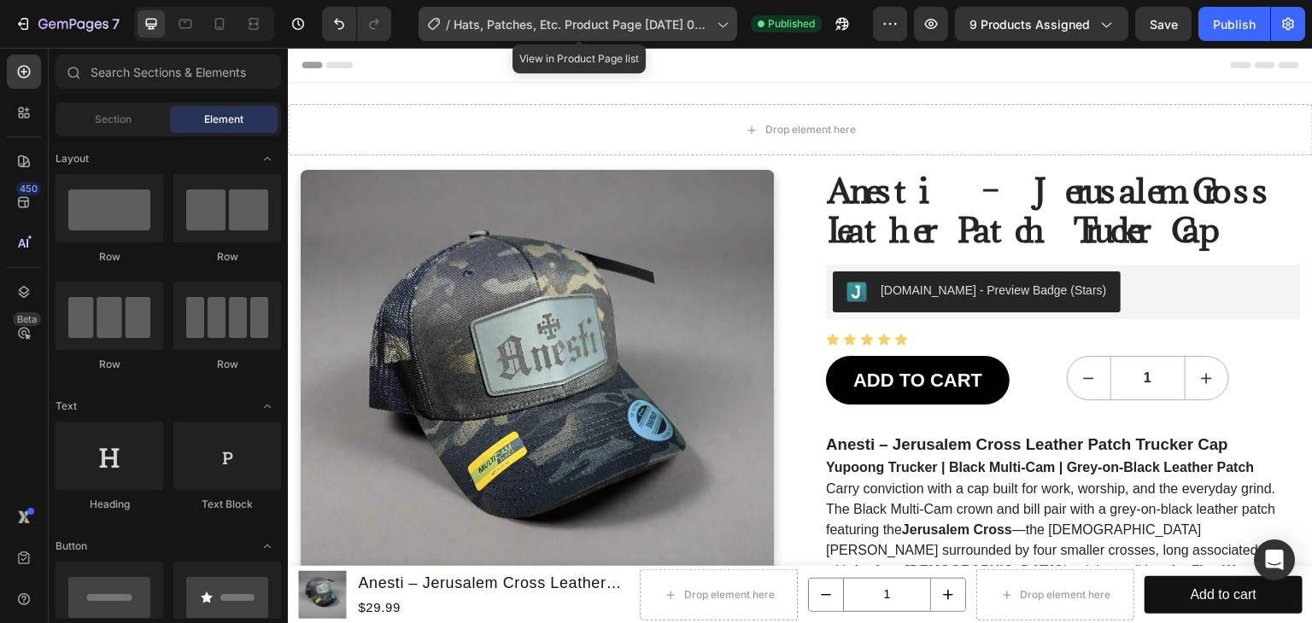
click at [558, 28] on span "Hats, Patches, Etc. Product Page 8/27/25 07:13" at bounding box center [582, 24] width 256 height 18
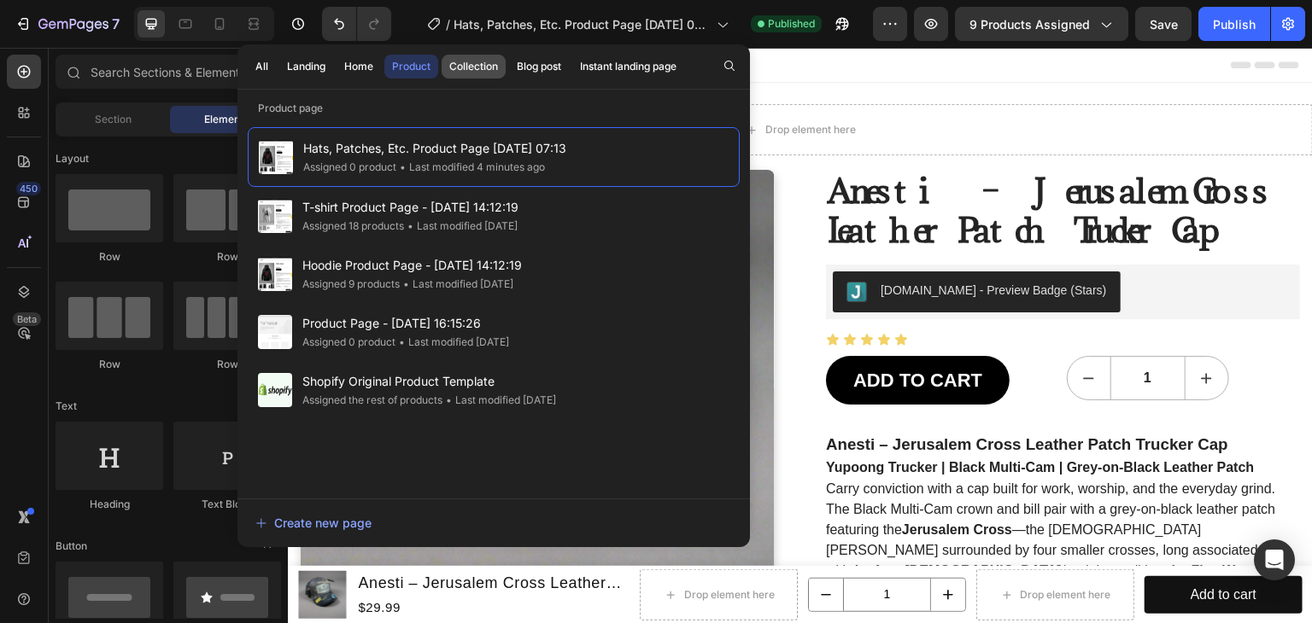
click at [459, 67] on div "Collection" at bounding box center [473, 66] width 49 height 15
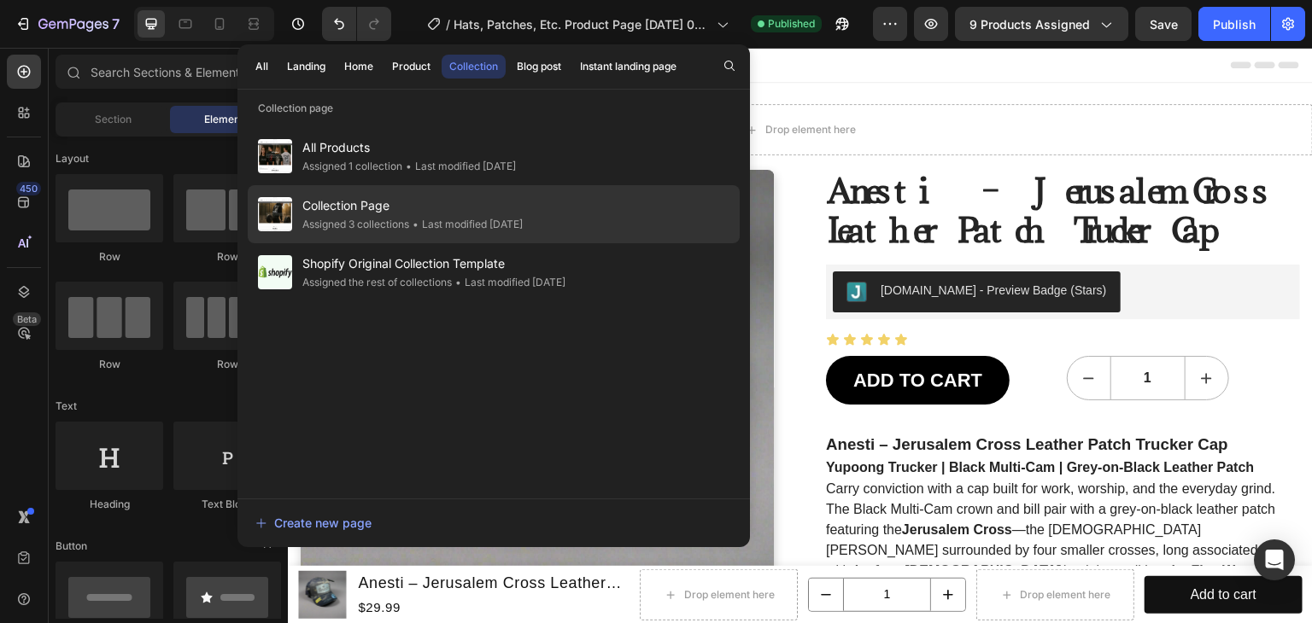
click at [378, 221] on div "Assigned 3 collections" at bounding box center [355, 224] width 107 height 17
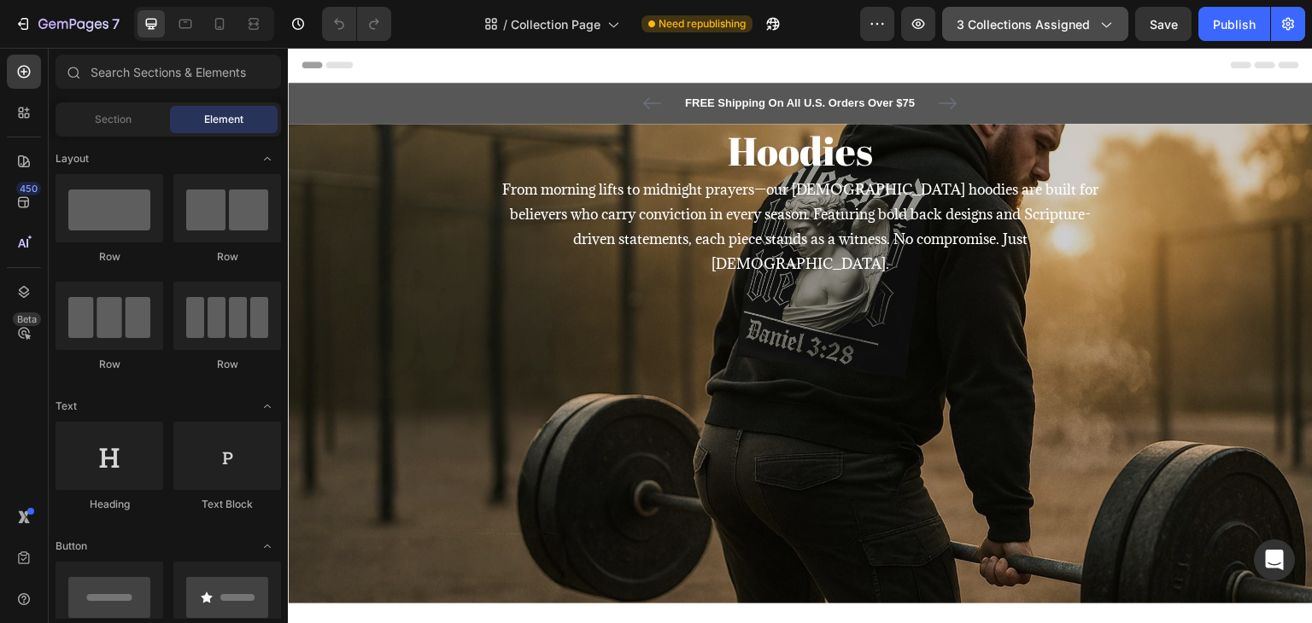
click at [1014, 19] on span "3 collections assigned" at bounding box center [1023, 24] width 133 height 18
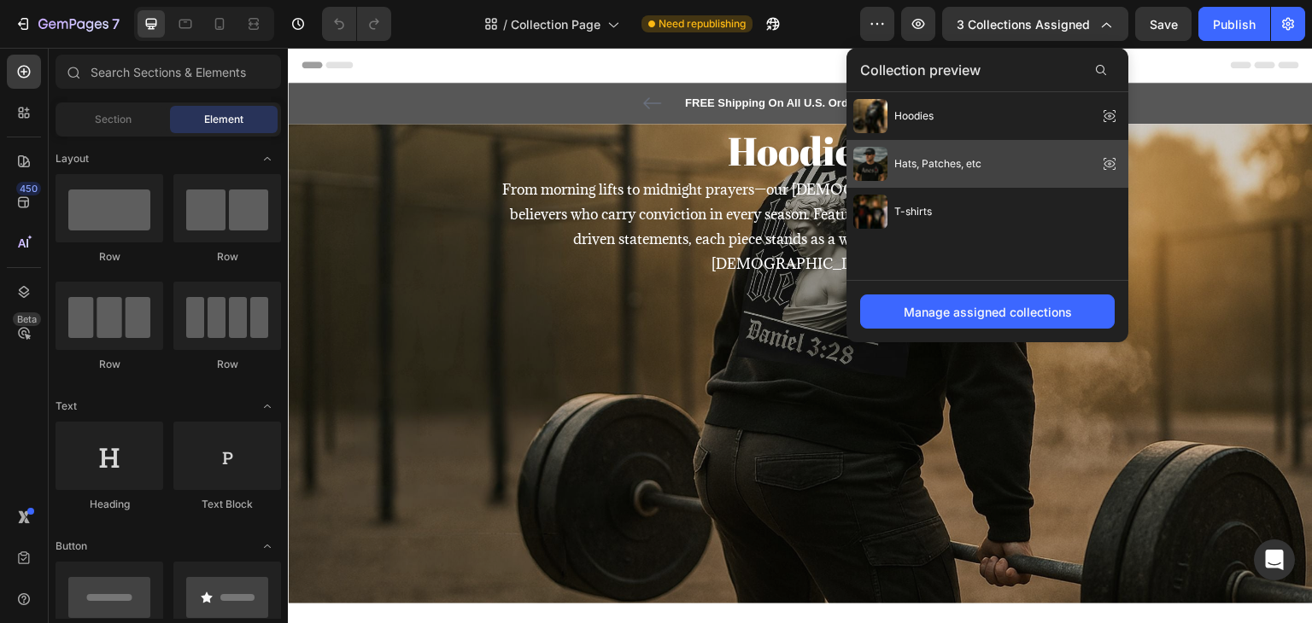
click at [950, 158] on span "Hats, Patches, etc" at bounding box center [937, 163] width 87 height 15
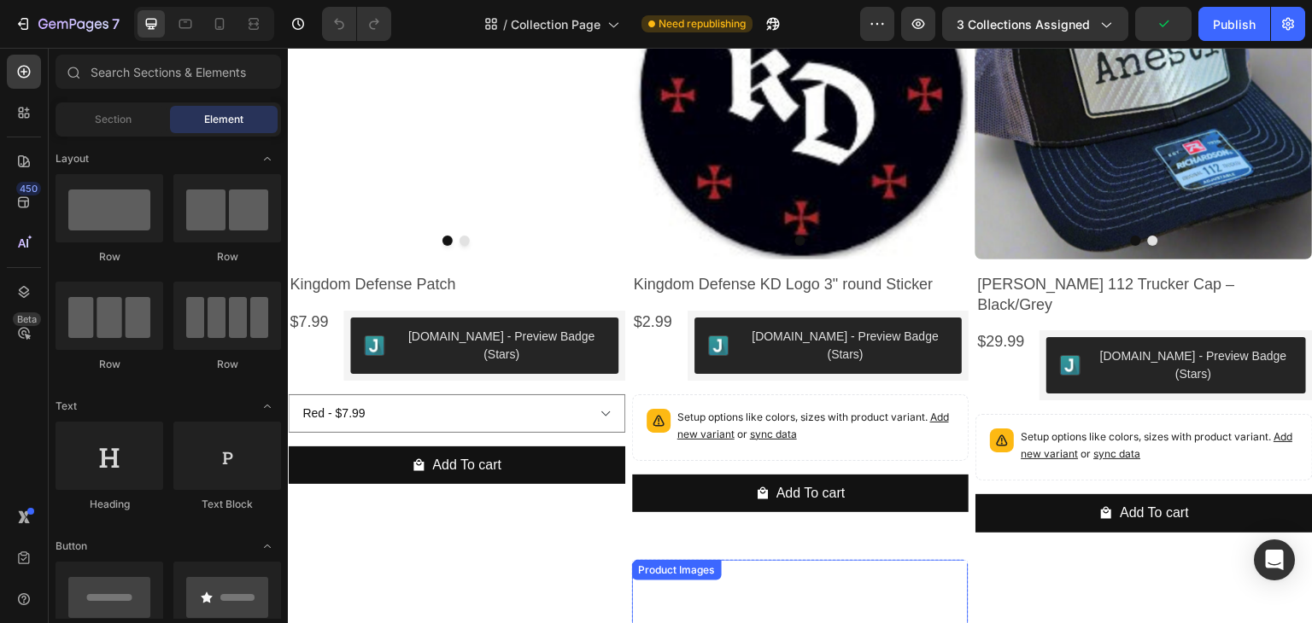
scroll to position [939, 0]
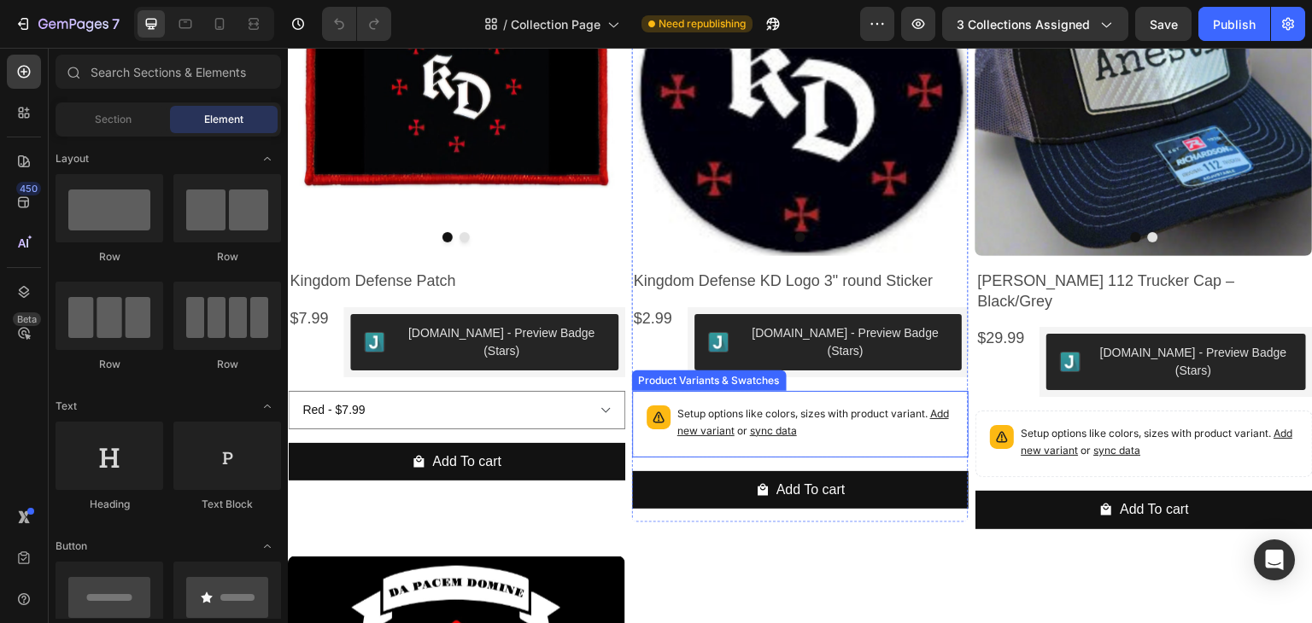
click at [798, 406] on p "Setup options like colors, sizes with product variant. Add new variant or sync …" at bounding box center [816, 423] width 278 height 34
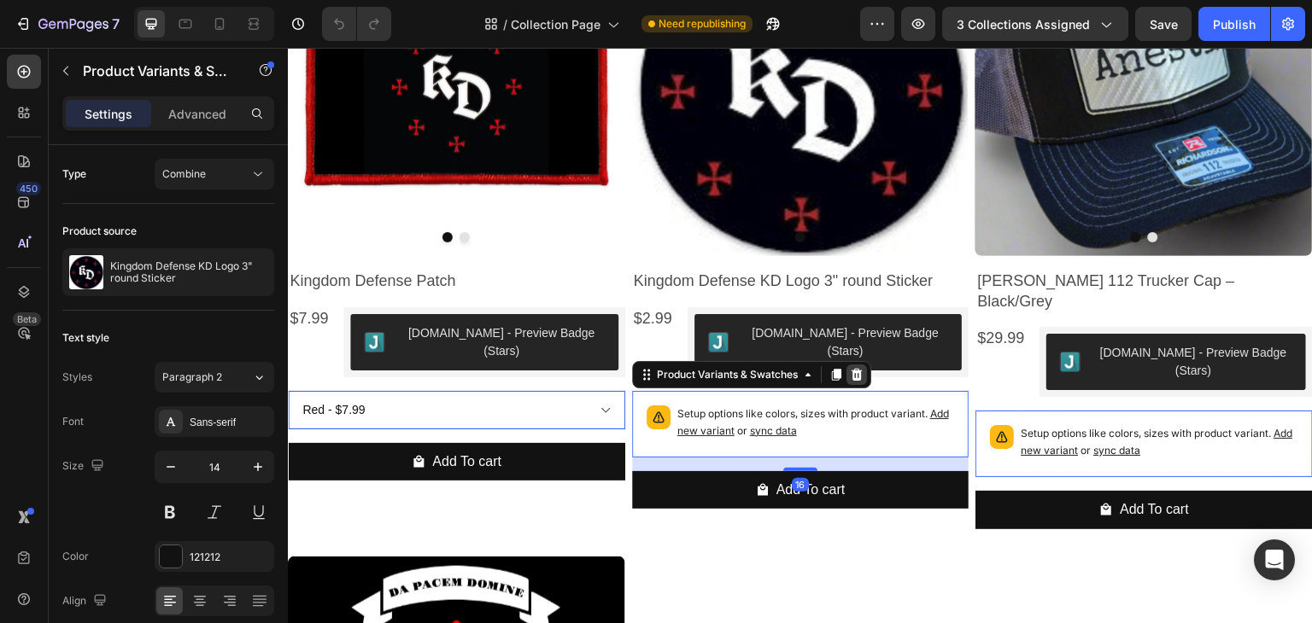
click at [288, 48] on icon at bounding box center [288, 48] width 0 height 0
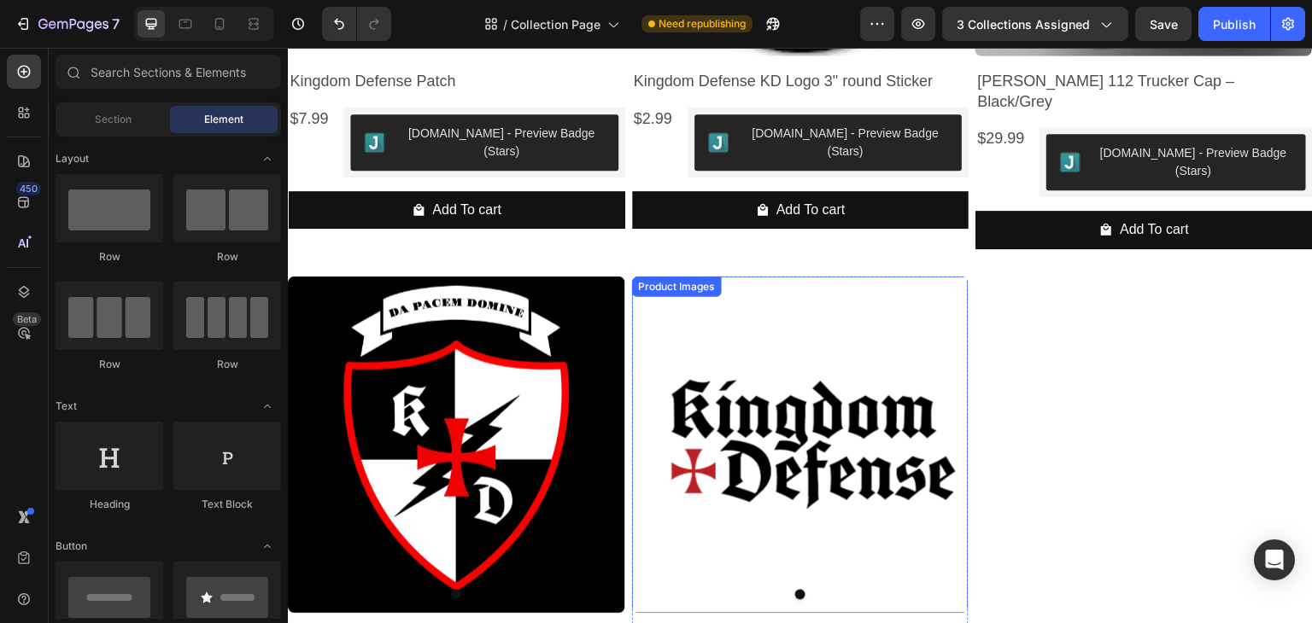
scroll to position [1110, 0]
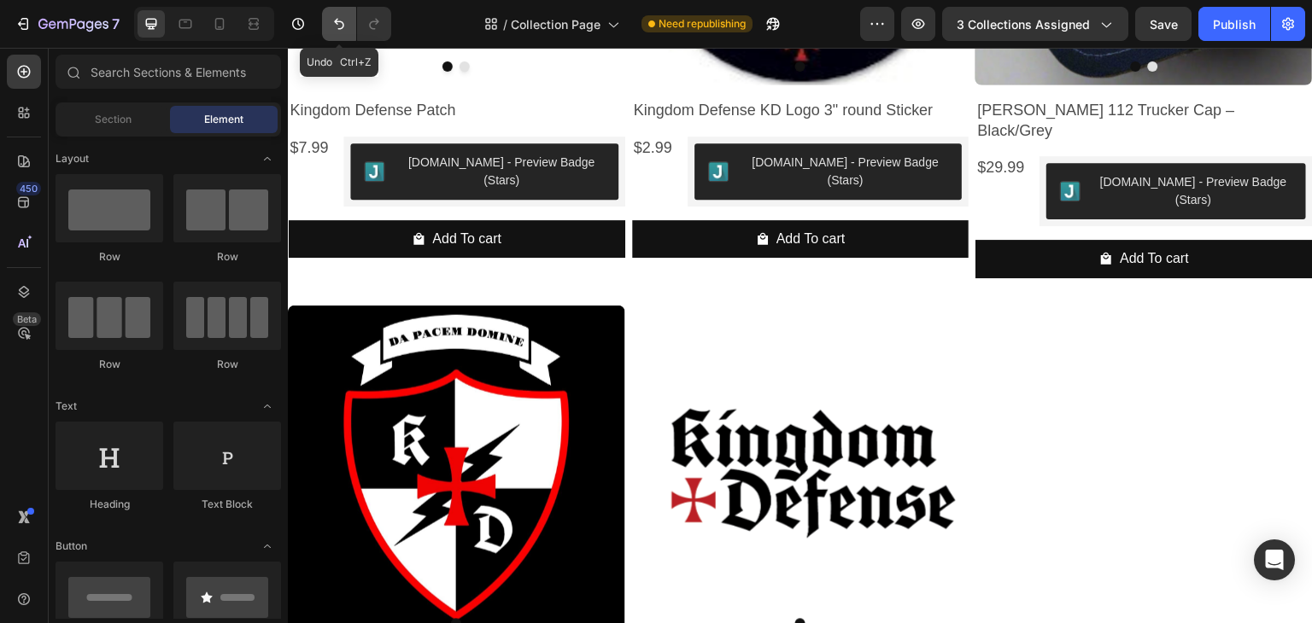
click at [336, 28] on icon "Undo/Redo" at bounding box center [339, 23] width 17 height 17
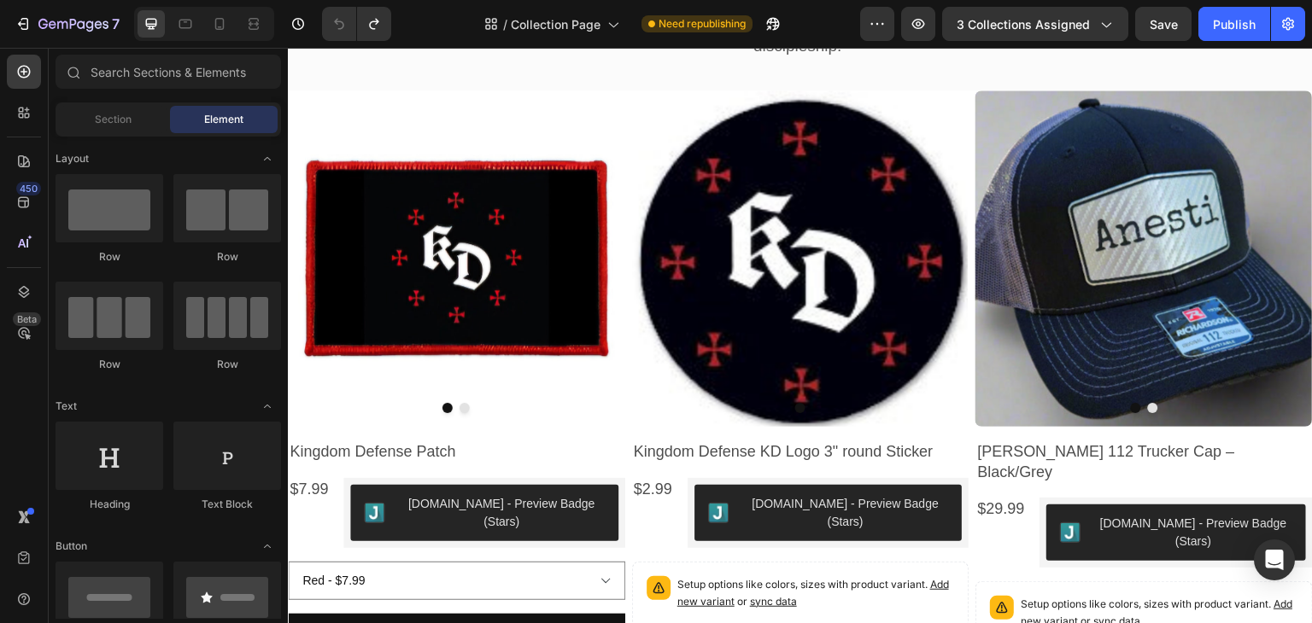
scroll to position [769, 0]
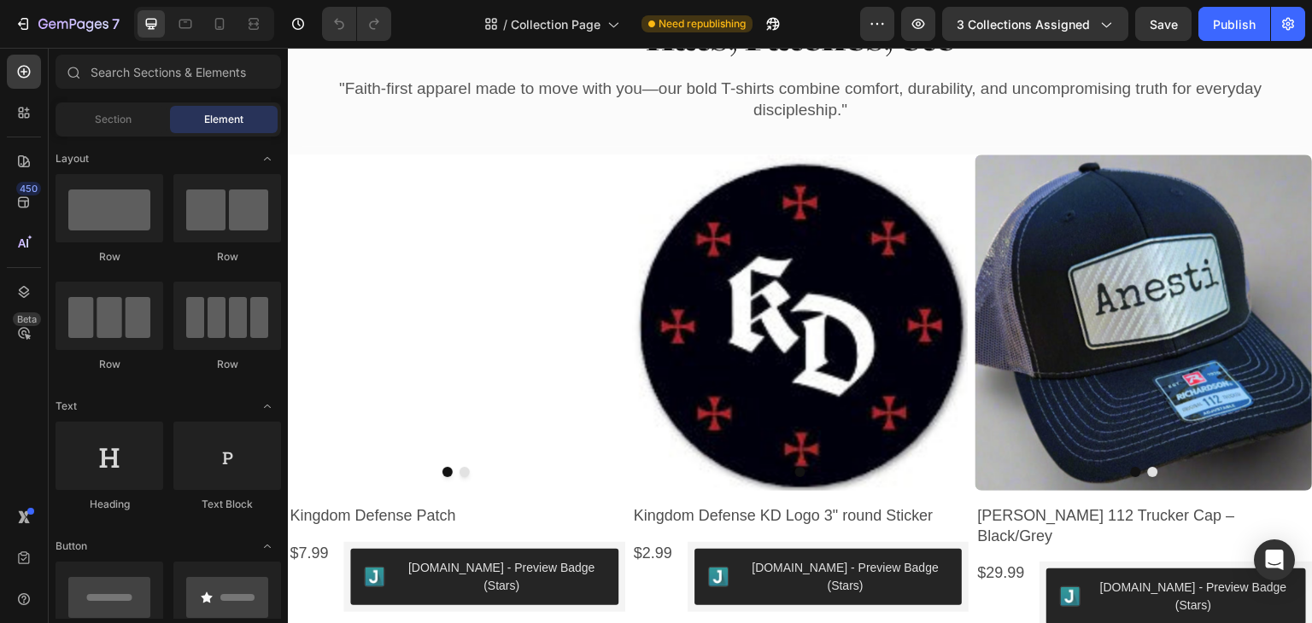
scroll to position [683, 0]
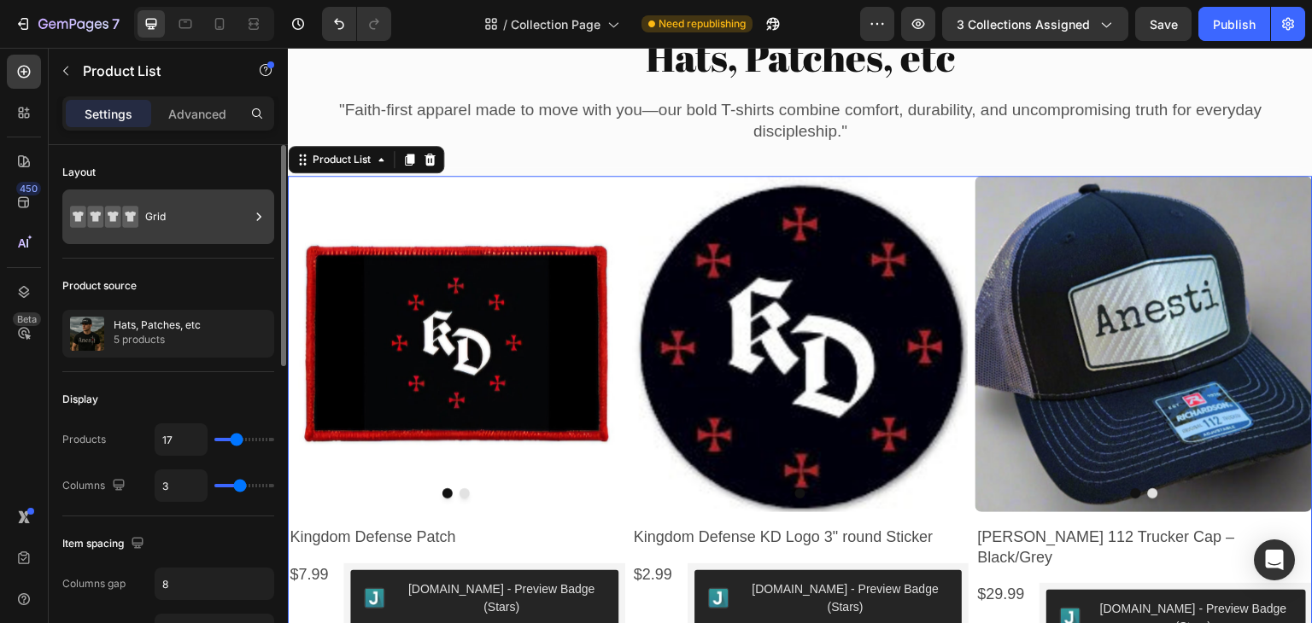
click at [202, 221] on div "Grid" at bounding box center [197, 216] width 104 height 39
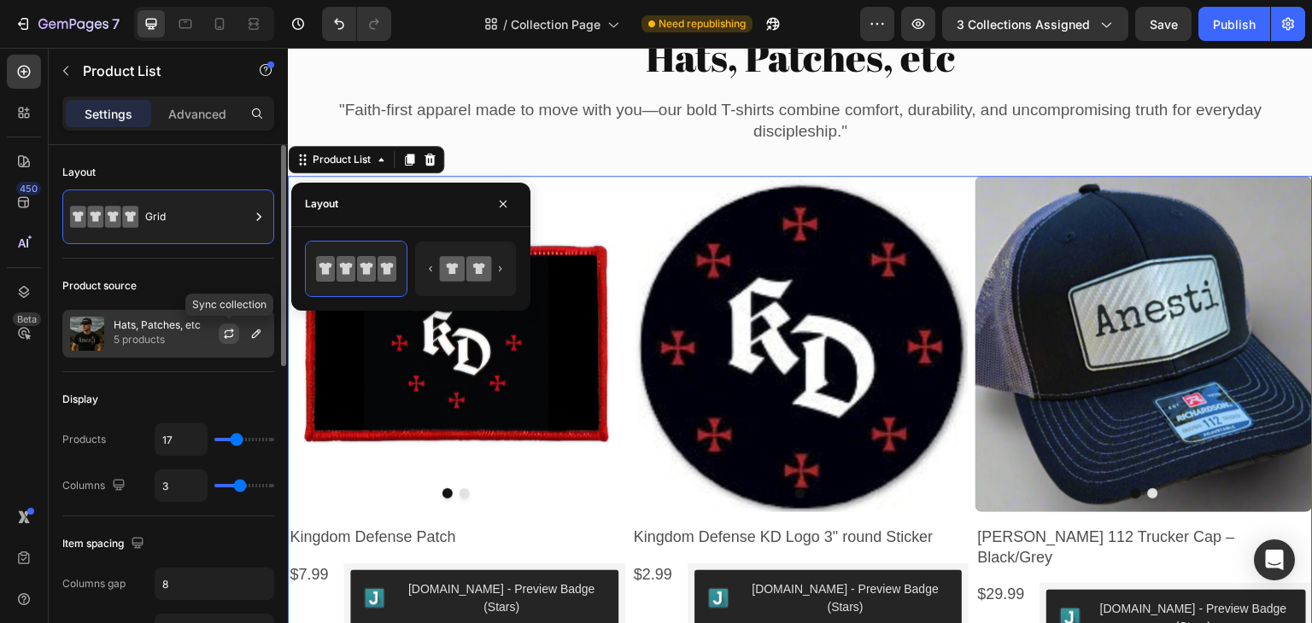
click at [229, 335] on icon "button" at bounding box center [229, 334] width 14 height 14
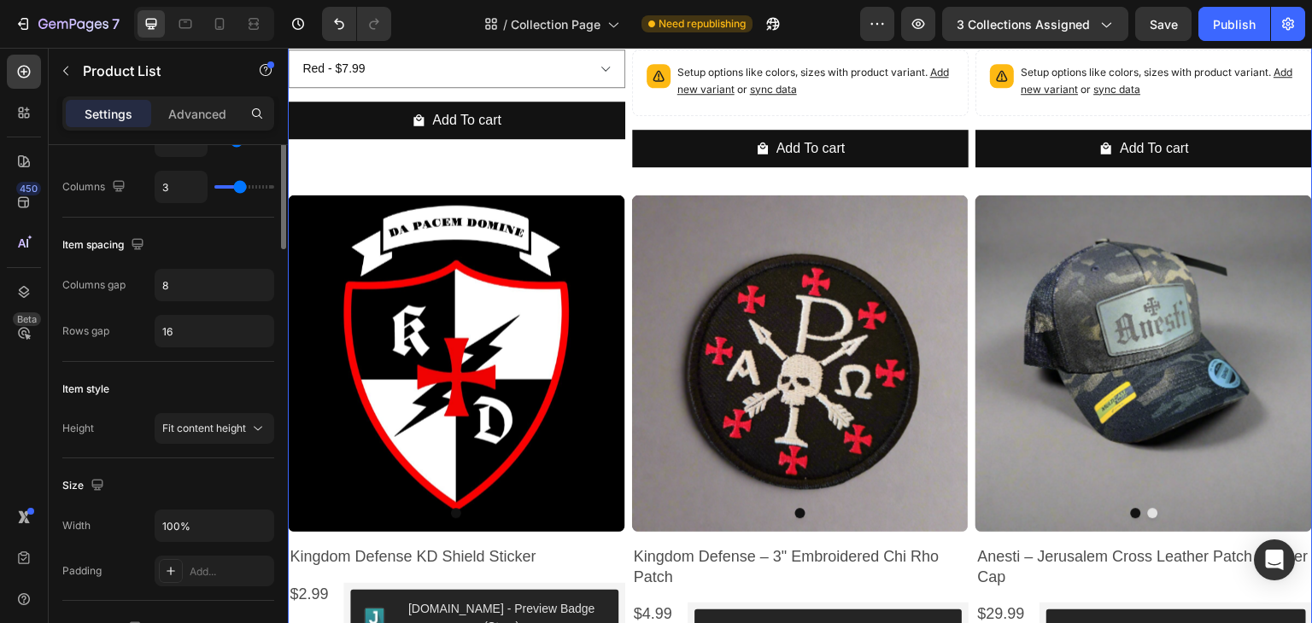
scroll to position [0, 0]
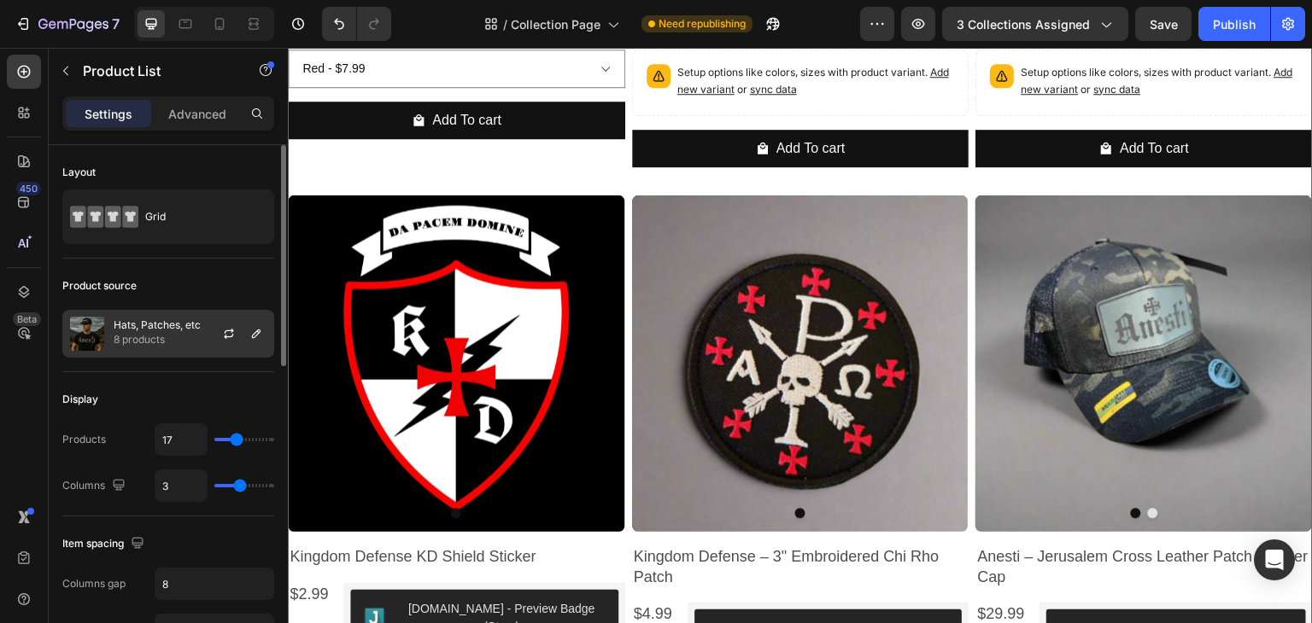
click at [160, 331] on p "8 products" at bounding box center [157, 339] width 87 height 17
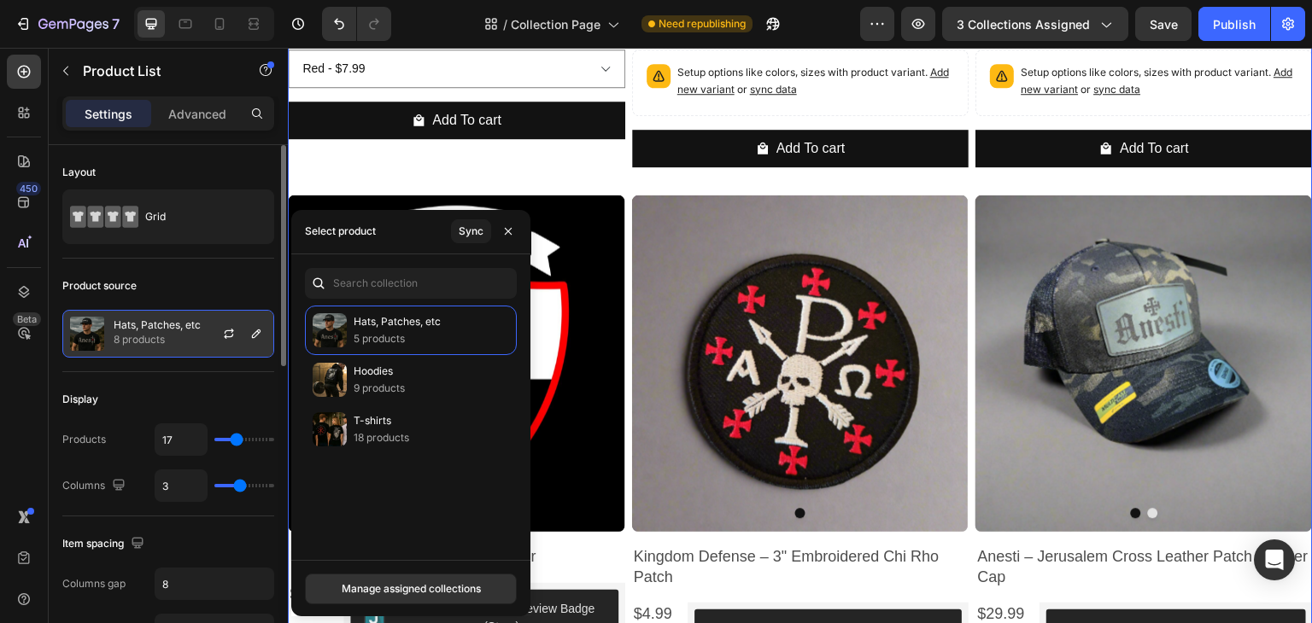
click at [176, 327] on p "Hats, Patches, etc" at bounding box center [157, 325] width 87 height 12
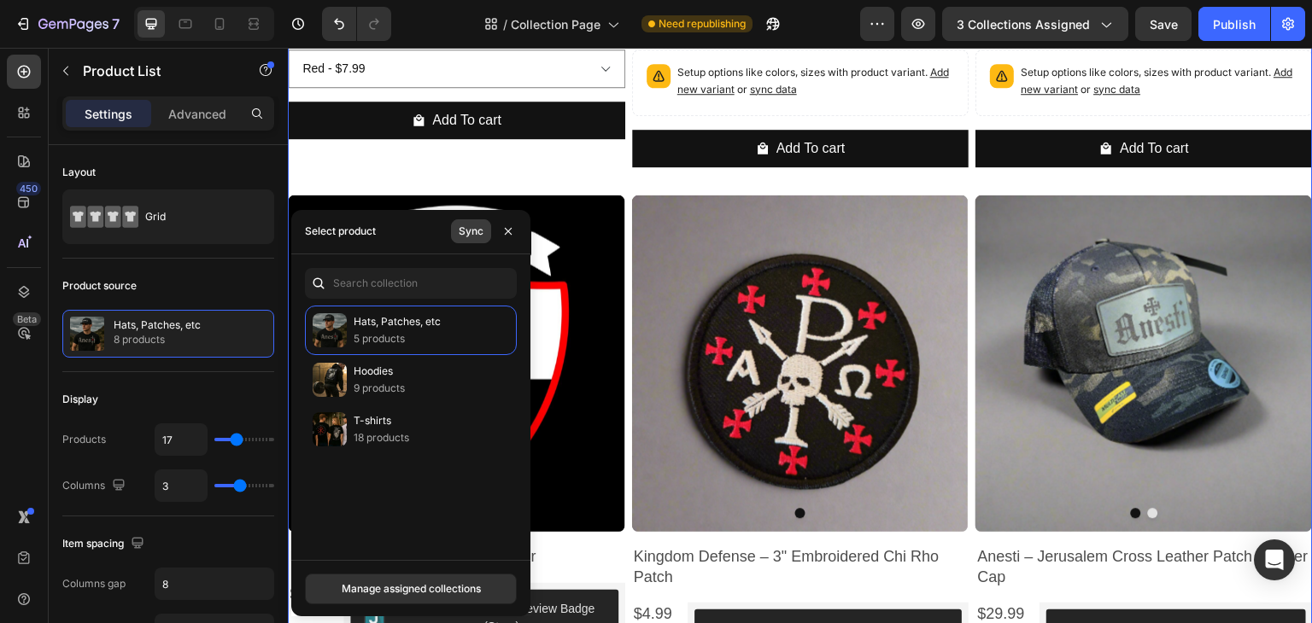
click at [468, 233] on div "Sync" at bounding box center [471, 231] width 25 height 15
click at [416, 327] on p "Hats, Patches, etc" at bounding box center [397, 321] width 87 height 17
drag, startPoint x: 512, startPoint y: 222, endPoint x: 222, endPoint y: 175, distance: 293.3
click at [512, 222] on button "button" at bounding box center [508, 231] width 27 height 27
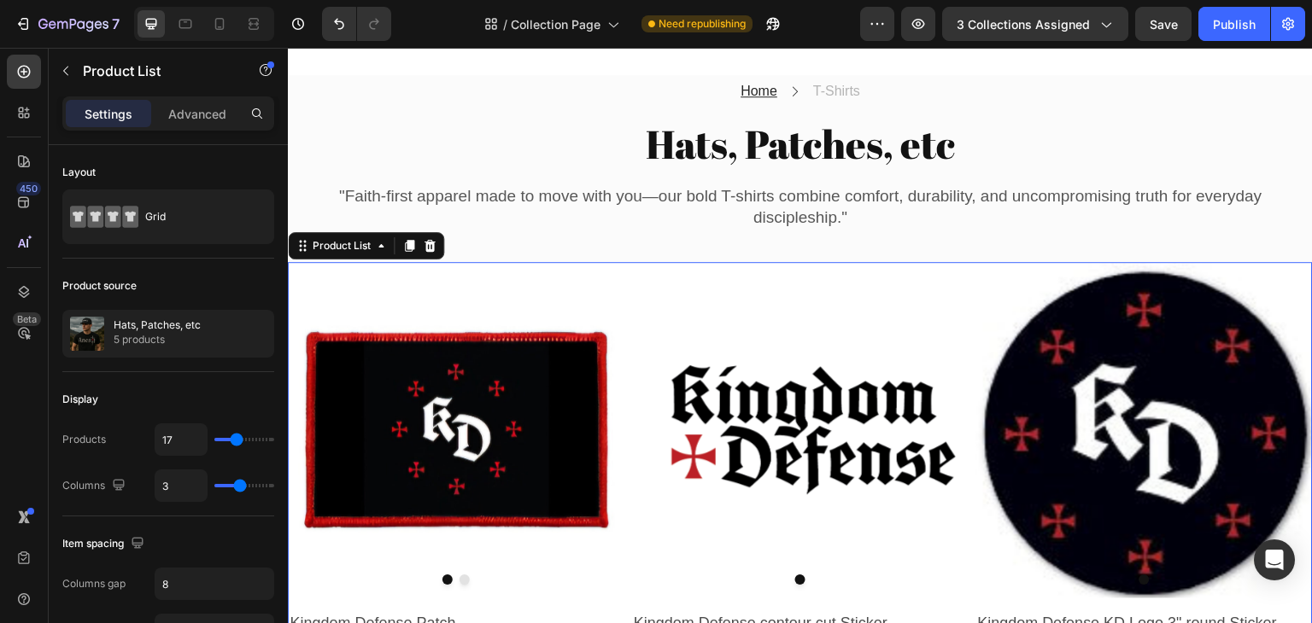
scroll to position [598, 0]
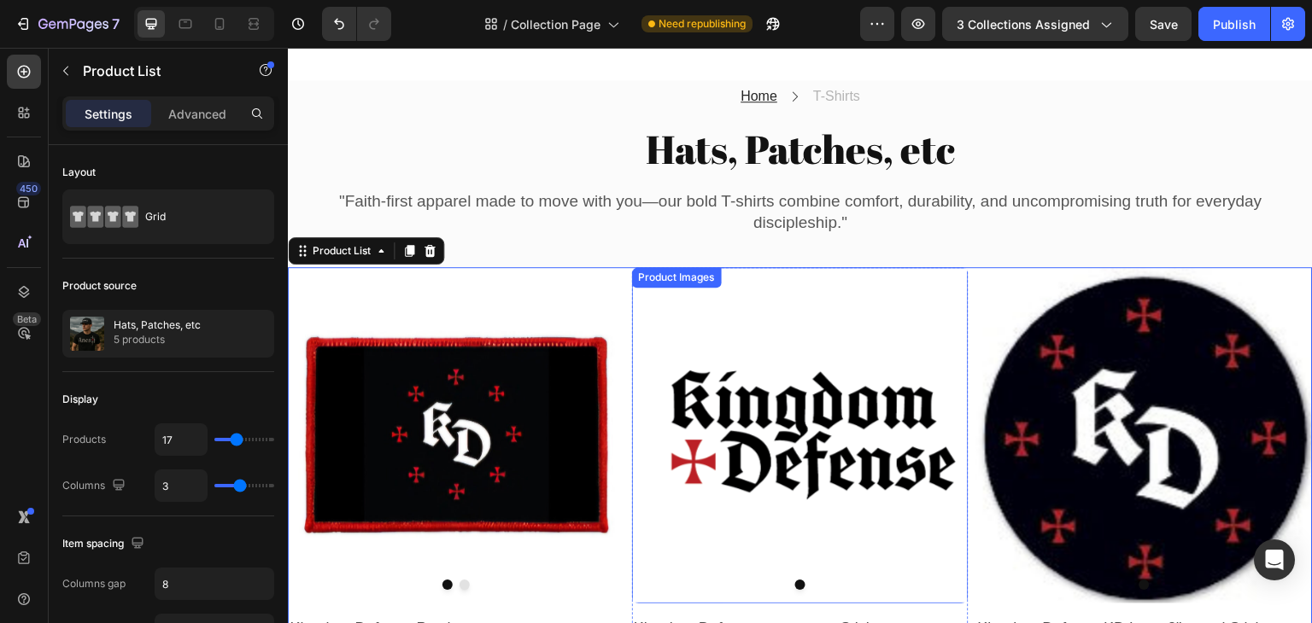
click at [794, 349] on img at bounding box center [800, 435] width 337 height 337
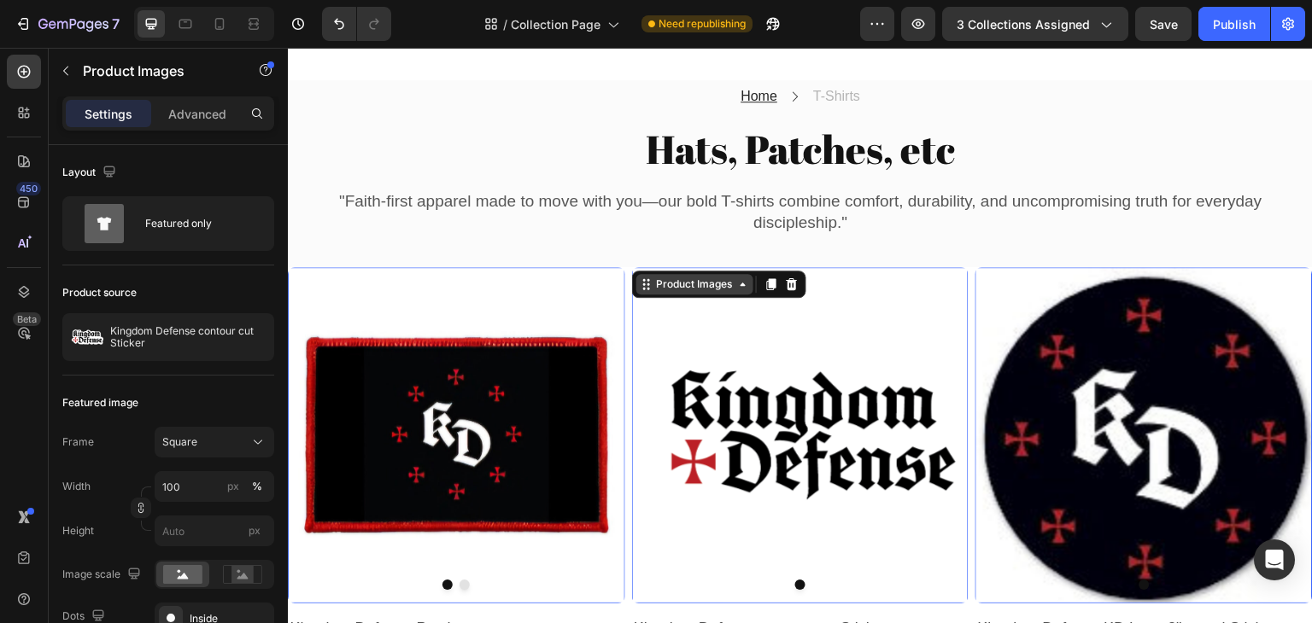
click at [375, 265] on div "Product Images" at bounding box center [333, 256] width 83 height 15
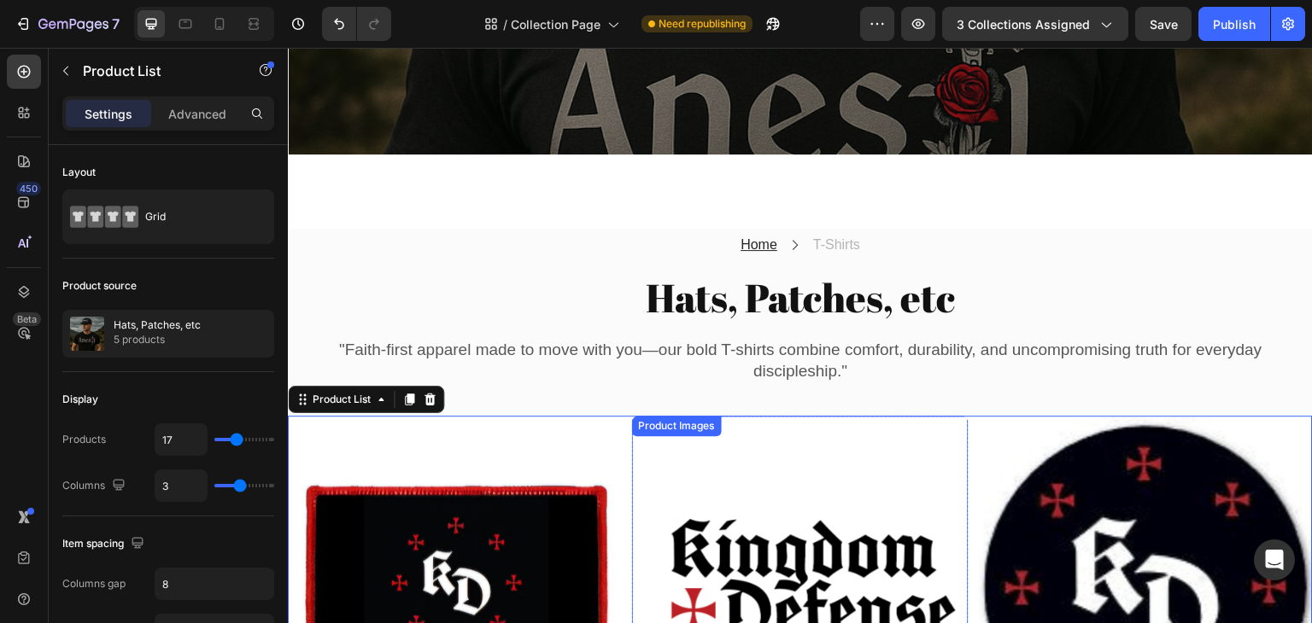
scroll to position [342, 0]
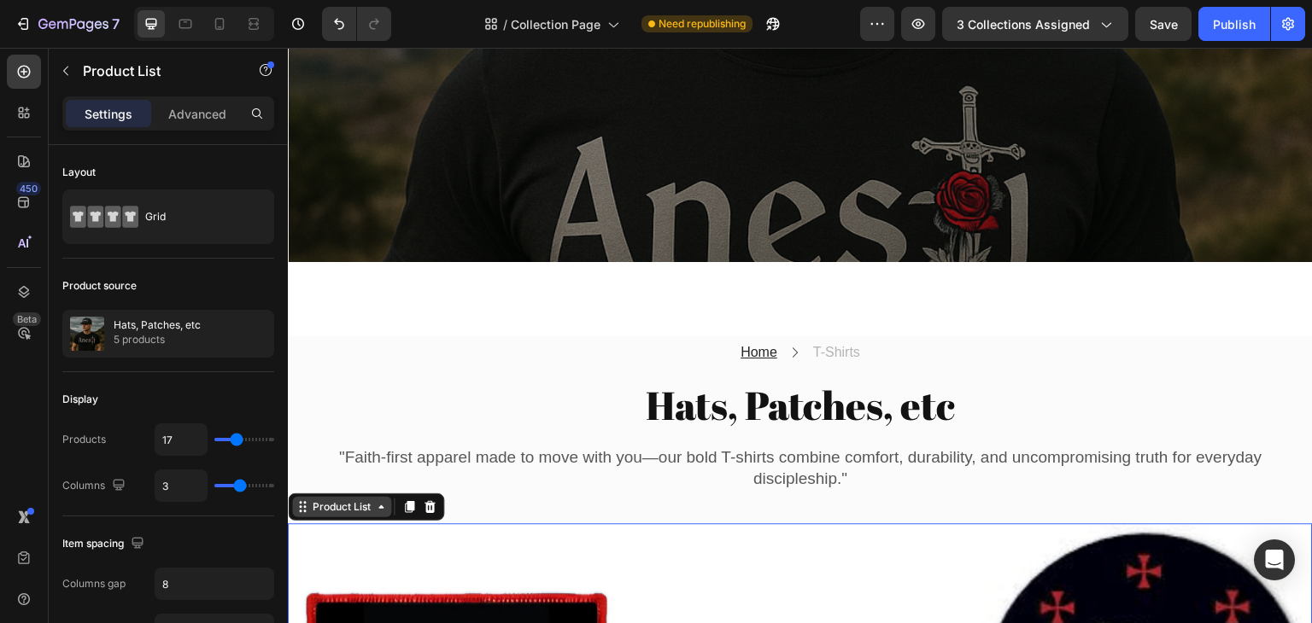
click at [347, 502] on div "Product List" at bounding box center [341, 507] width 65 height 15
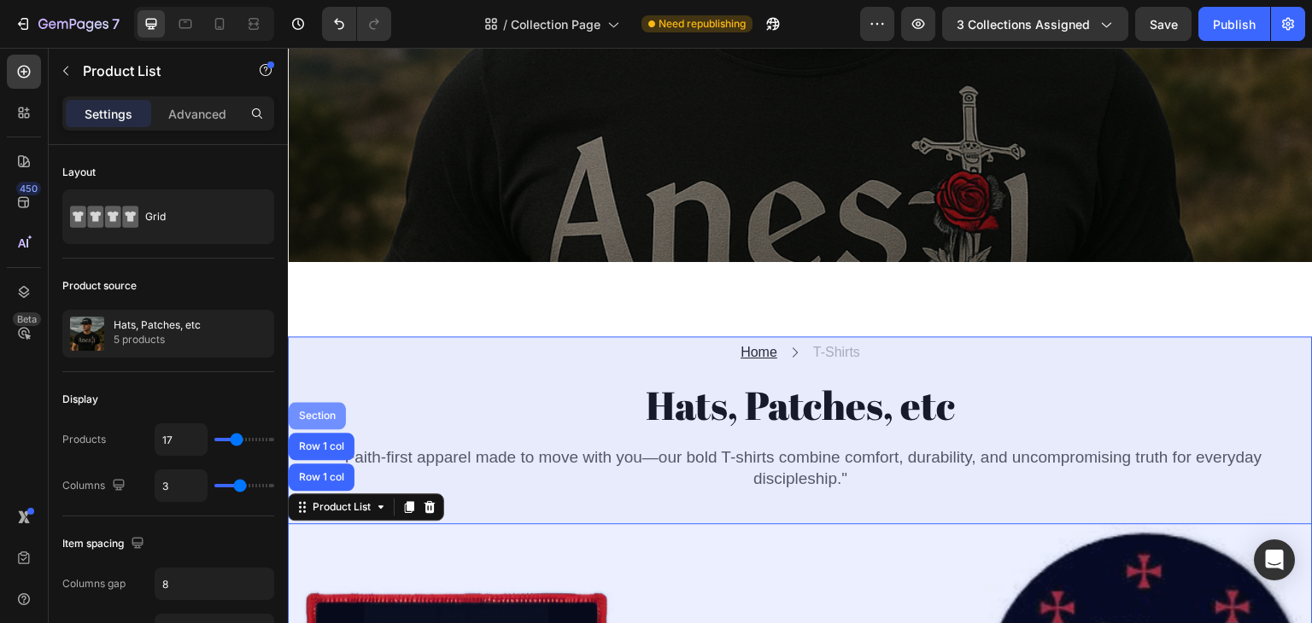
click at [325, 411] on div "Section" at bounding box center [318, 416] width 44 height 10
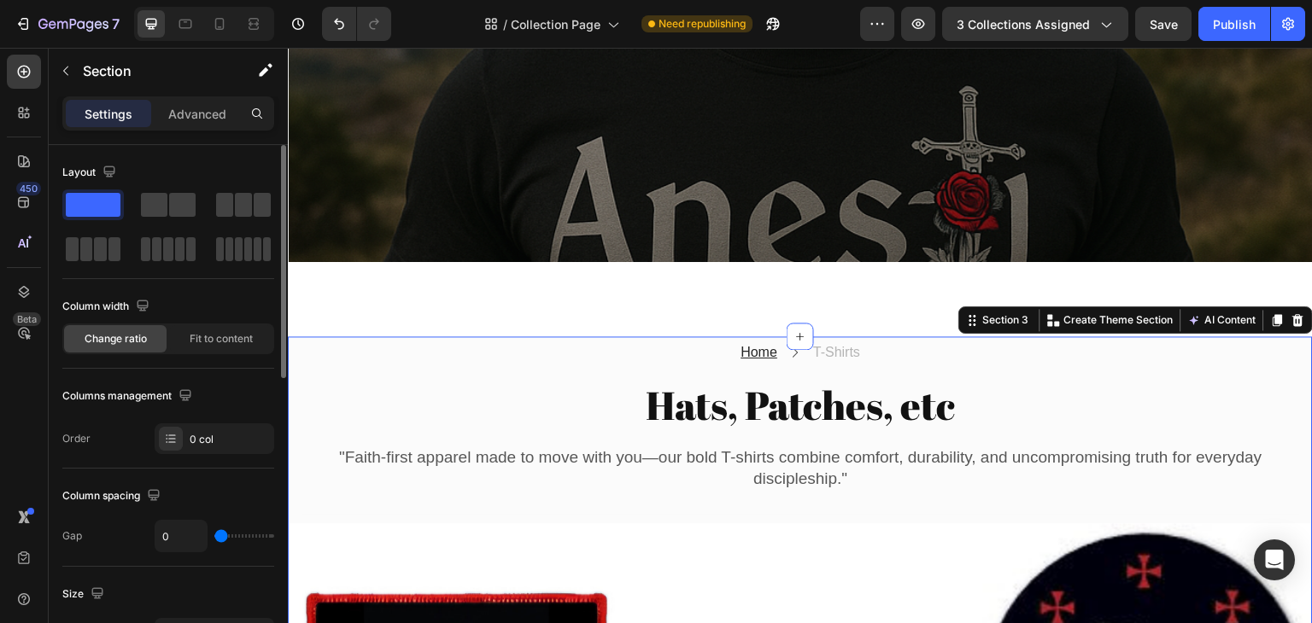
scroll to position [171, 0]
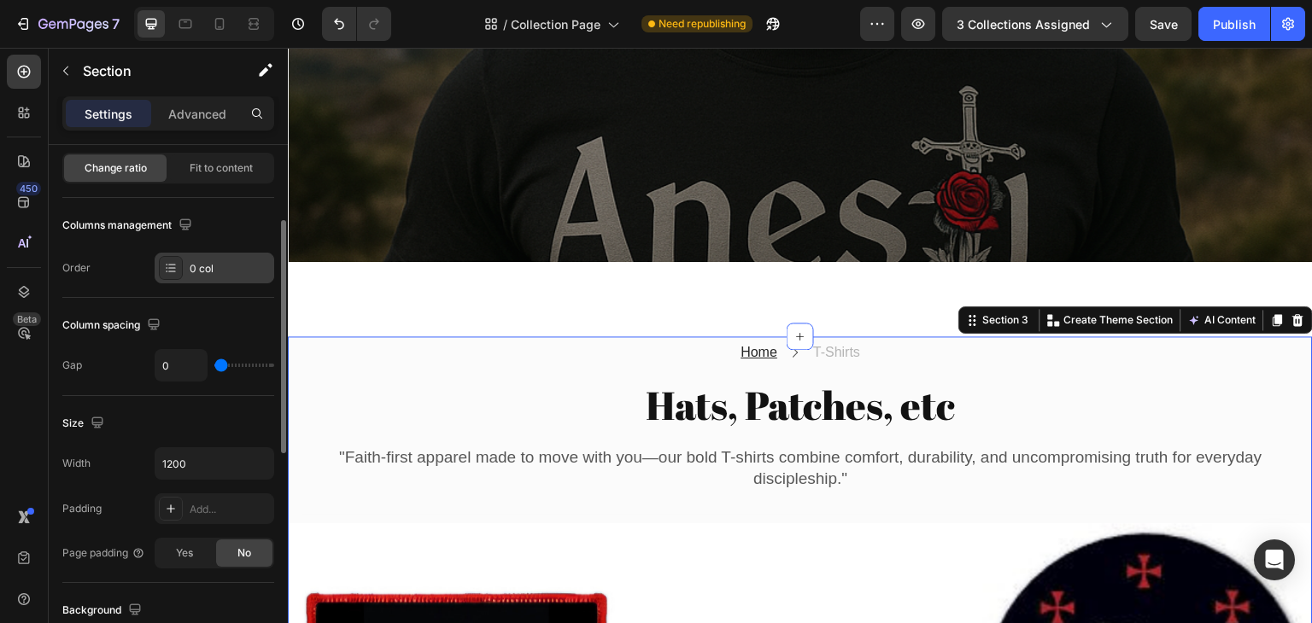
click at [219, 271] on div "0 col" at bounding box center [230, 268] width 80 height 15
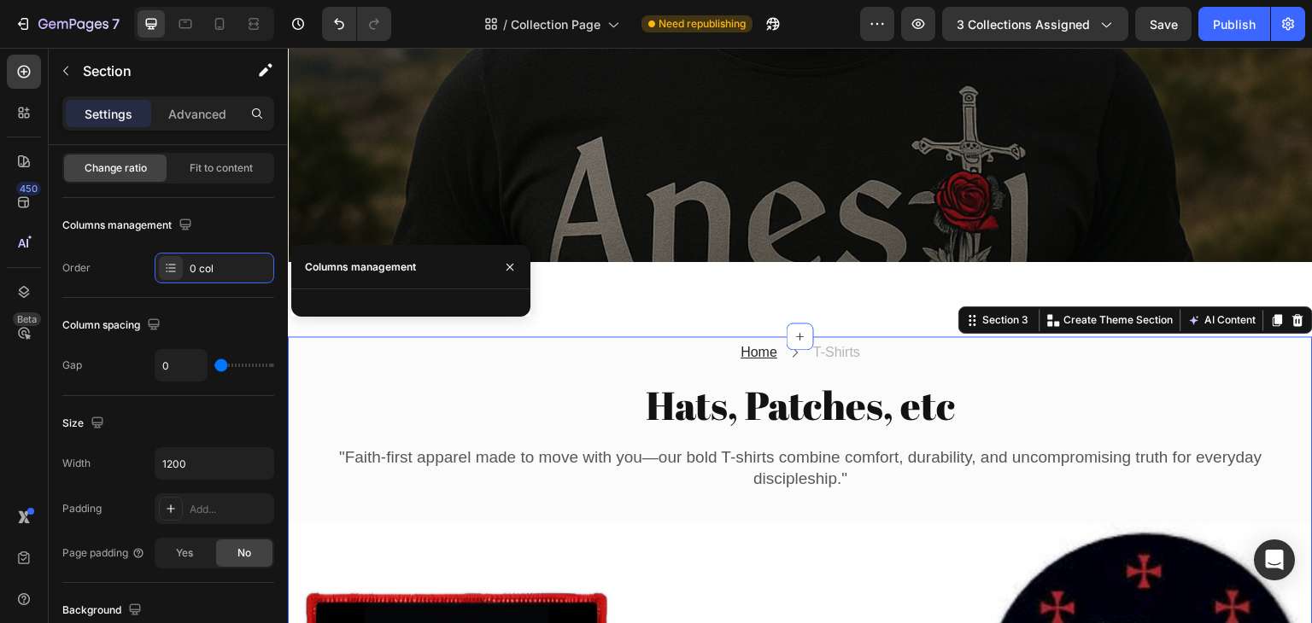
click at [359, 271] on div "Columns management" at bounding box center [360, 267] width 111 height 15
click at [518, 268] on button "button" at bounding box center [509, 267] width 27 height 27
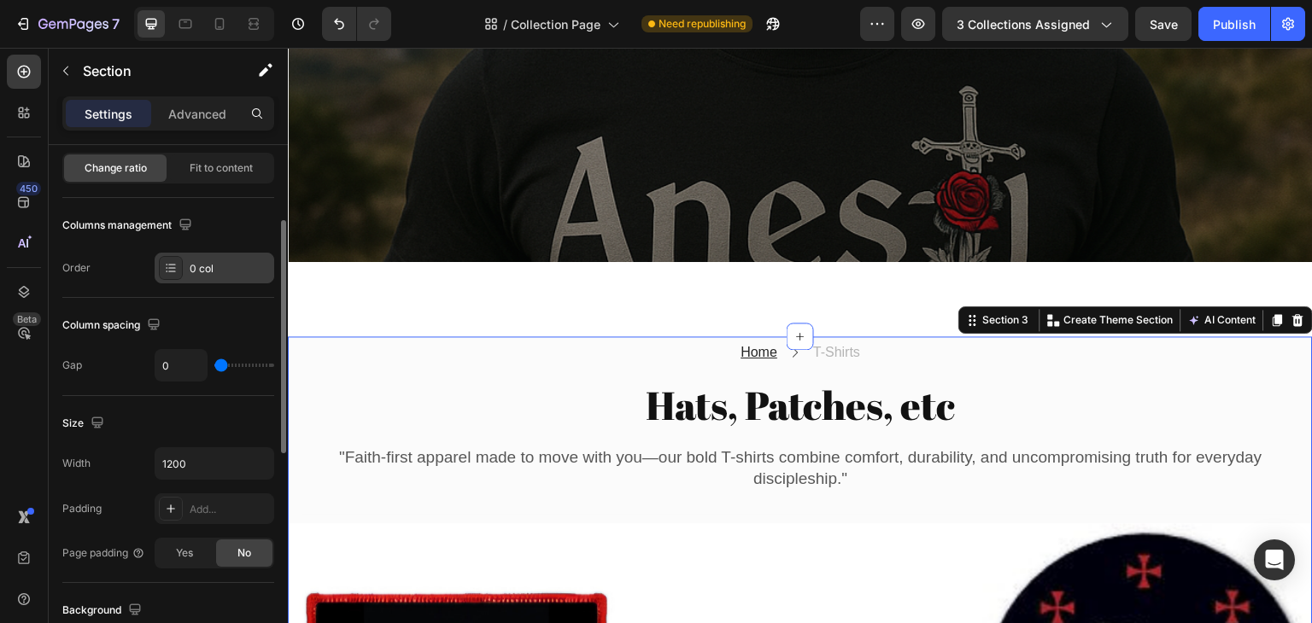
click at [171, 272] on icon at bounding box center [171, 268] width 14 height 14
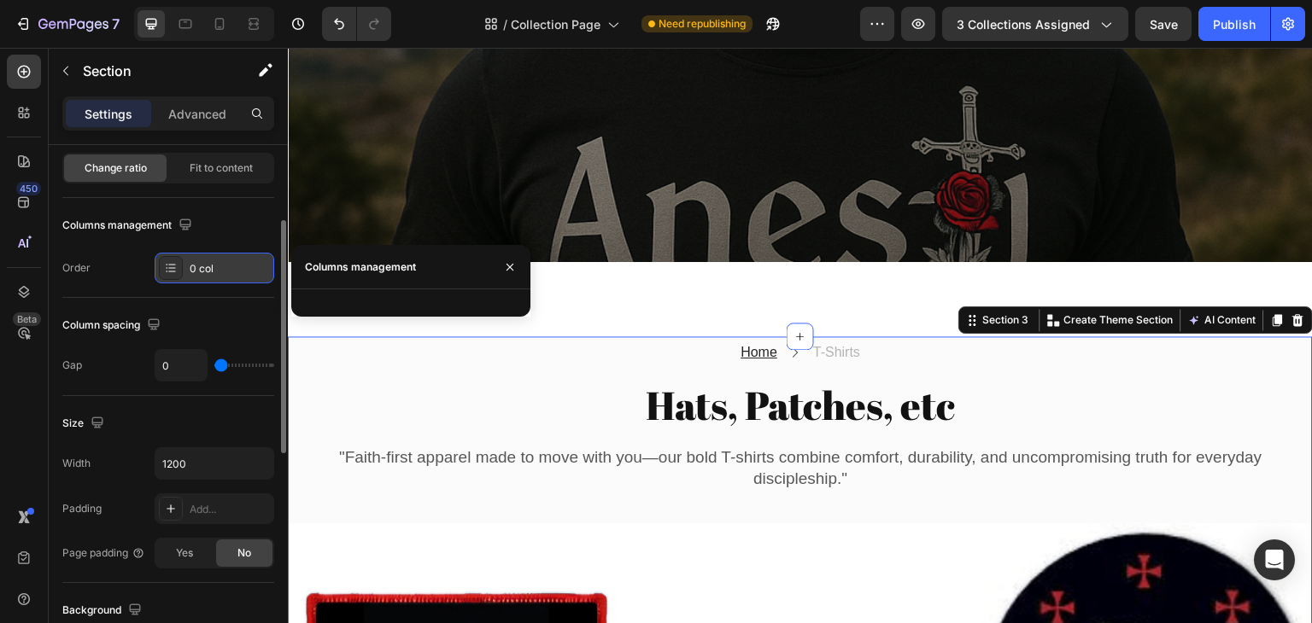
click at [171, 272] on icon at bounding box center [171, 268] width 14 height 14
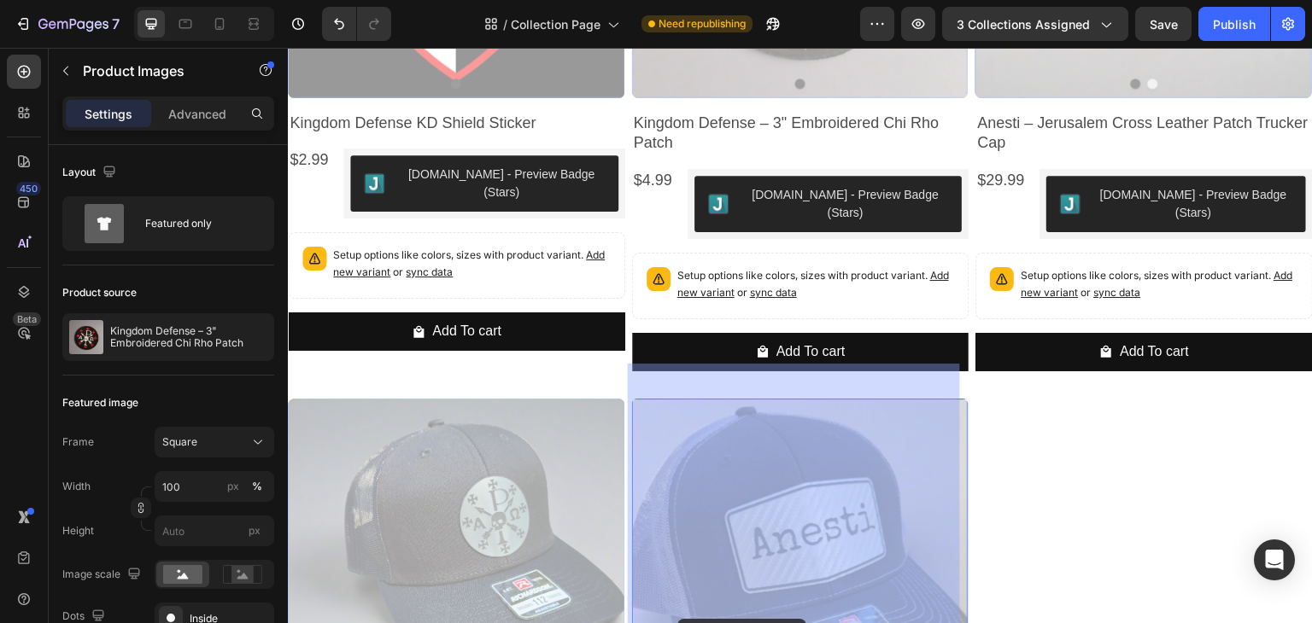
scroll to position [1739, 0]
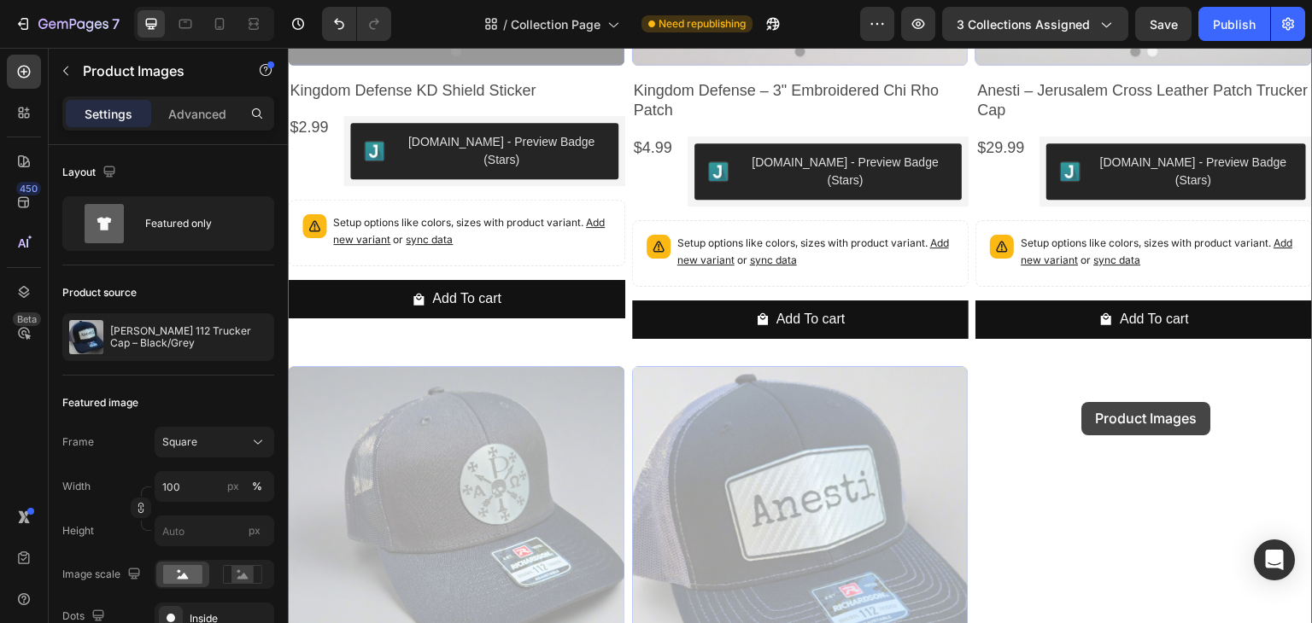
drag, startPoint x: 677, startPoint y: 100, endPoint x: 1082, endPoint y: 402, distance: 505.3
click at [1082, 402] on div "Header Home Text block Icon T-Shirts Text block Row Hats, Patches, etc Collecti…" at bounding box center [800, 191] width 1025 height 3764
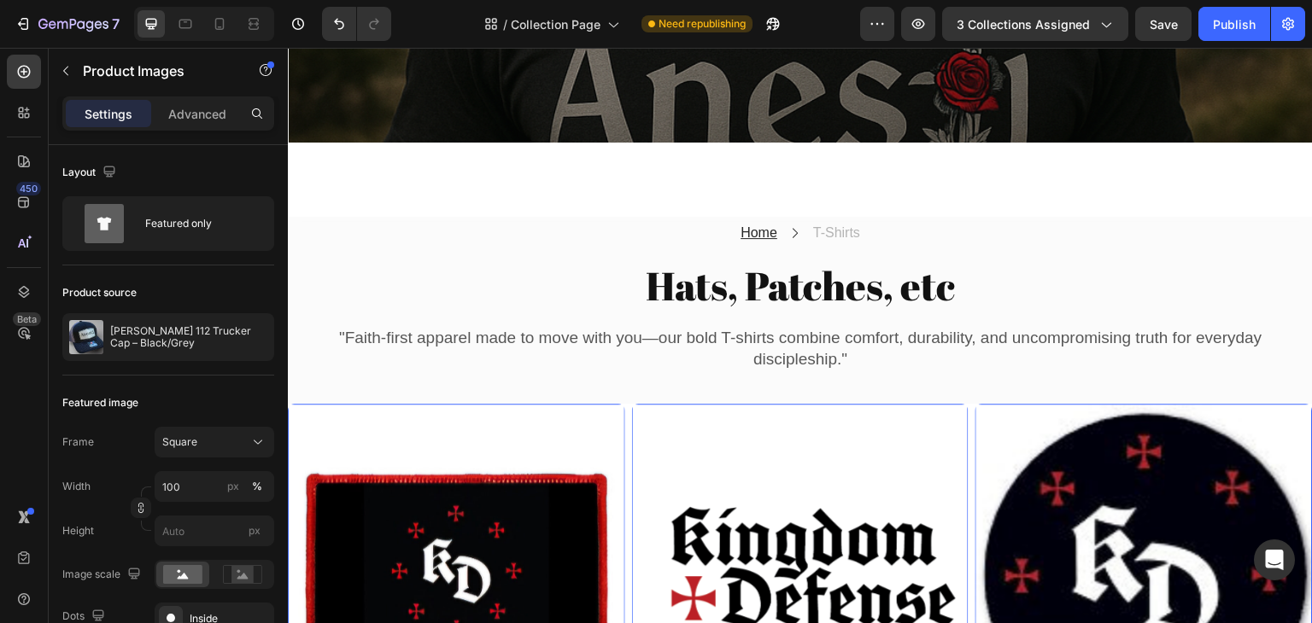
scroll to position [458, 0]
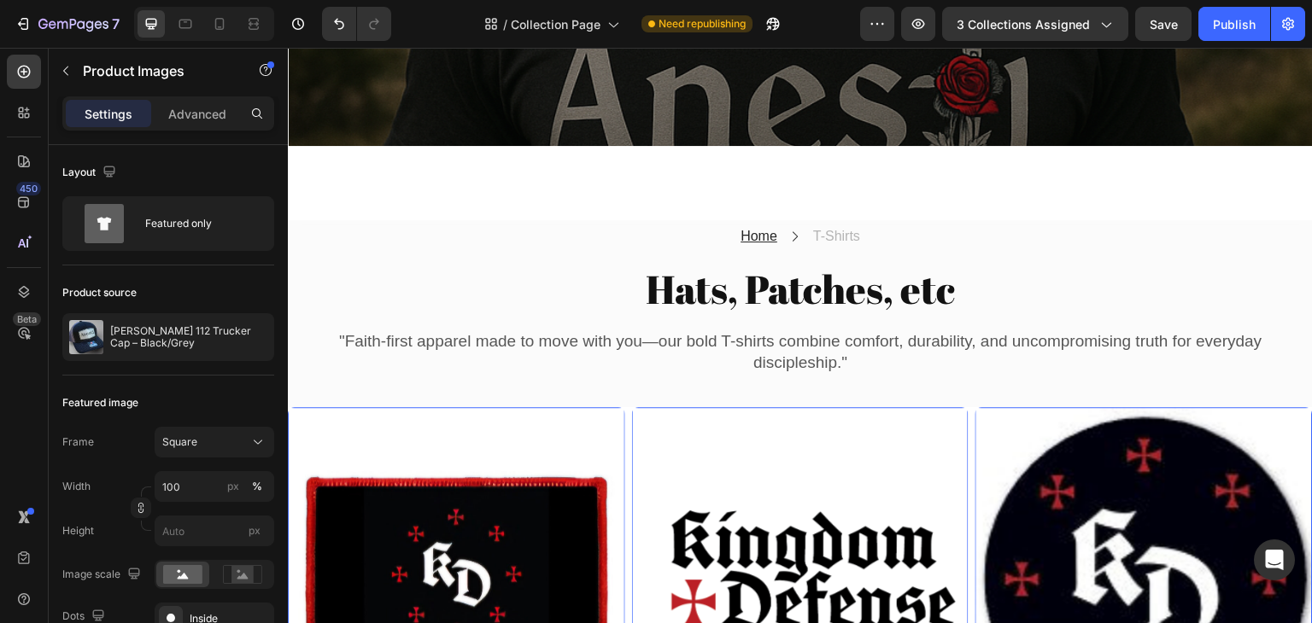
click at [720, 444] on img at bounding box center [800, 575] width 337 height 337
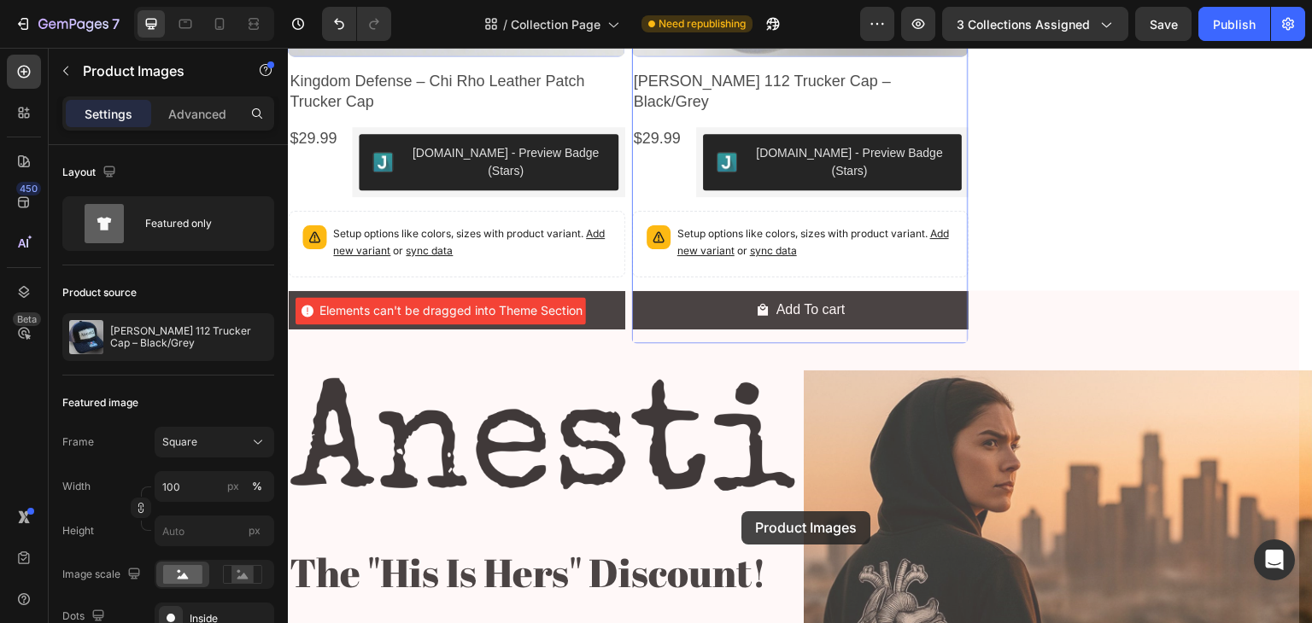
scroll to position [2401, 0]
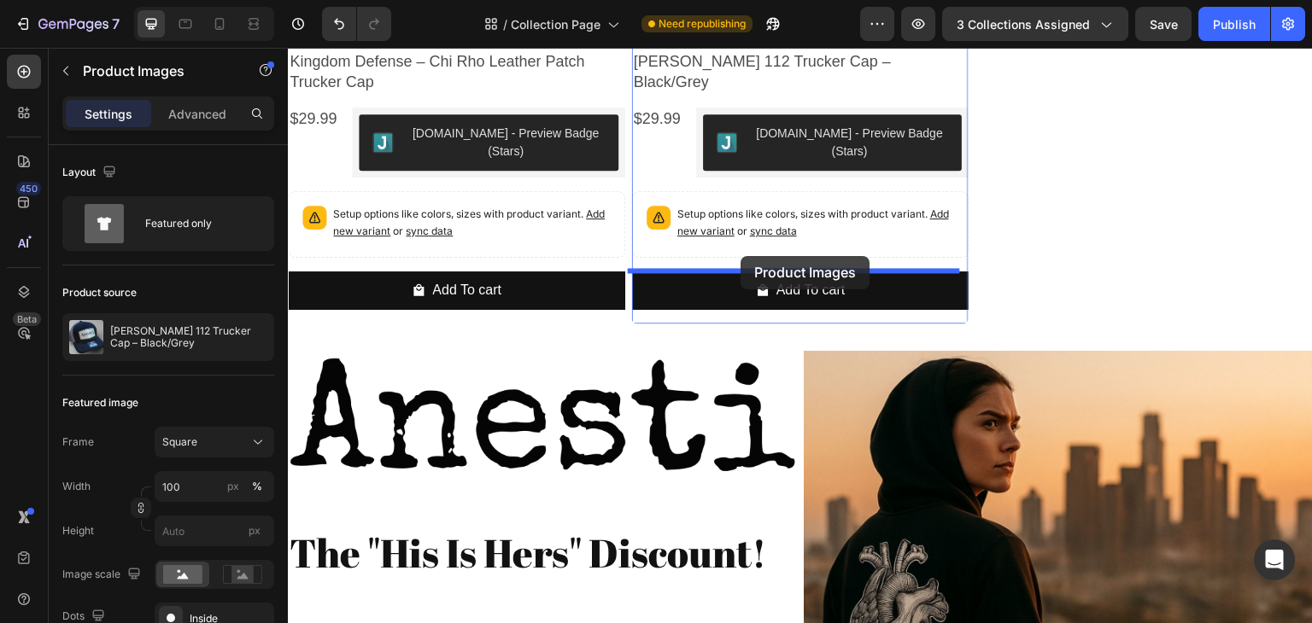
drag, startPoint x: 698, startPoint y: 416, endPoint x: 740, endPoint y: 256, distance: 165.3
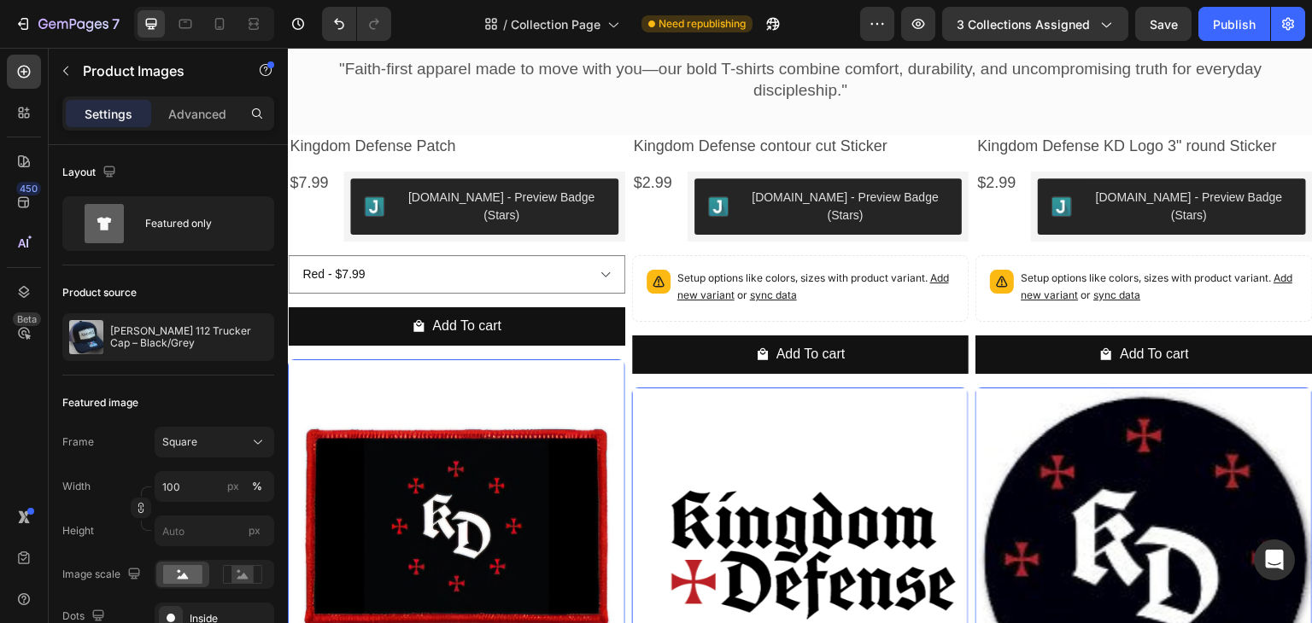
scroll to position [746, 0]
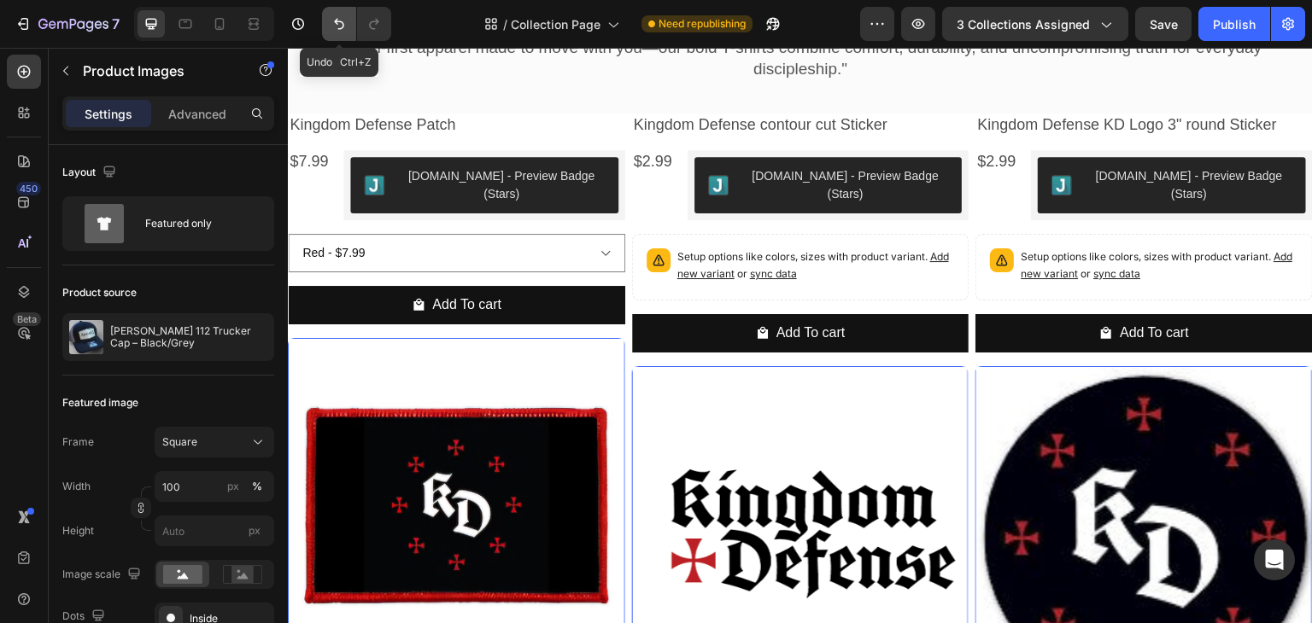
click at [345, 26] on icon "Undo/Redo" at bounding box center [339, 23] width 17 height 17
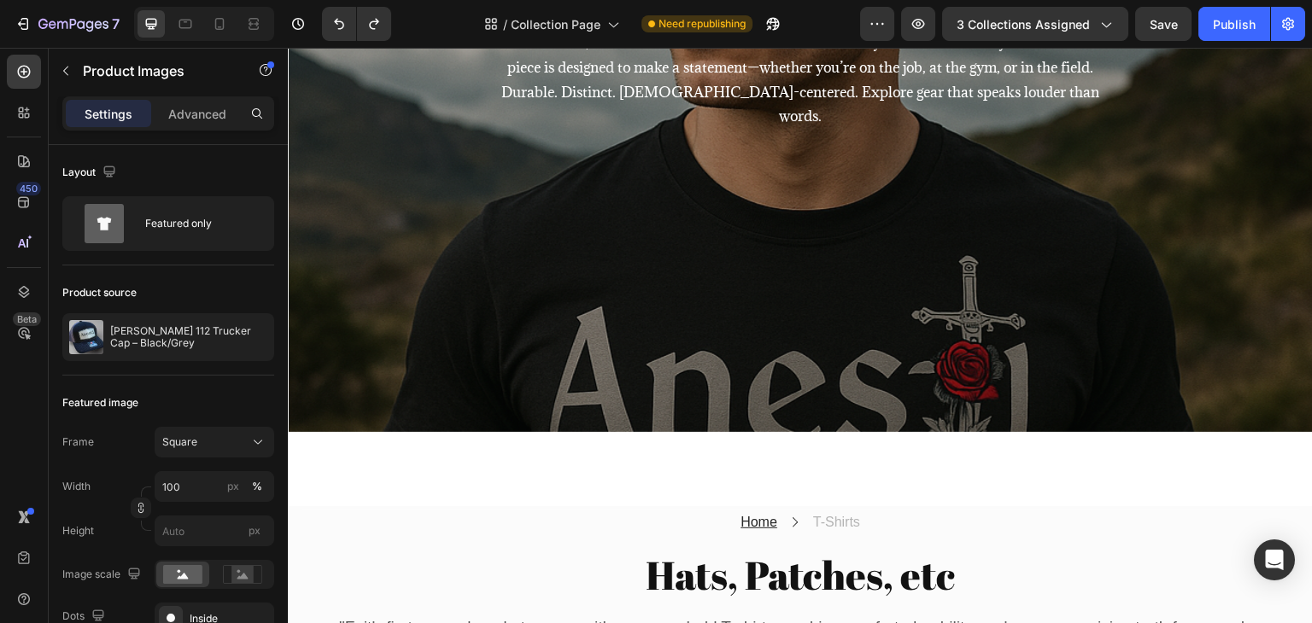
scroll to position [62, 0]
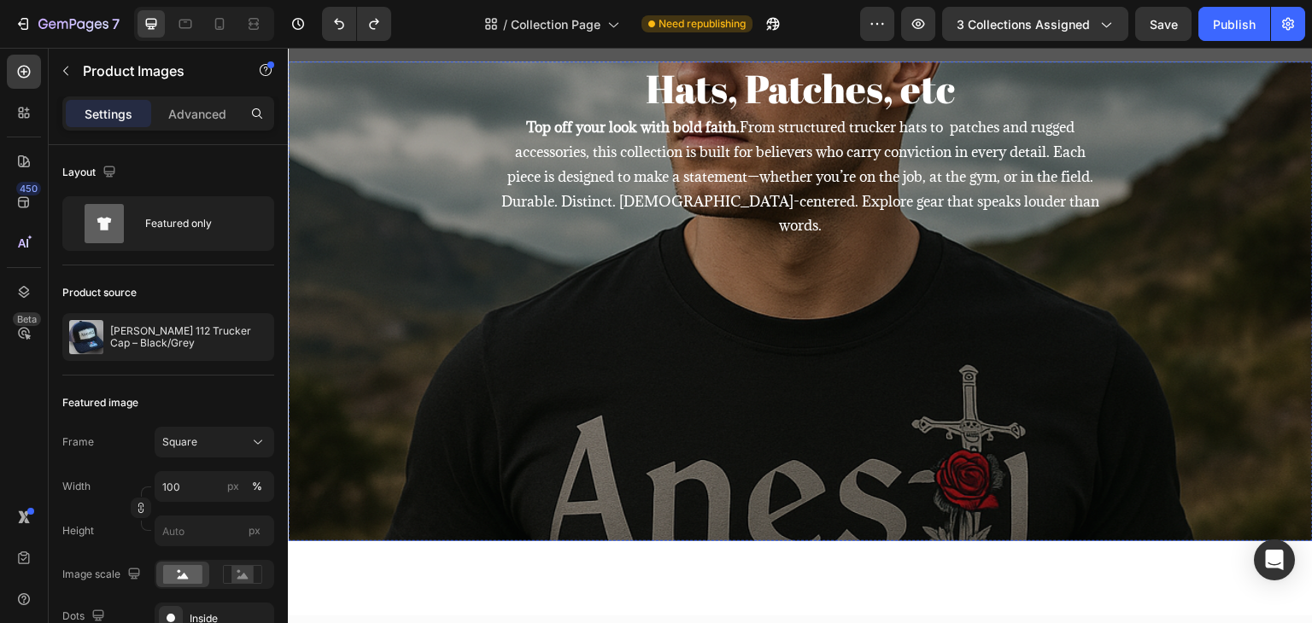
click at [751, 377] on div "Hats, Patches, etc Collection Title Top off your look with bold faith. From str…" at bounding box center [800, 301] width 1025 height 481
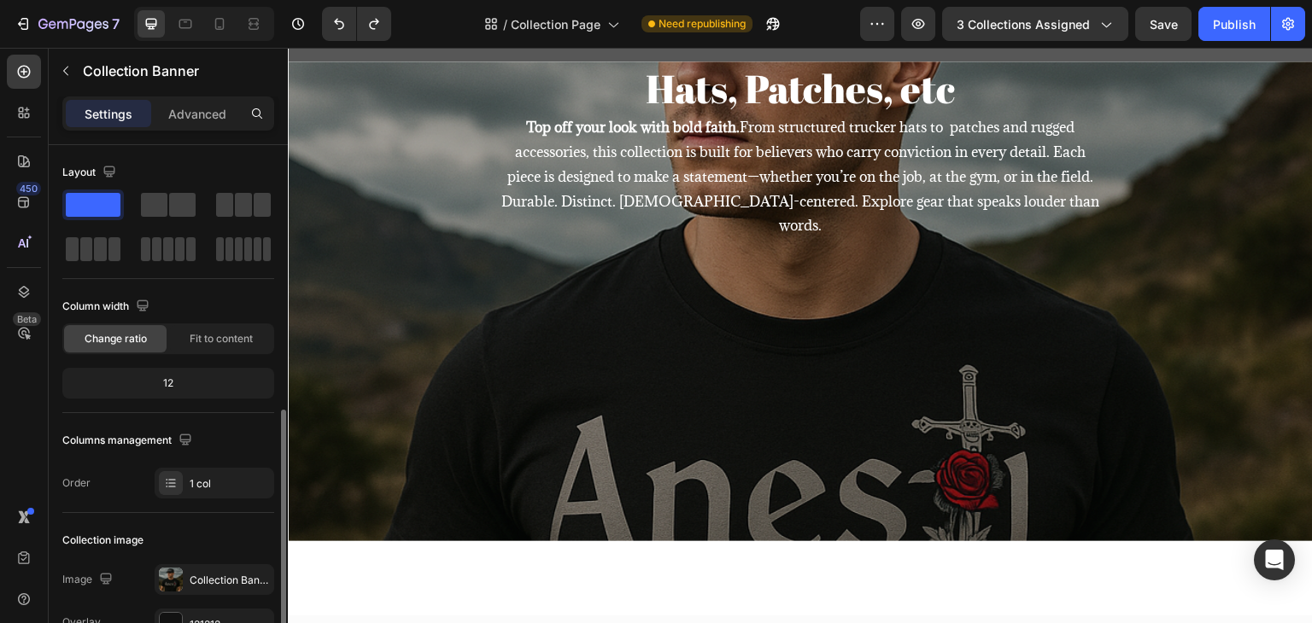
scroll to position [256, 0]
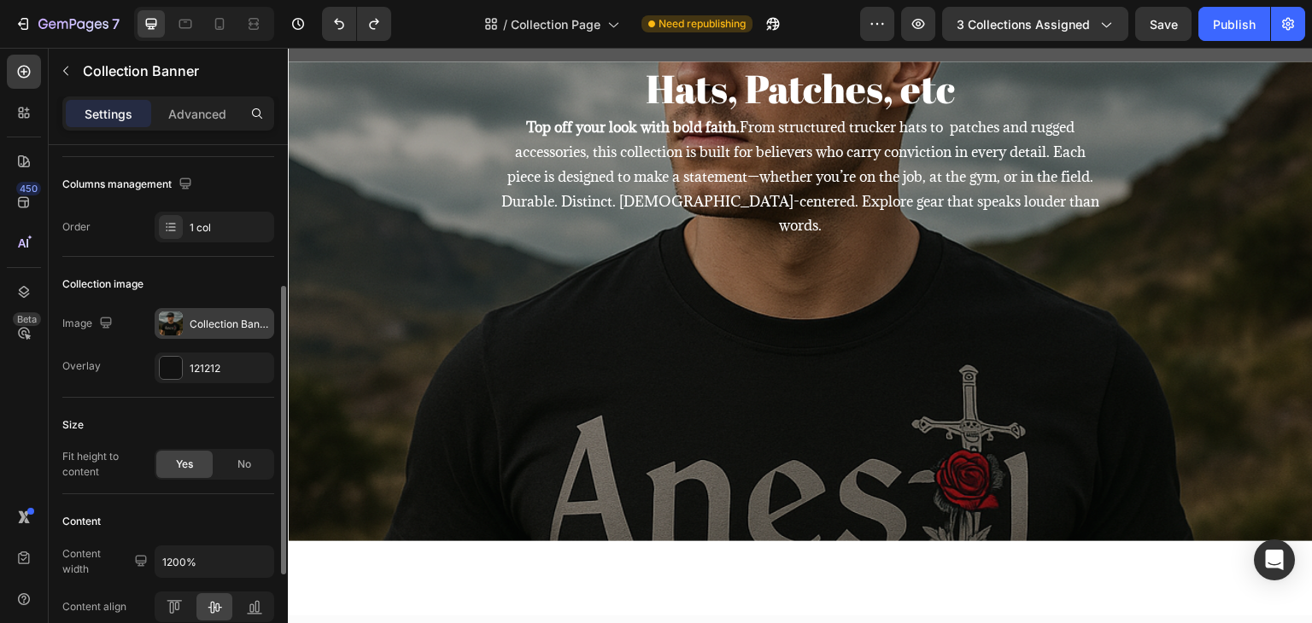
click at [202, 322] on div "Collection Banner" at bounding box center [230, 324] width 80 height 15
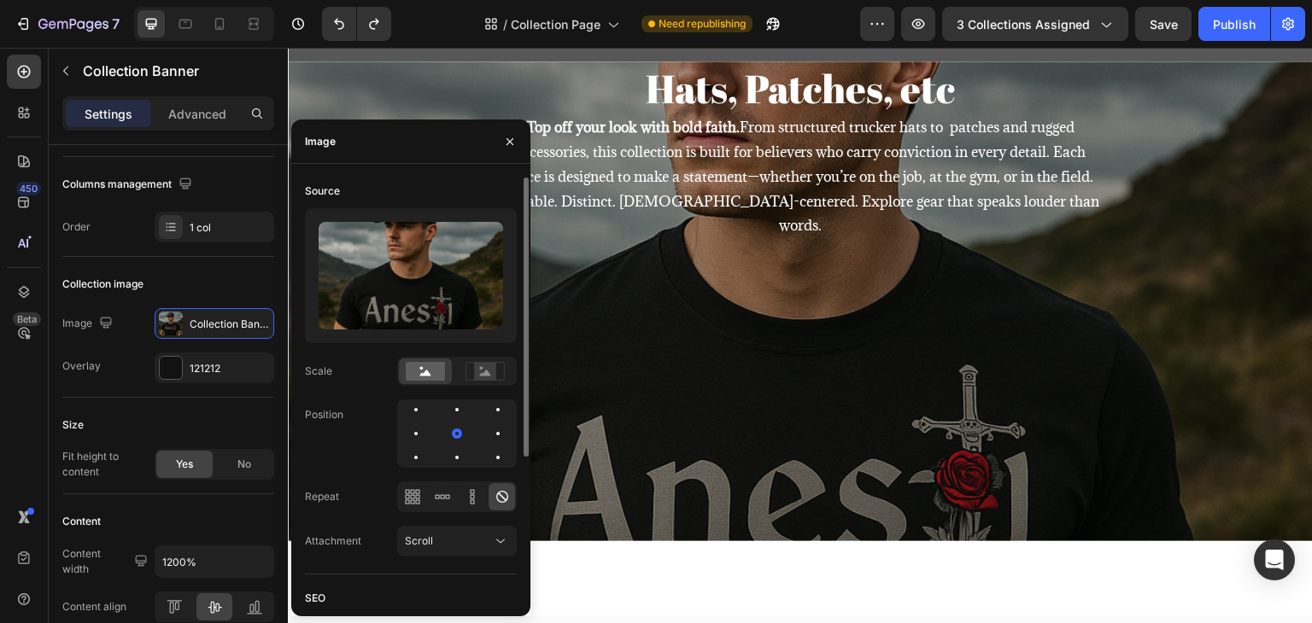
click at [330, 252] on img at bounding box center [411, 276] width 184 height 108
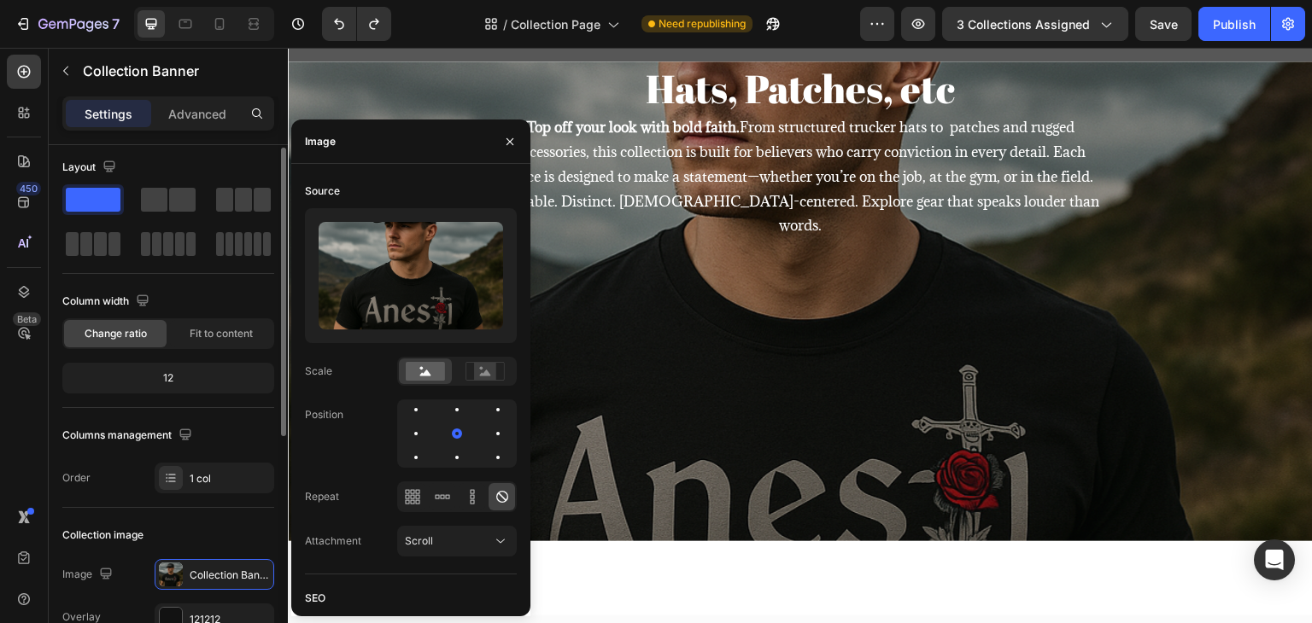
scroll to position [0, 0]
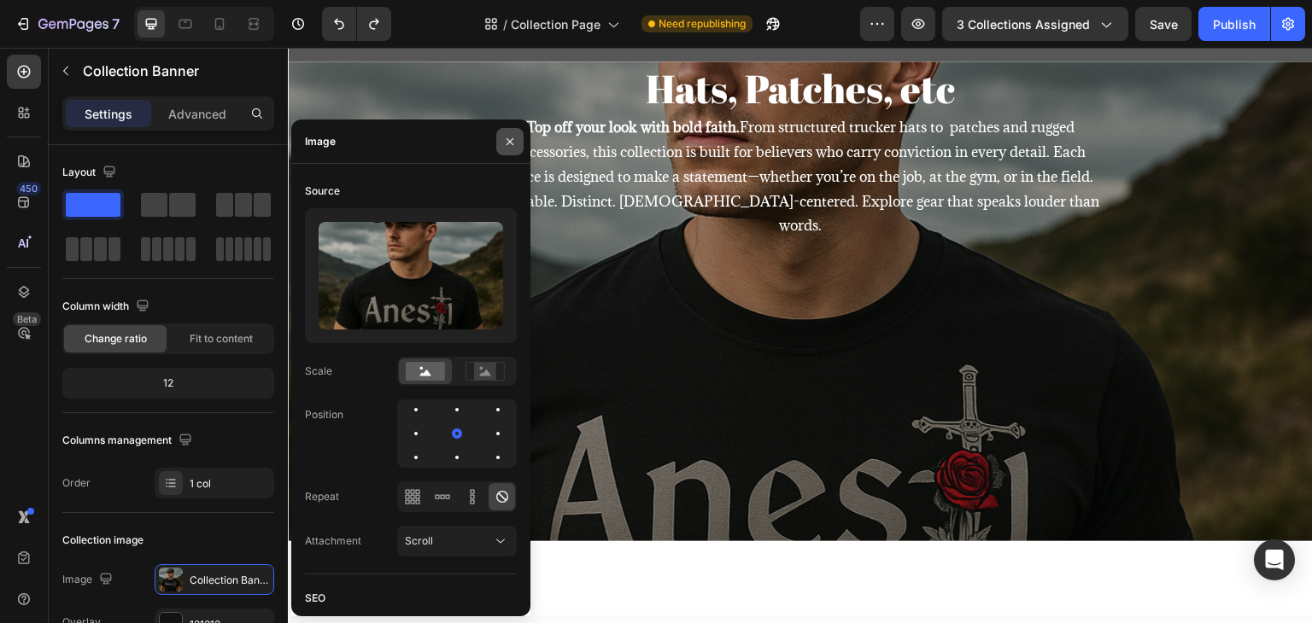
click at [512, 143] on icon "button" at bounding box center [509, 141] width 7 height 7
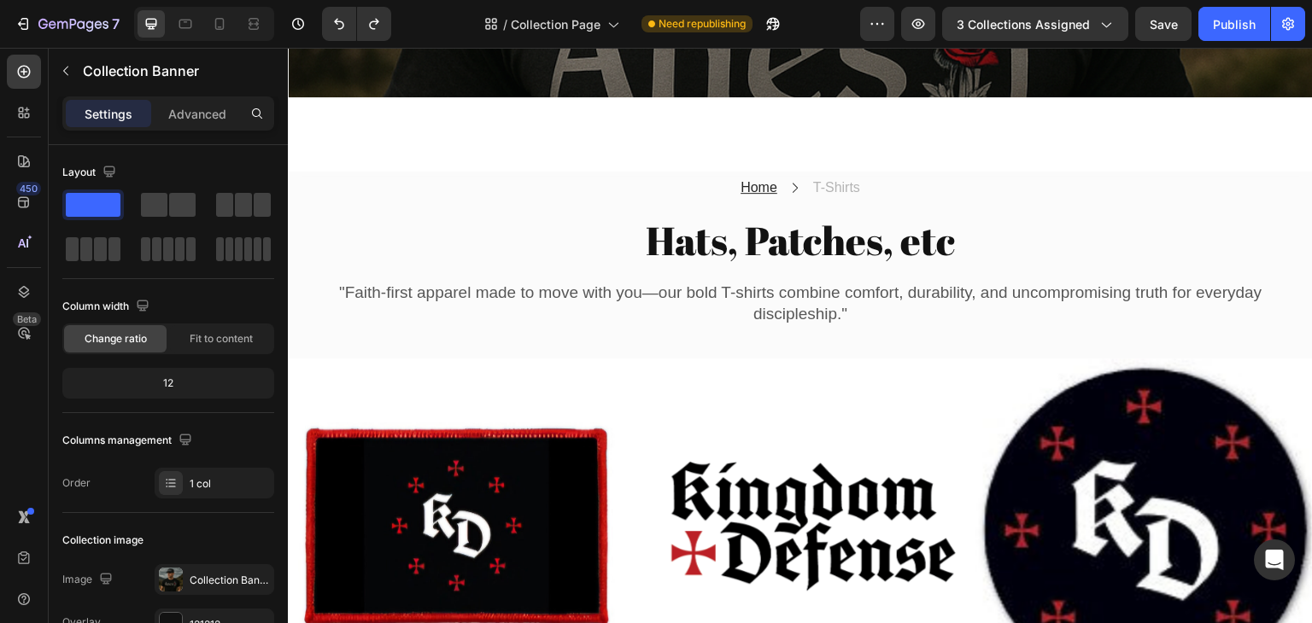
scroll to position [404, 0]
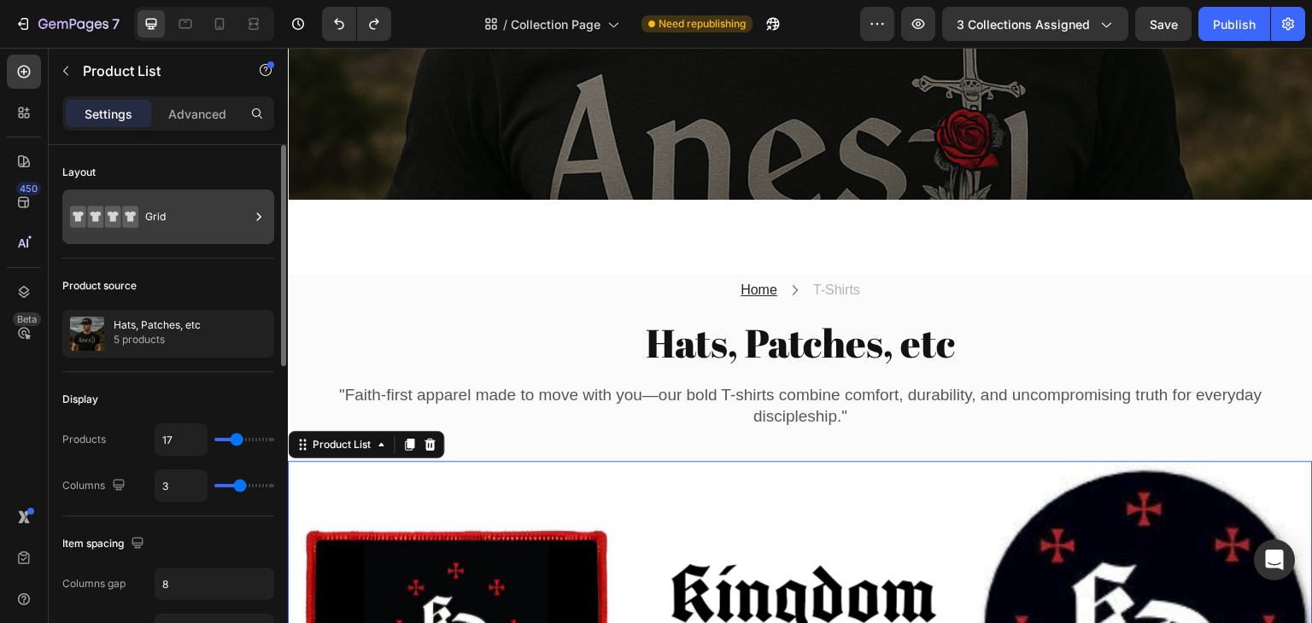
click at [186, 214] on div "Grid" at bounding box center [197, 216] width 104 height 39
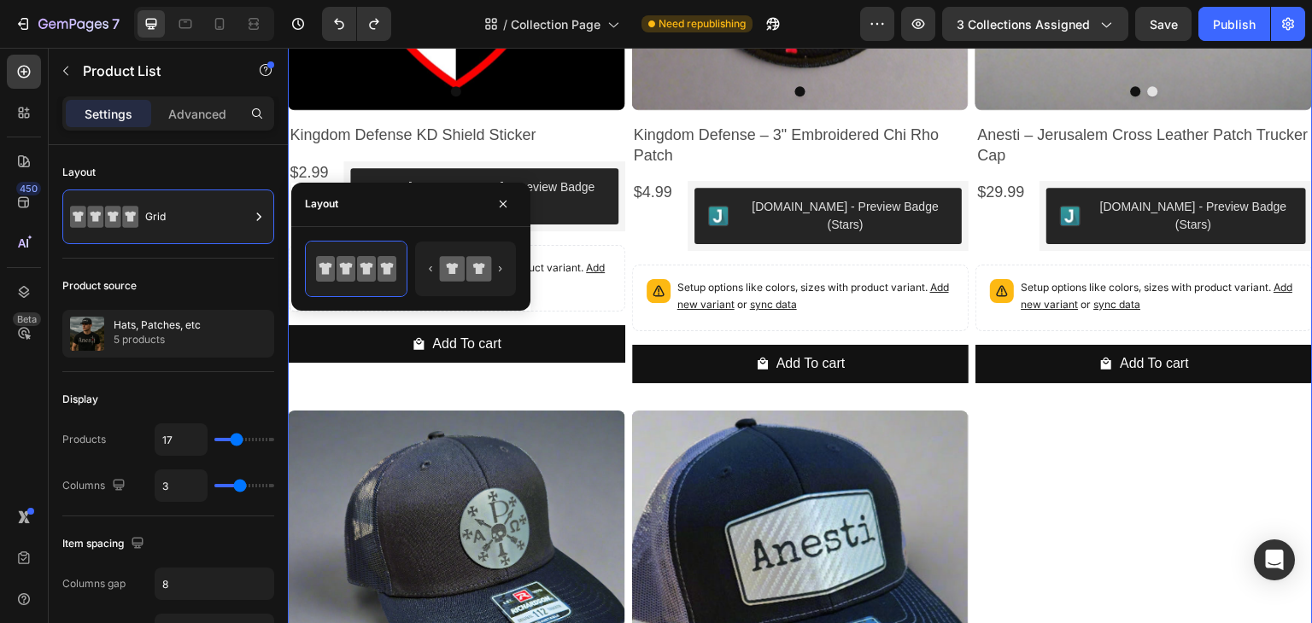
scroll to position [1685, 0]
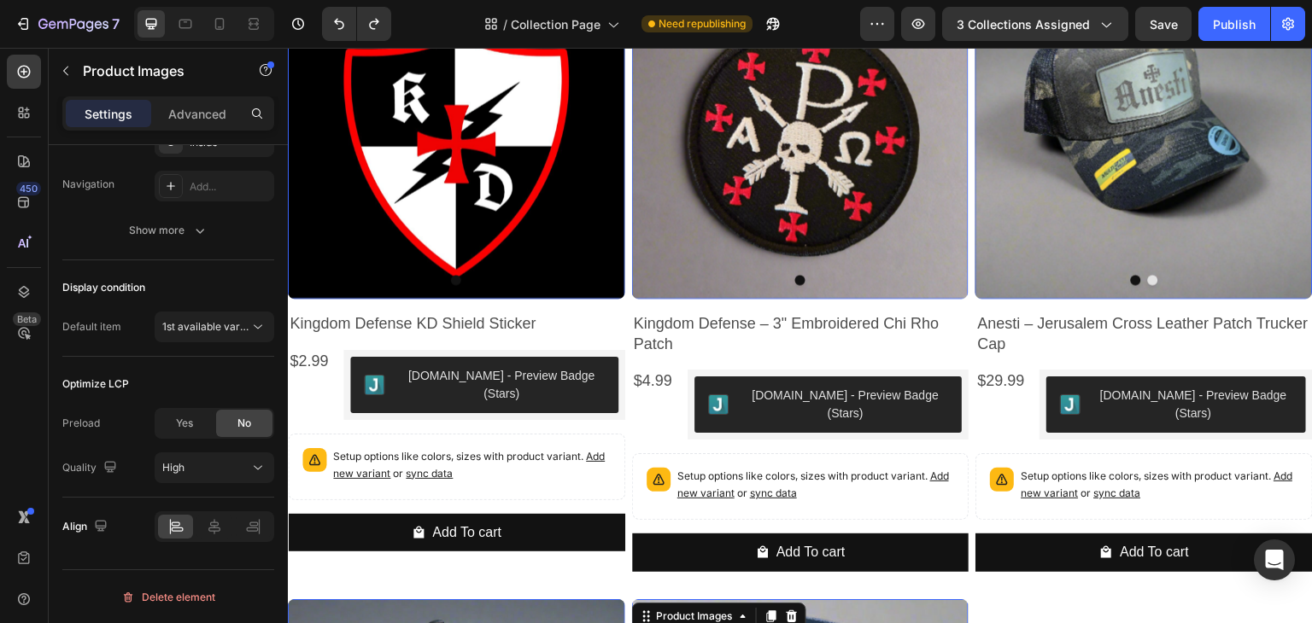
scroll to position [1771, 0]
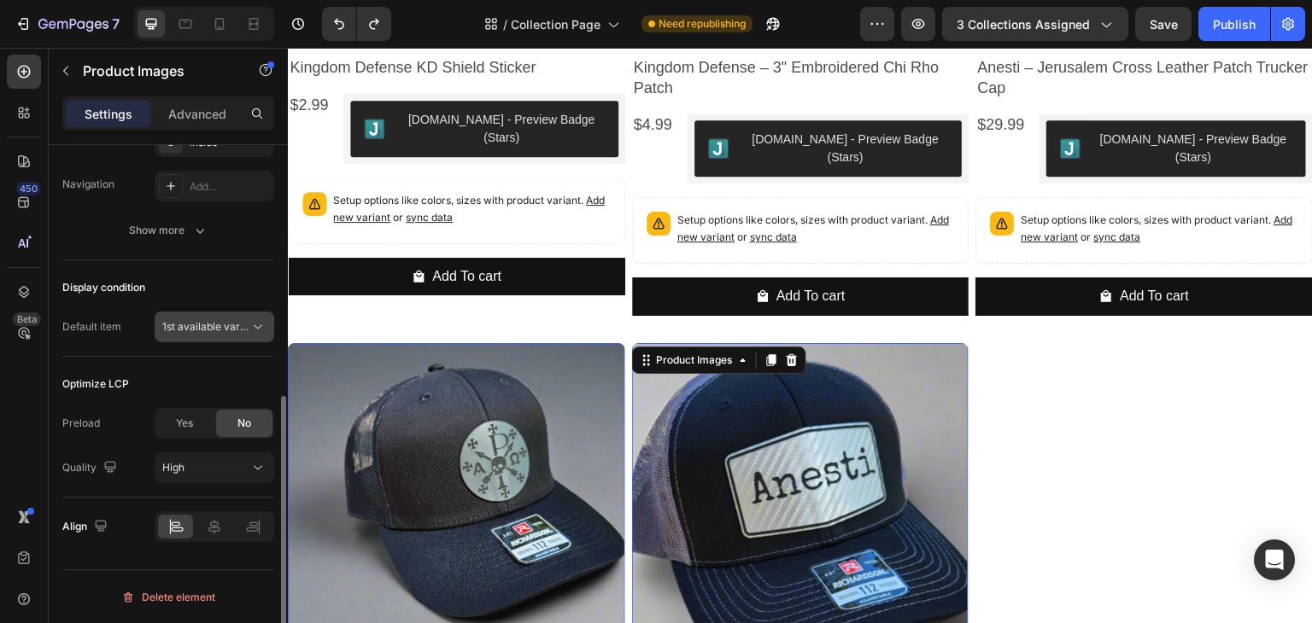
click at [248, 325] on span "1st available variant" at bounding box center [210, 326] width 96 height 13
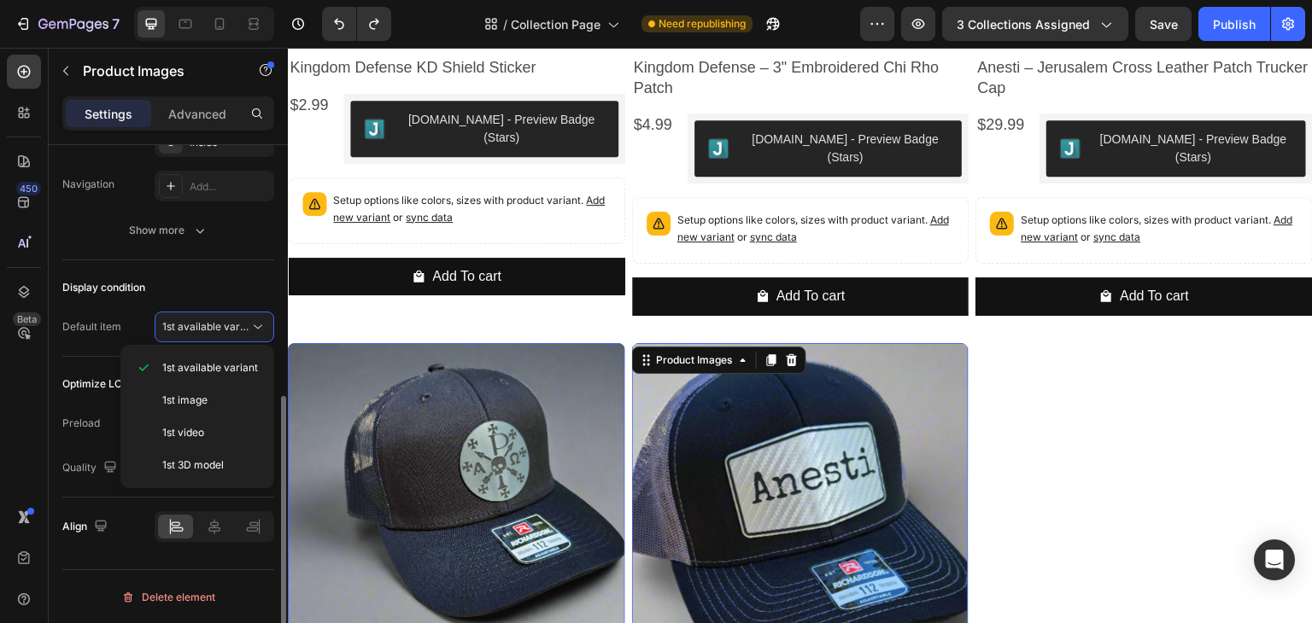
click at [217, 292] on div "Display condition" at bounding box center [168, 287] width 212 height 27
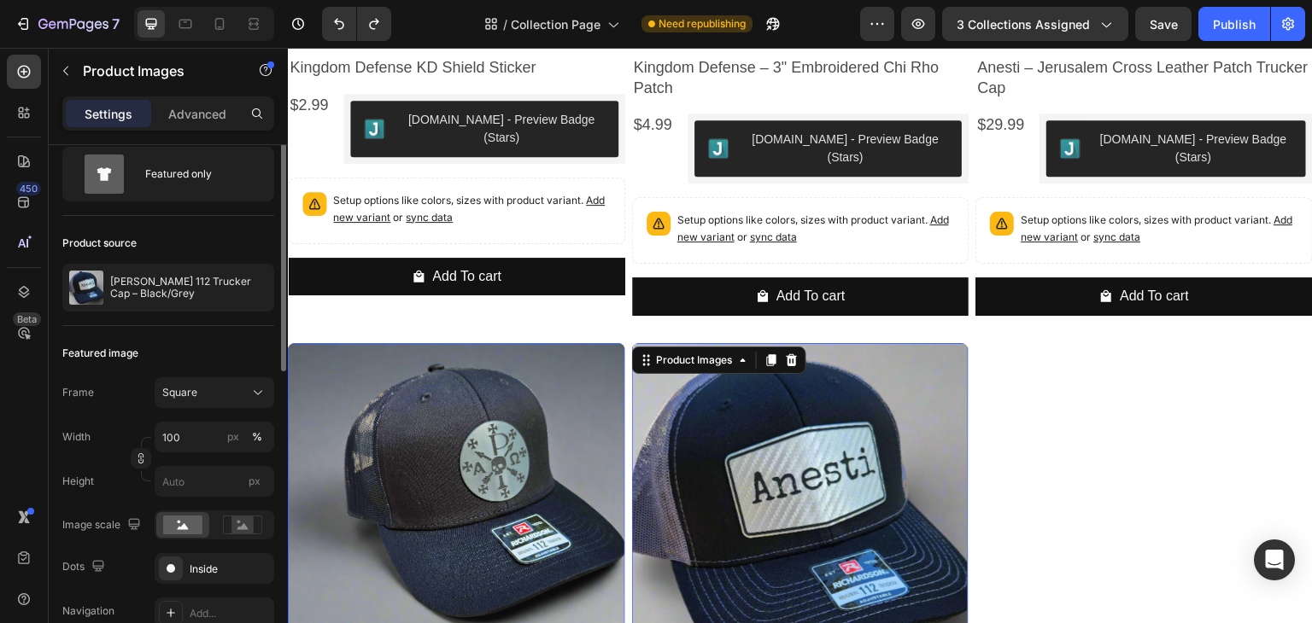
scroll to position [0, 0]
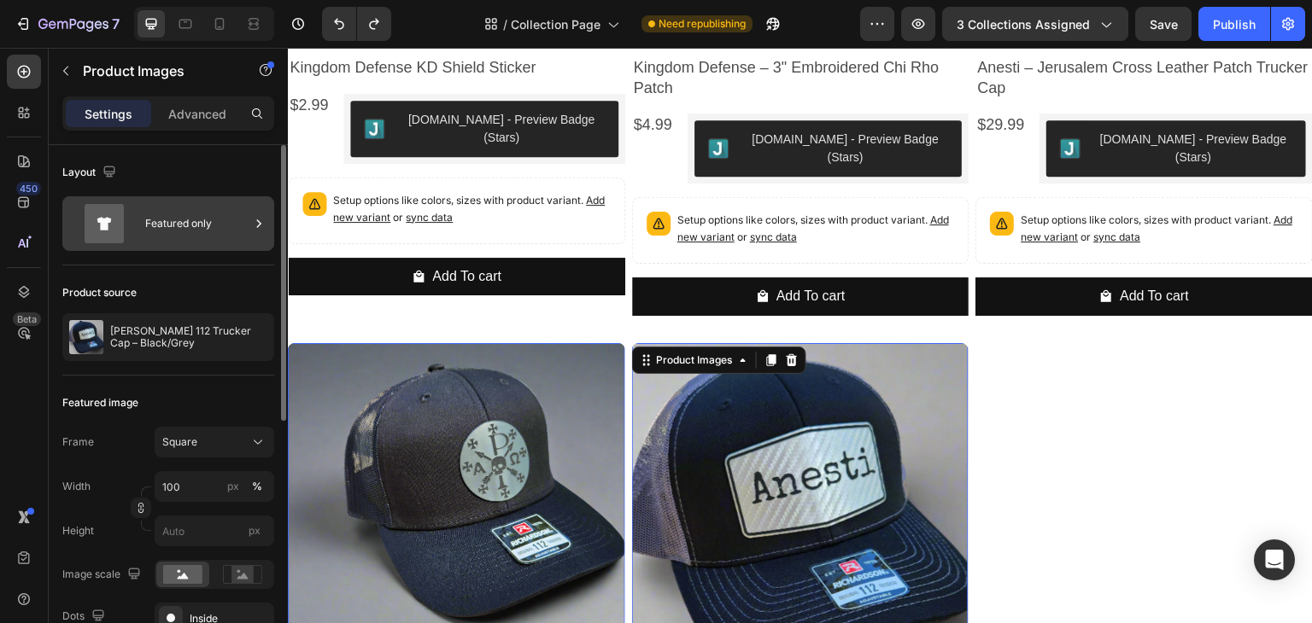
click at [202, 232] on div "Featured only" at bounding box center [197, 223] width 104 height 39
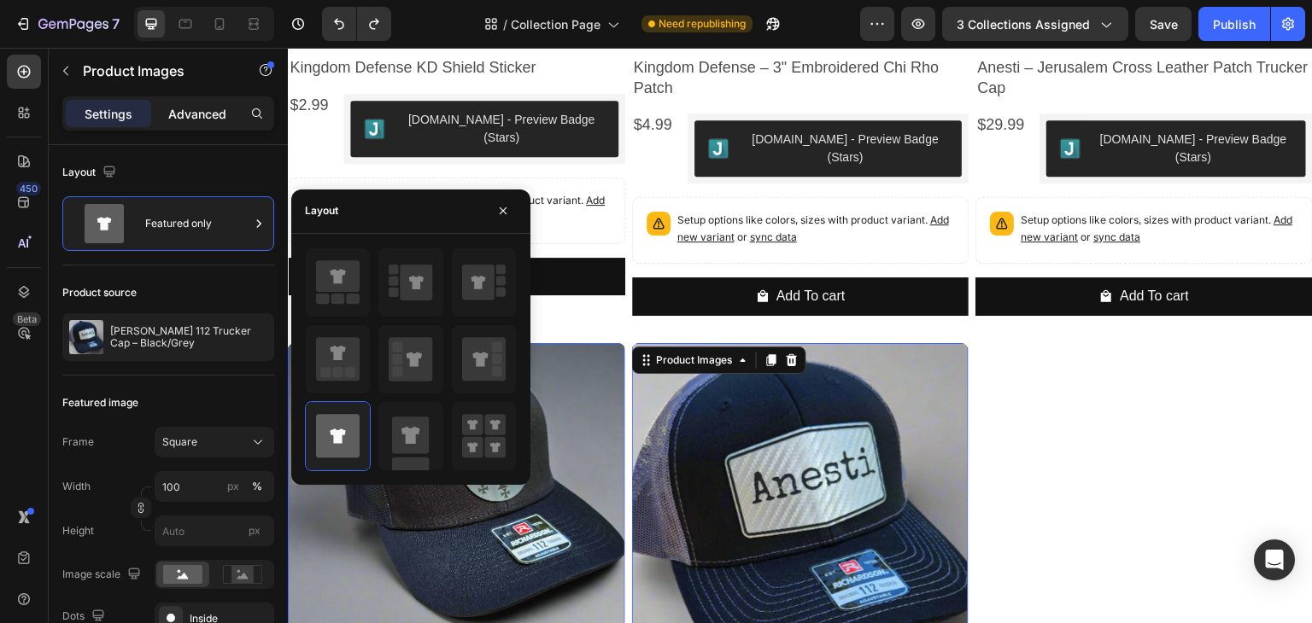
click at [214, 105] on p "Advanced" at bounding box center [197, 114] width 58 height 18
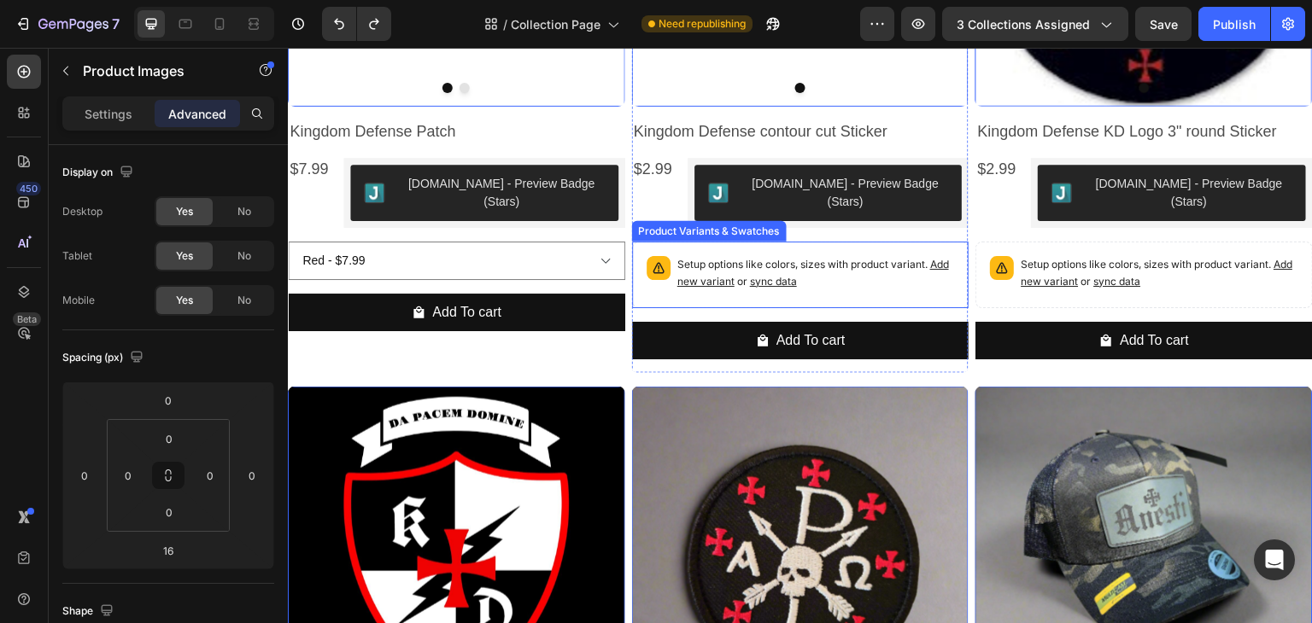
scroll to position [1087, 0]
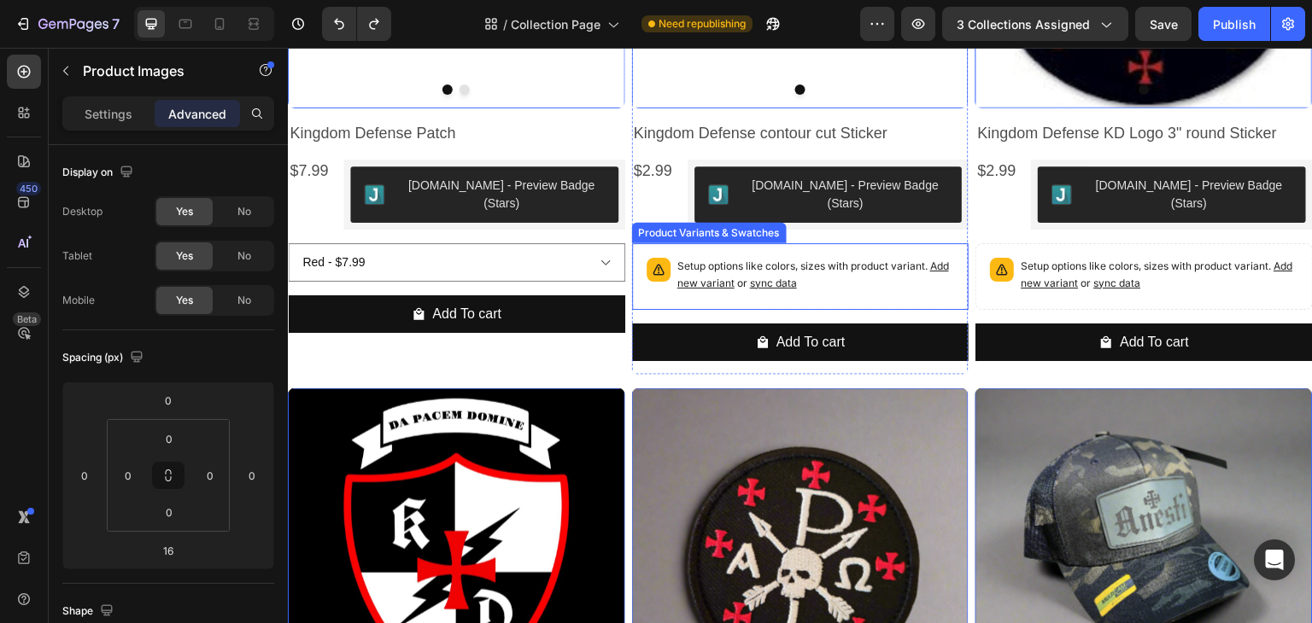
click at [440, 225] on div "Product Variants & Swatches" at bounding box center [366, 232] width 148 height 15
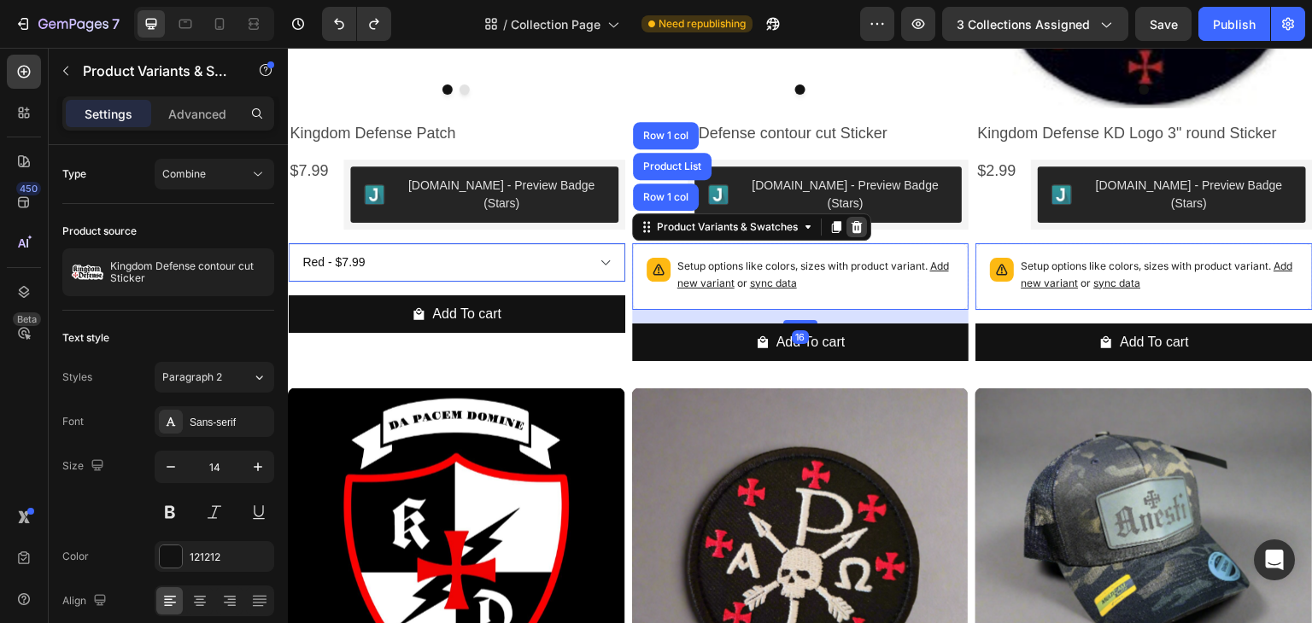
click at [858, 220] on icon at bounding box center [857, 227] width 14 height 14
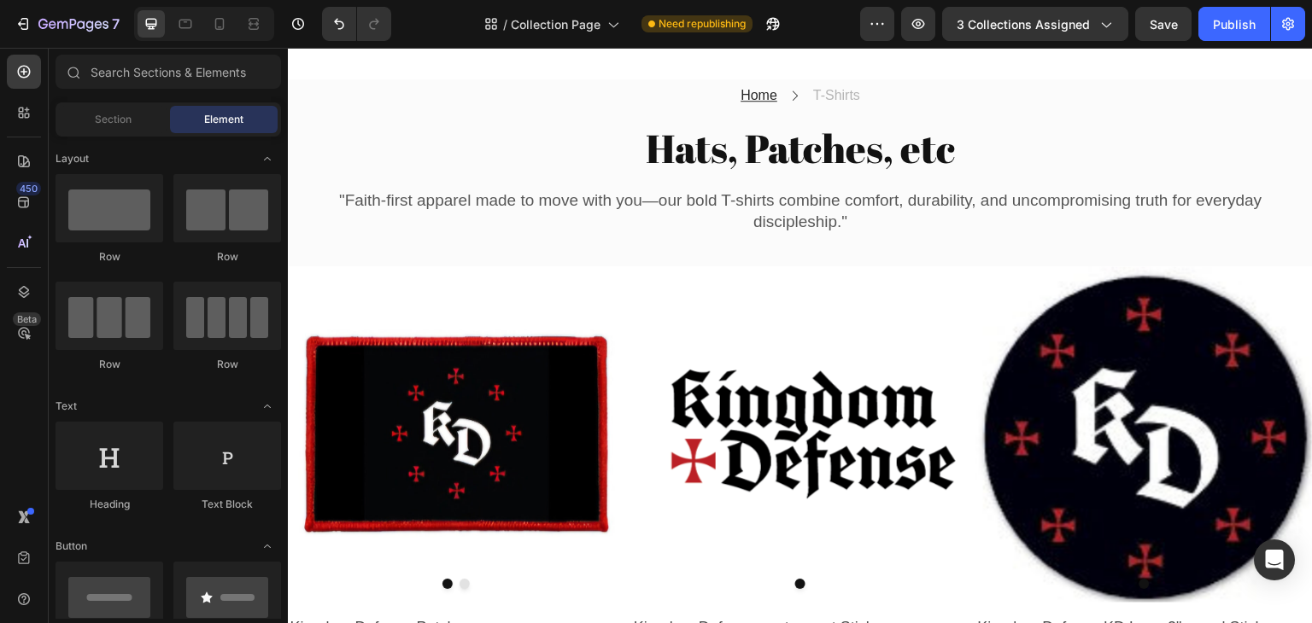
scroll to position [598, 0]
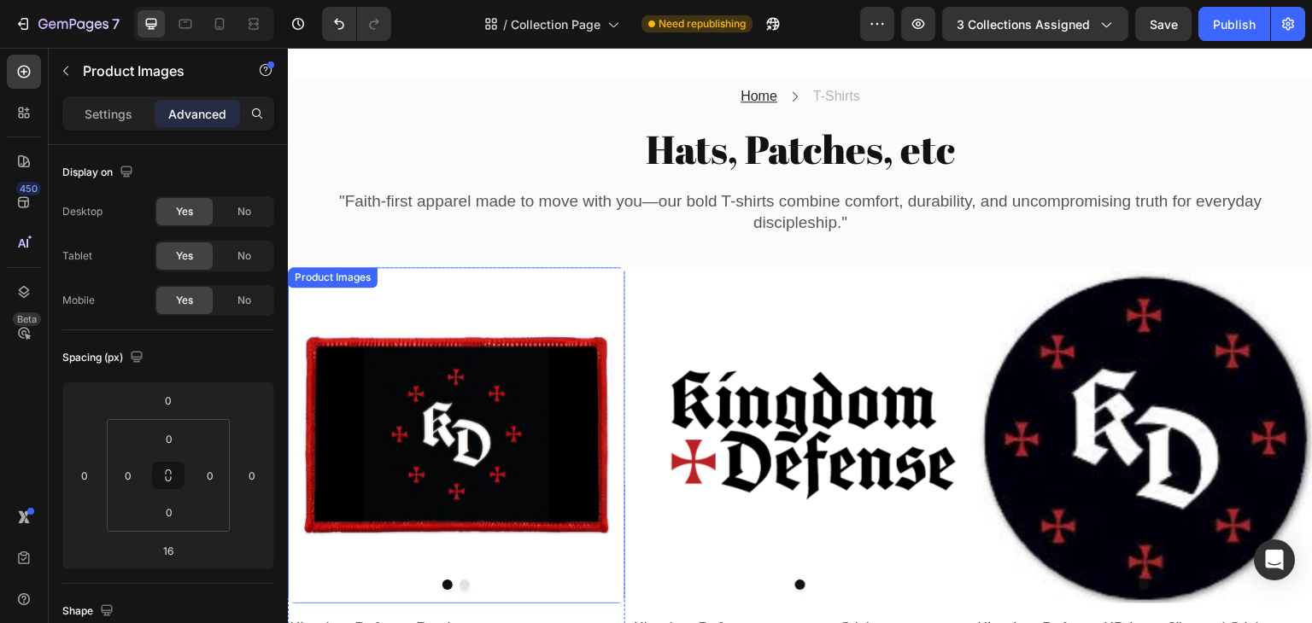
click at [606, 267] on img at bounding box center [456, 435] width 337 height 337
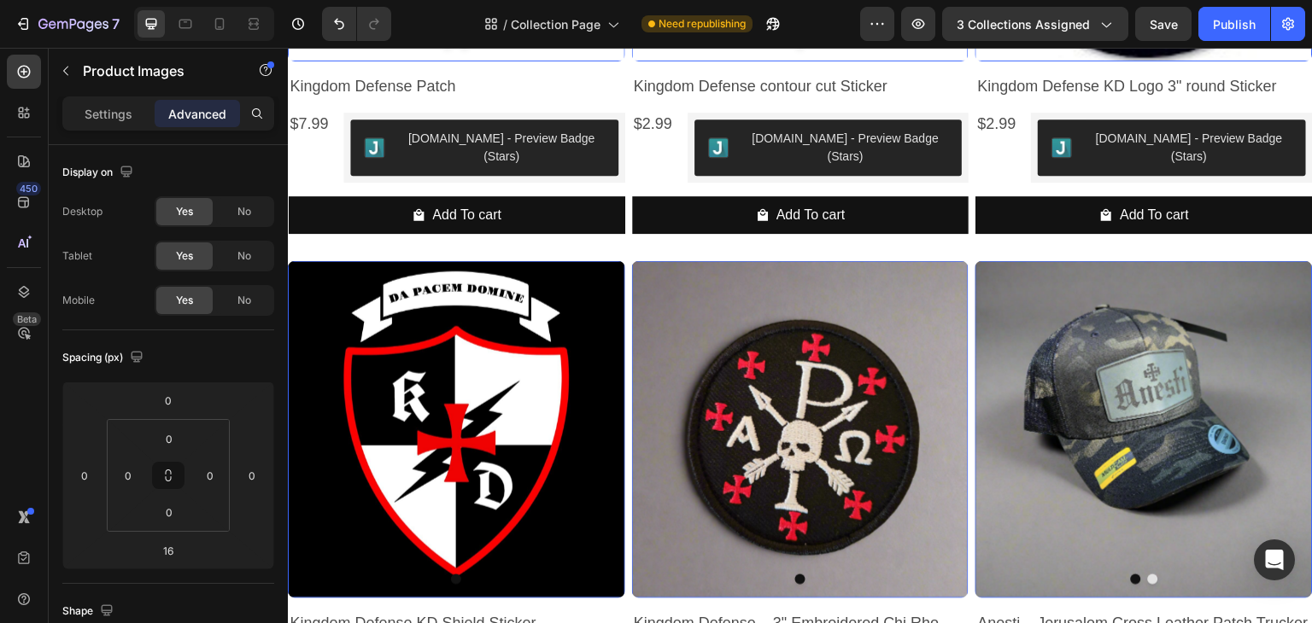
scroll to position [1196, 0]
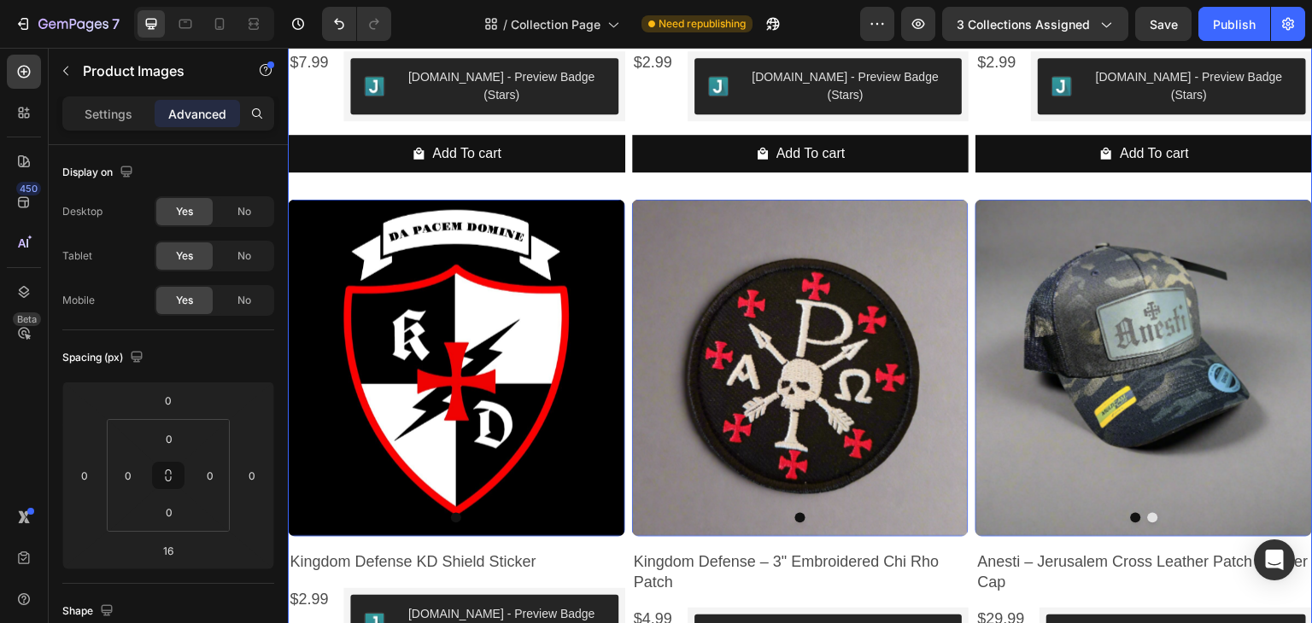
click at [622, 246] on div "Product Images 16 Kingdom Defense Patch Product Title $7.99 Product Price Produ…" at bounding box center [800, 481] width 1025 height 1637
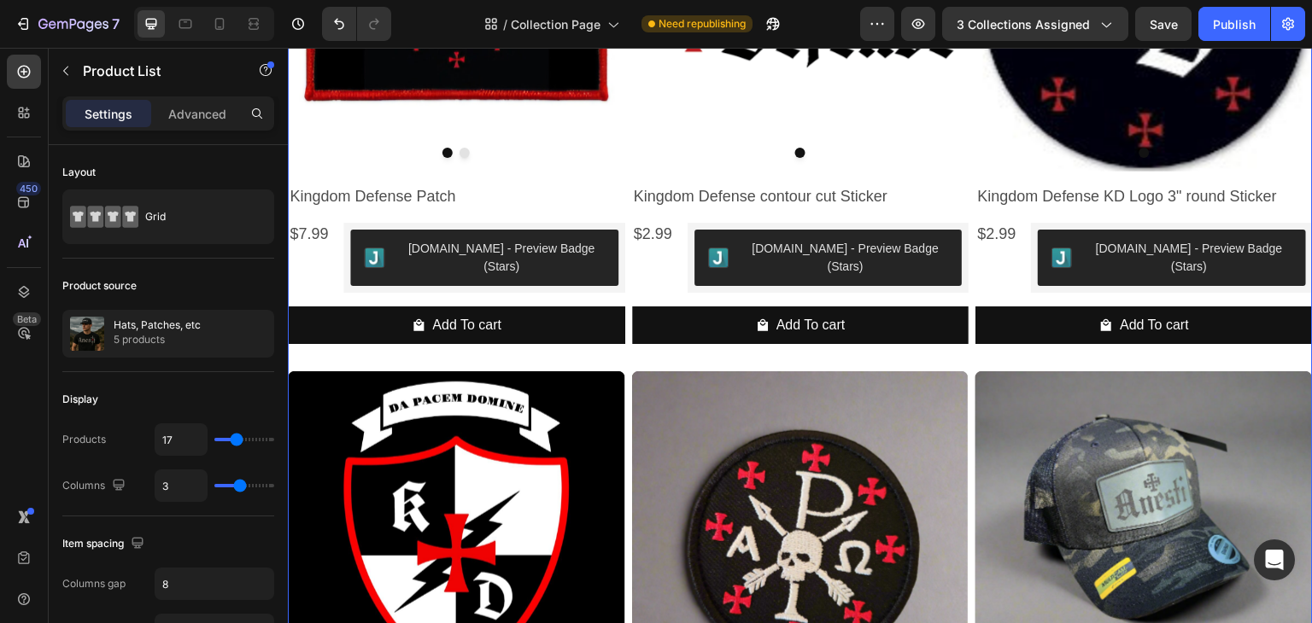
scroll to position [1025, 0]
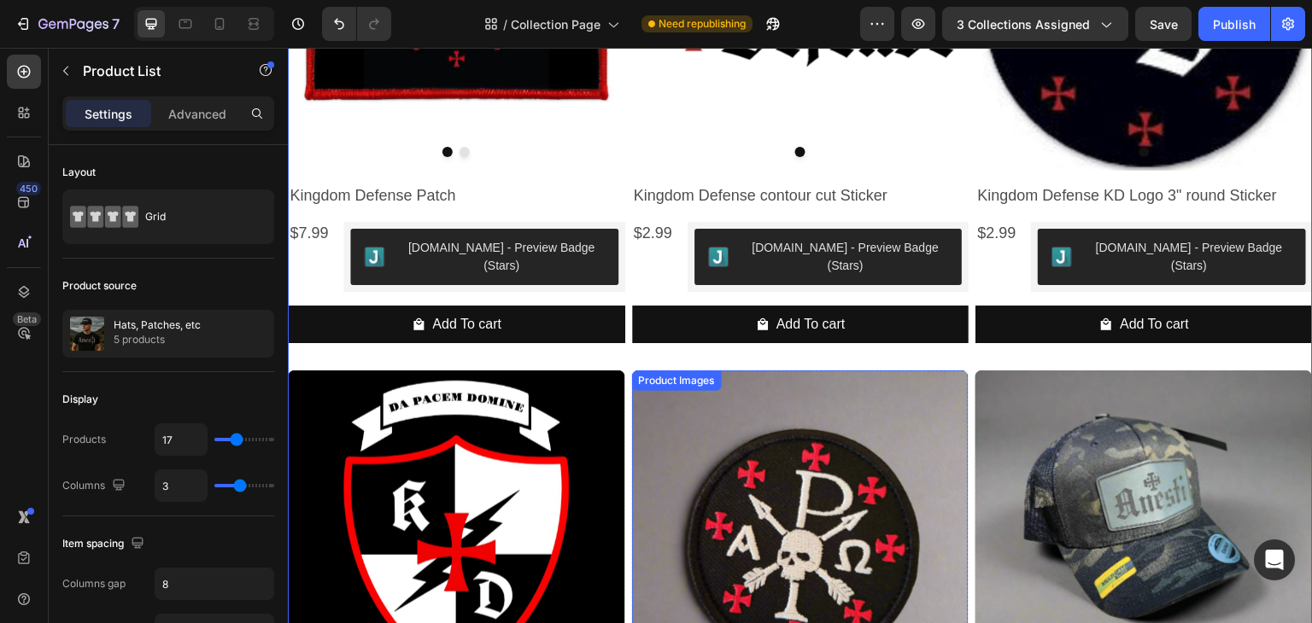
click at [730, 407] on img at bounding box center [800, 539] width 337 height 337
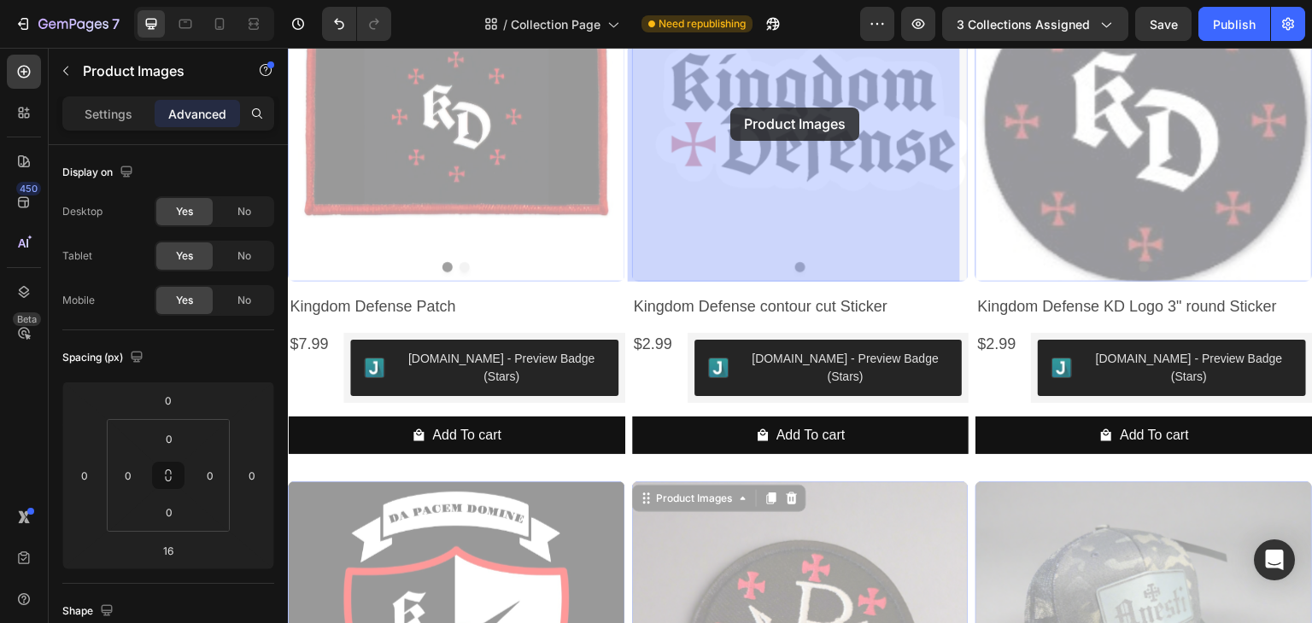
drag, startPoint x: 687, startPoint y: 372, endPoint x: 730, endPoint y: 109, distance: 265.8
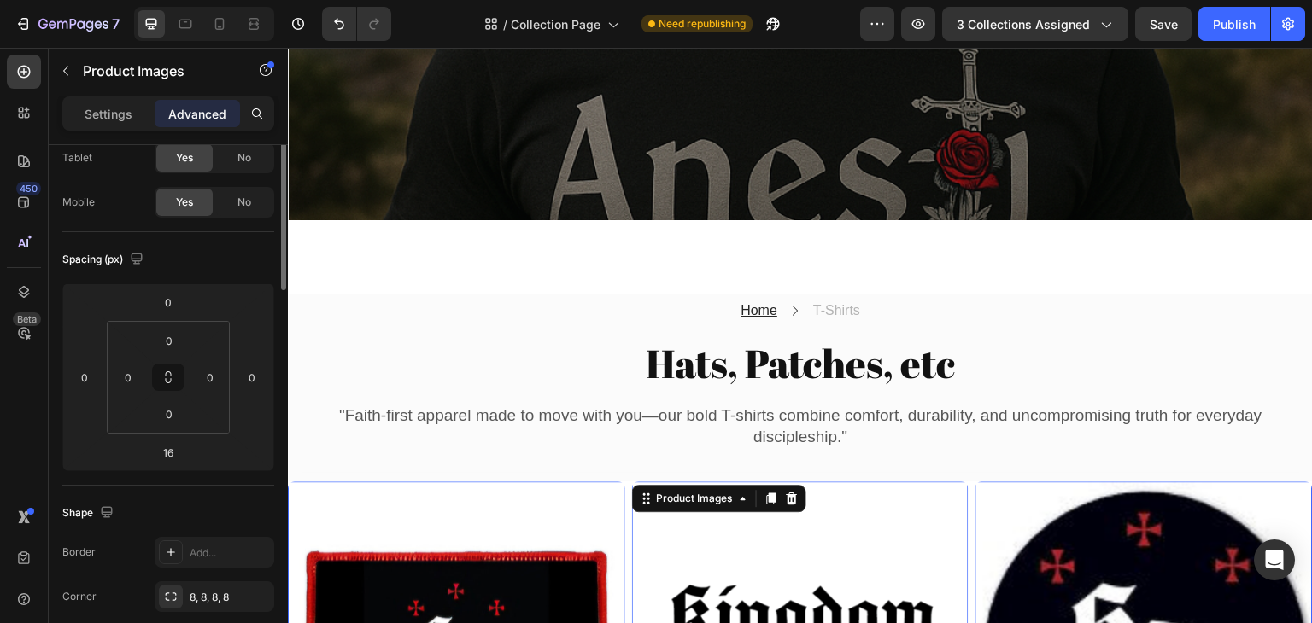
scroll to position [0, 0]
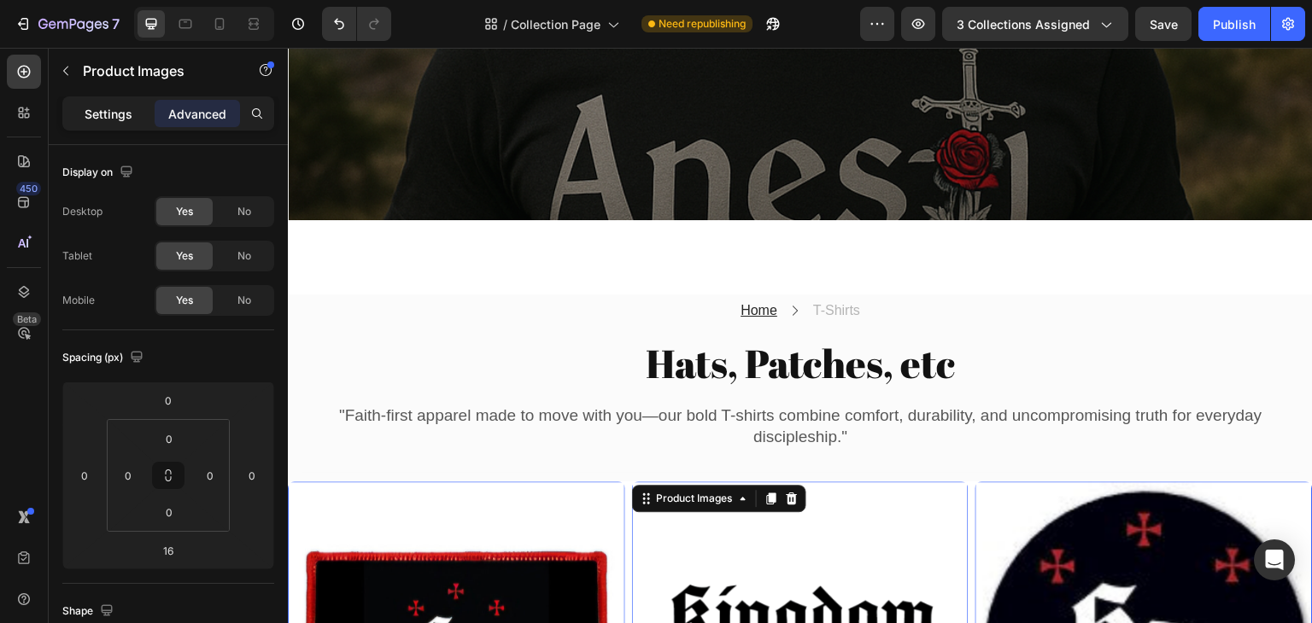
click at [108, 108] on p "Settings" at bounding box center [109, 114] width 48 height 18
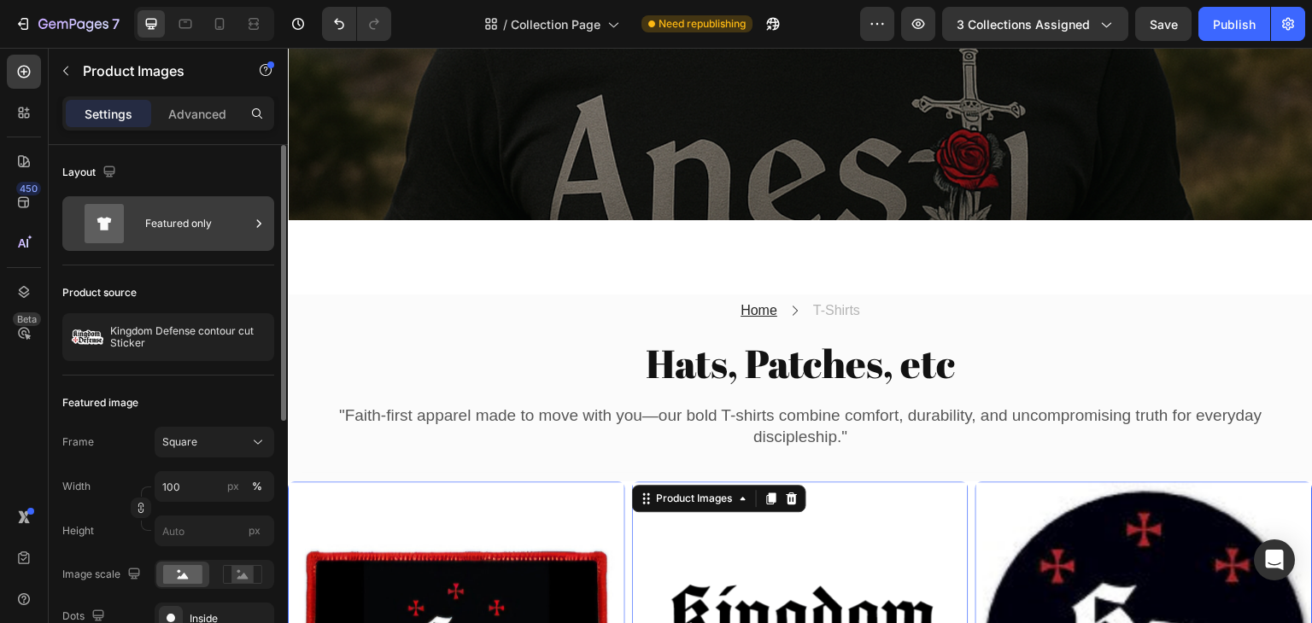
click at [208, 218] on div "Featured only" at bounding box center [197, 223] width 104 height 39
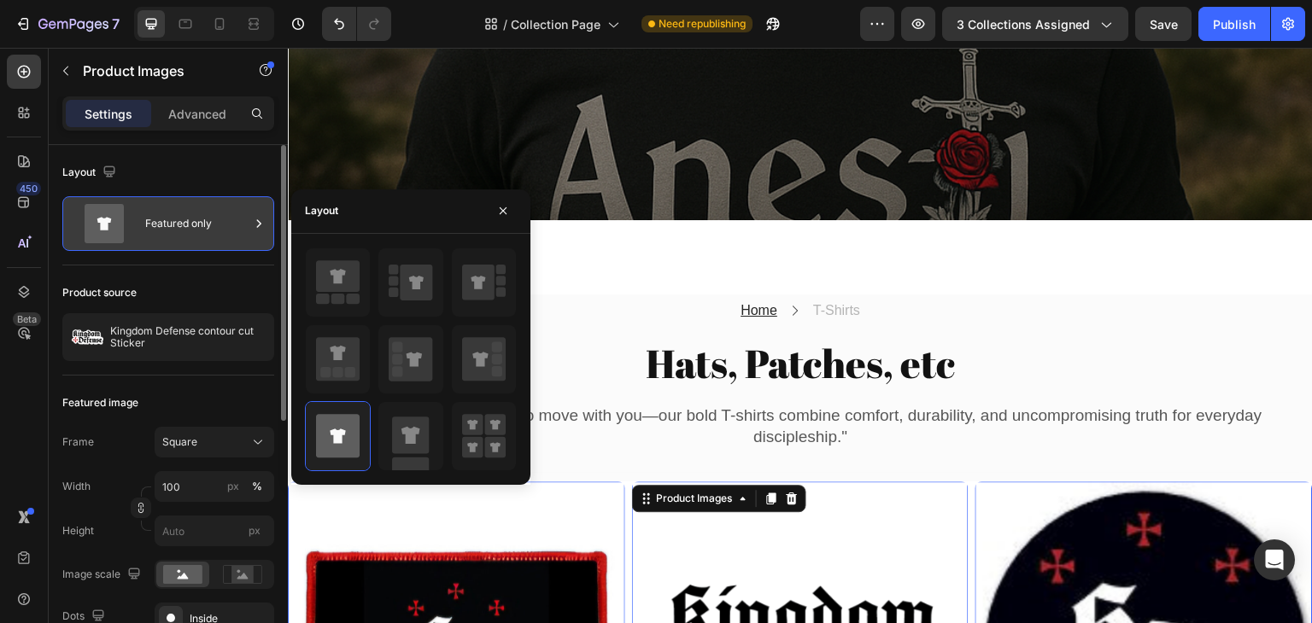
click at [208, 218] on div "Featured only" at bounding box center [197, 223] width 104 height 39
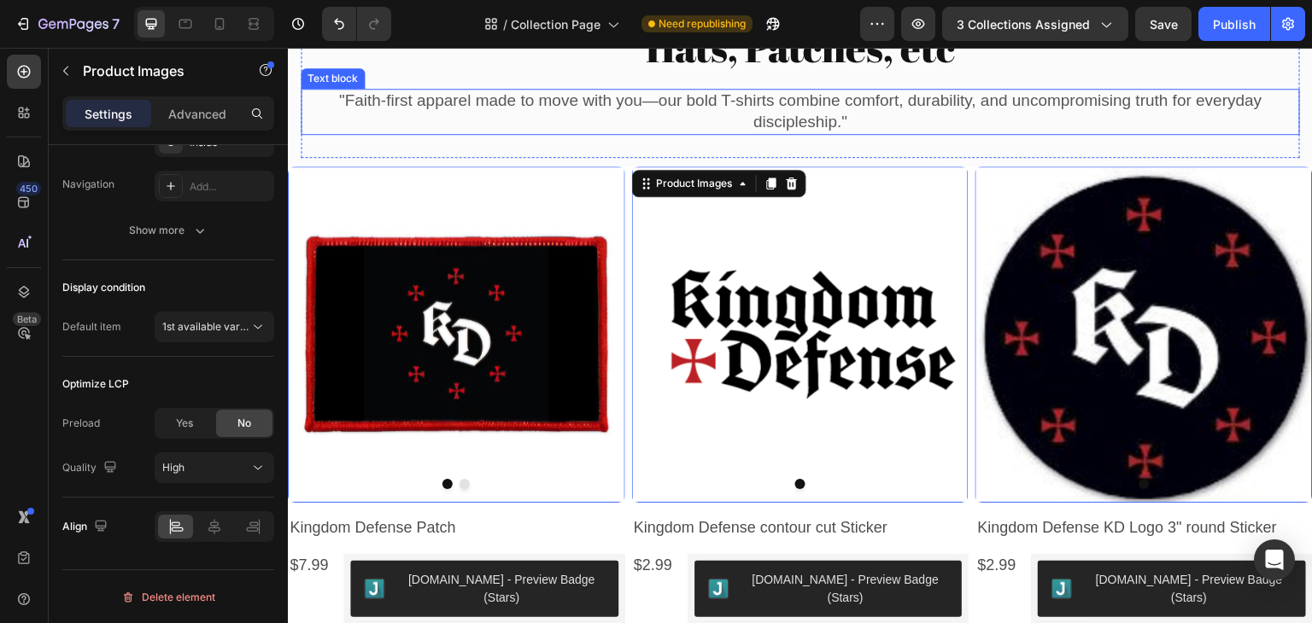
scroll to position [725, 0]
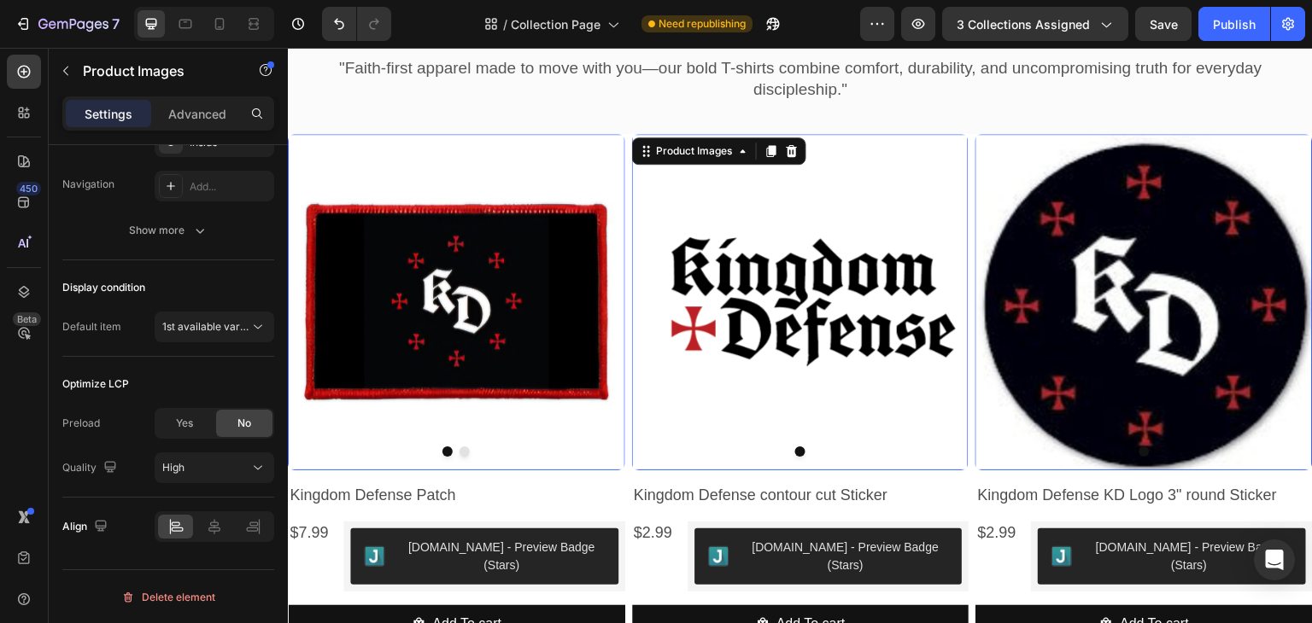
click at [553, 184] on img at bounding box center [456, 302] width 337 height 337
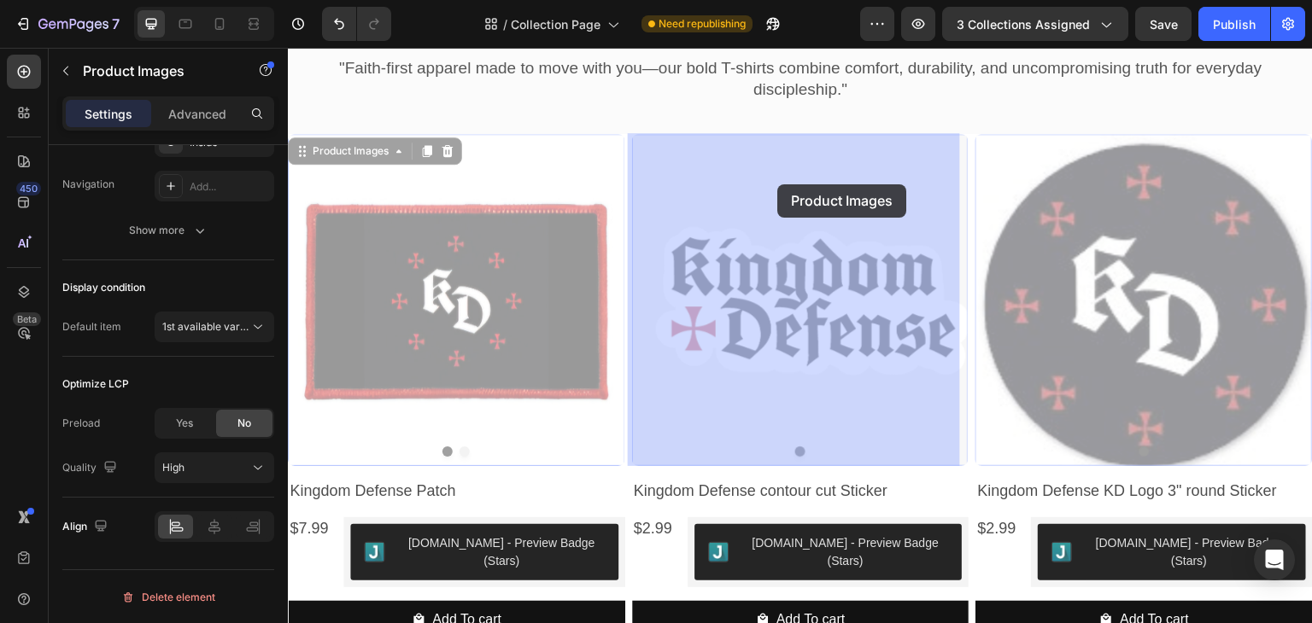
drag, startPoint x: 365, startPoint y: 148, endPoint x: 777, endPoint y: 184, distance: 414.2
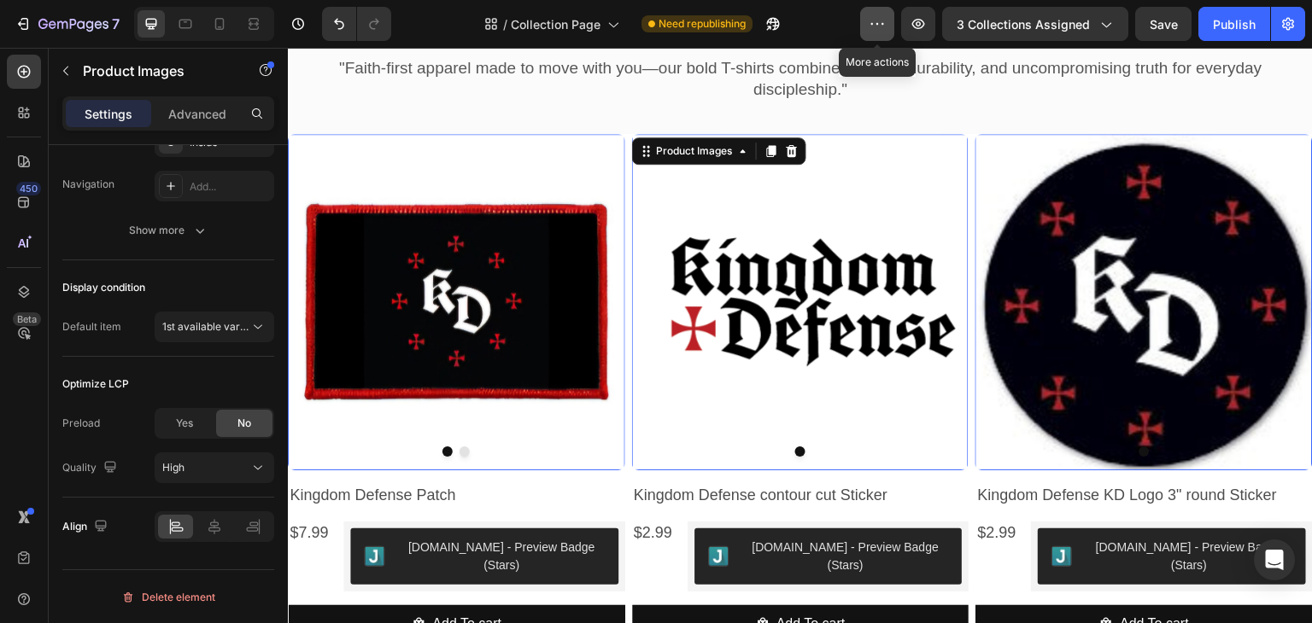
click at [889, 22] on button "button" at bounding box center [877, 24] width 34 height 34
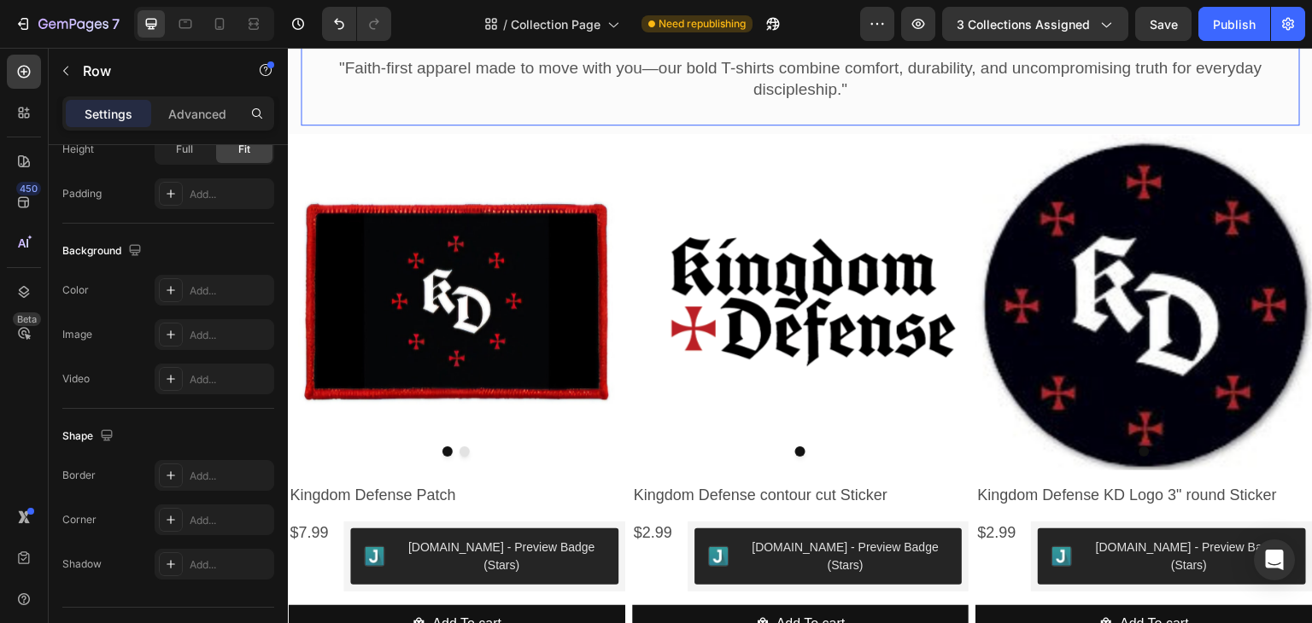
click at [838, 112] on div "Home Text block Icon T-Shirts Text block Row Hats, Patches, etc Collection Titl…" at bounding box center [800, 37] width 999 height 174
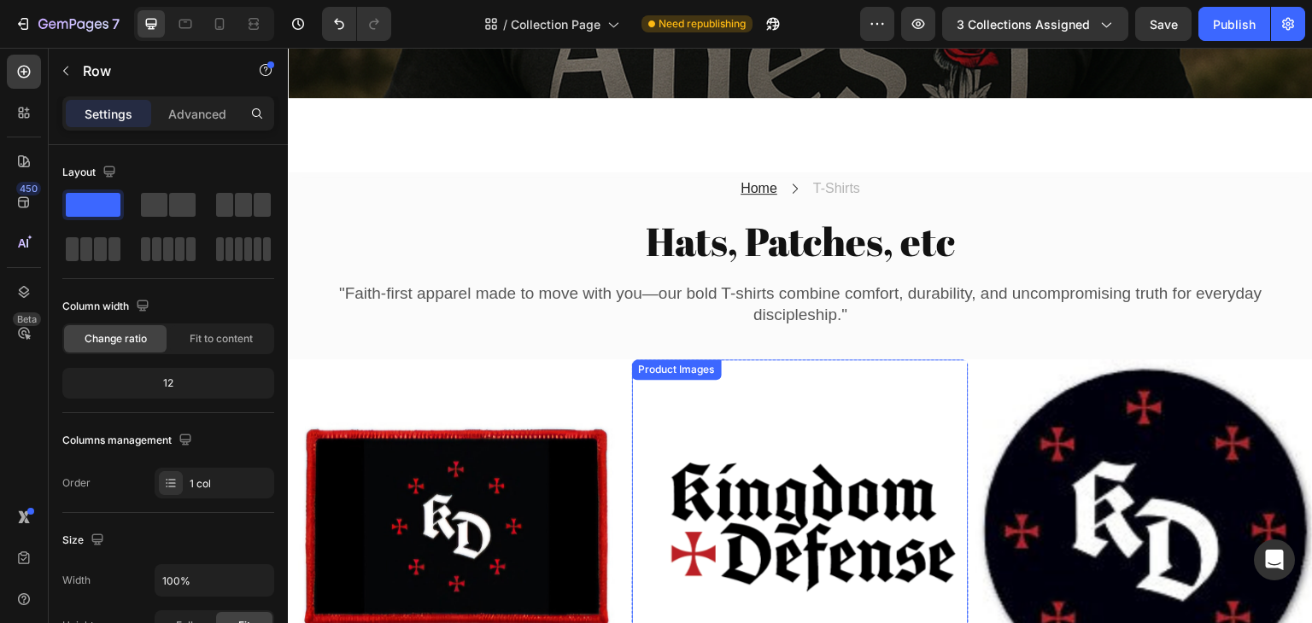
scroll to position [452, 0]
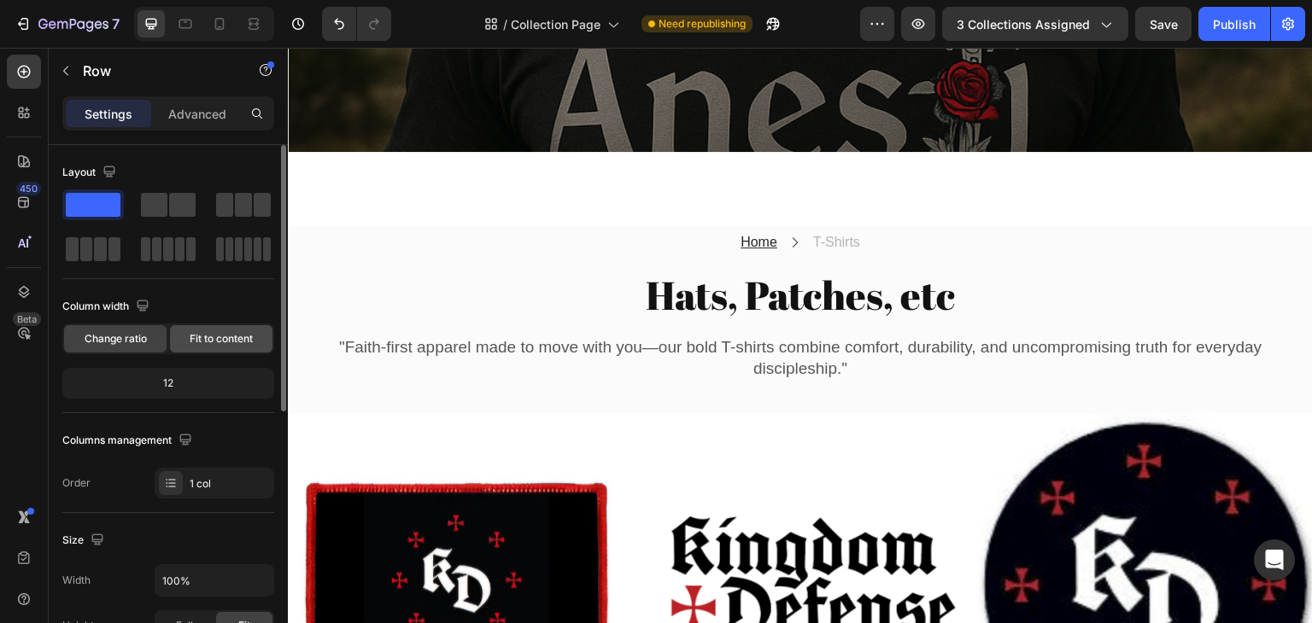
click at [224, 337] on span "Fit to content" at bounding box center [221, 338] width 63 height 15
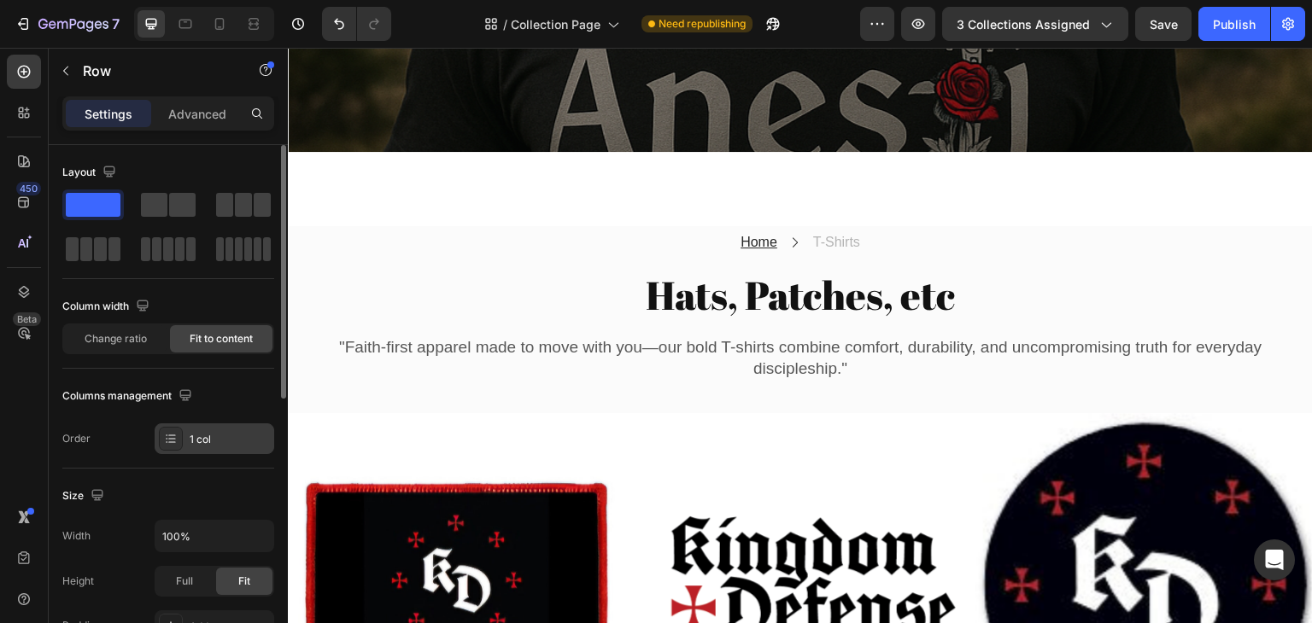
click at [215, 439] on div "1 col" at bounding box center [230, 439] width 80 height 15
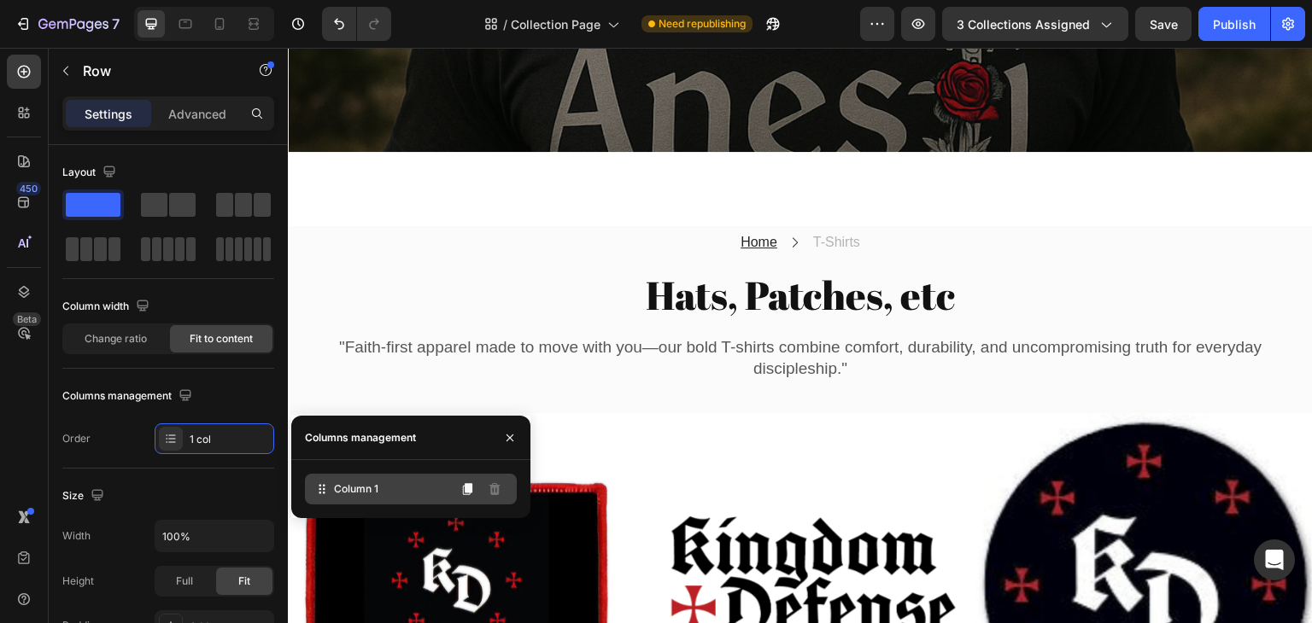
click at [374, 495] on span "Column 1" at bounding box center [356, 489] width 44 height 15
drag, startPoint x: 323, startPoint y: 488, endPoint x: 328, endPoint y: 459, distance: 29.5
click at [328, 458] on div "Columns management Column 1" at bounding box center [410, 467] width 239 height 102
click at [366, 491] on span "Column 1" at bounding box center [356, 489] width 44 height 15
click at [512, 428] on button "button" at bounding box center [509, 437] width 27 height 27
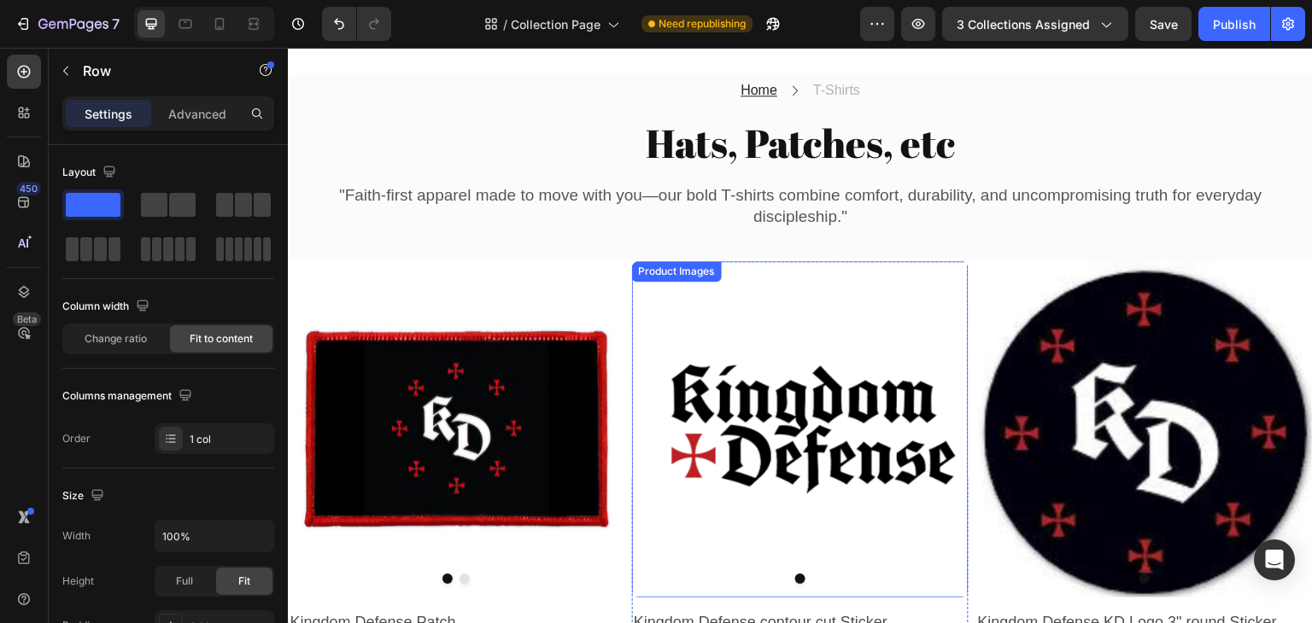
scroll to position [623, 0]
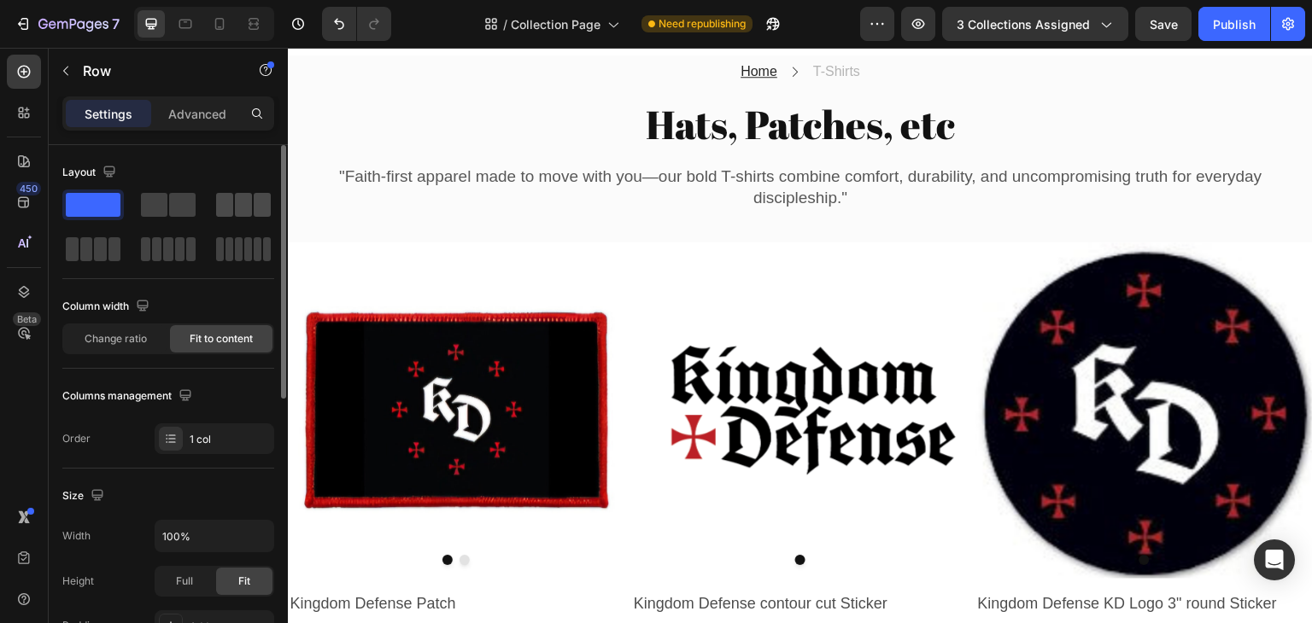
click at [246, 201] on span at bounding box center [243, 205] width 17 height 24
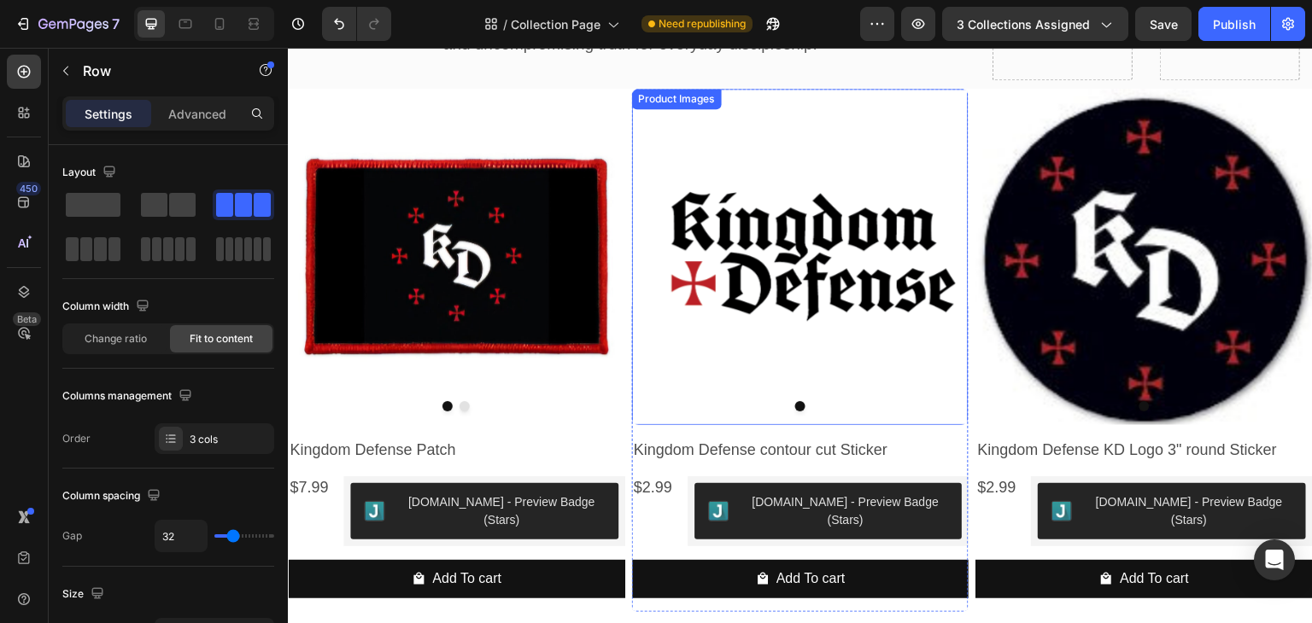
scroll to position [537, 0]
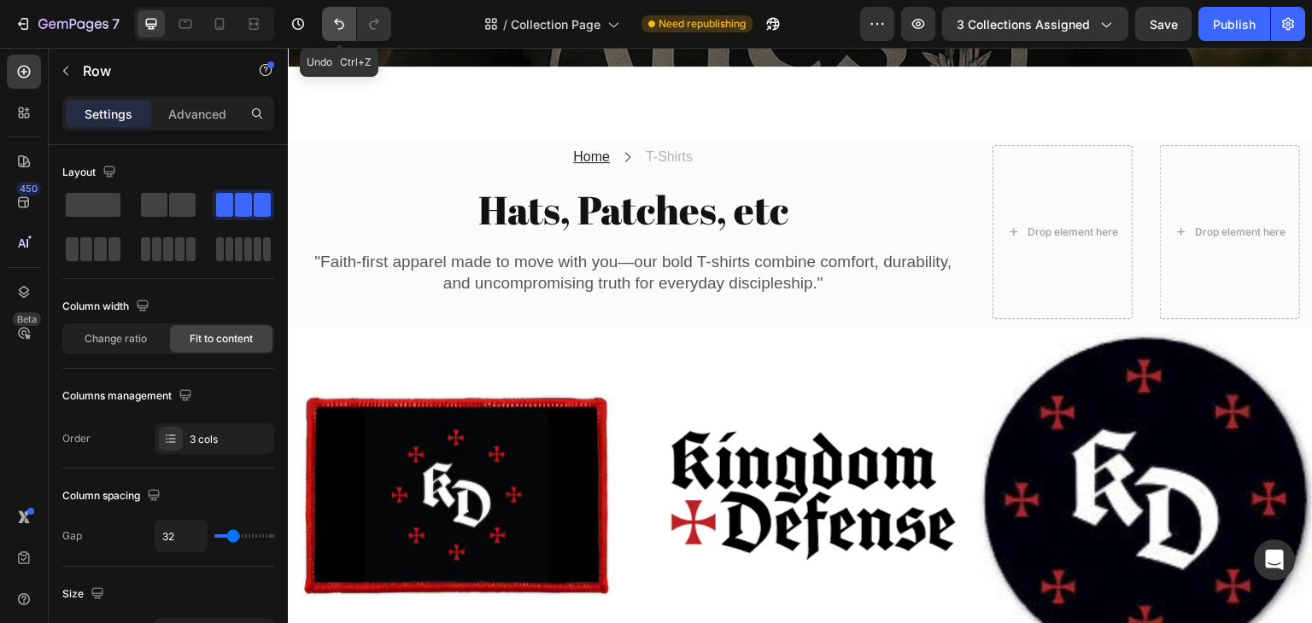
click at [345, 23] on icon "Undo/Redo" at bounding box center [339, 23] width 17 height 17
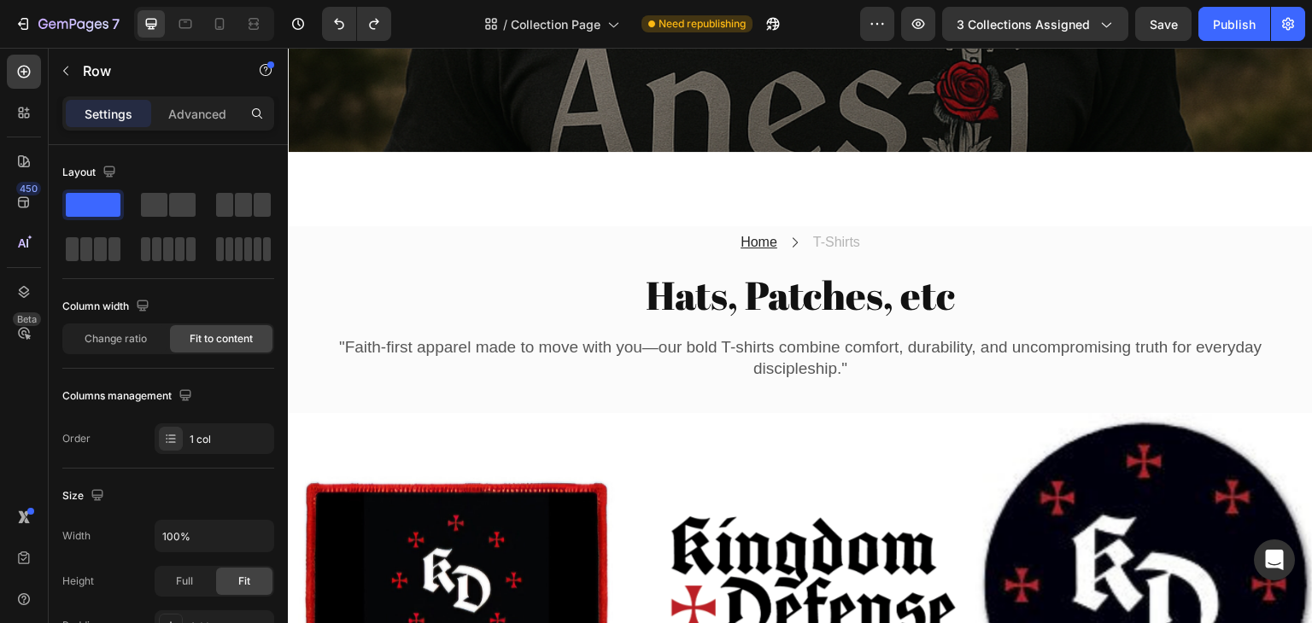
scroll to position [623, 0]
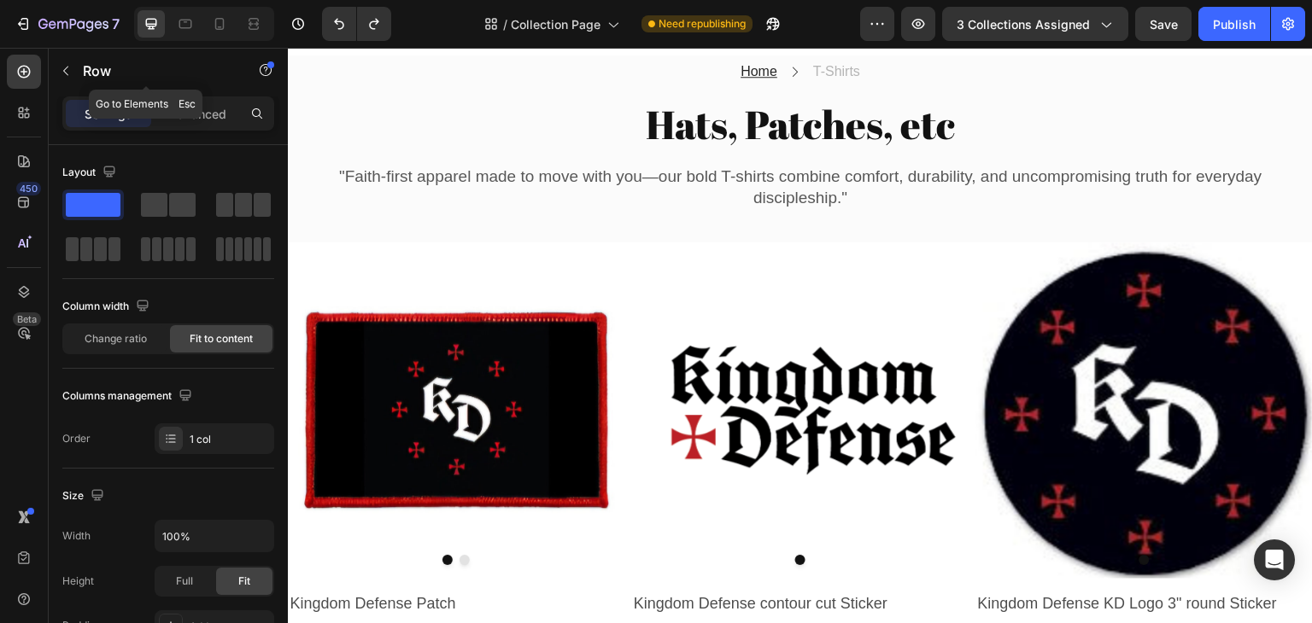
click at [89, 66] on p "Row" at bounding box center [155, 71] width 145 height 20
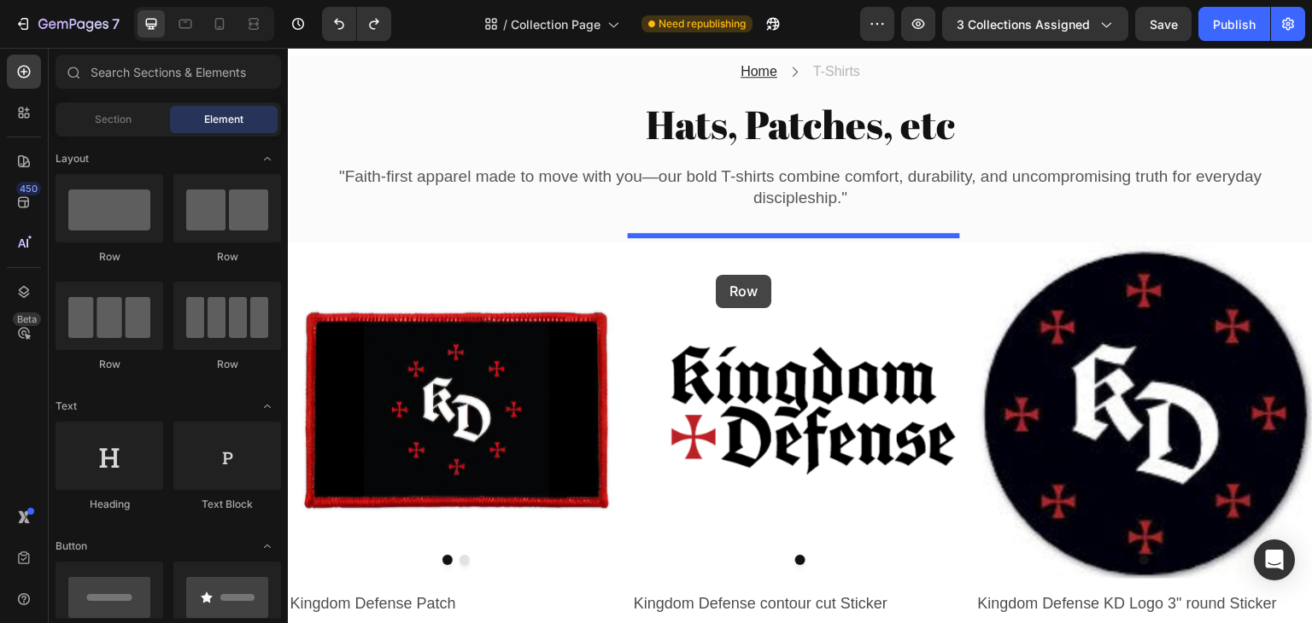
drag, startPoint x: 412, startPoint y: 363, endPoint x: 716, endPoint y: 275, distance: 316.5
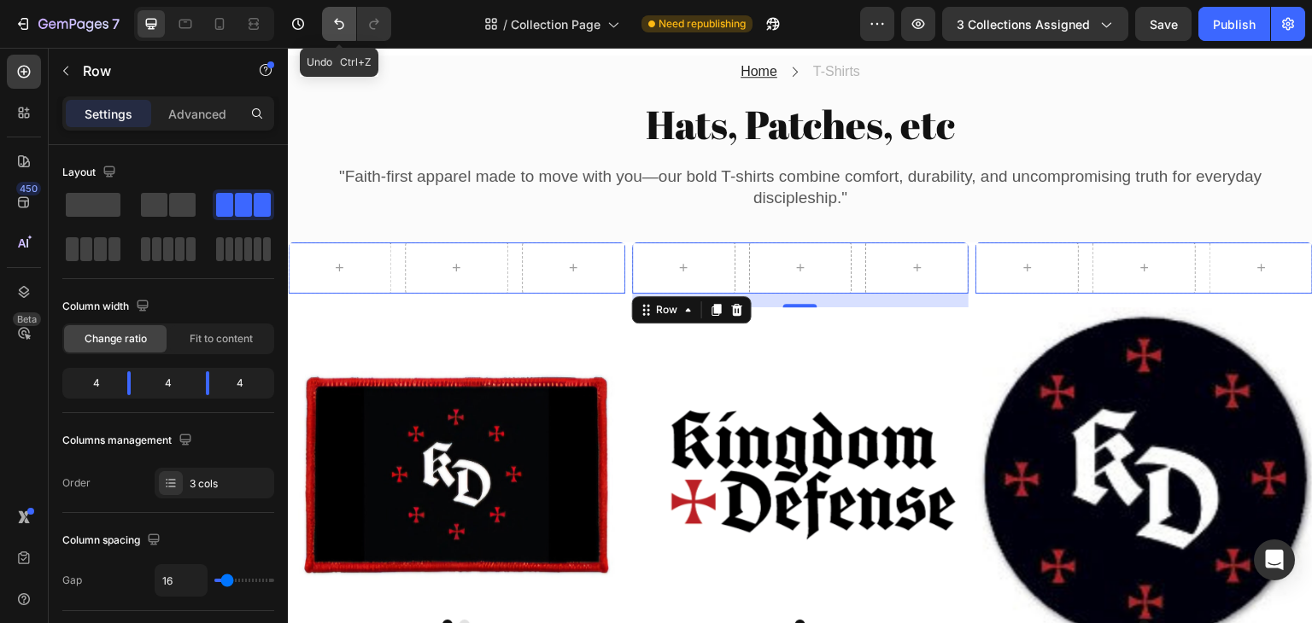
click at [340, 18] on icon "Undo/Redo" at bounding box center [339, 23] width 17 height 17
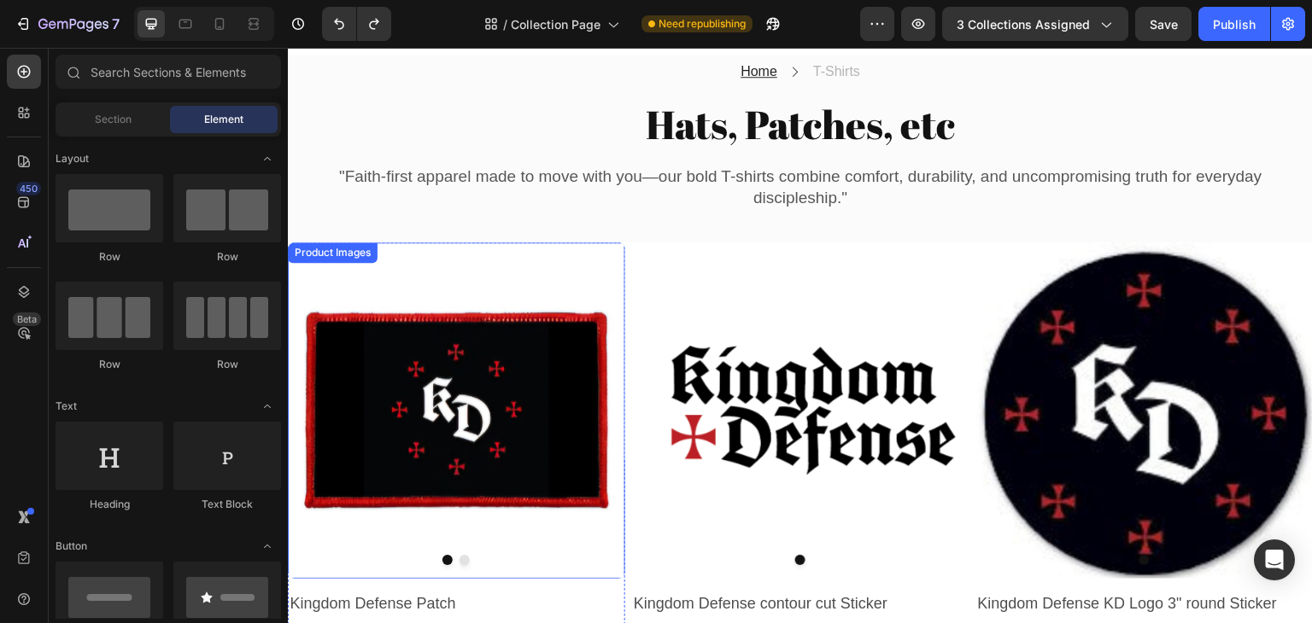
click at [343, 247] on div "Product Images" at bounding box center [332, 252] width 83 height 15
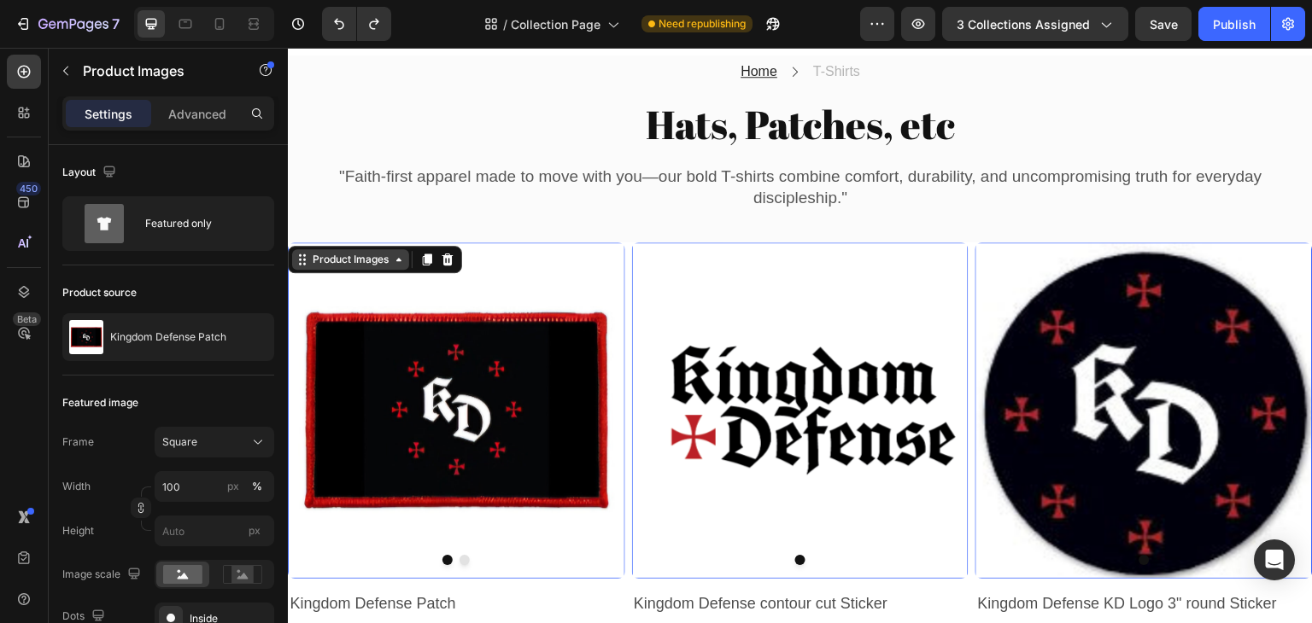
click at [351, 260] on div "Product Images" at bounding box center [350, 259] width 83 height 15
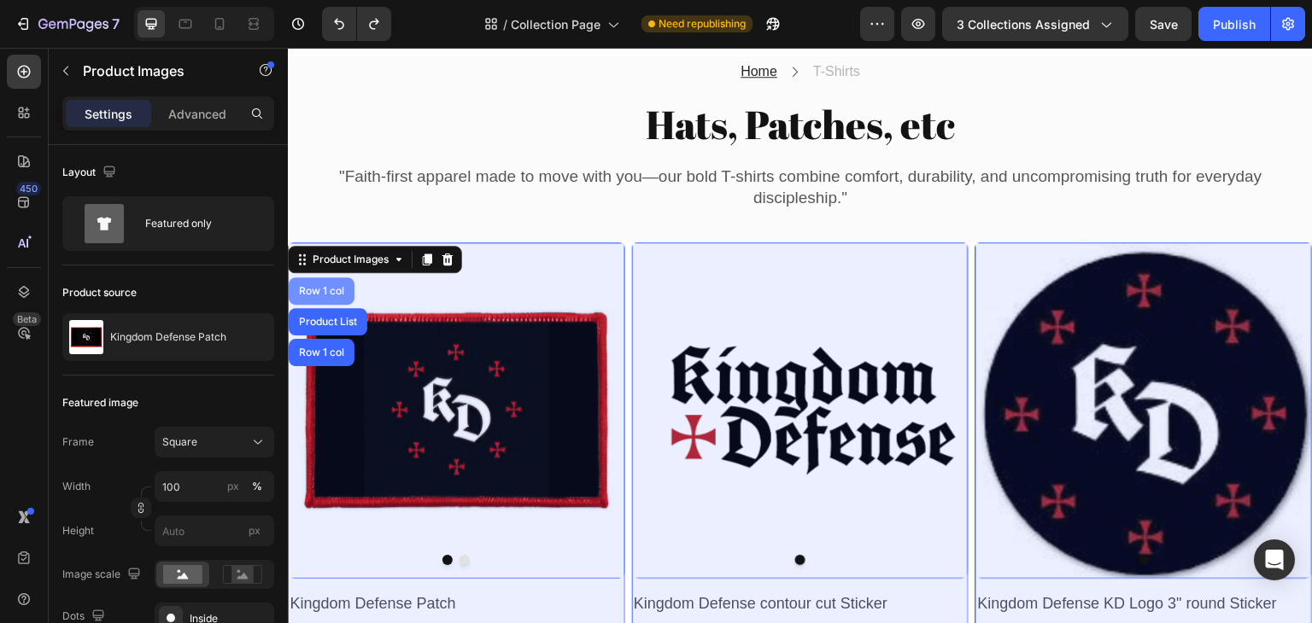
click at [328, 286] on div "Row 1 col" at bounding box center [322, 291] width 52 height 10
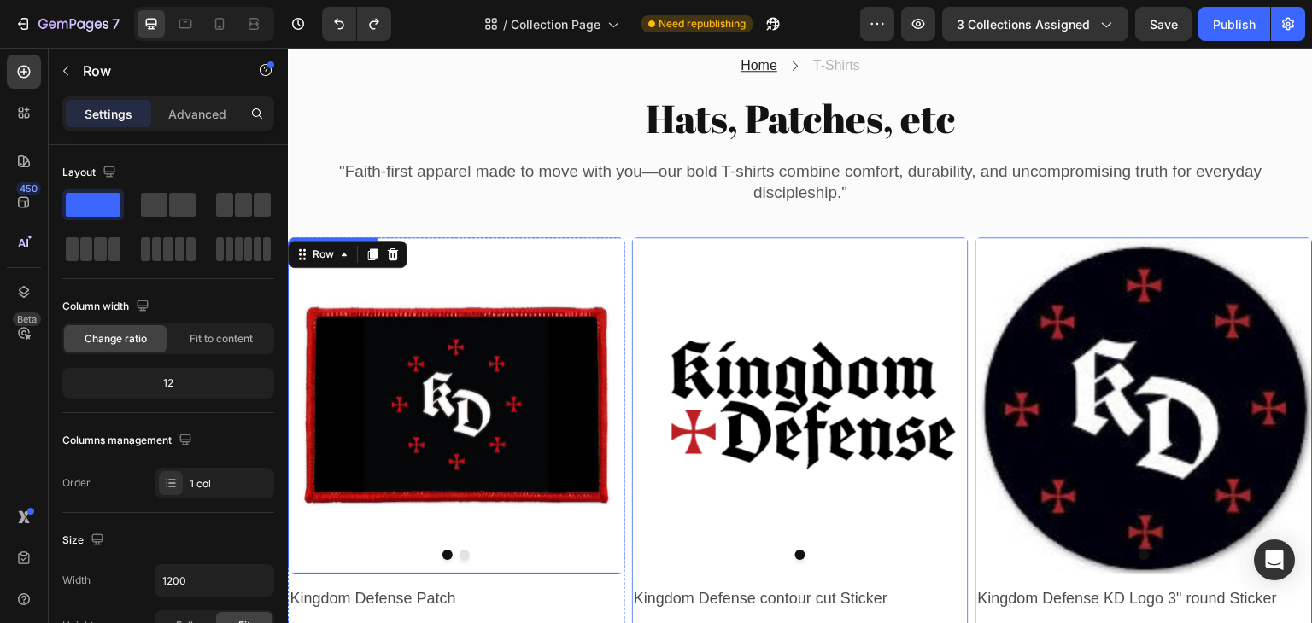
scroll to position [537, 0]
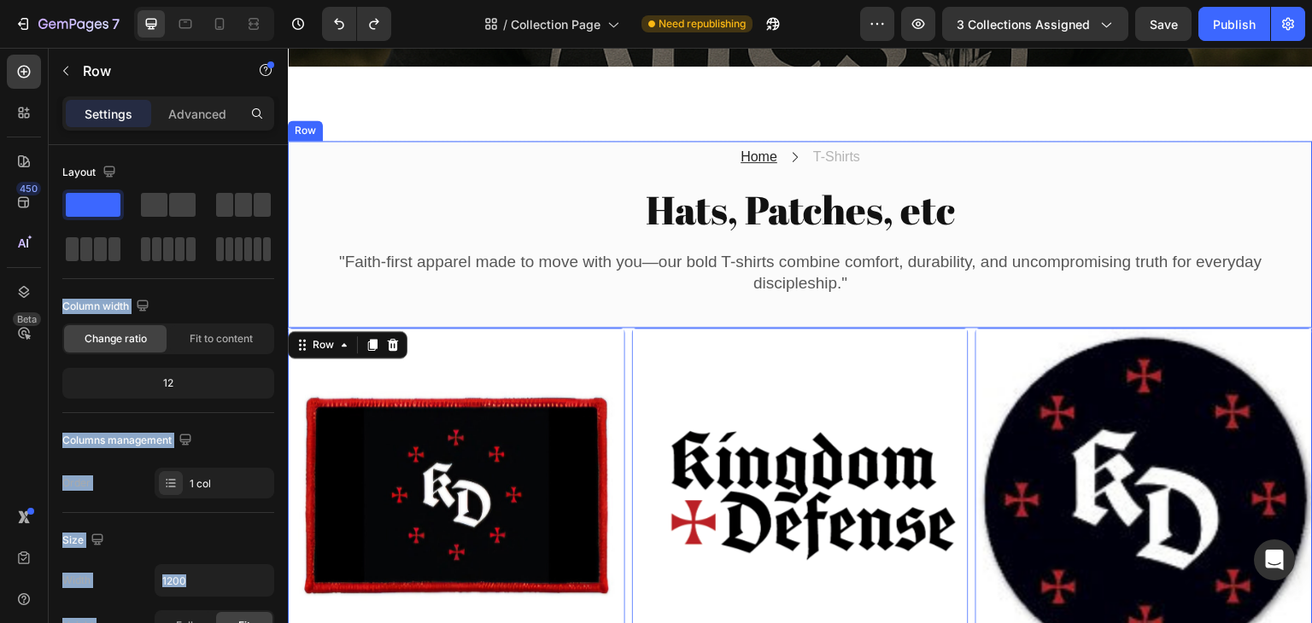
drag, startPoint x: 387, startPoint y: 250, endPoint x: 653, endPoint y: 314, distance: 274.1
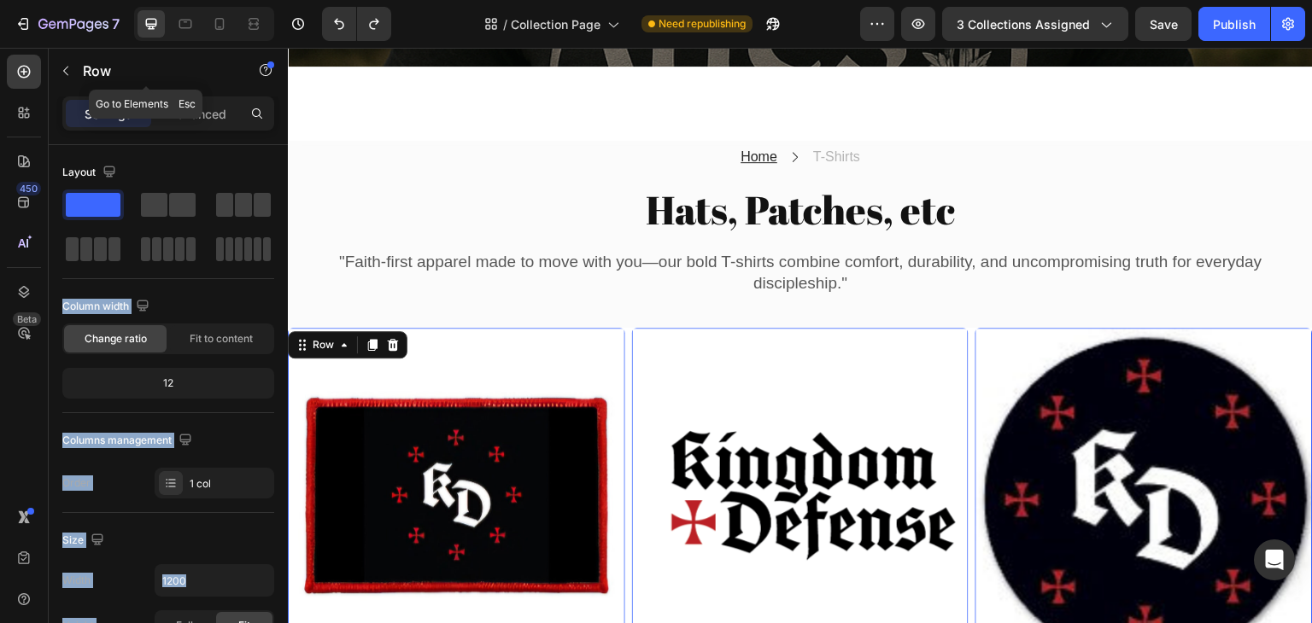
click at [85, 65] on p "Row" at bounding box center [155, 71] width 145 height 20
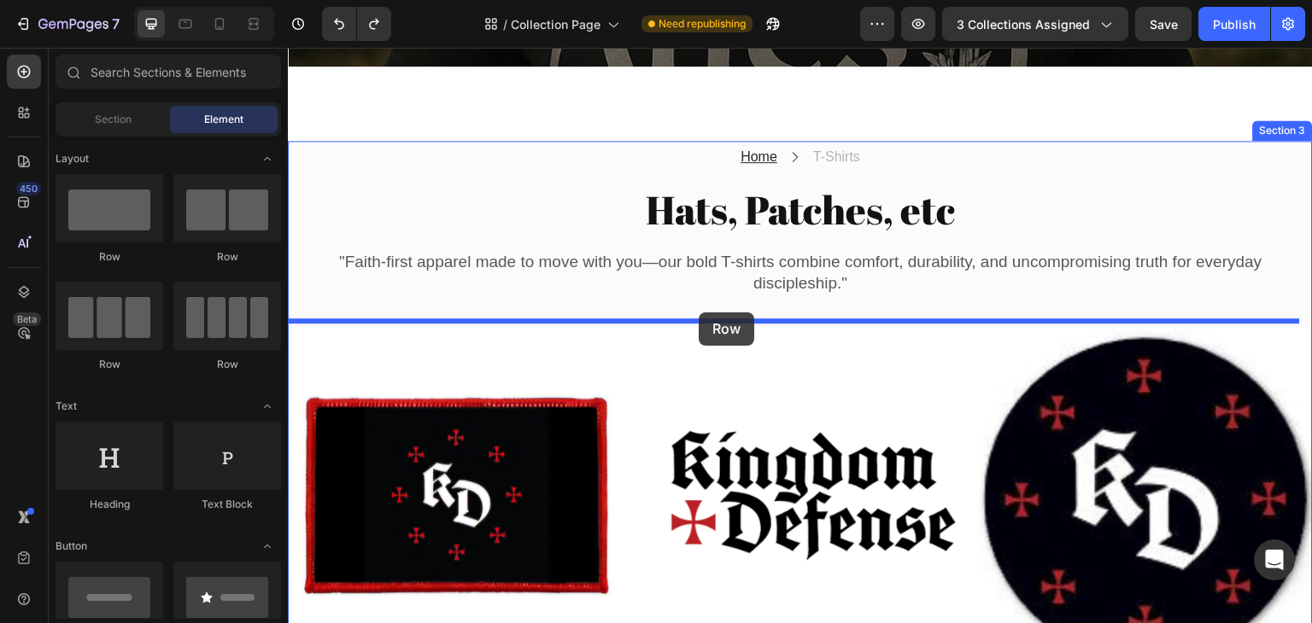
drag, startPoint x: 415, startPoint y: 259, endPoint x: 699, endPoint y: 313, distance: 288.6
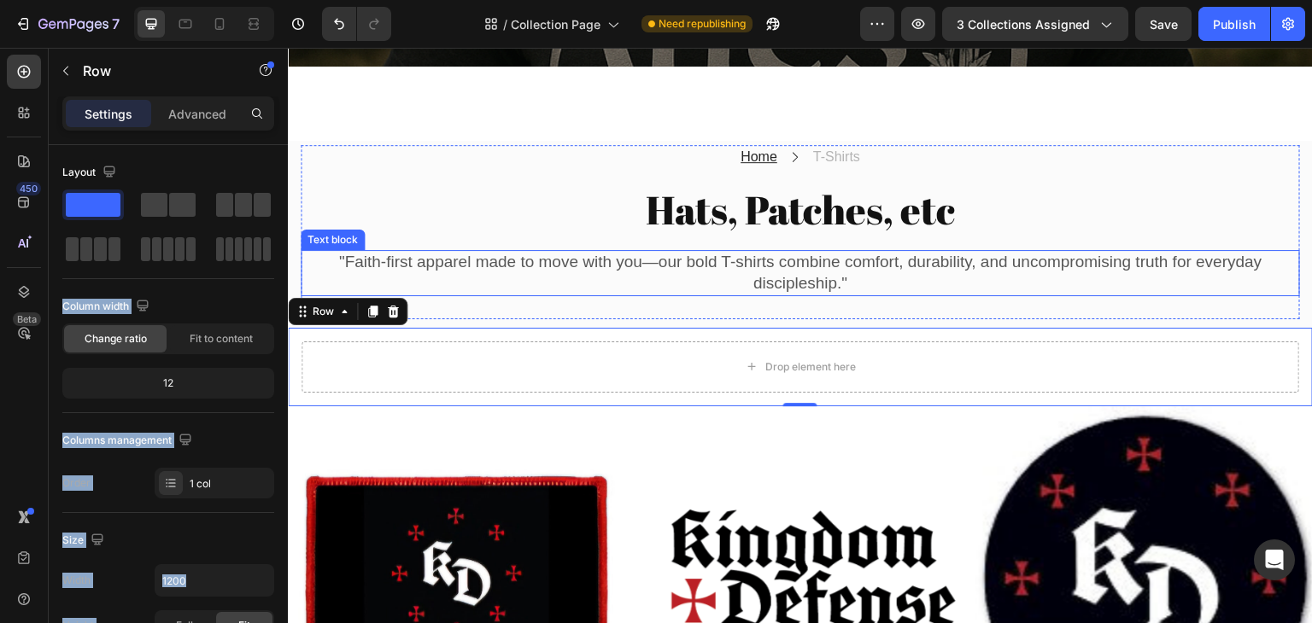
drag, startPoint x: 536, startPoint y: 248, endPoint x: 420, endPoint y: 234, distance: 116.1
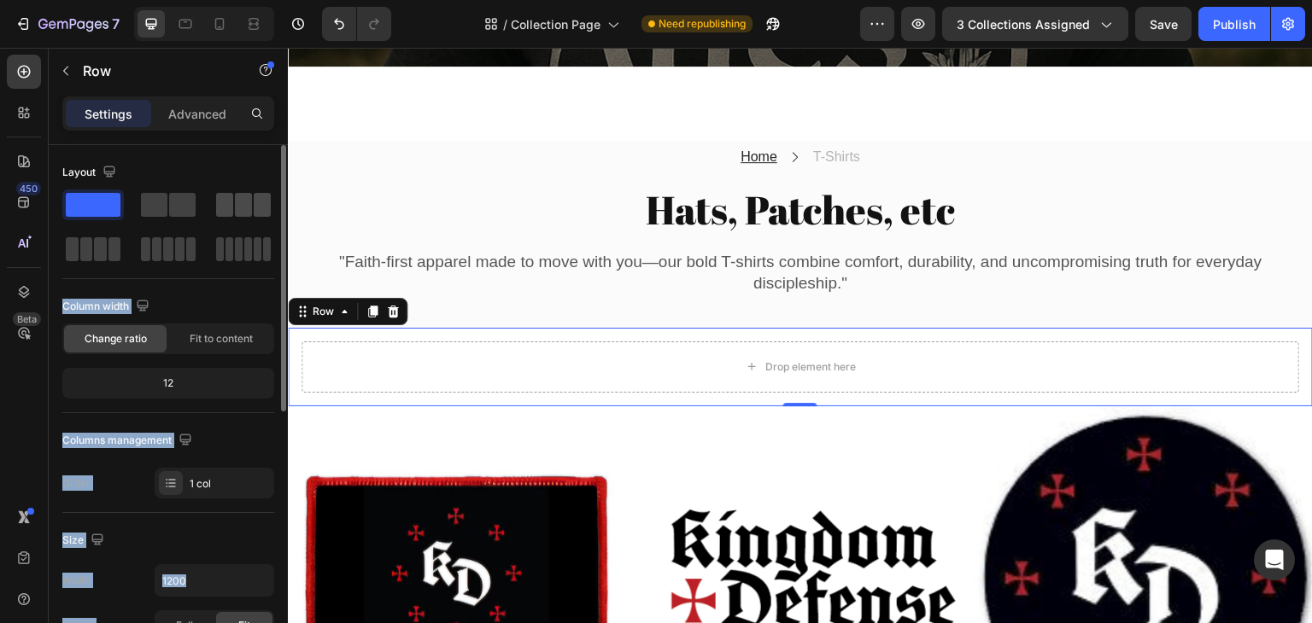
click at [254, 202] on span at bounding box center [262, 205] width 17 height 24
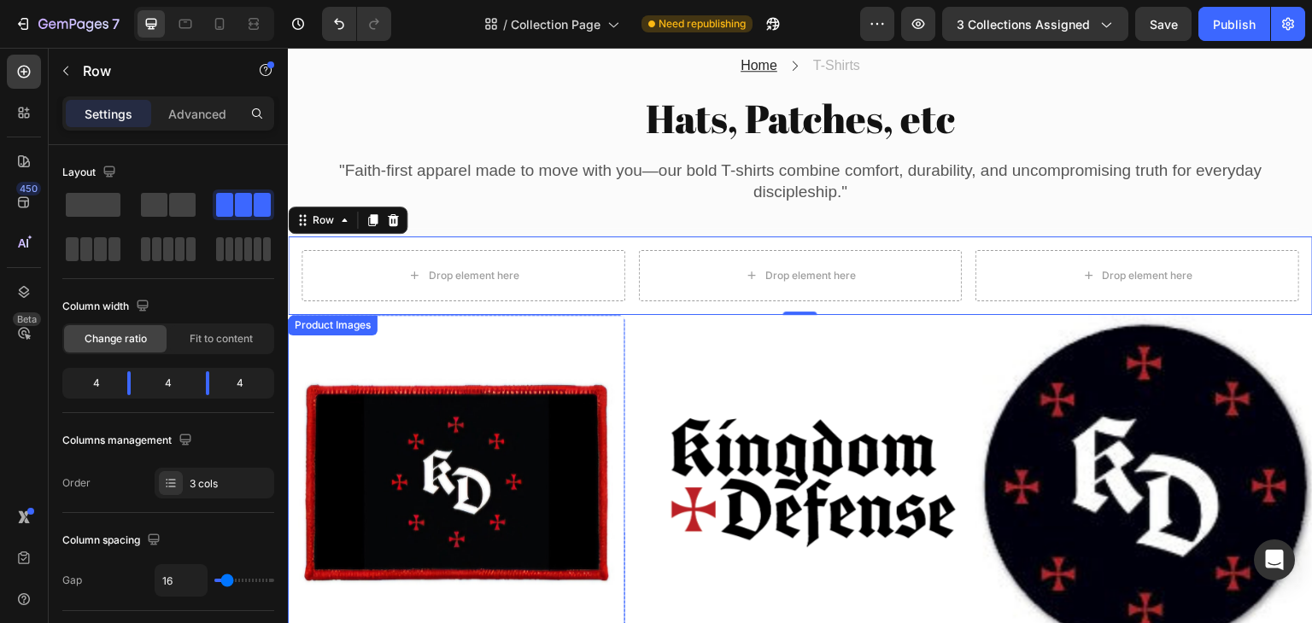
scroll to position [623, 0]
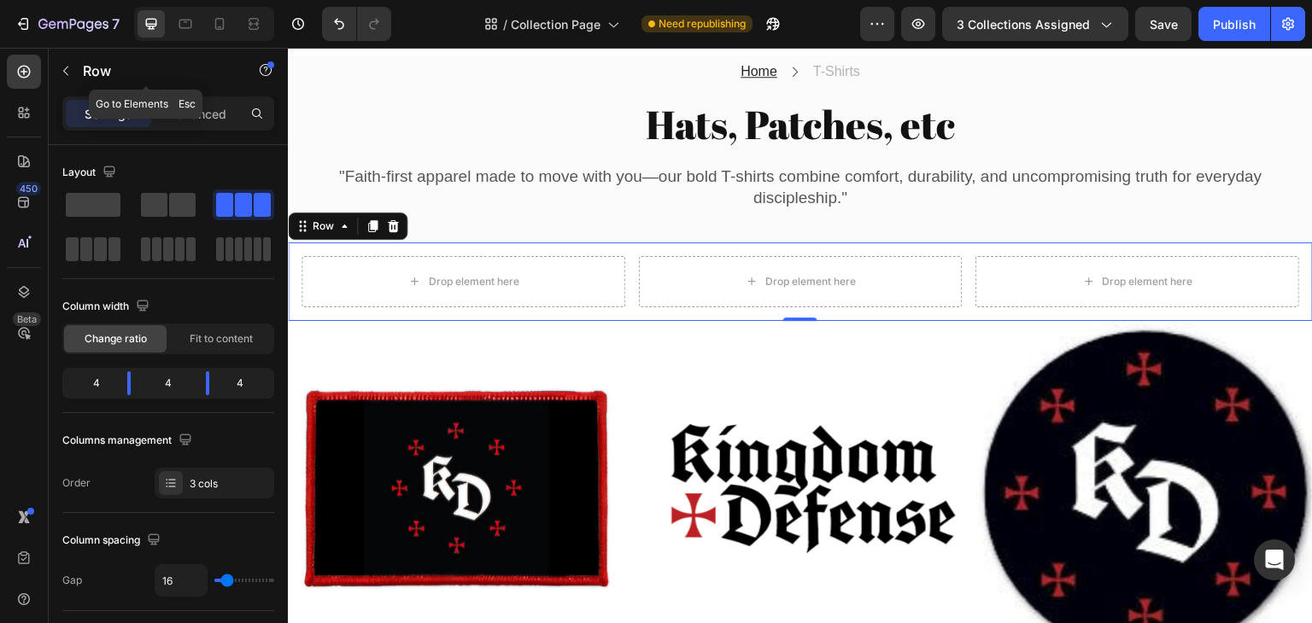
click at [71, 73] on icon "button" at bounding box center [66, 71] width 14 height 14
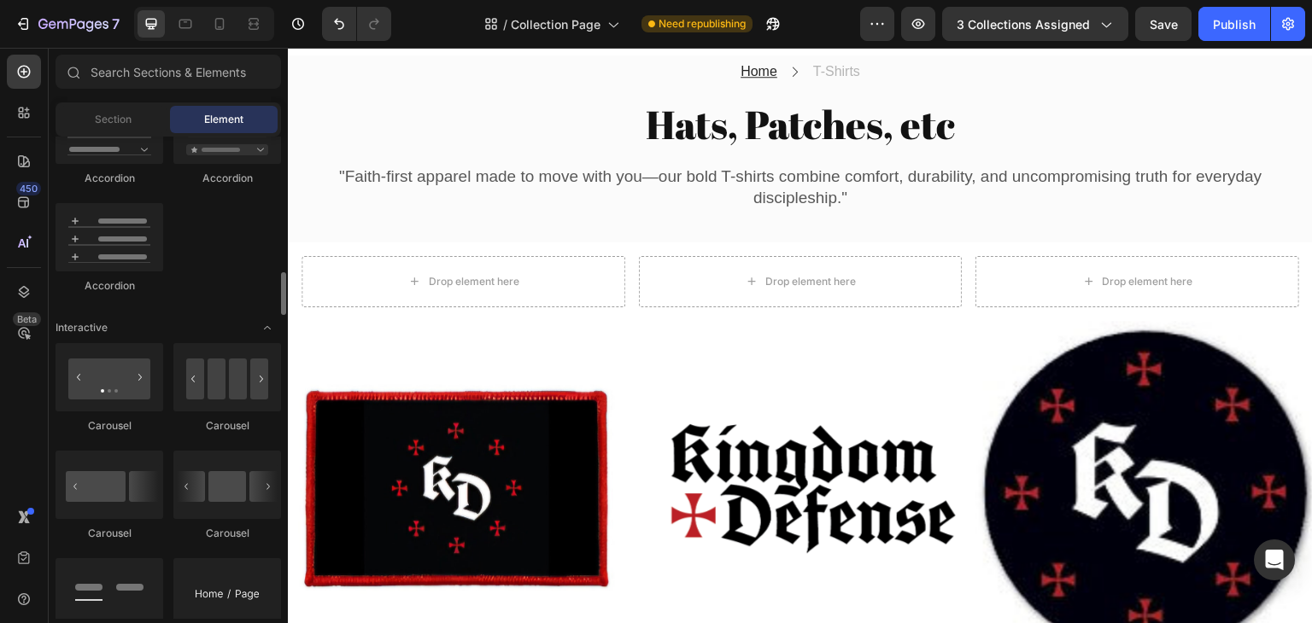
scroll to position [1708, 0]
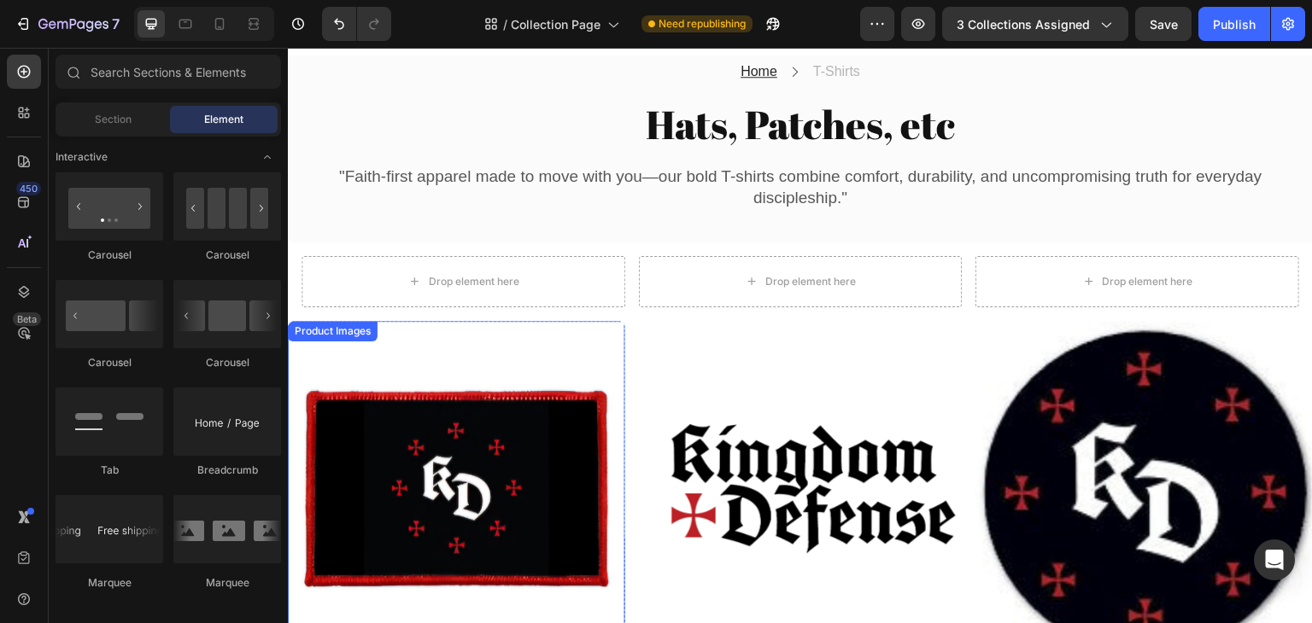
click at [321, 329] on div "Product Images" at bounding box center [332, 331] width 83 height 15
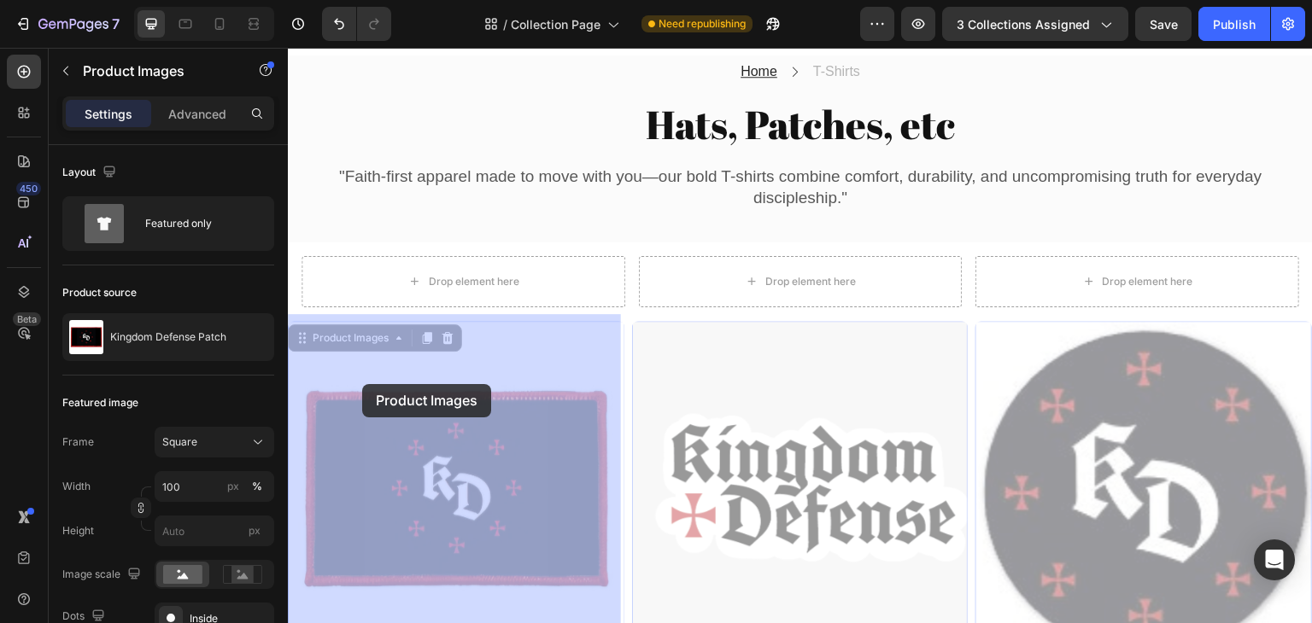
drag, startPoint x: 325, startPoint y: 332, endPoint x: 362, endPoint y: 384, distance: 63.7
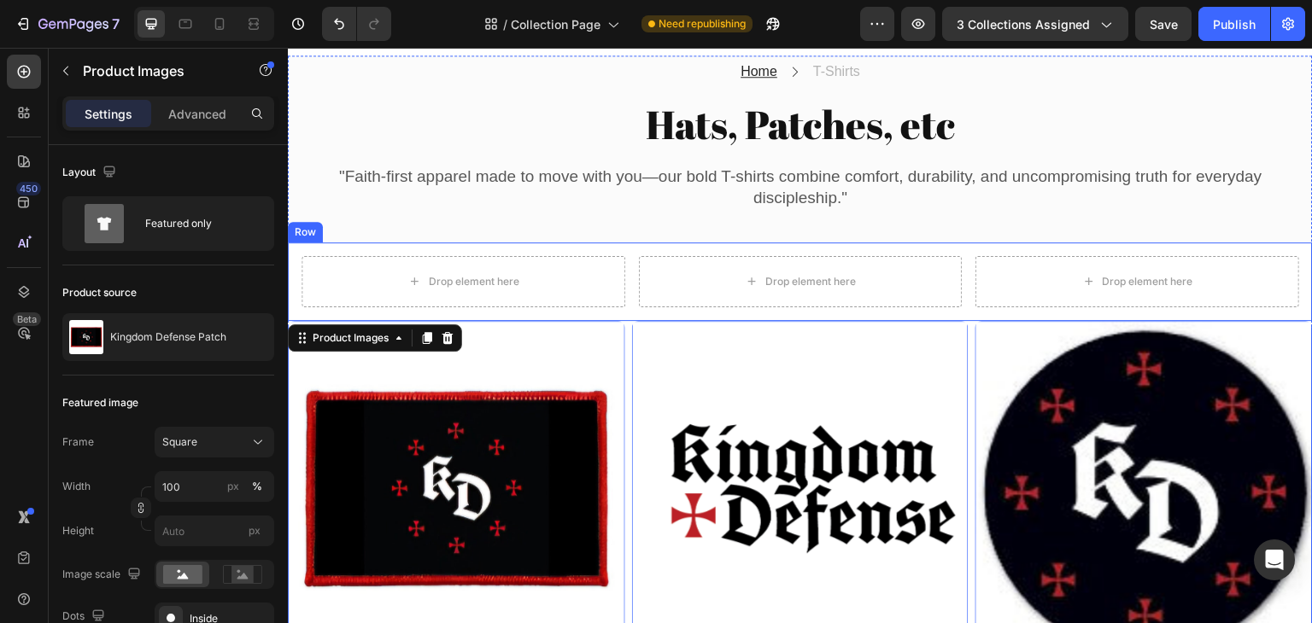
click at [629, 273] on div "Drop element here Drop element here Drop element here Row" at bounding box center [800, 282] width 1025 height 79
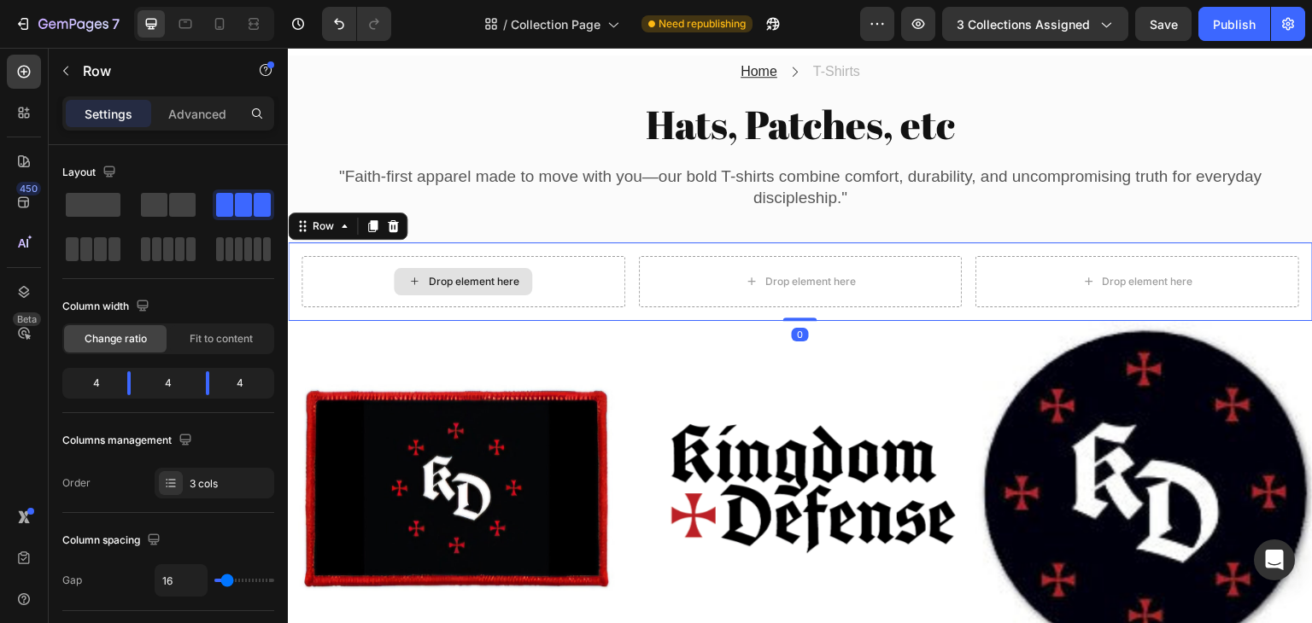
click at [558, 273] on div "Drop element here" at bounding box center [463, 281] width 324 height 51
click at [327, 220] on div "Row" at bounding box center [323, 226] width 28 height 15
click at [94, 209] on span at bounding box center [93, 205] width 55 height 24
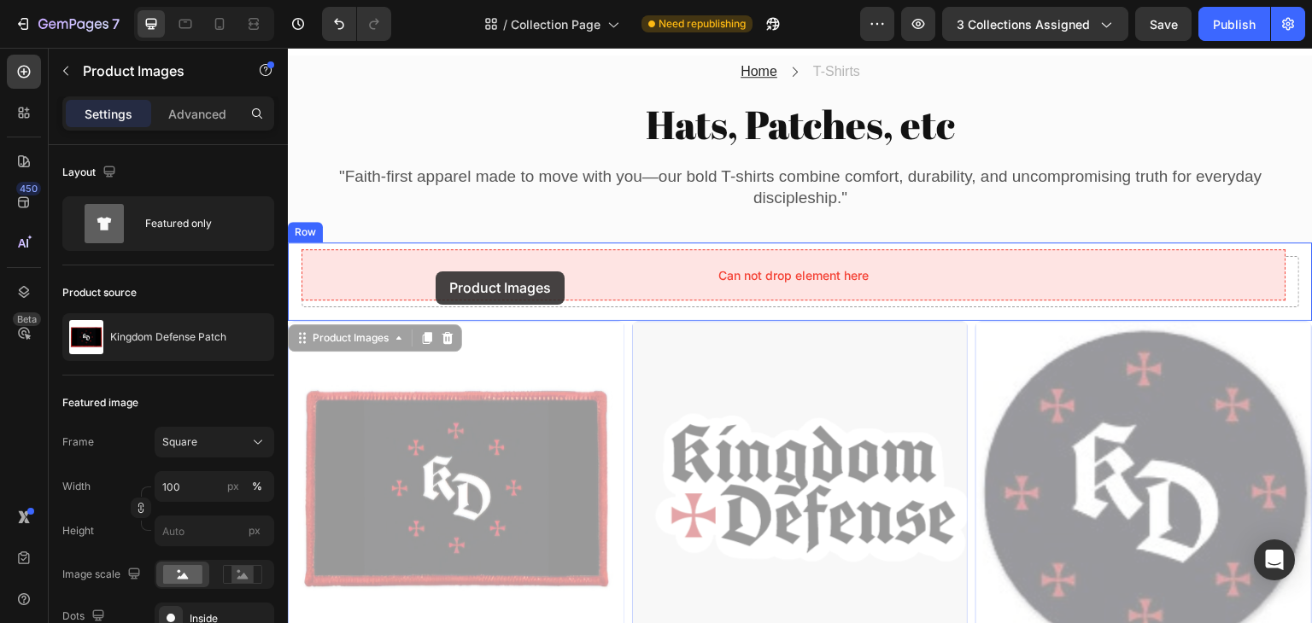
drag, startPoint x: 348, startPoint y: 327, endPoint x: 436, endPoint y: 272, distance: 103.3
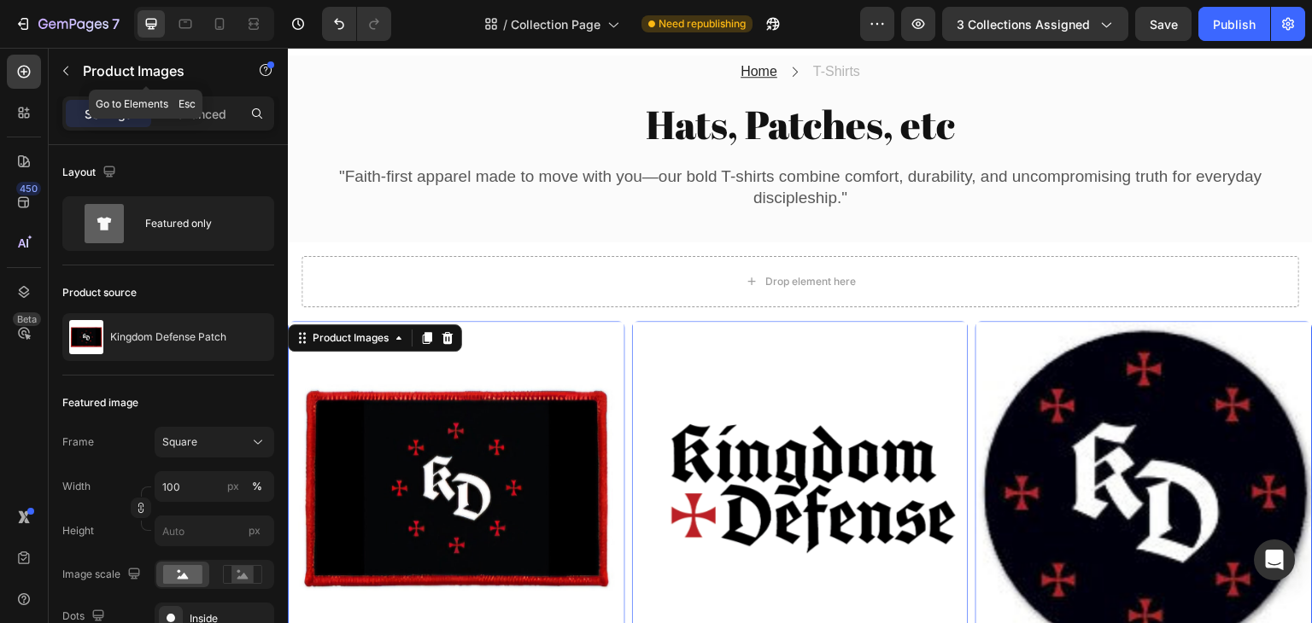
click at [65, 66] on icon "button" at bounding box center [66, 71] width 14 height 14
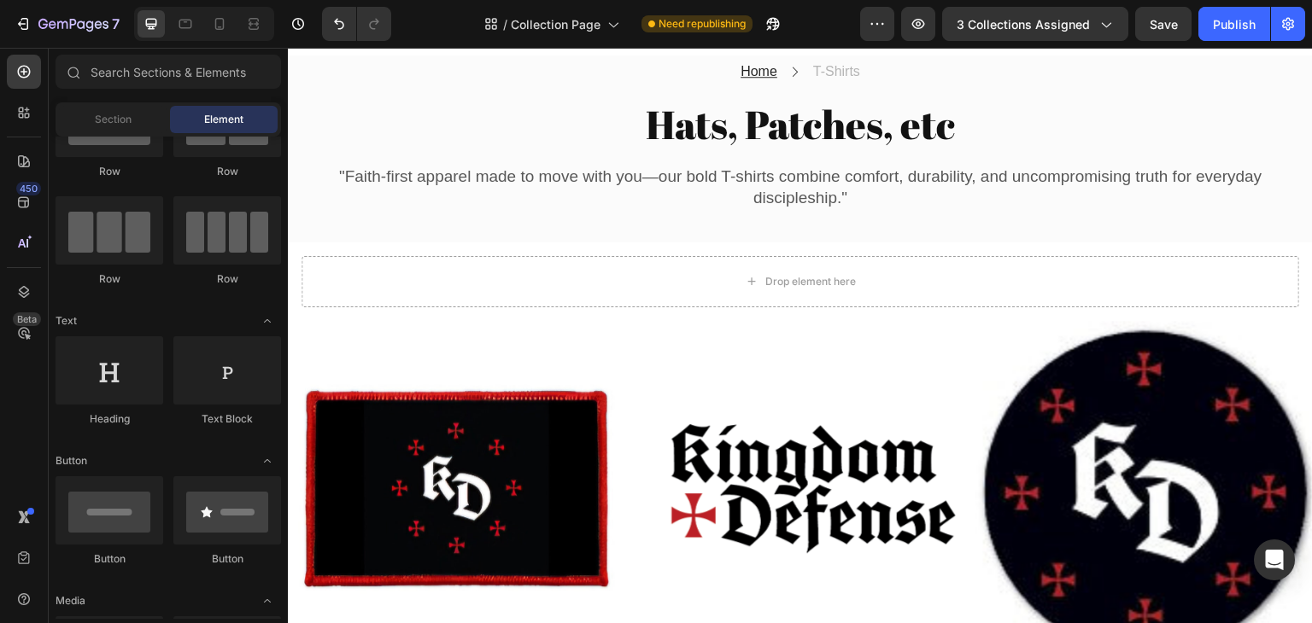
scroll to position [0, 0]
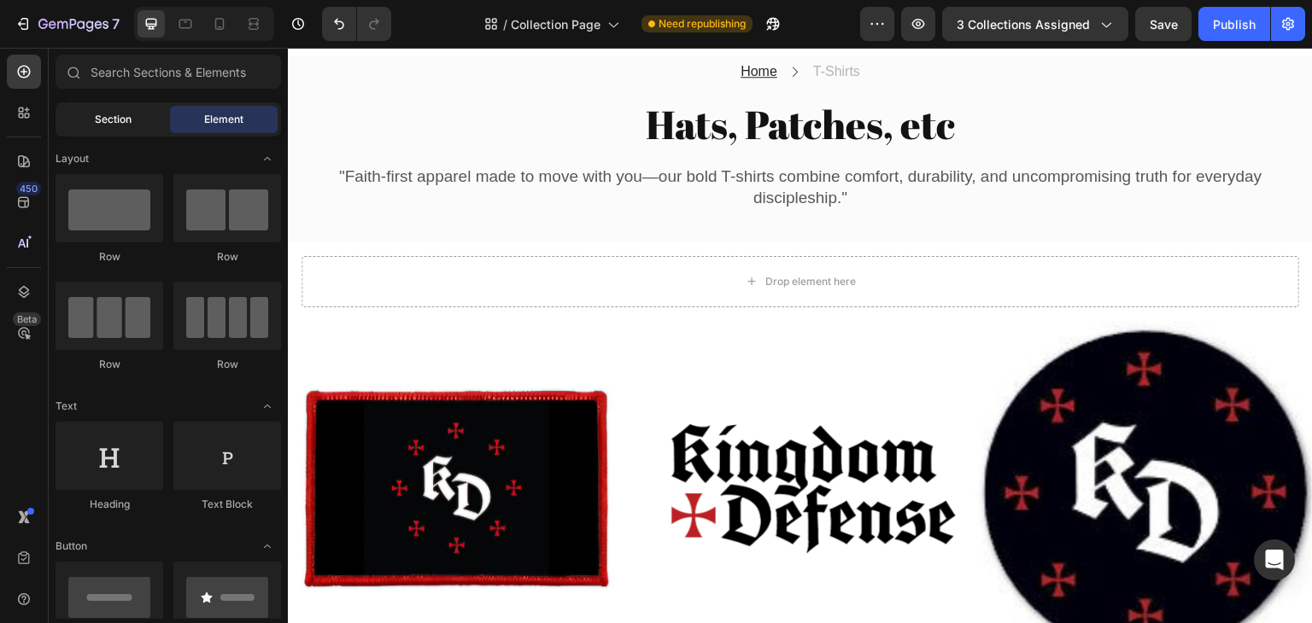
click at [120, 114] on span "Section" at bounding box center [113, 119] width 37 height 15
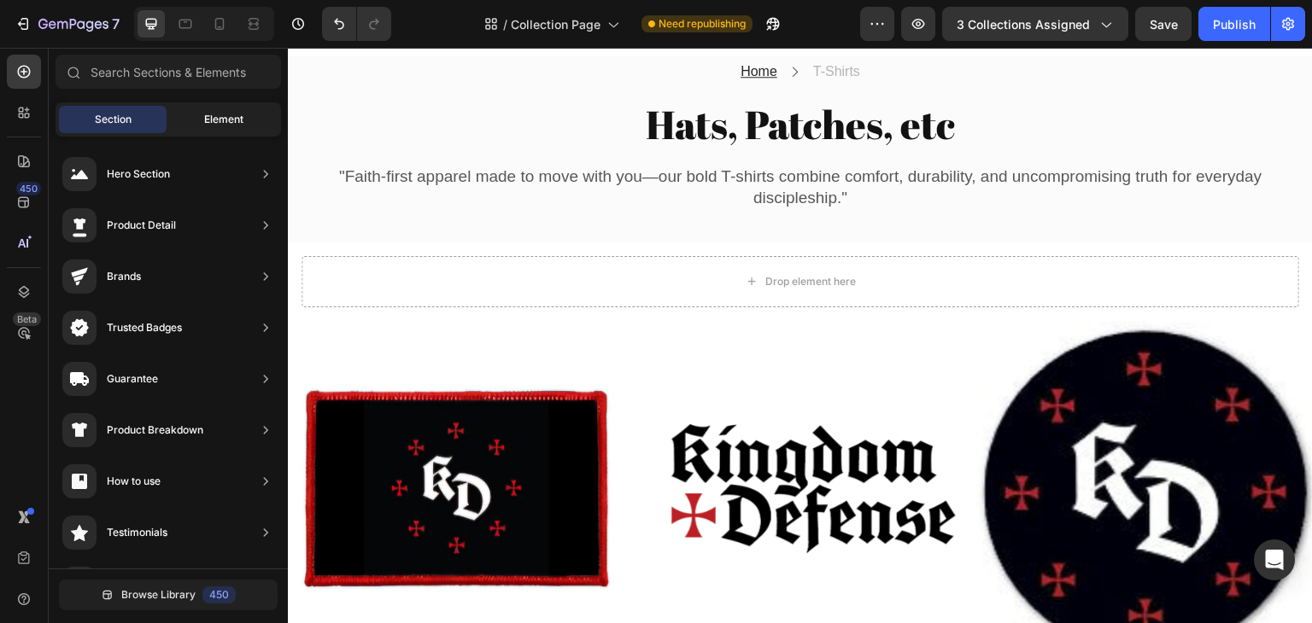
click at [221, 123] on span "Element" at bounding box center [223, 119] width 39 height 15
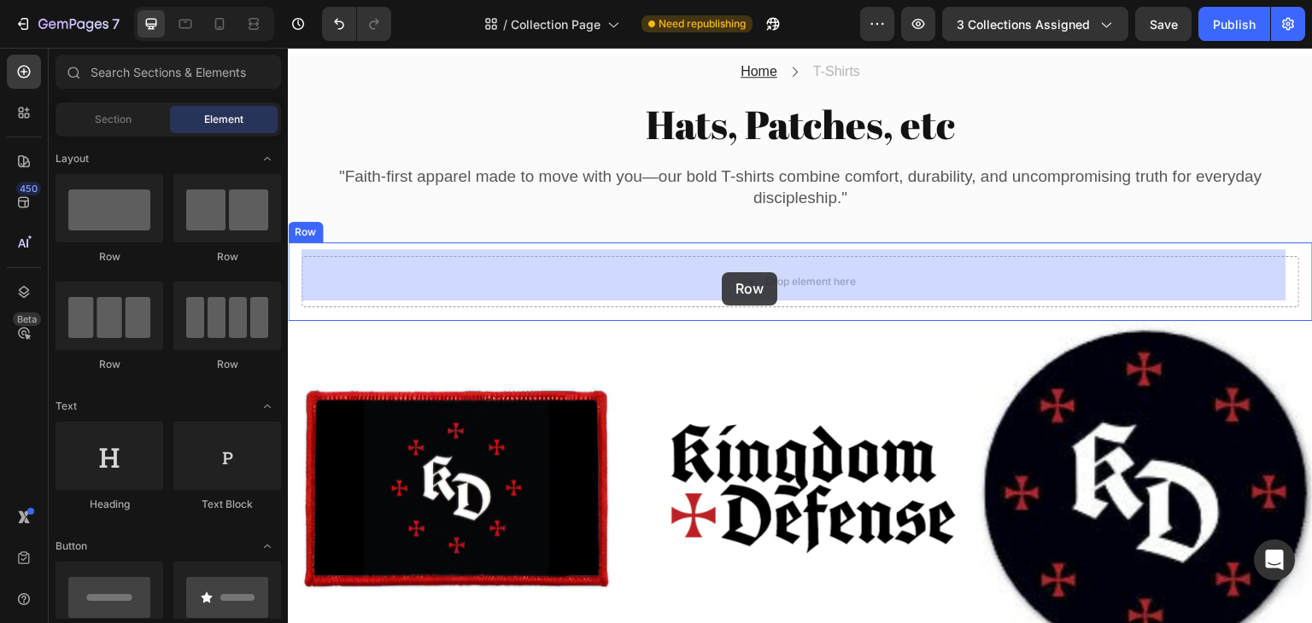
drag, startPoint x: 418, startPoint y: 378, endPoint x: 729, endPoint y: 272, distance: 329.5
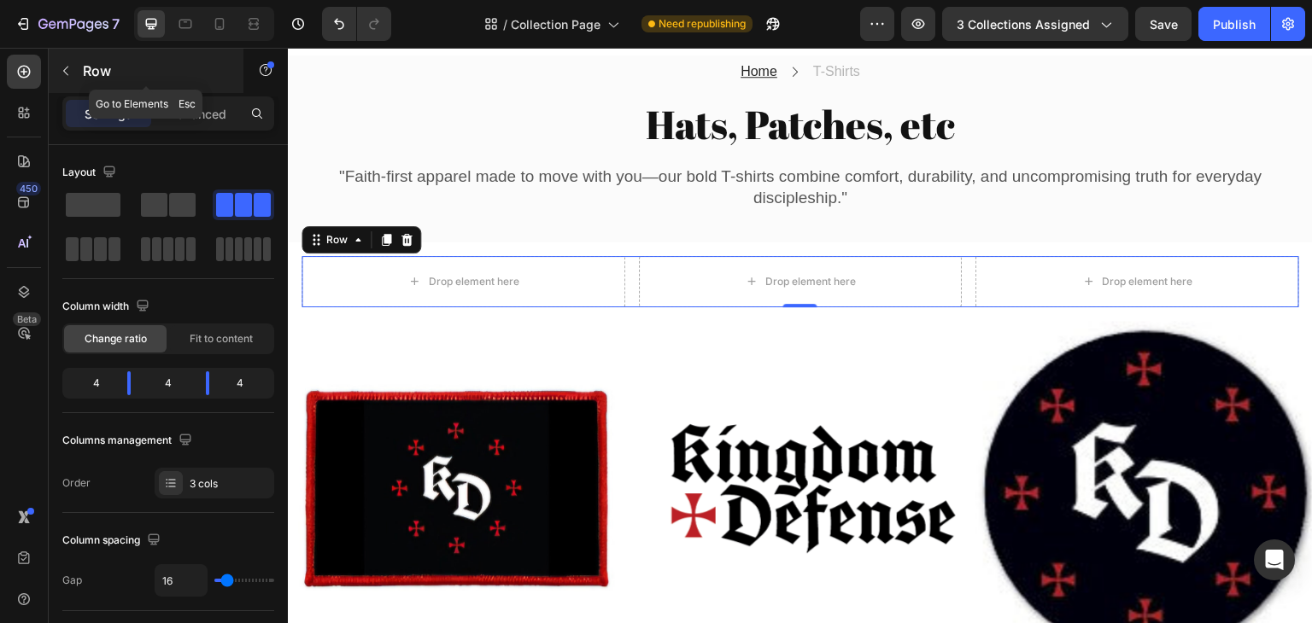
click at [84, 67] on p "Row" at bounding box center [155, 71] width 145 height 20
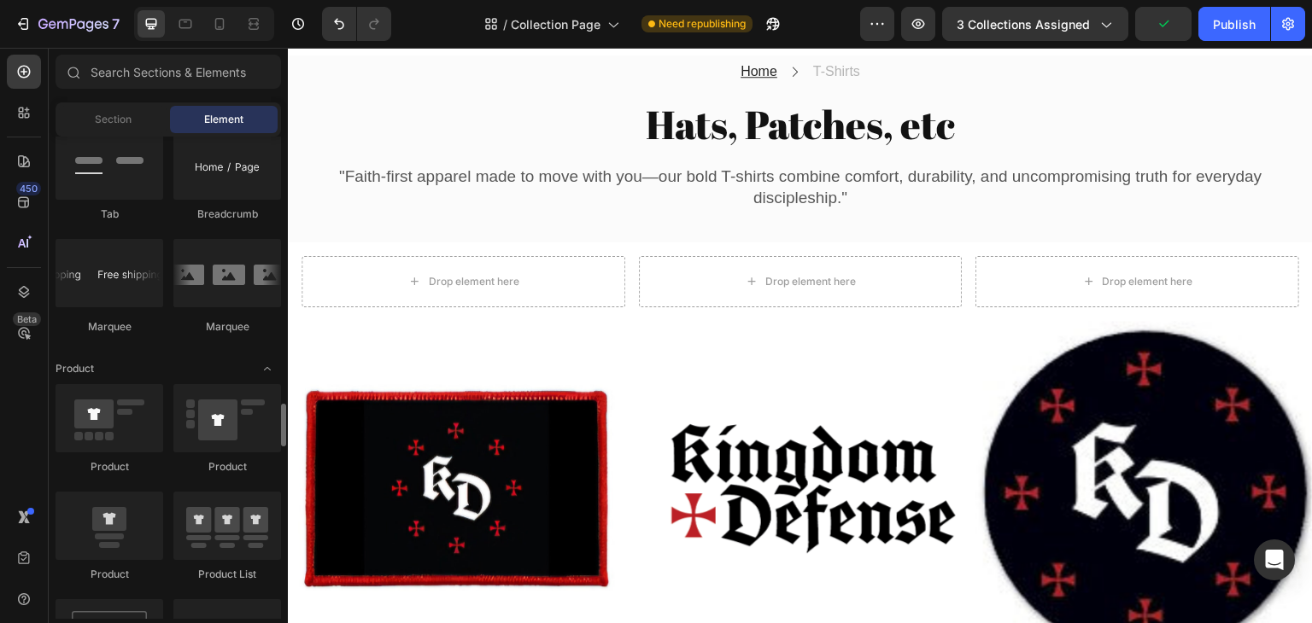
scroll to position [2135, 0]
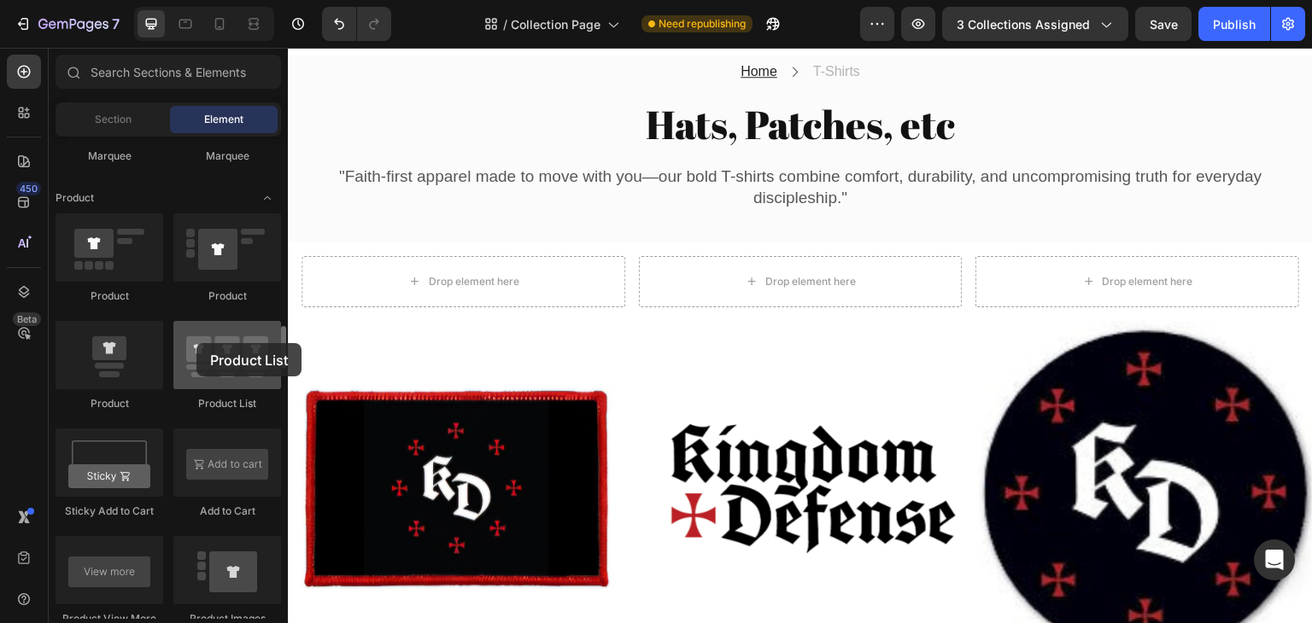
drag, startPoint x: 216, startPoint y: 371, endPoint x: 196, endPoint y: 343, distance: 33.7
click at [196, 343] on div at bounding box center [227, 355] width 108 height 68
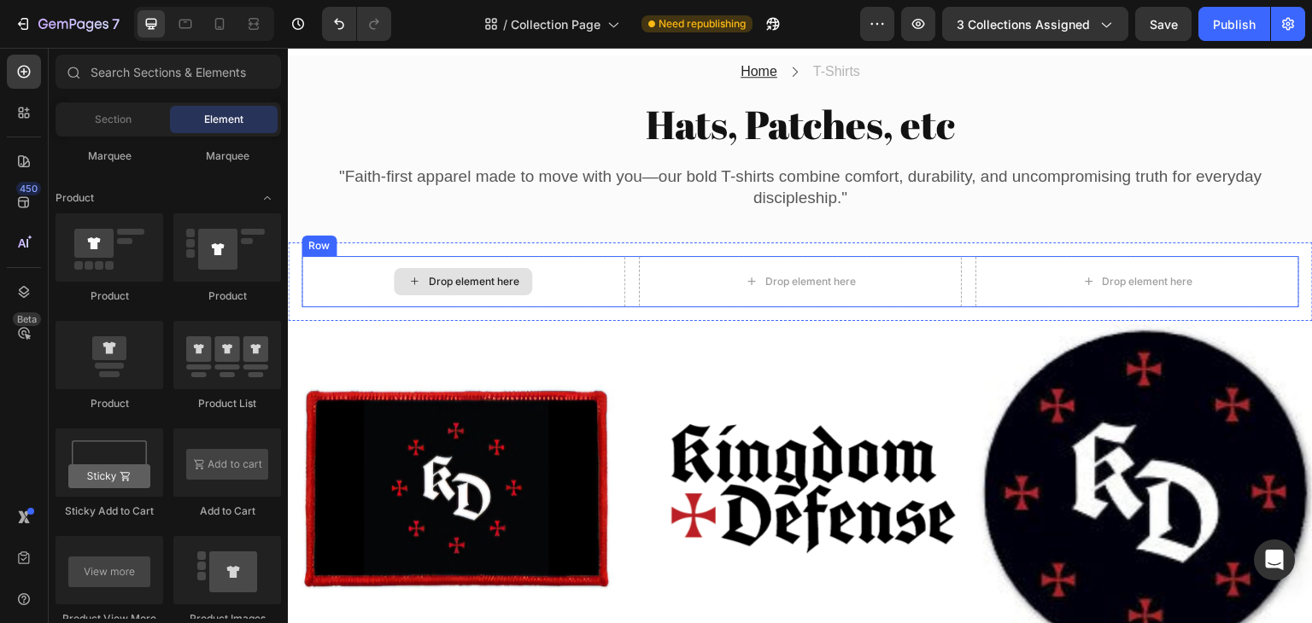
click at [598, 266] on div "Drop element here" at bounding box center [463, 281] width 324 height 51
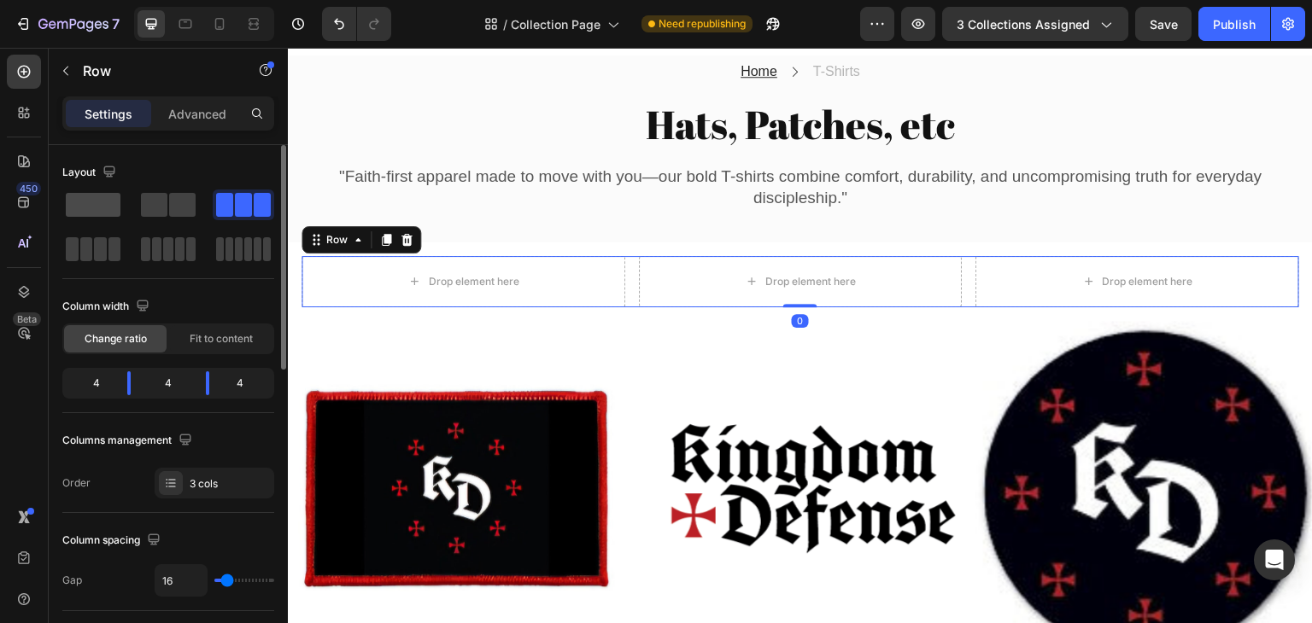
click at [87, 200] on span at bounding box center [93, 205] width 55 height 24
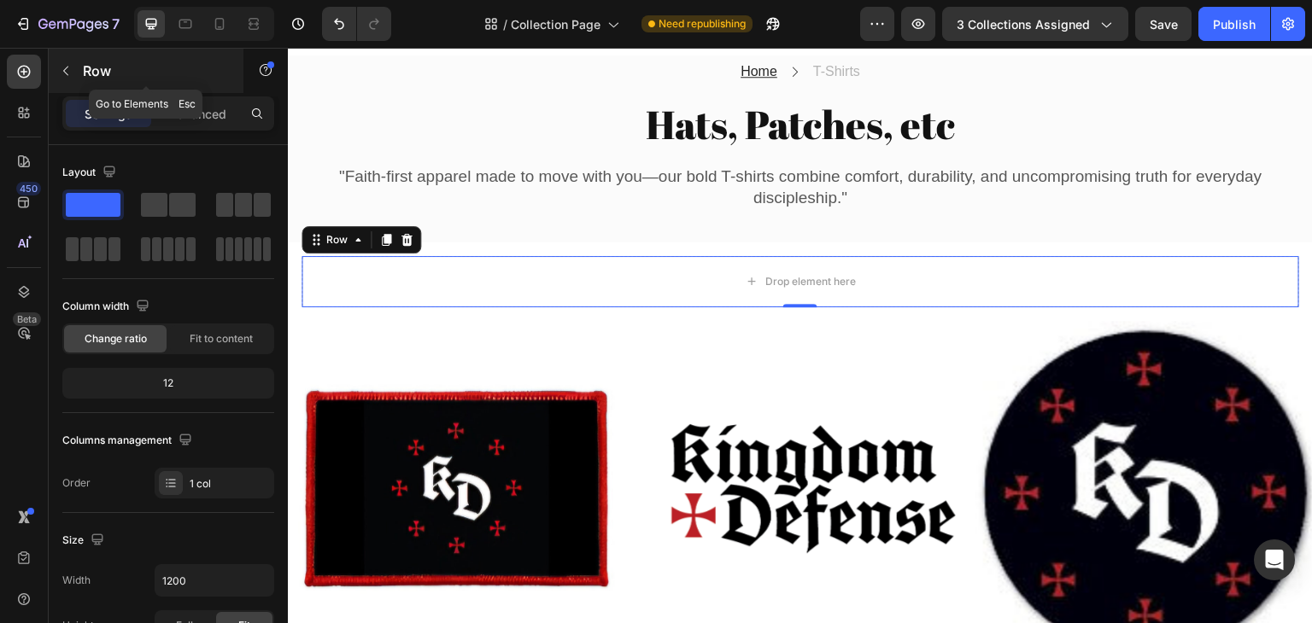
click at [96, 74] on p "Row" at bounding box center [155, 71] width 145 height 20
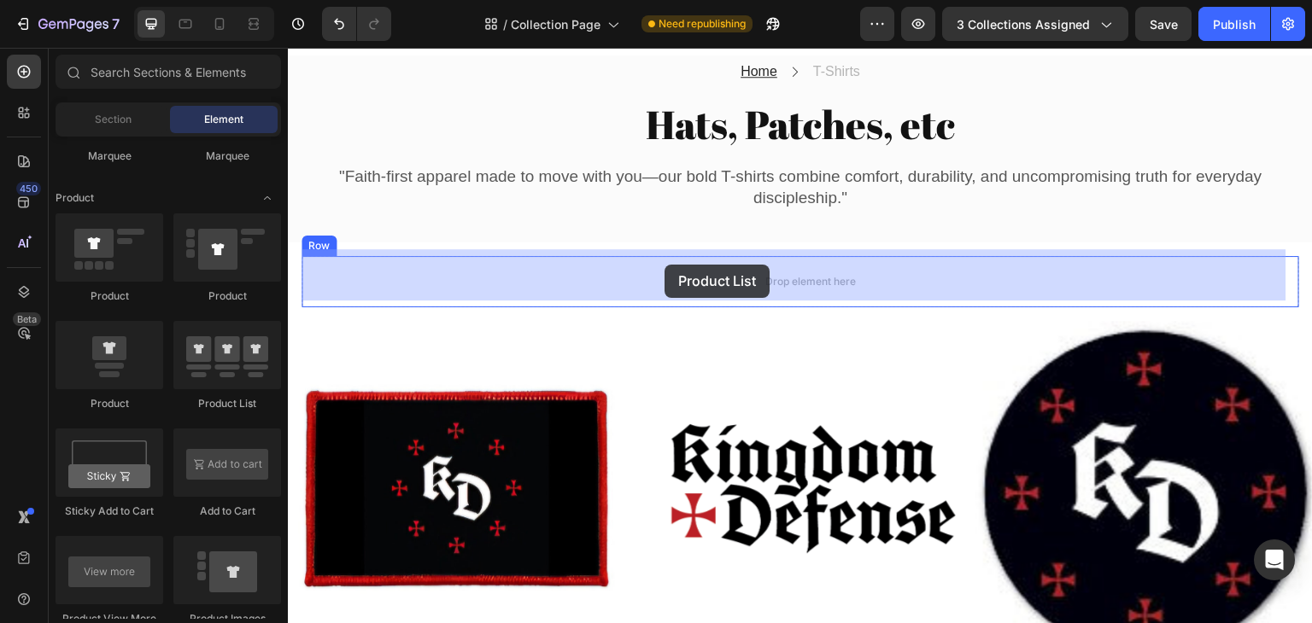
drag, startPoint x: 519, startPoint y: 408, endPoint x: 668, endPoint y: 266, distance: 206.0
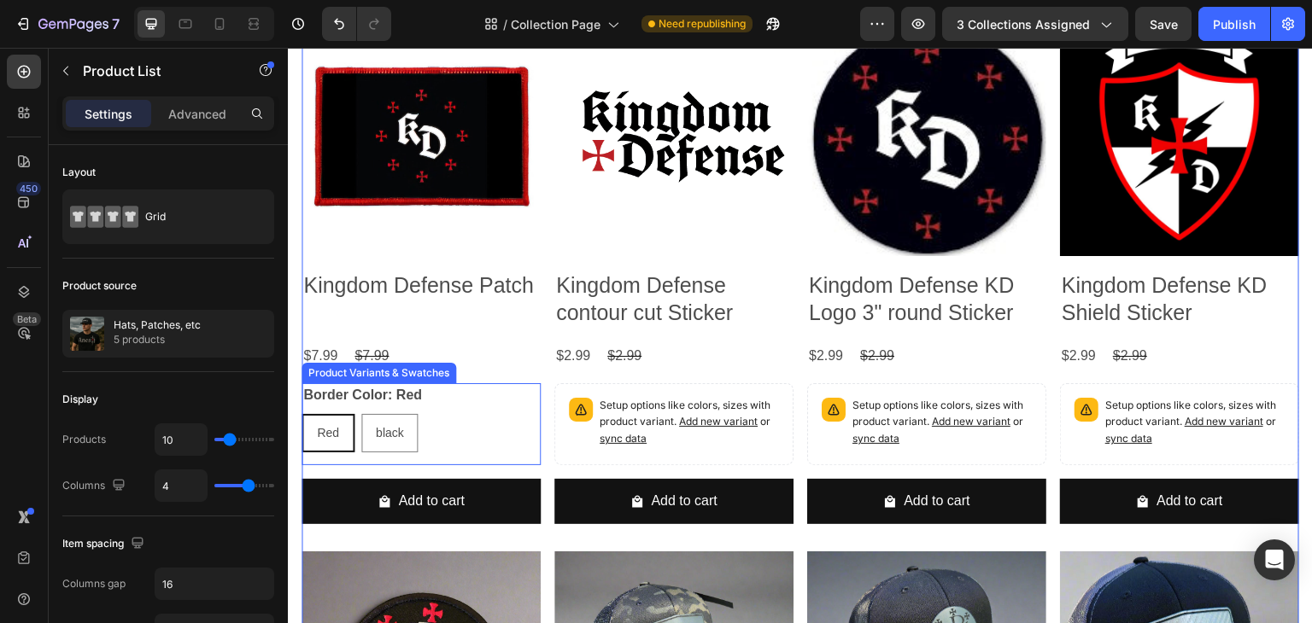
scroll to position [708, 0]
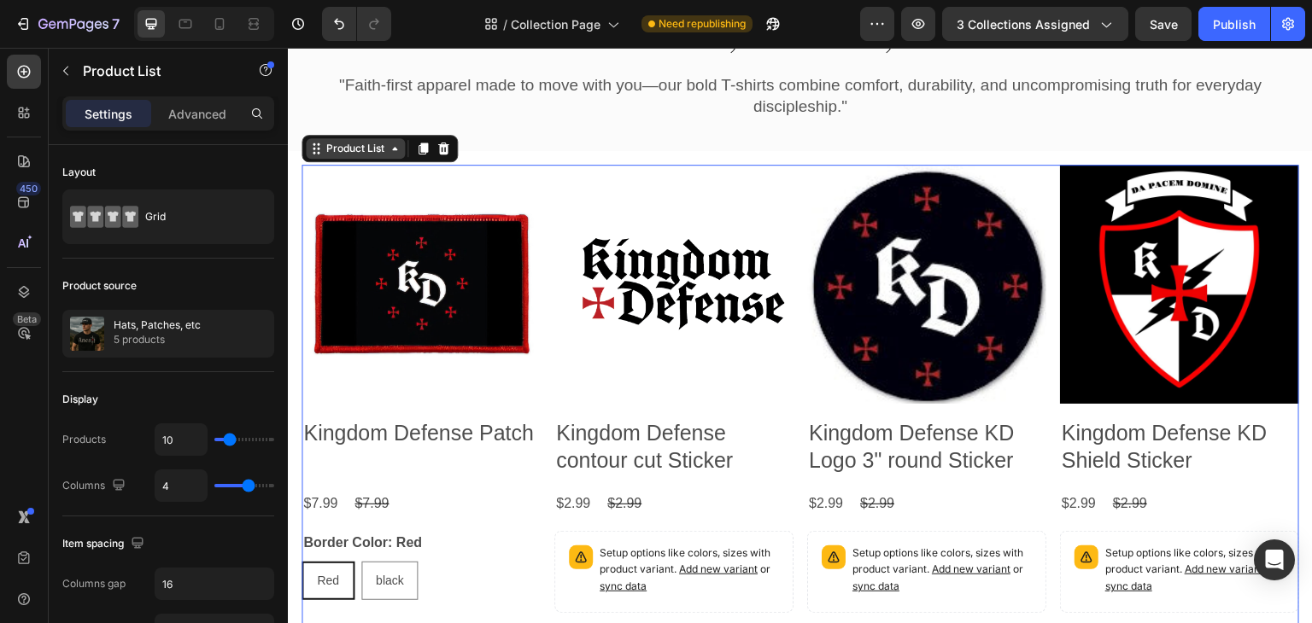
click at [356, 148] on div "Product List" at bounding box center [355, 148] width 65 height 15
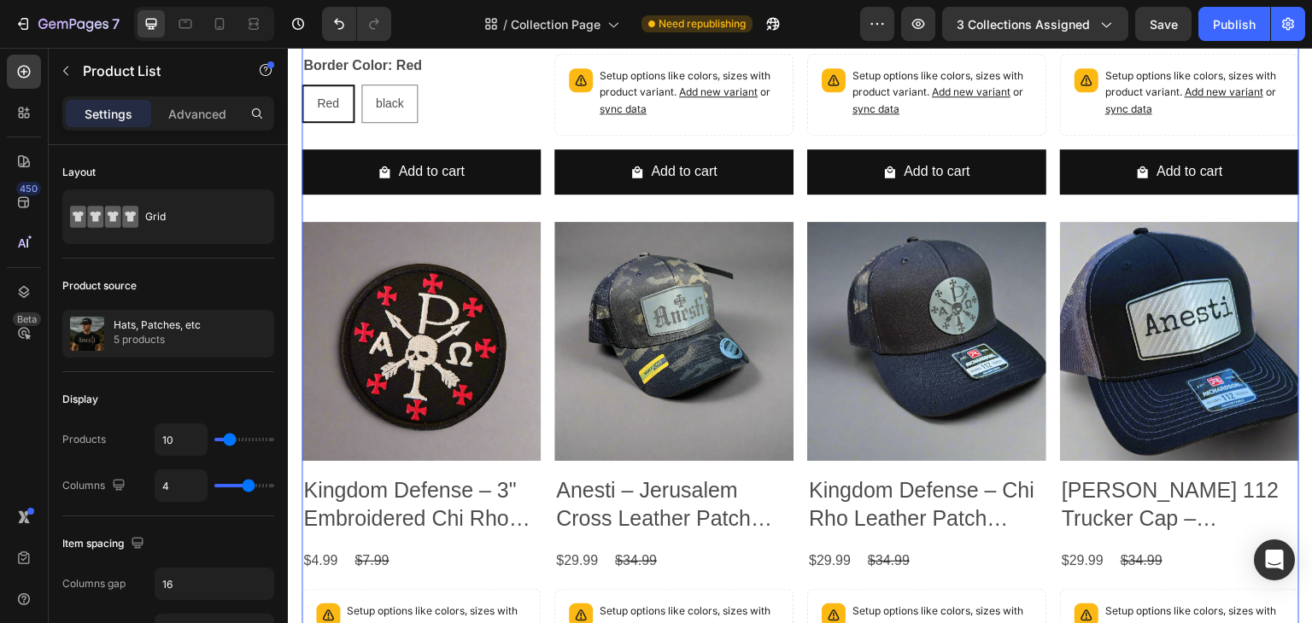
scroll to position [1220, 0]
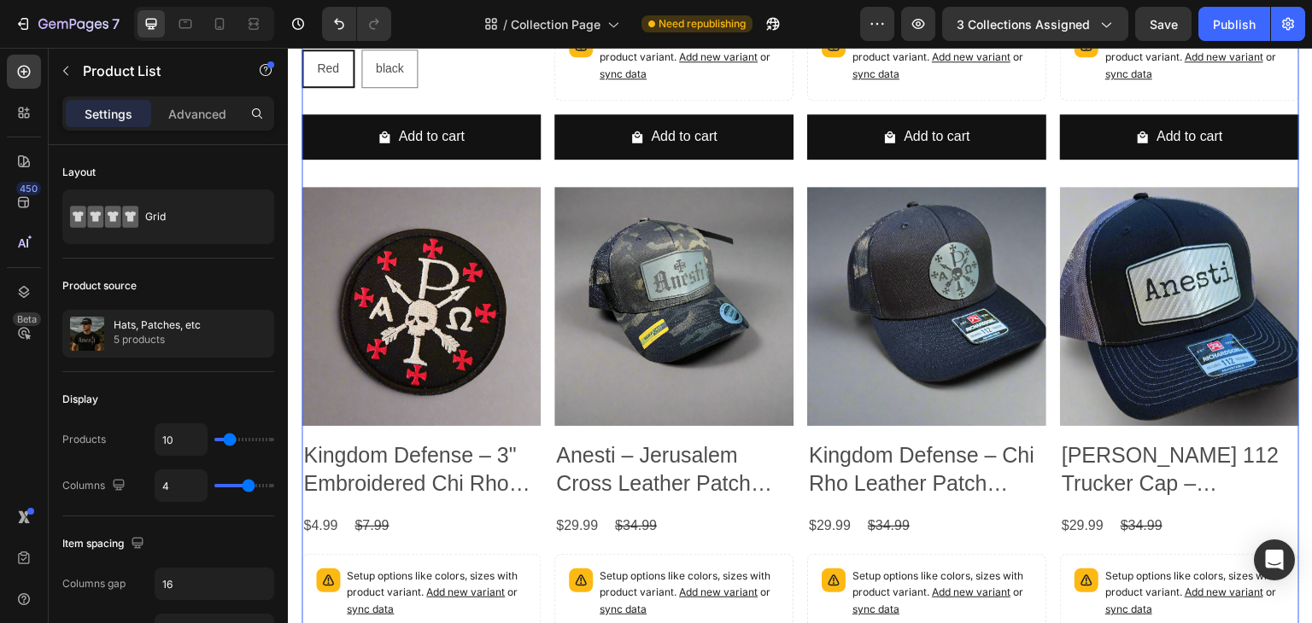
click at [507, 172] on div "Product Images Kingdom Defense Patch Product Title $7.99 Product Price Product …" at bounding box center [800, 180] width 998 height 1057
click at [545, 182] on div "Product Images Kingdom Defense Patch Product Title $7.99 Product Price Product …" at bounding box center [800, 180] width 998 height 1057
click at [545, 233] on div "Product Images Kingdom Defense Patch Product Title $7.99 Product Price Product …" at bounding box center [800, 180] width 998 height 1057
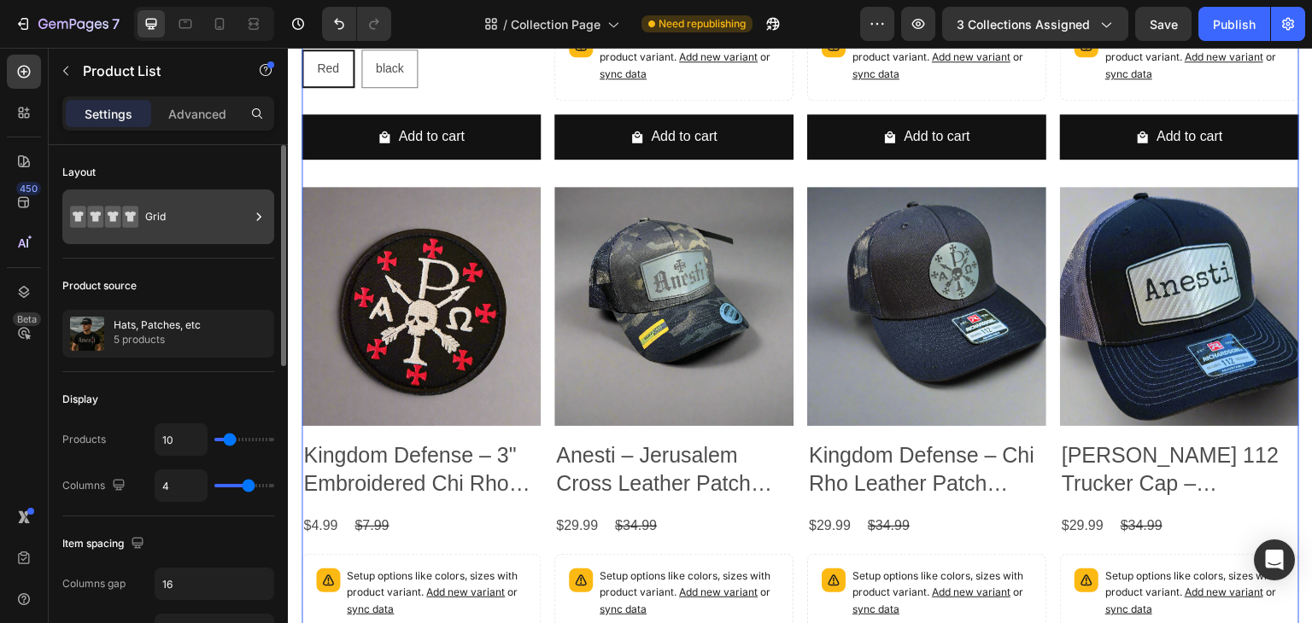
click at [174, 209] on div "Grid" at bounding box center [197, 216] width 104 height 39
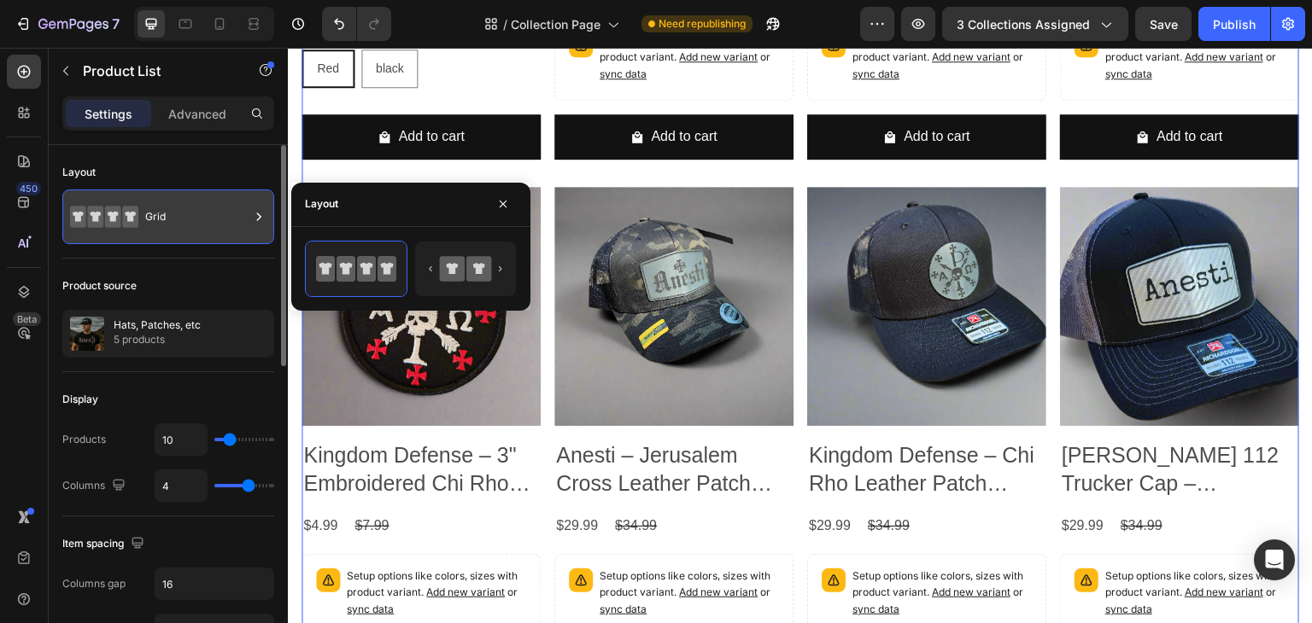
click at [174, 209] on div "Grid" at bounding box center [197, 216] width 104 height 39
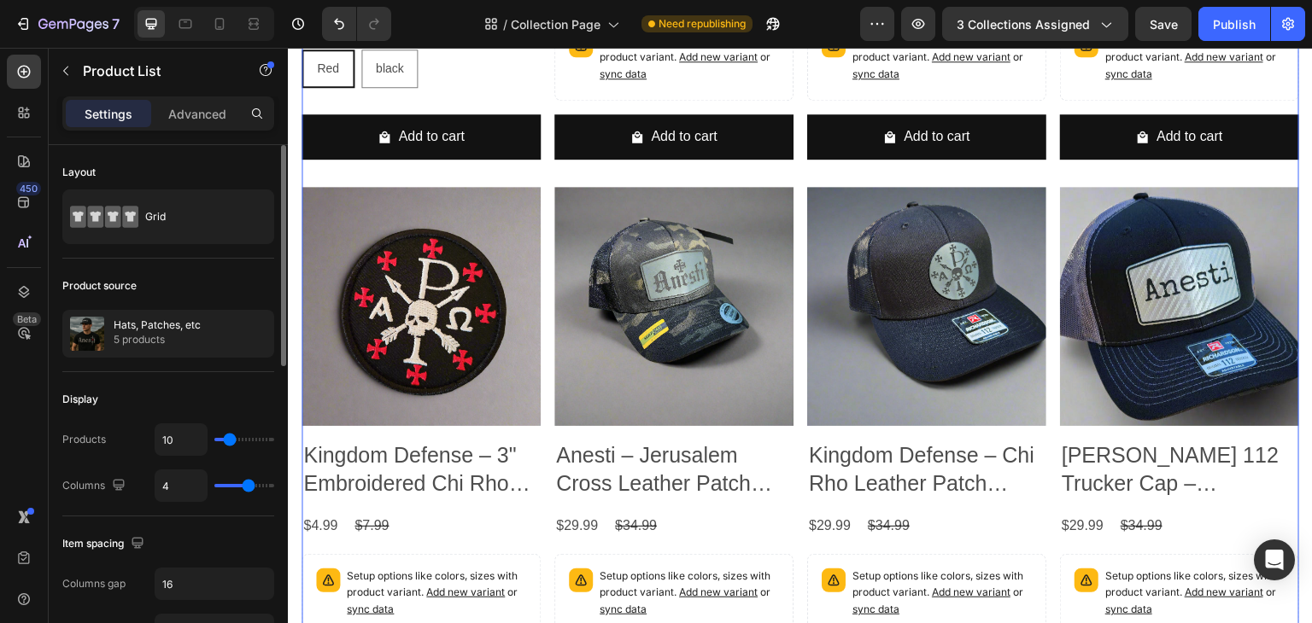
type input "3"
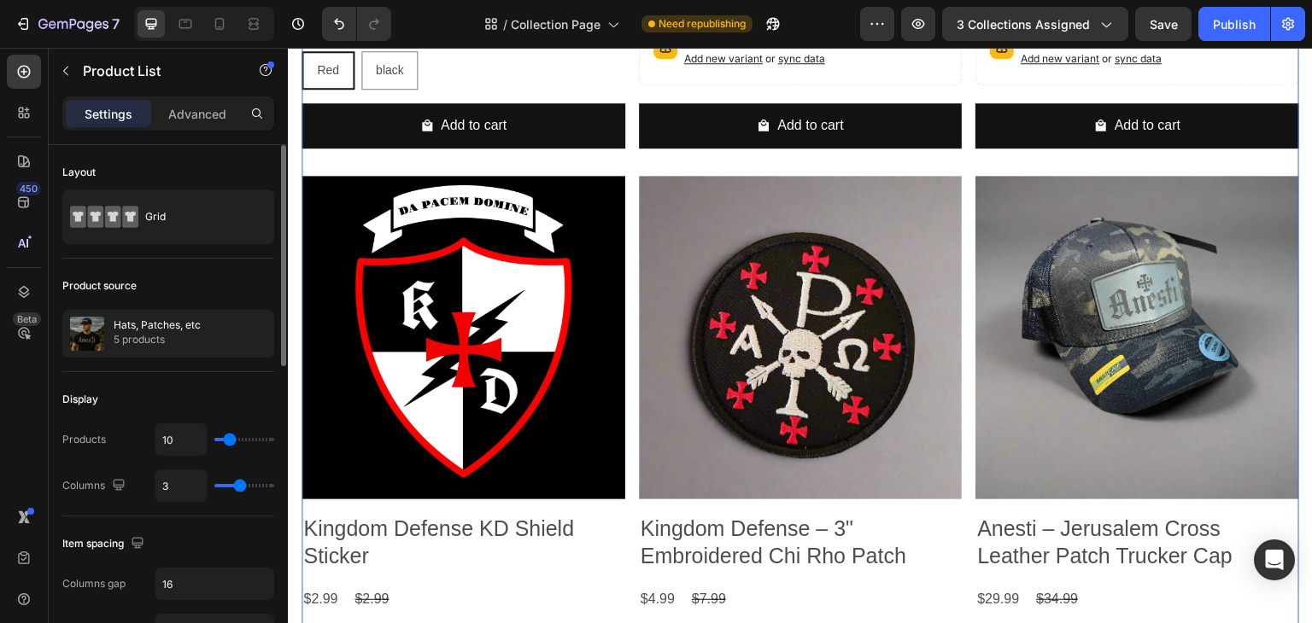
type input "2"
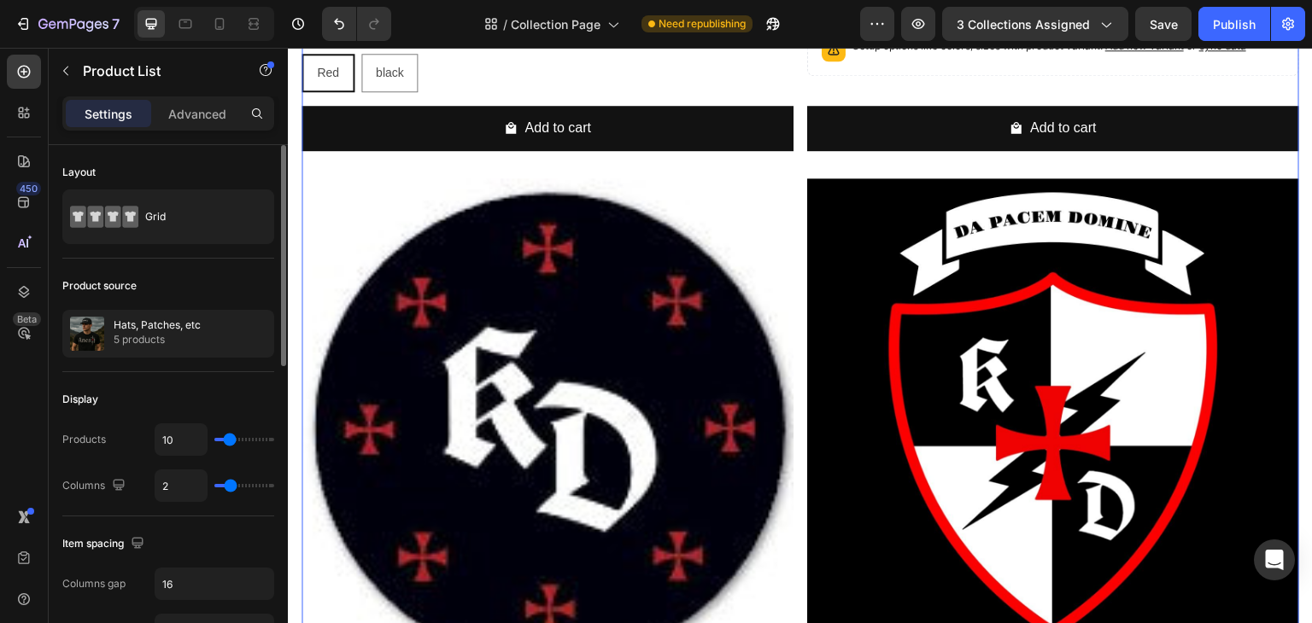
type input "3"
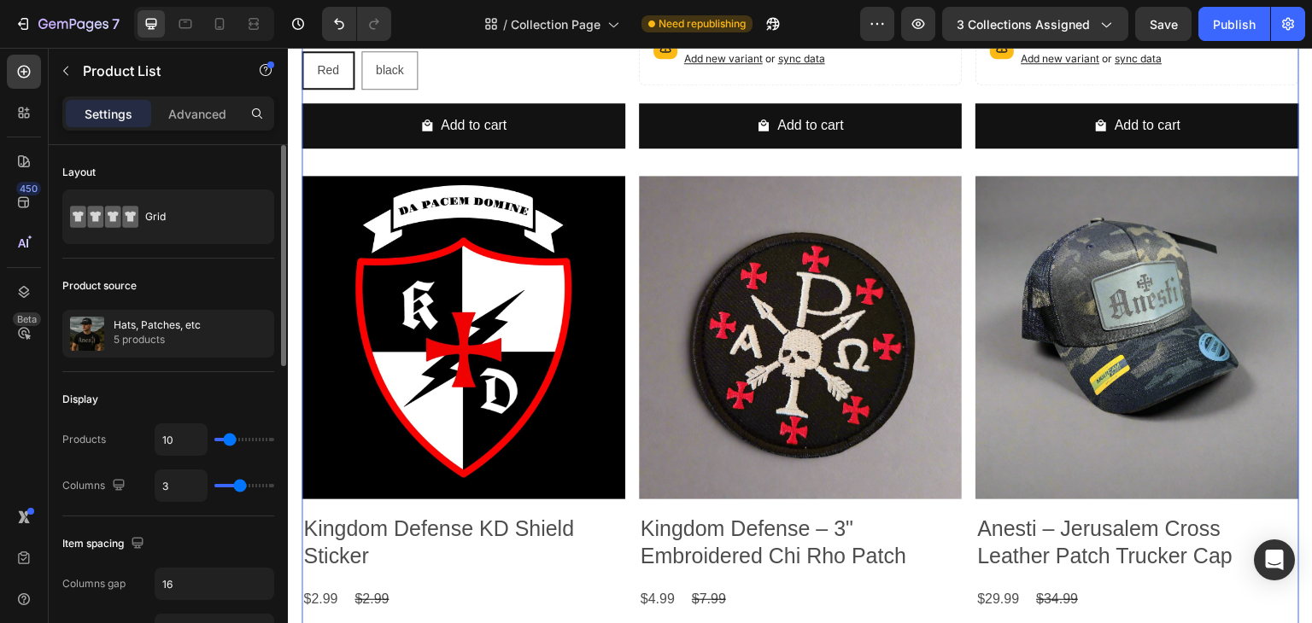
type input "3"
click at [240, 485] on input "range" at bounding box center [244, 485] width 60 height 3
type input "6"
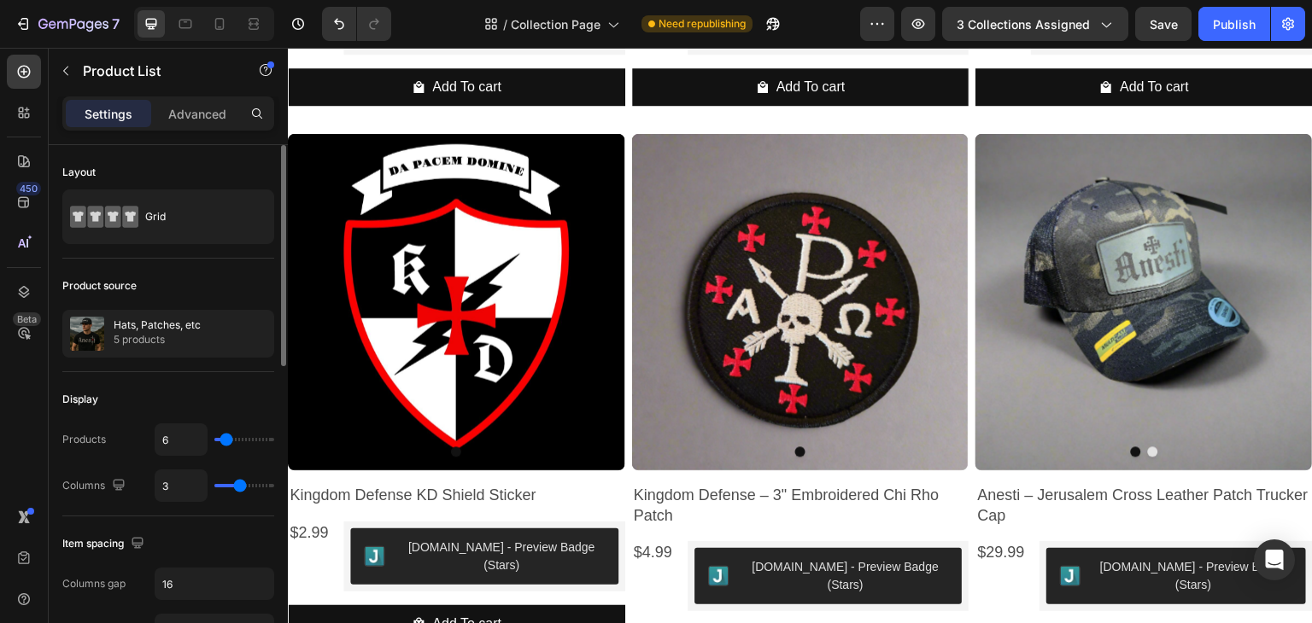
type input "5"
type input "4"
type input "3"
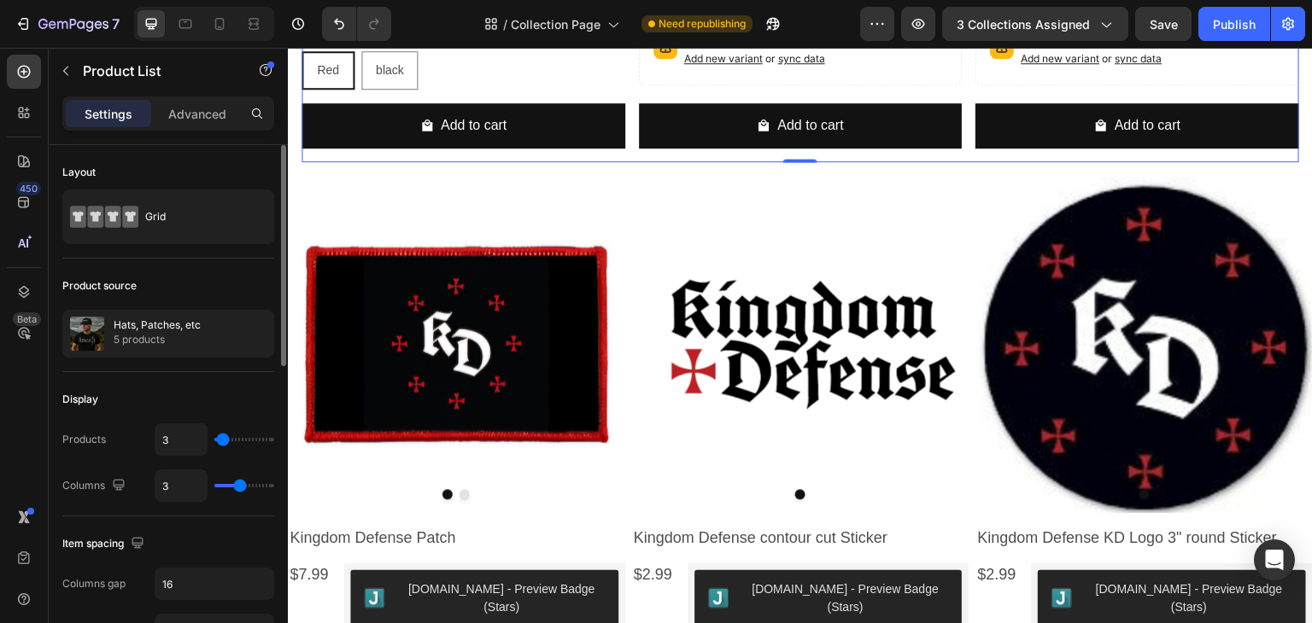
type input "3"
click at [222, 438] on input "range" at bounding box center [244, 439] width 60 height 3
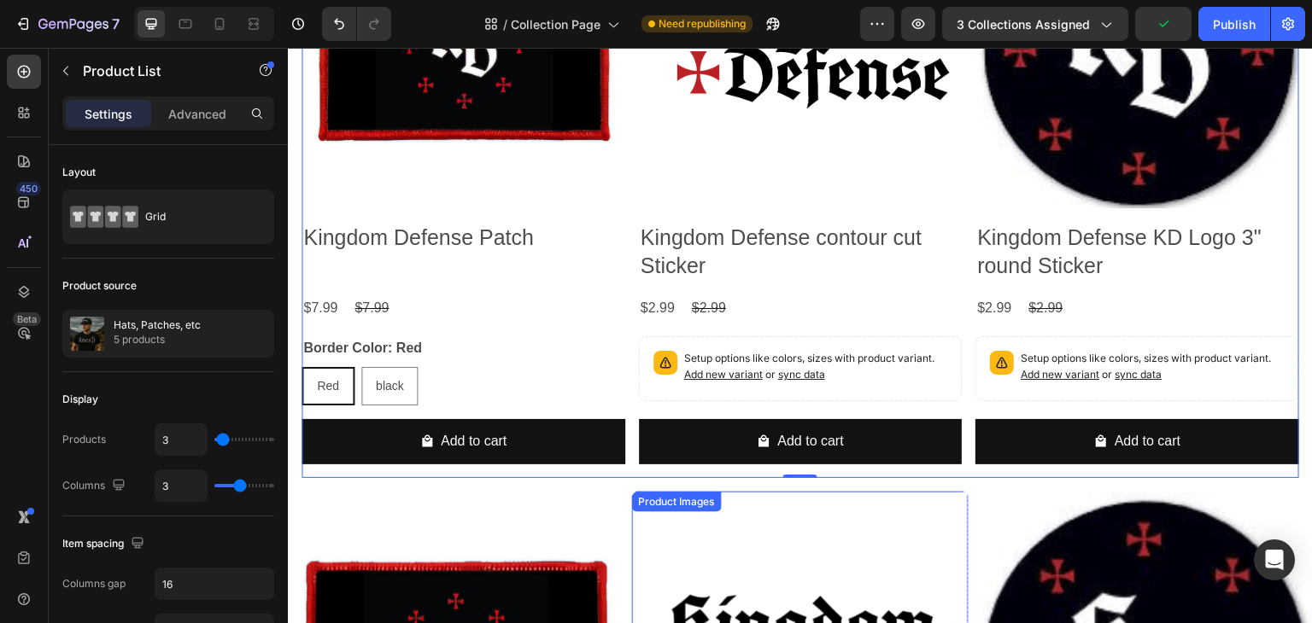
scroll to position [962, 0]
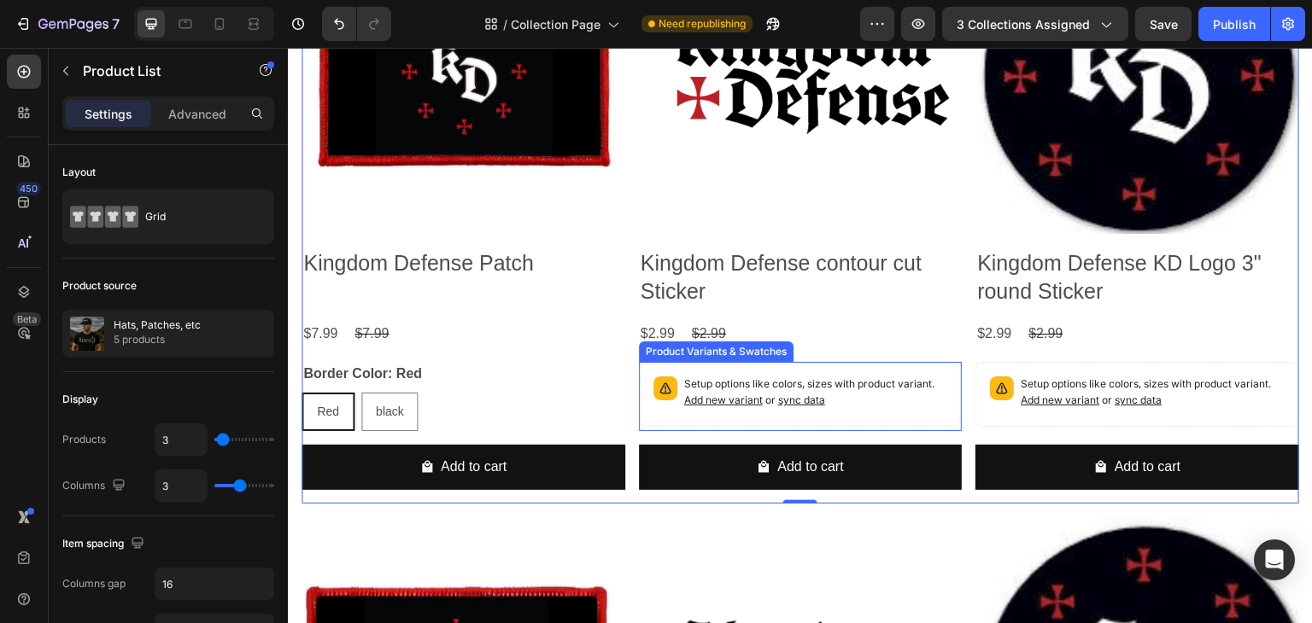
click at [458, 351] on div "Product Variants & Swatches" at bounding box center [379, 352] width 156 height 20
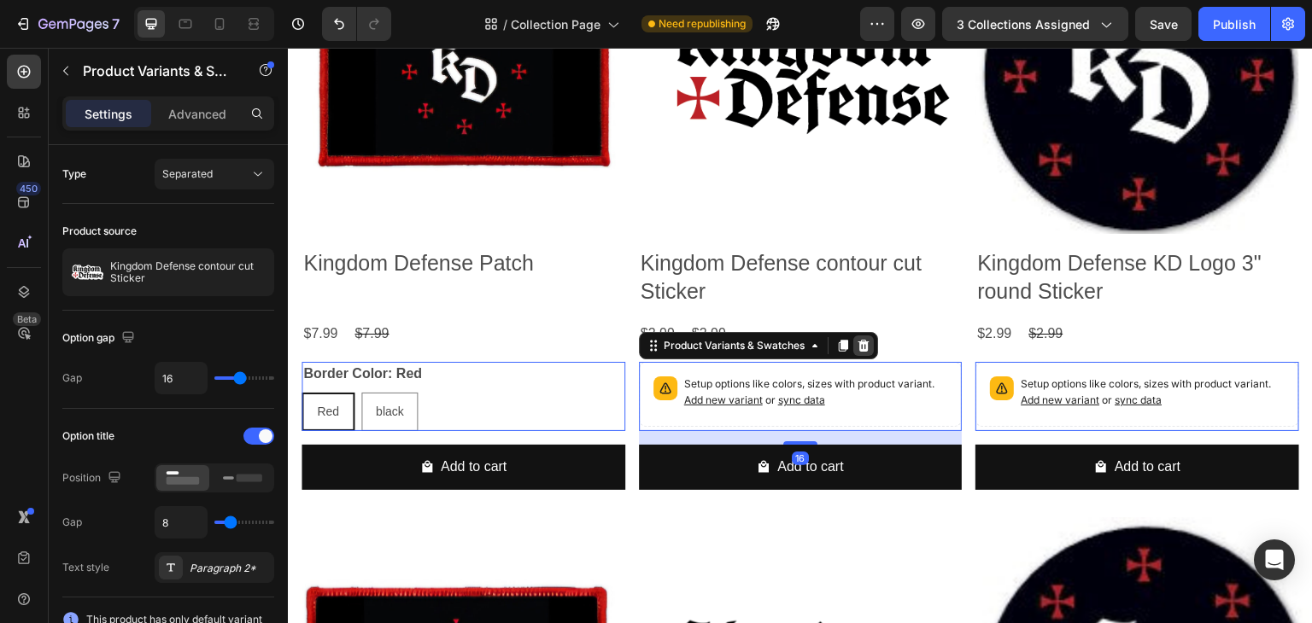
click at [288, 48] on div at bounding box center [288, 48] width 0 height 0
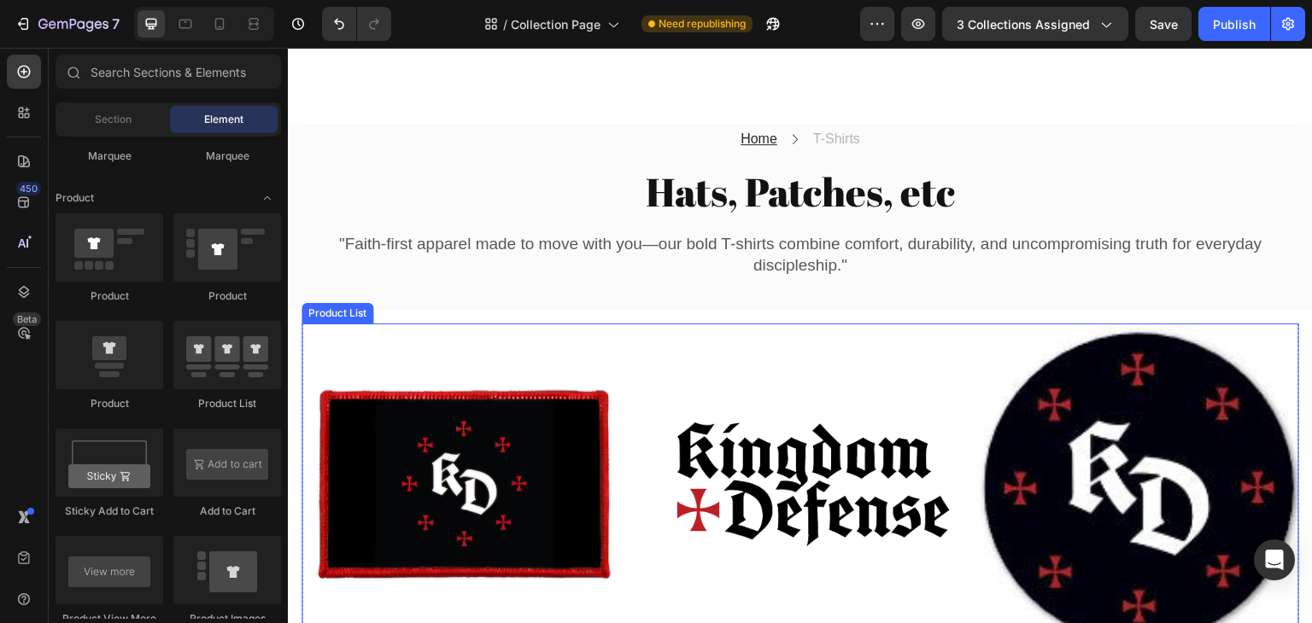
scroll to position [535, 0]
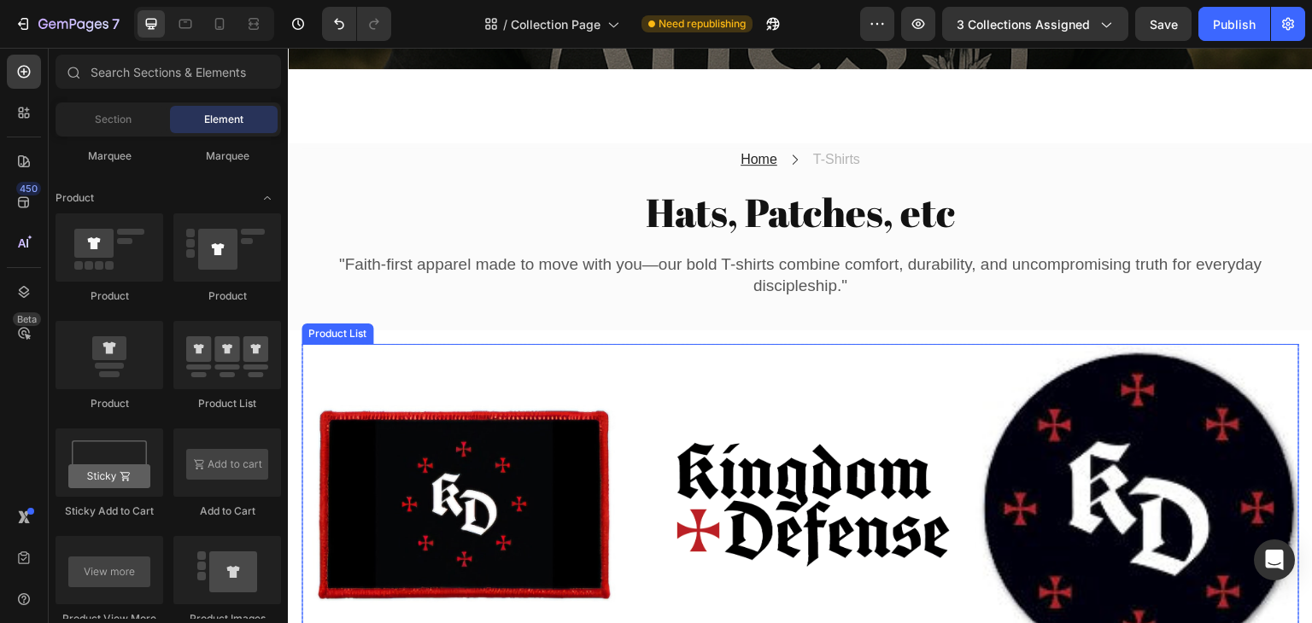
click at [625, 384] on div "Product Images Kingdom Defense Patch Product Title $7.99 Product Price Product …" at bounding box center [800, 599] width 998 height 510
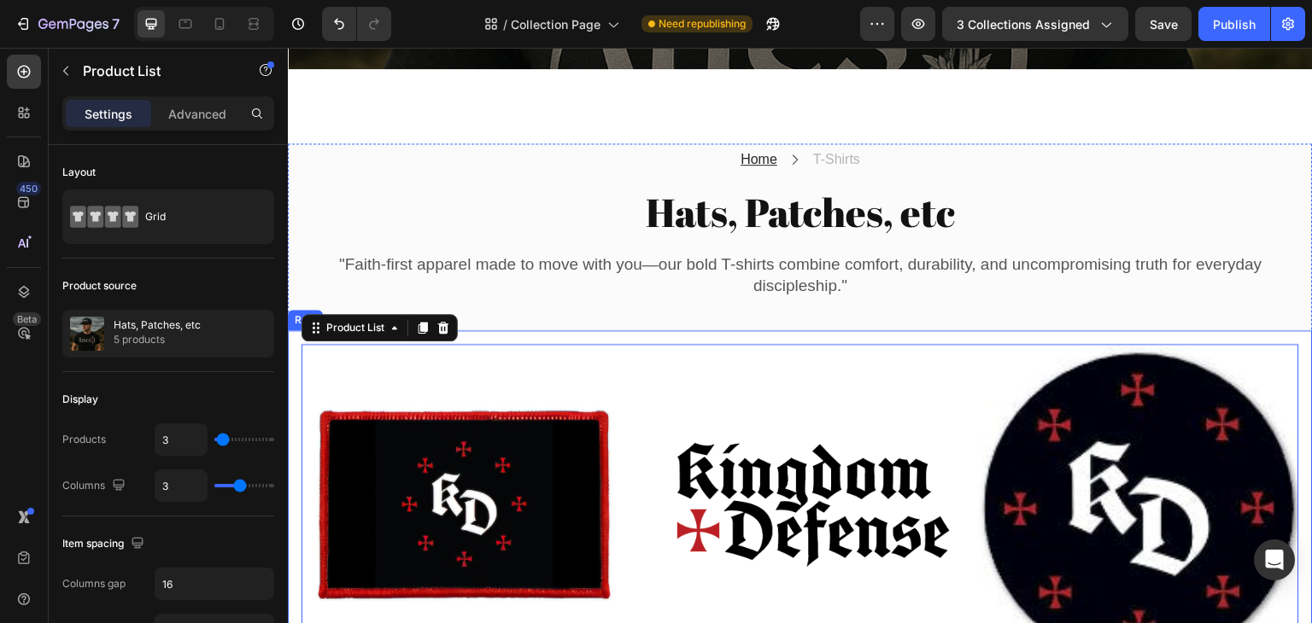
click at [496, 331] on div "Product Images Kingdom Defense Patch Product Title $7.99 Product Price Product …" at bounding box center [800, 599] width 1025 height 537
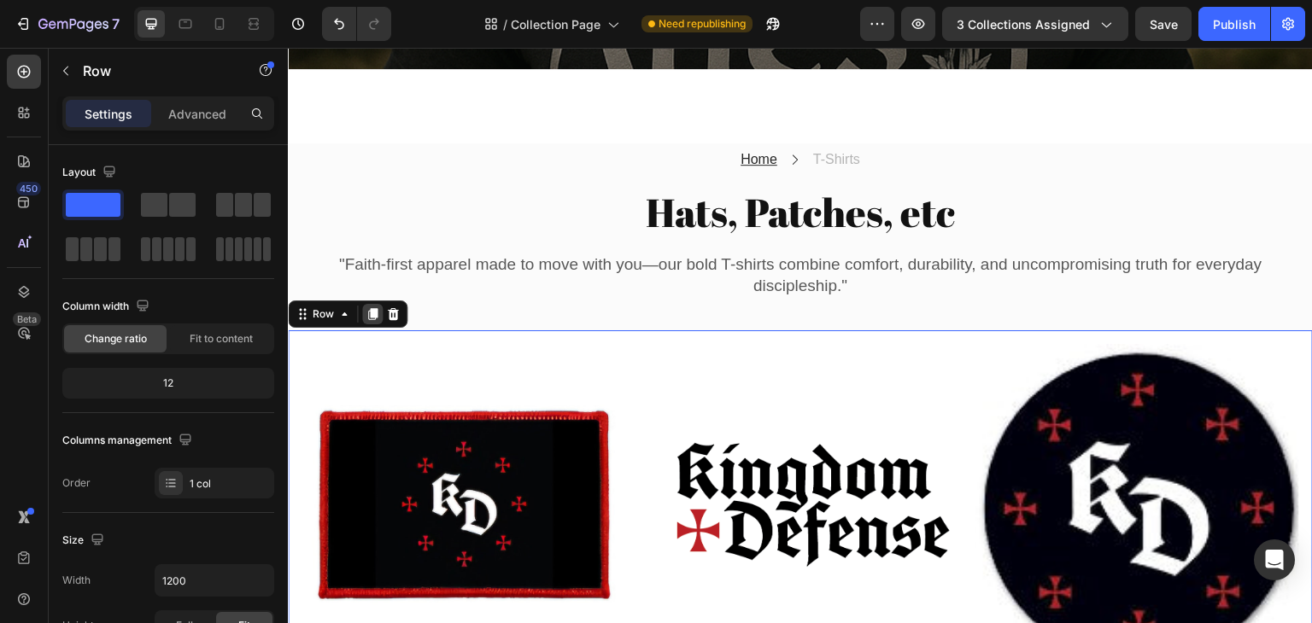
click at [372, 309] on icon at bounding box center [372, 314] width 9 height 12
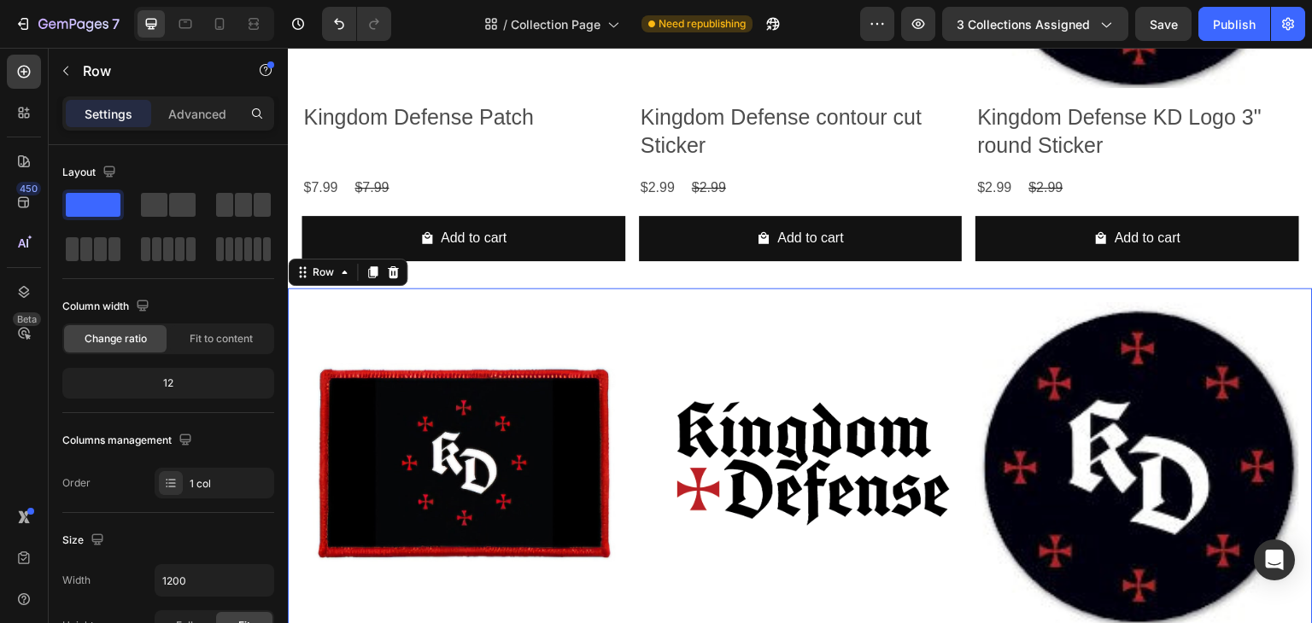
scroll to position [1284, 0]
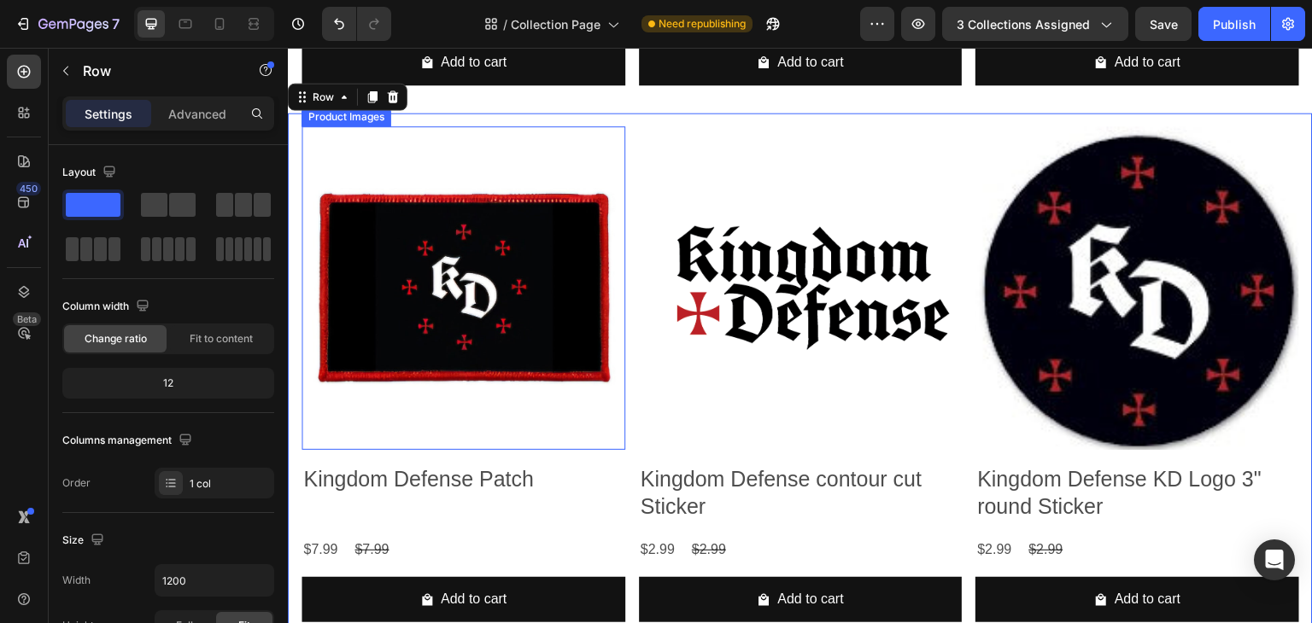
click at [500, 295] on img at bounding box center [463, 288] width 324 height 324
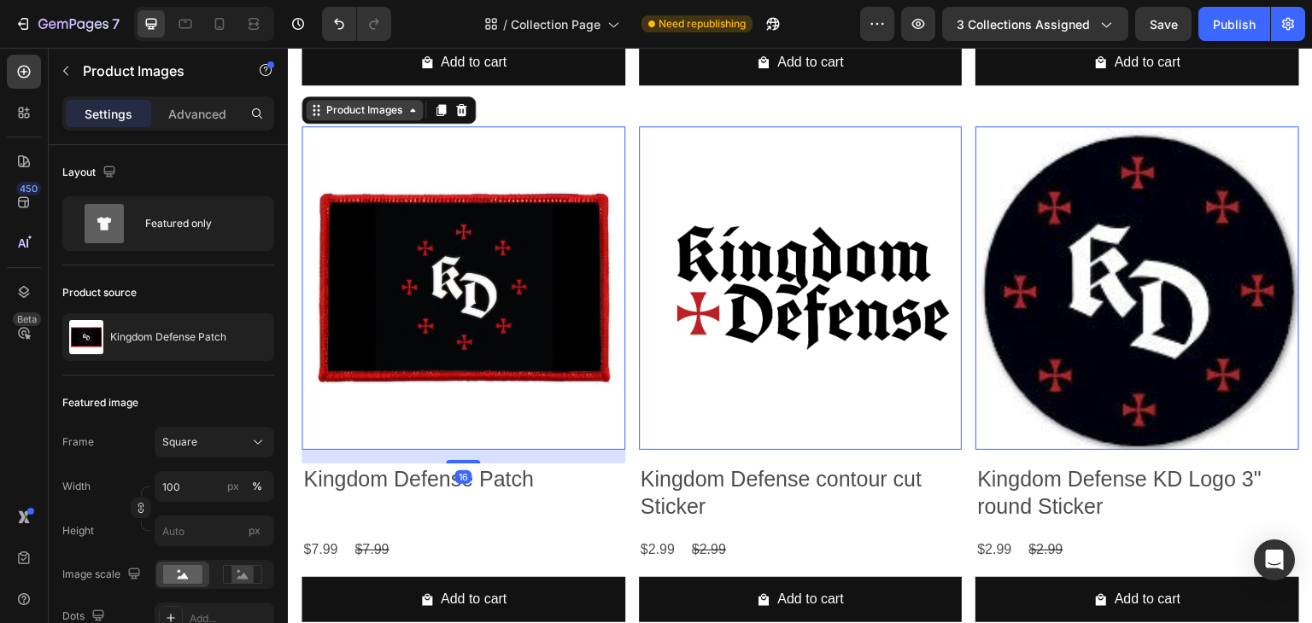
click at [383, 104] on div "Product Images" at bounding box center [364, 109] width 83 height 15
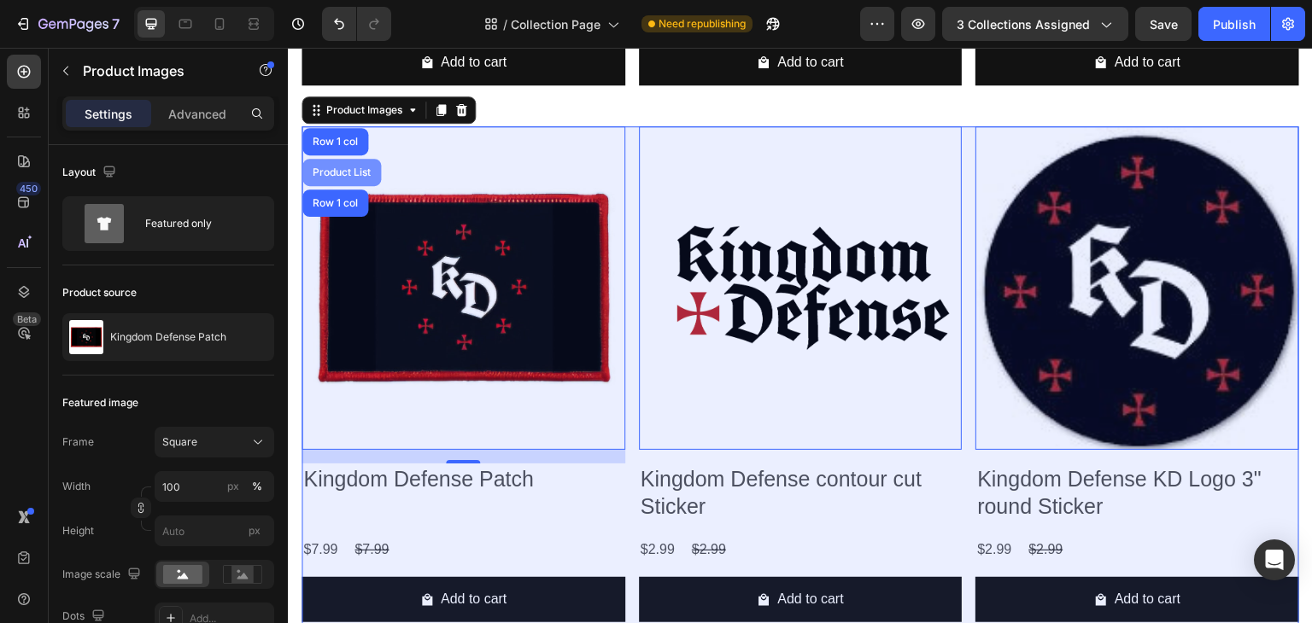
click at [344, 167] on div "Product List" at bounding box center [341, 172] width 65 height 10
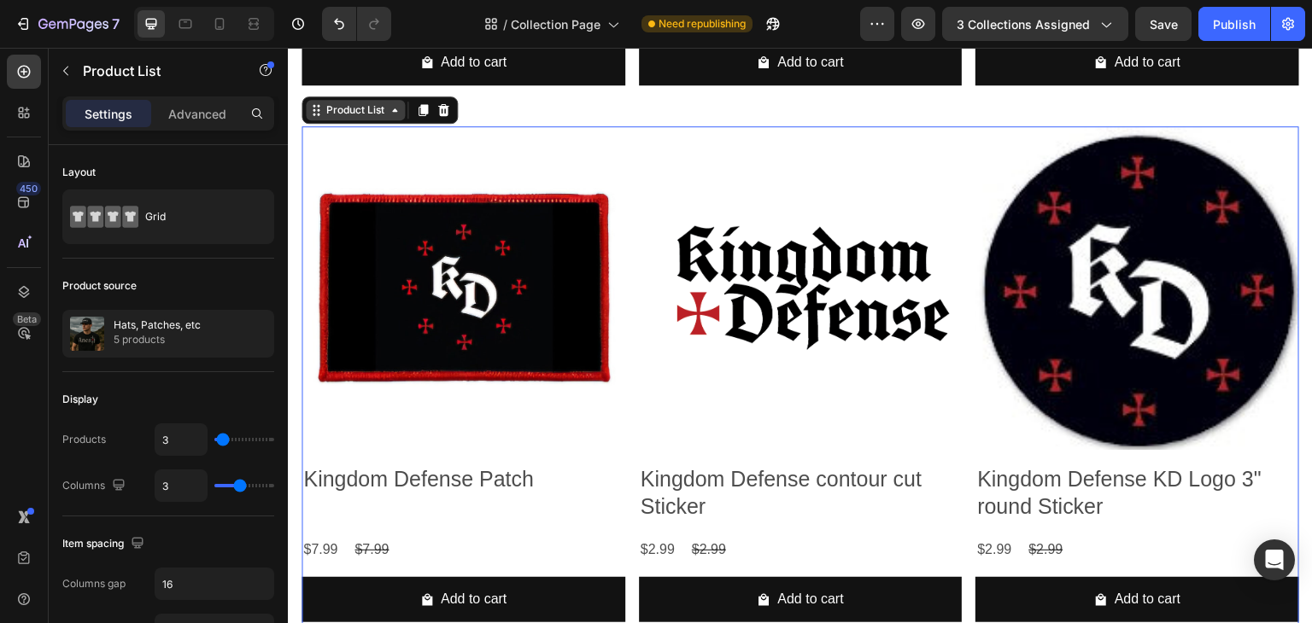
click at [359, 113] on div "Product List" at bounding box center [355, 109] width 65 height 15
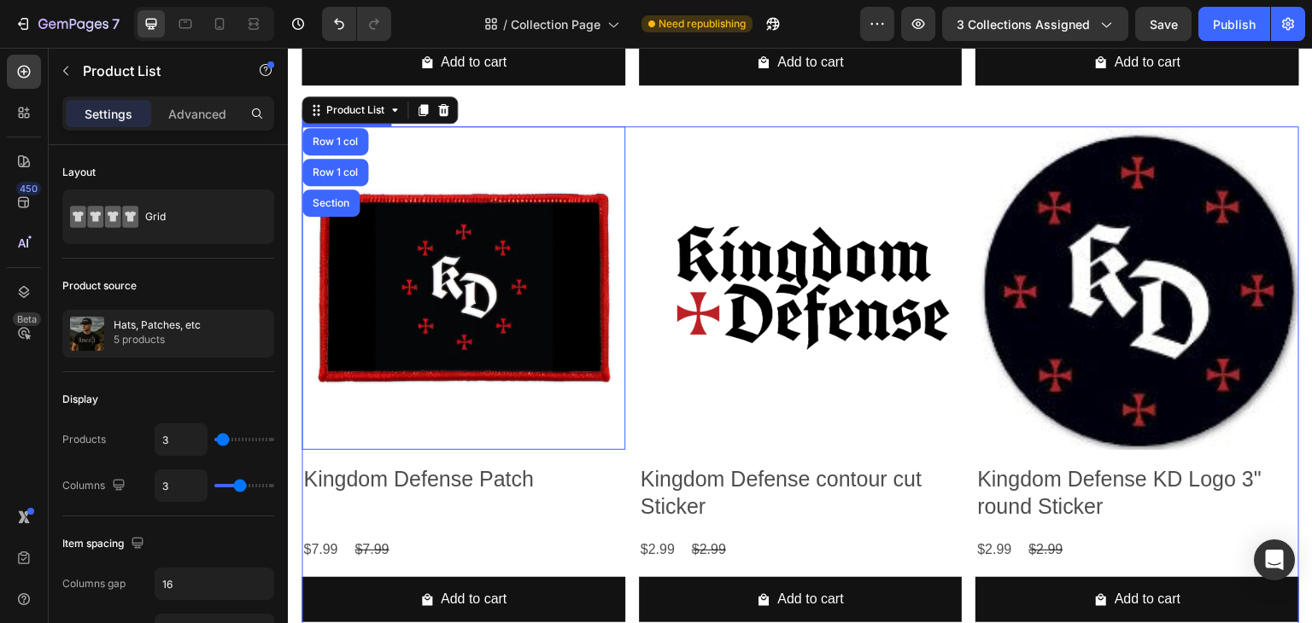
click at [416, 238] on img at bounding box center [463, 288] width 324 height 324
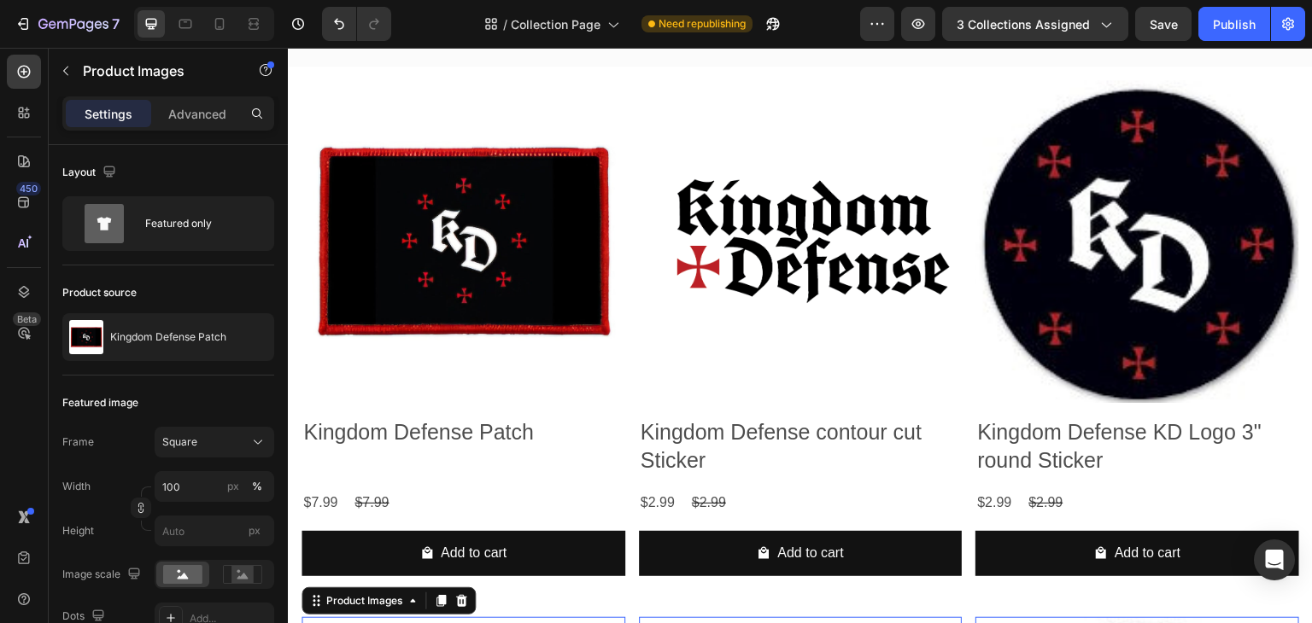
scroll to position [771, 0]
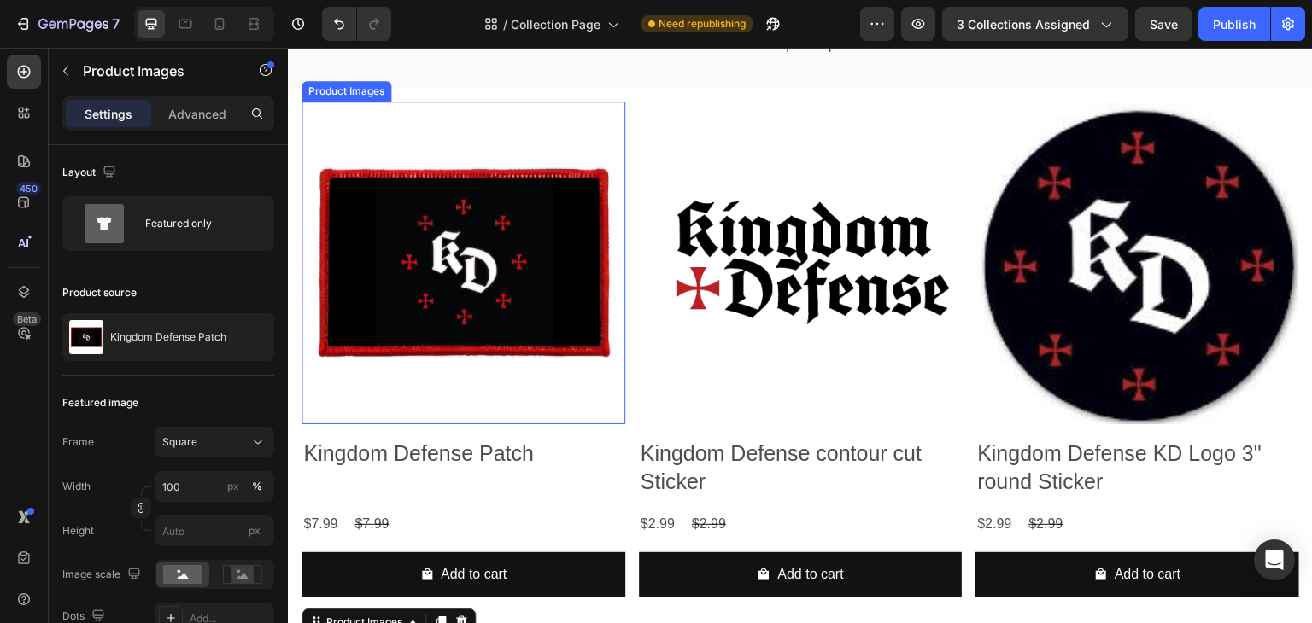
click at [515, 249] on img at bounding box center [463, 264] width 324 height 324
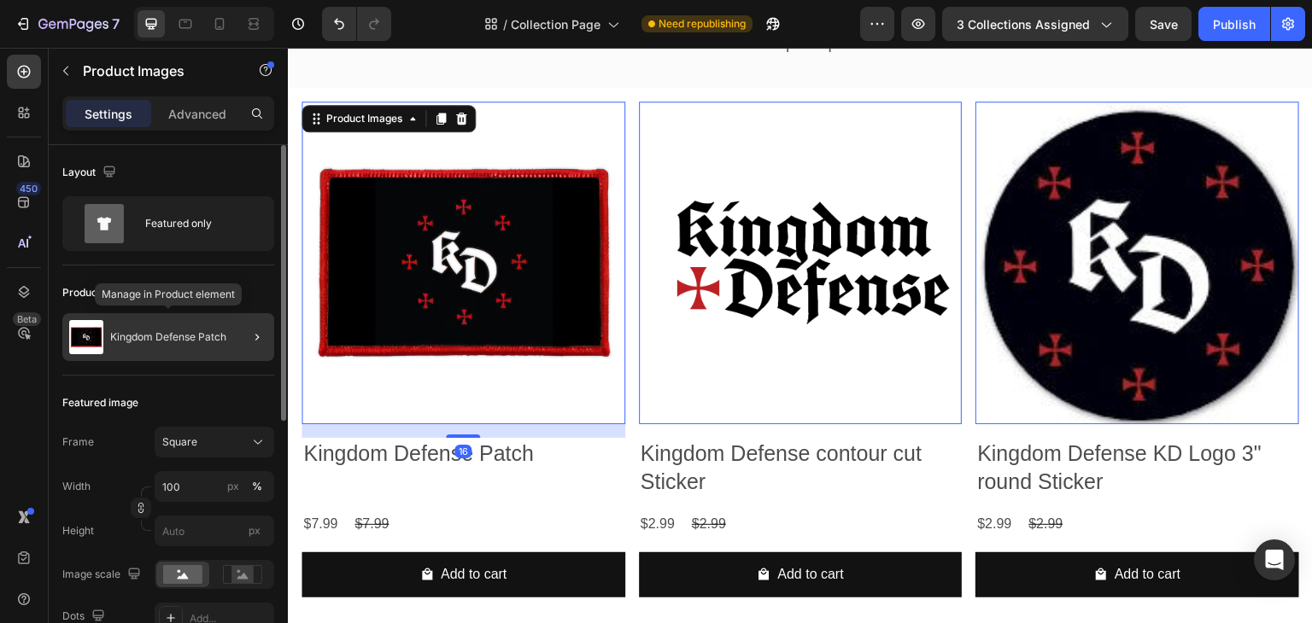
click at [195, 345] on div "Kingdom Defense Patch" at bounding box center [168, 337] width 212 height 48
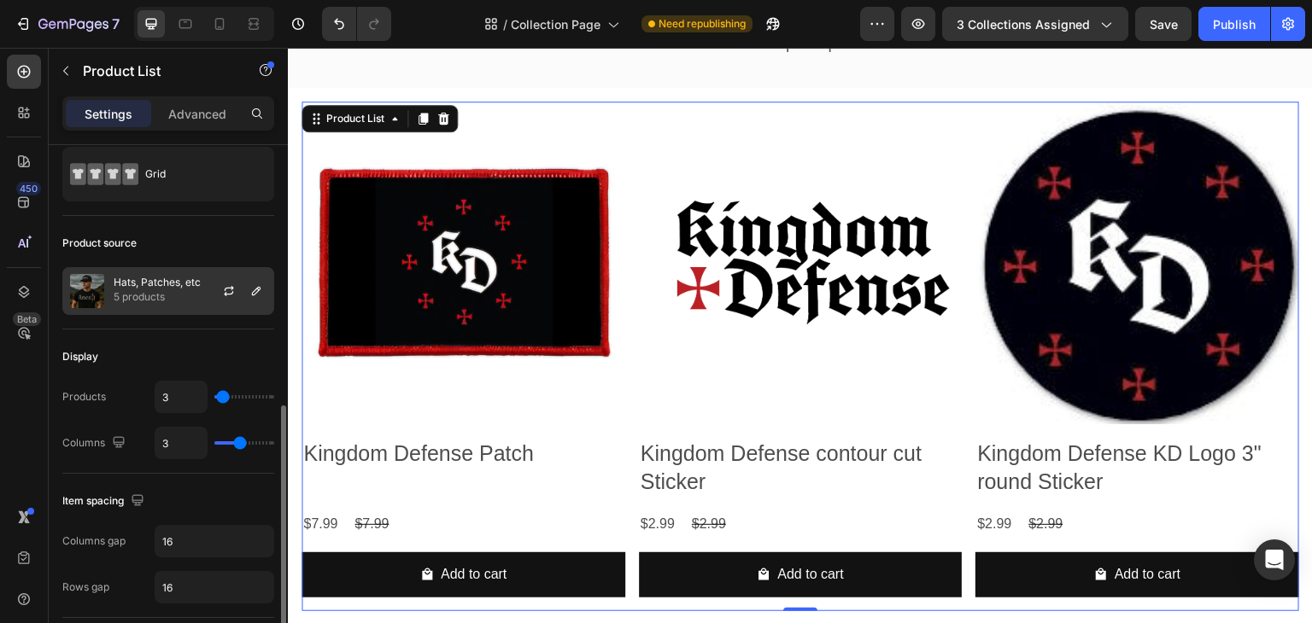
scroll to position [0, 0]
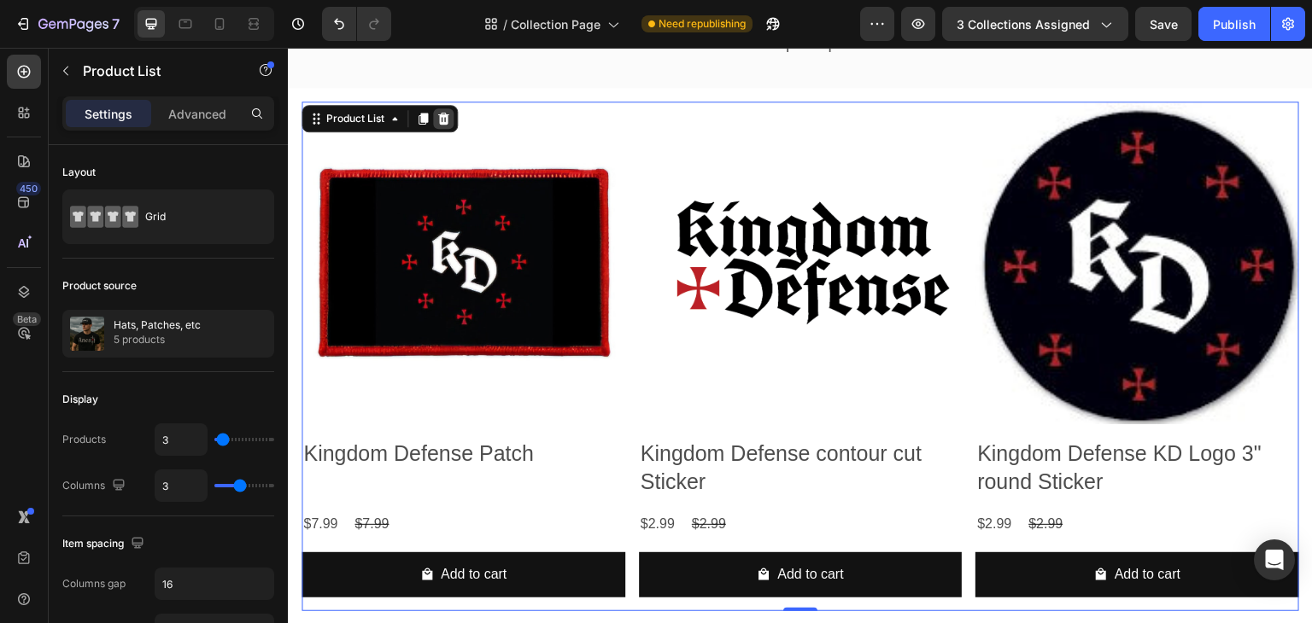
click at [447, 126] on div at bounding box center [443, 118] width 20 height 20
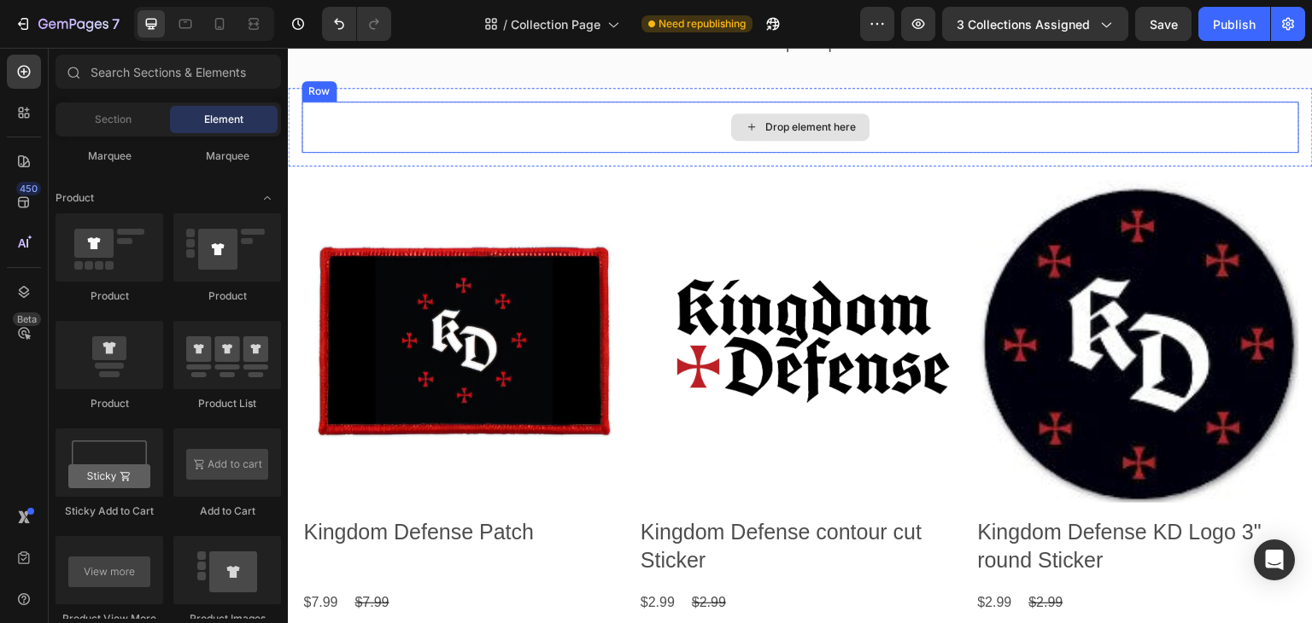
click at [570, 132] on div "Drop element here" at bounding box center [800, 127] width 998 height 51
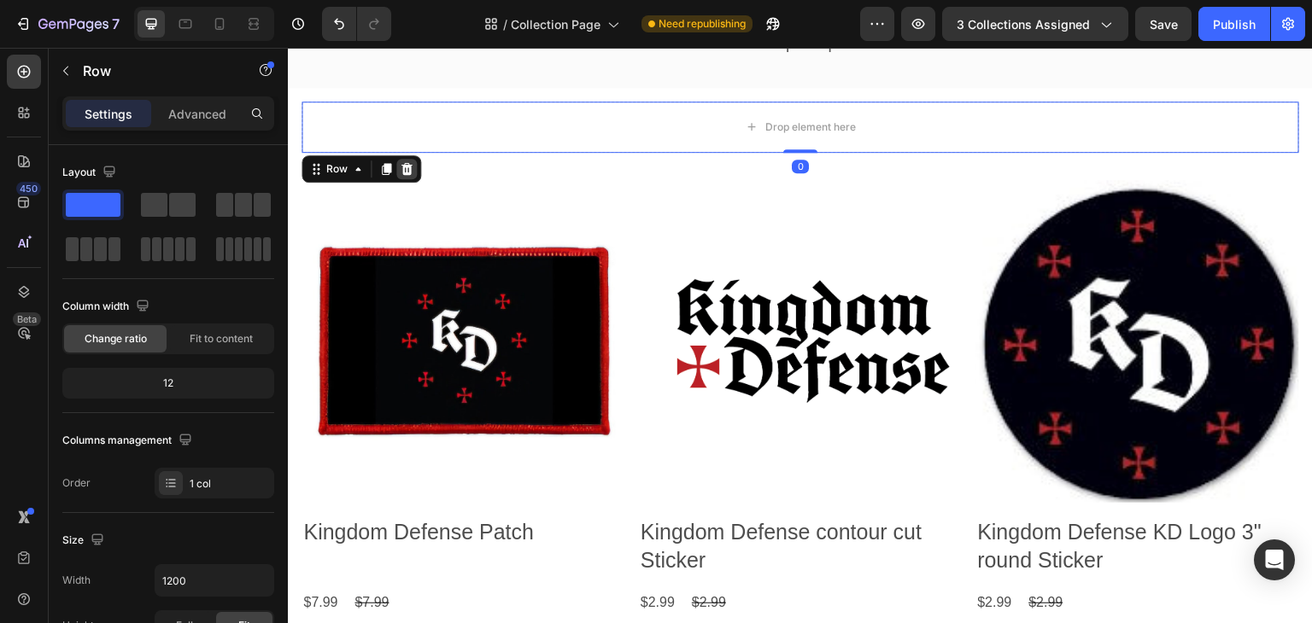
click at [410, 168] on icon at bounding box center [406, 168] width 11 height 12
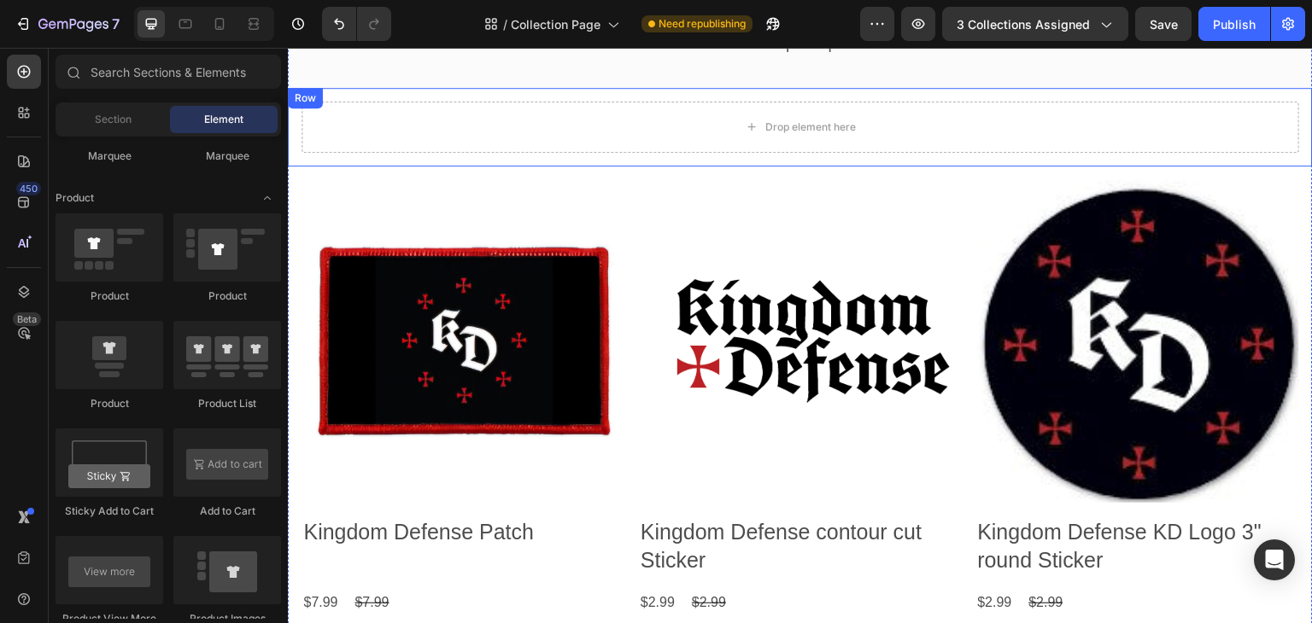
click at [505, 95] on div "Drop element here Row" at bounding box center [800, 127] width 1025 height 79
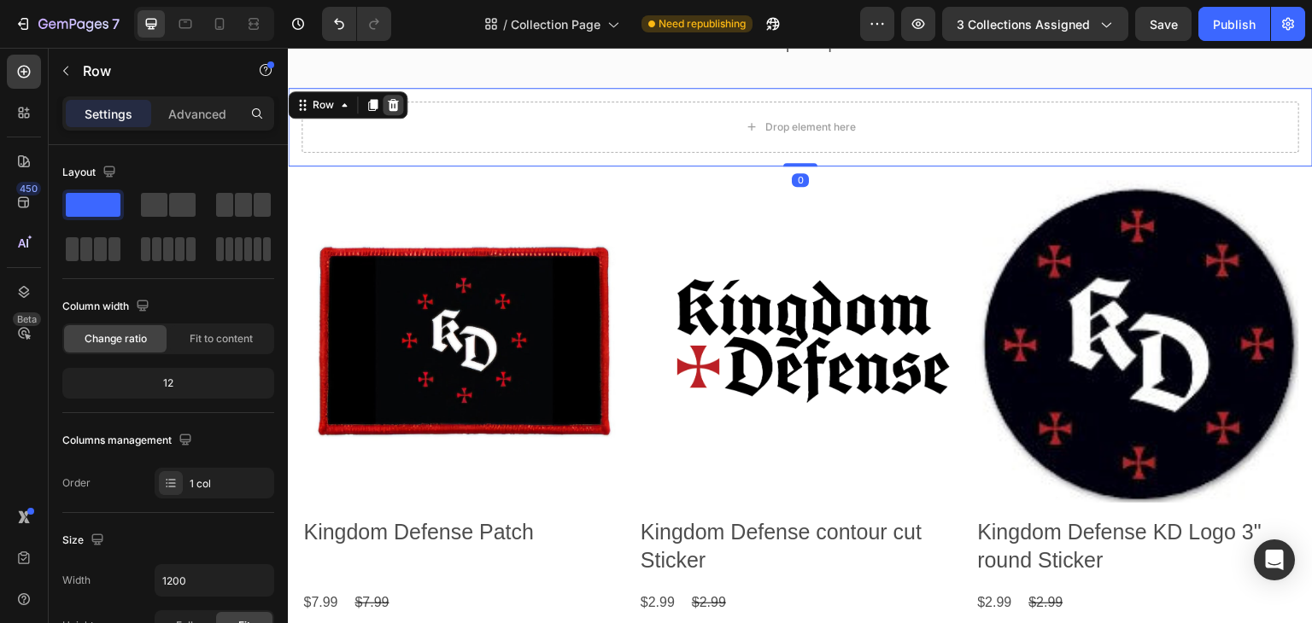
click at [394, 103] on icon at bounding box center [393, 105] width 14 height 14
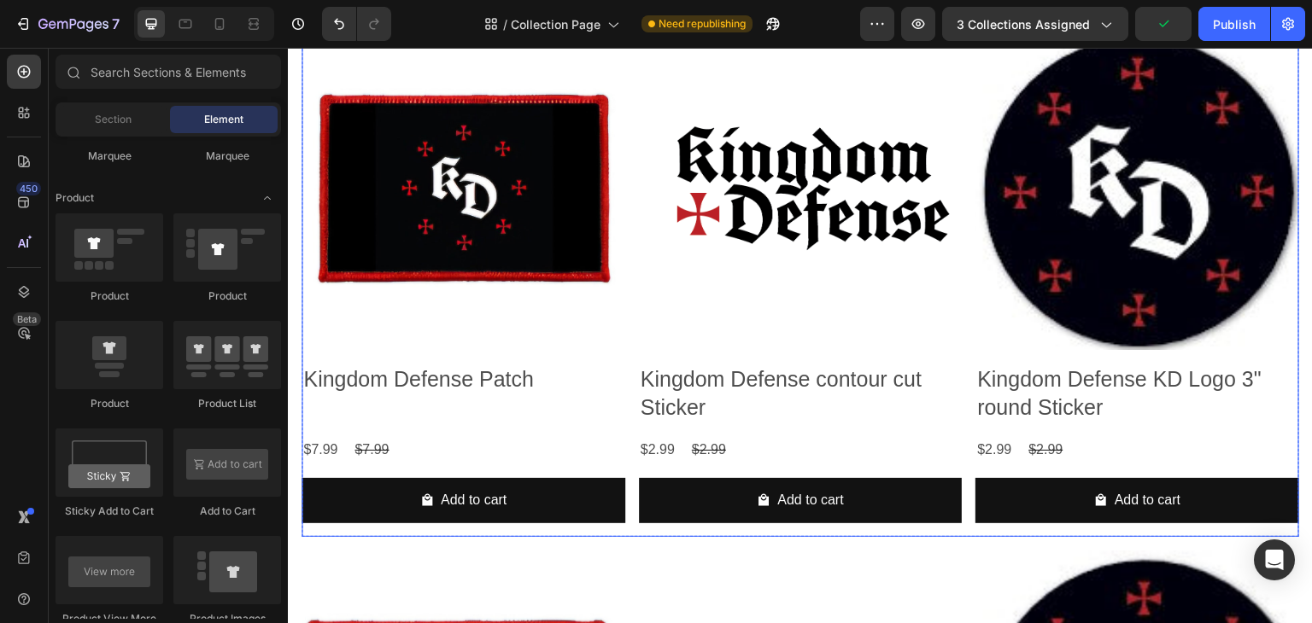
scroll to position [686, 0]
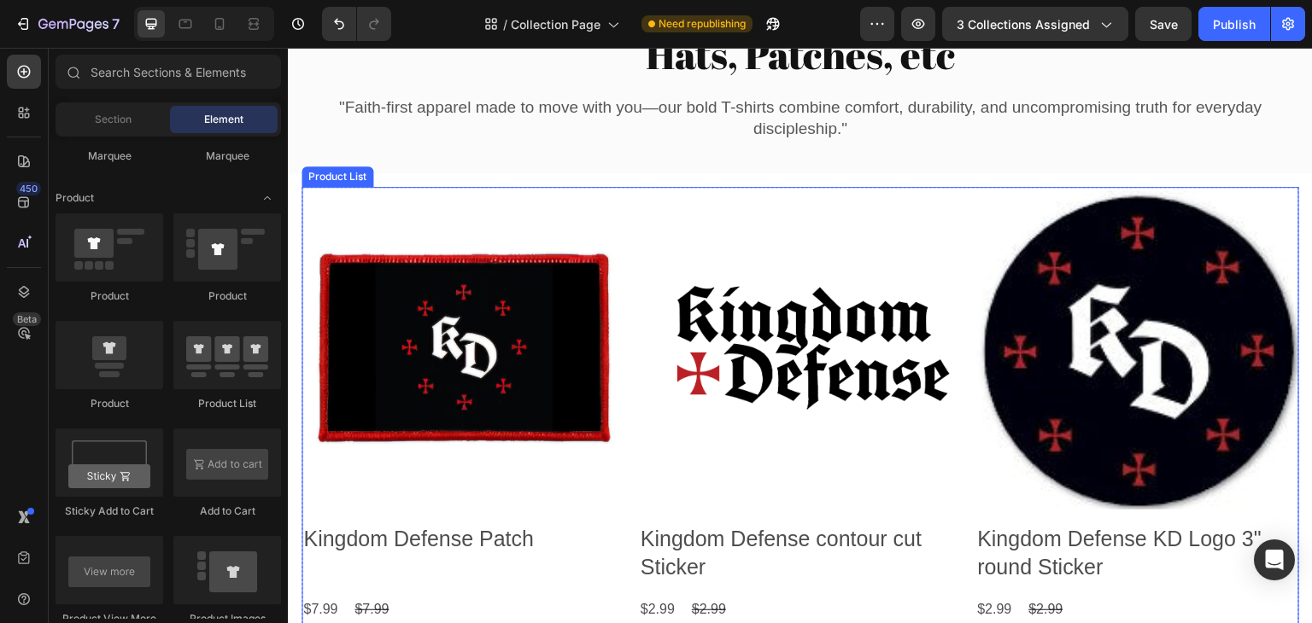
click at [623, 220] on div "Product Images Kingdom Defense Patch Product Title $7.99 Product Price Product …" at bounding box center [800, 442] width 998 height 510
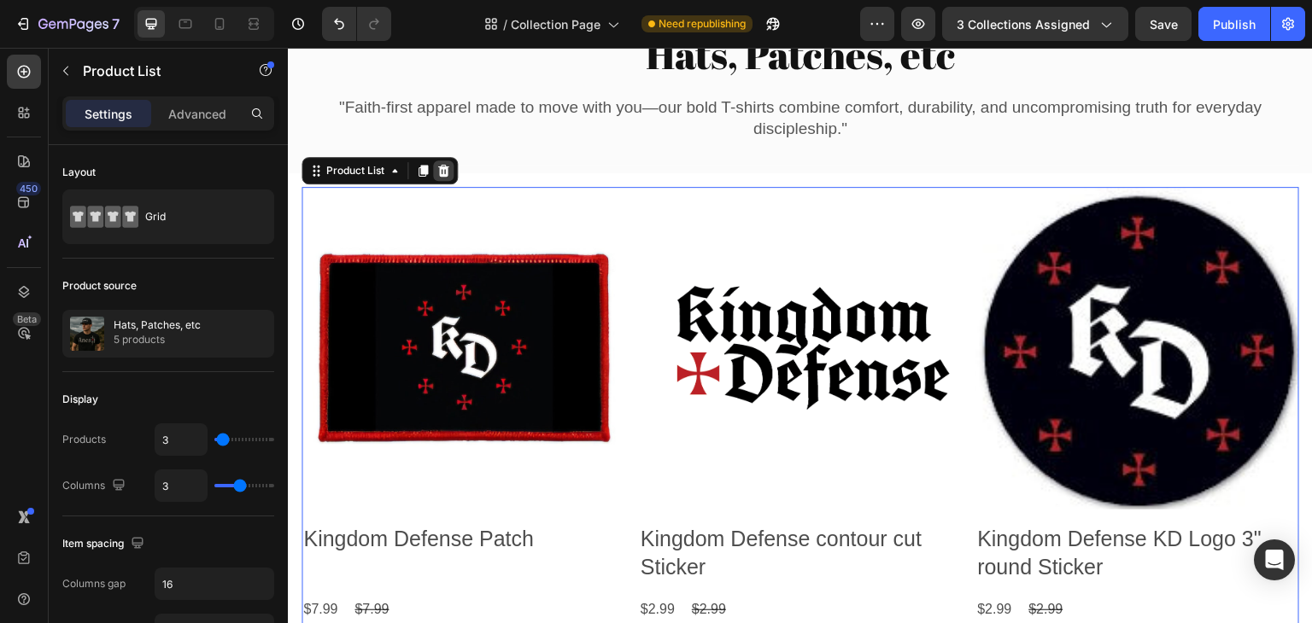
click at [449, 171] on icon at bounding box center [443, 171] width 14 height 14
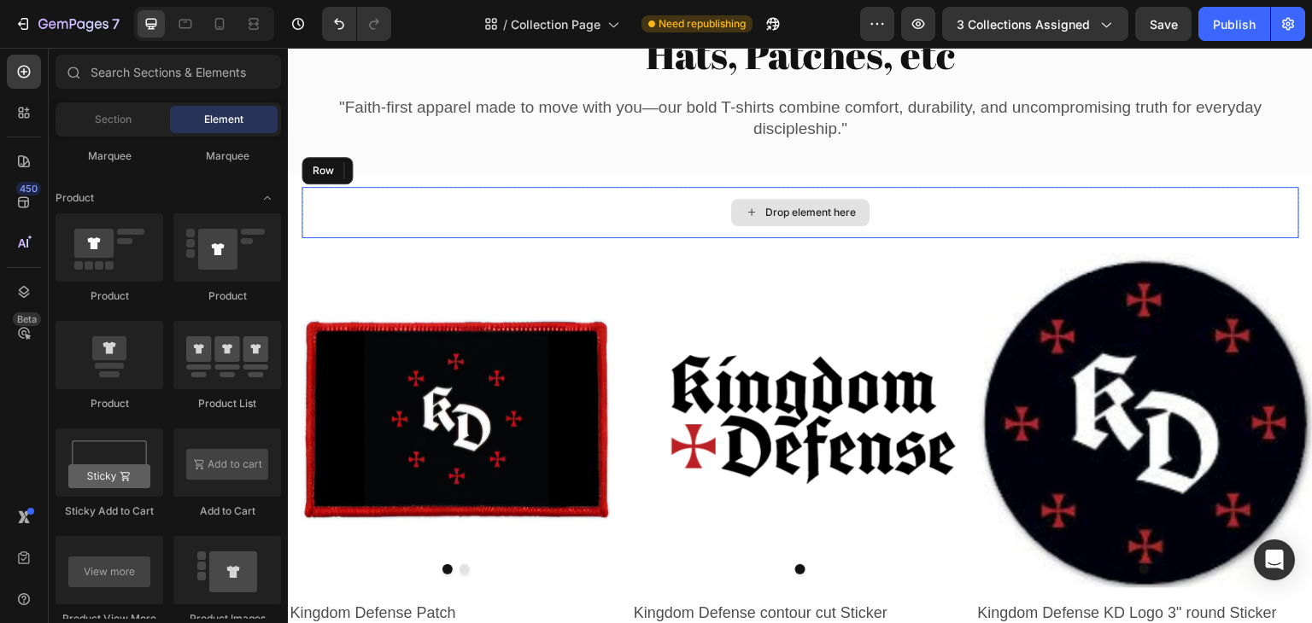
click at [681, 209] on div "Drop element here" at bounding box center [800, 212] width 998 height 51
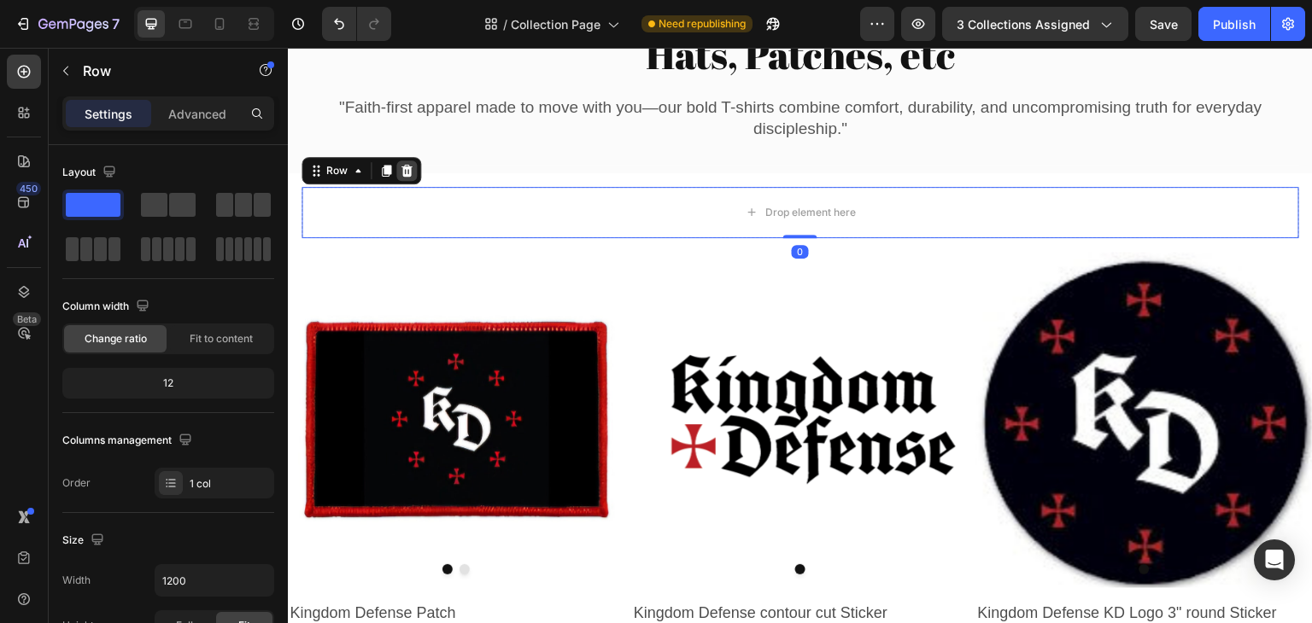
click at [410, 169] on icon at bounding box center [406, 170] width 11 height 12
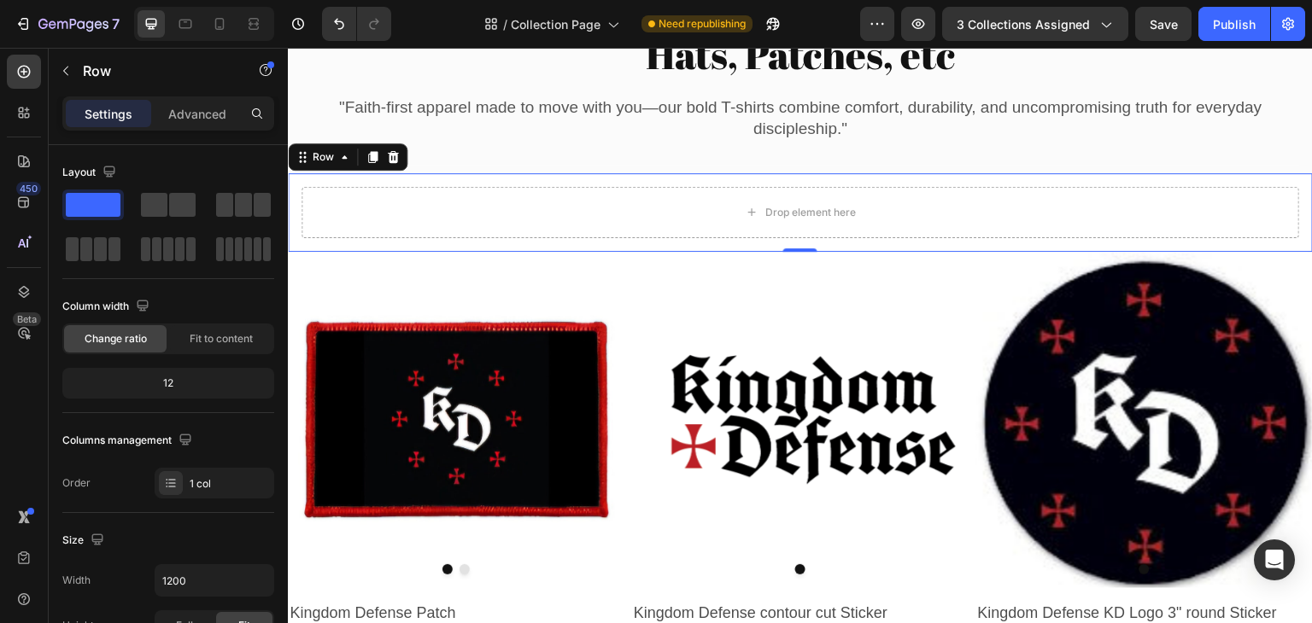
click at [417, 180] on div "Drop element here Row 0" at bounding box center [800, 212] width 1025 height 79
click at [394, 159] on icon at bounding box center [393, 157] width 14 height 14
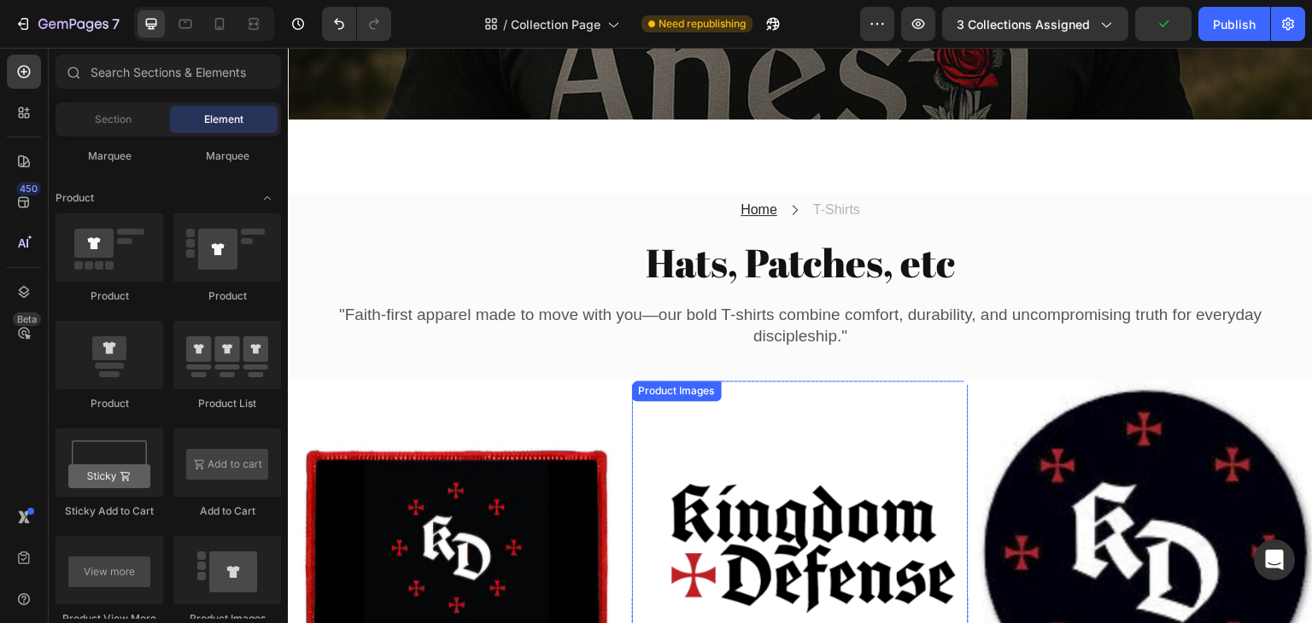
scroll to position [600, 0]
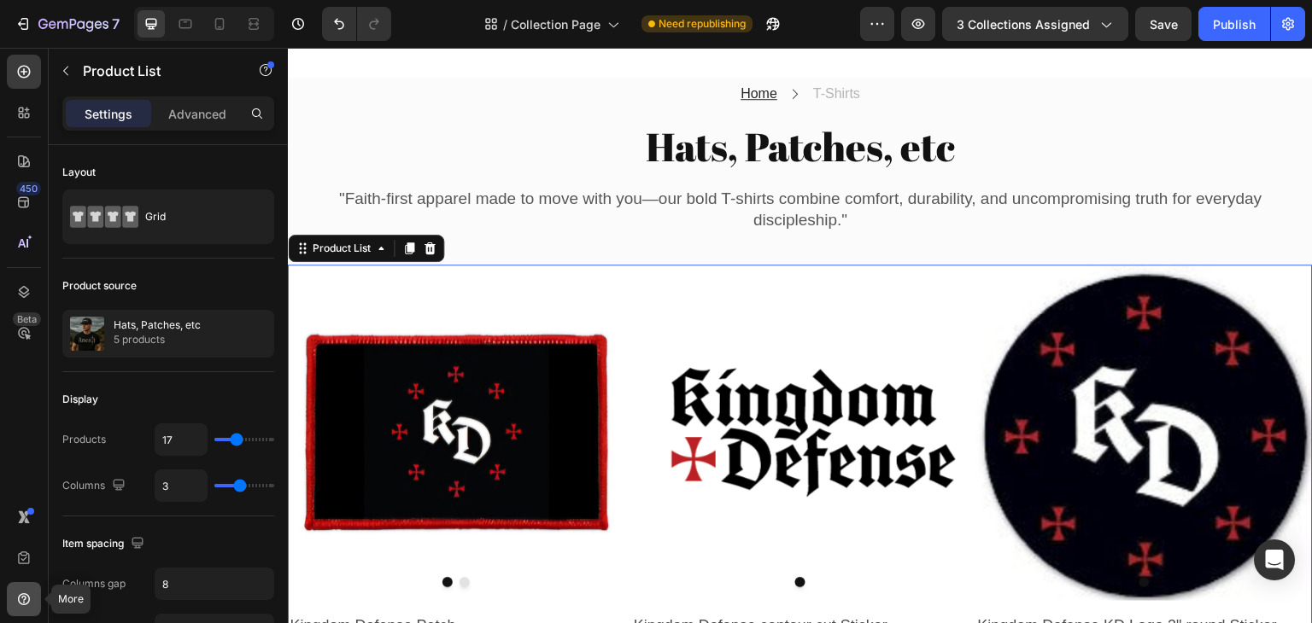
click at [14, 603] on div at bounding box center [24, 599] width 34 height 34
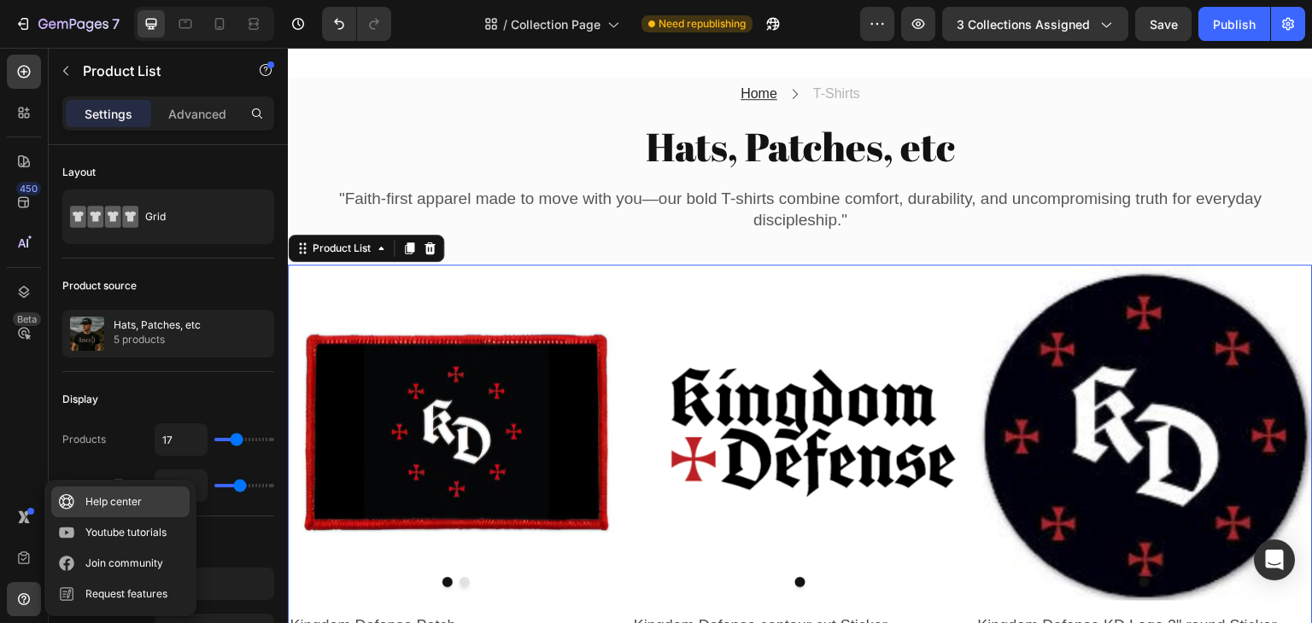
click at [124, 506] on div "Help center" at bounding box center [113, 502] width 56 height 17
